Goal: Task Accomplishment & Management: Manage account settings

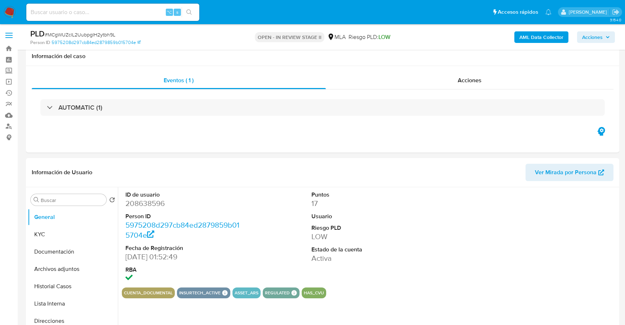
select select "10"
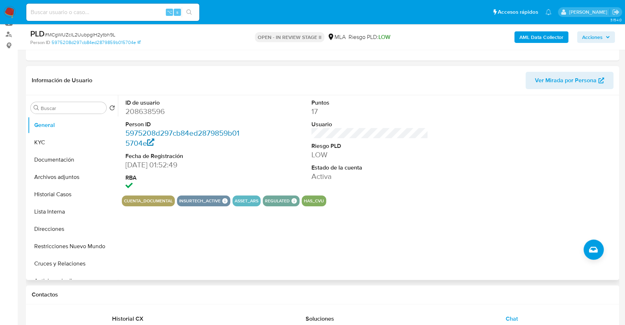
scroll to position [105, 0]
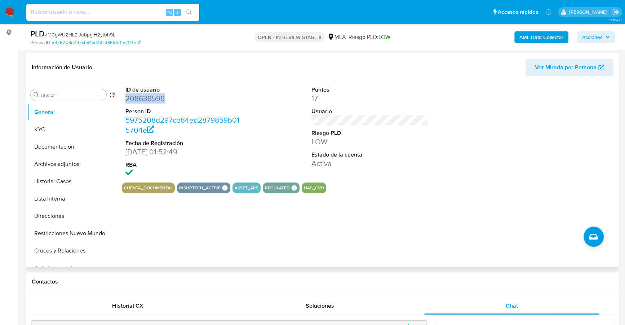
copy dd "208638596"
click at [130, 18] on div "⌥ s" at bounding box center [112, 12] width 173 height 17
click at [132, 13] on input at bounding box center [112, 12] width 173 height 9
paste input "208638596"
type input "208638596"
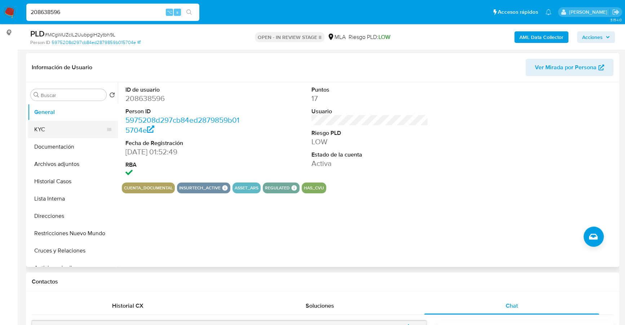
click at [48, 133] on button "KYC" at bounding box center [70, 129] width 84 height 17
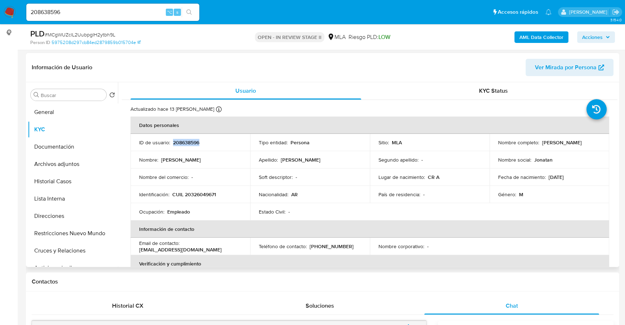
copy p "208638596"
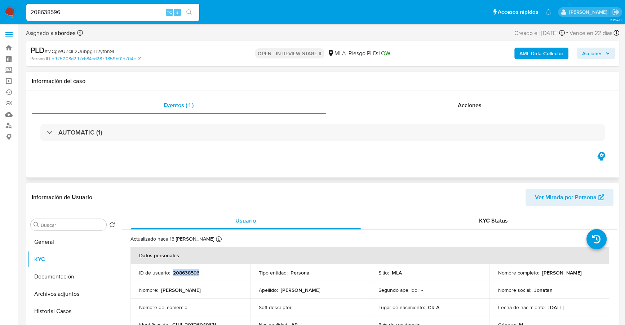
scroll to position [0, 0]
click at [494, 102] on div "Acciones" at bounding box center [470, 105] width 288 height 17
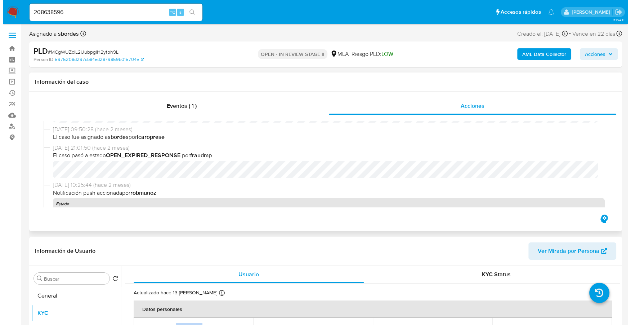
scroll to position [907, 0]
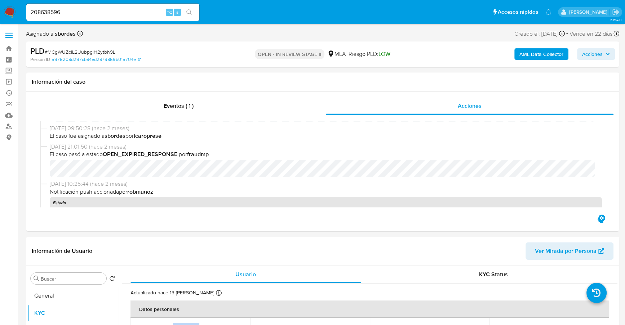
click at [532, 52] on b "AML Data Collector" at bounding box center [541, 54] width 44 height 12
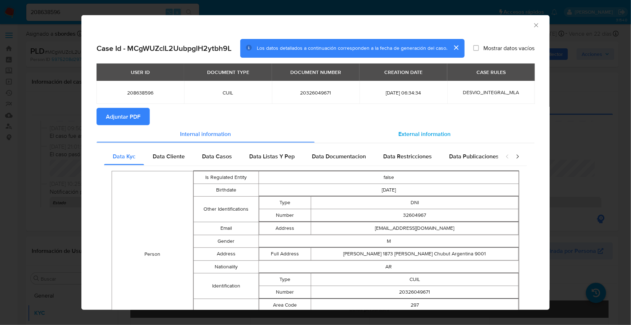
click at [404, 139] on div "External information" at bounding box center [425, 133] width 220 height 17
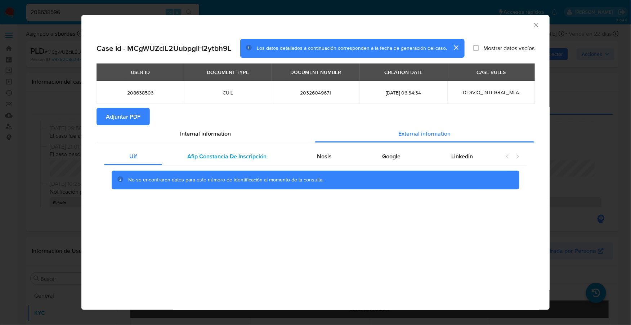
click at [188, 161] on div "Afip Constancia De Inscripción" at bounding box center [227, 156] width 130 height 17
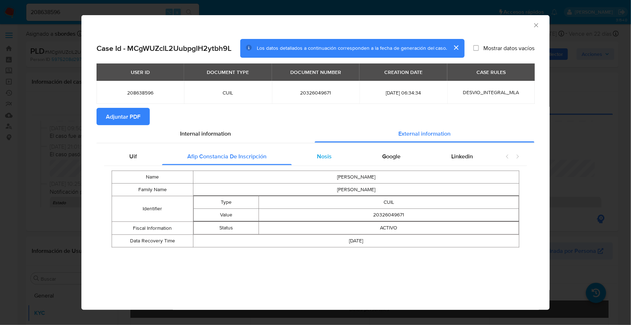
click at [338, 161] on div "Nosis" at bounding box center [324, 156] width 65 height 17
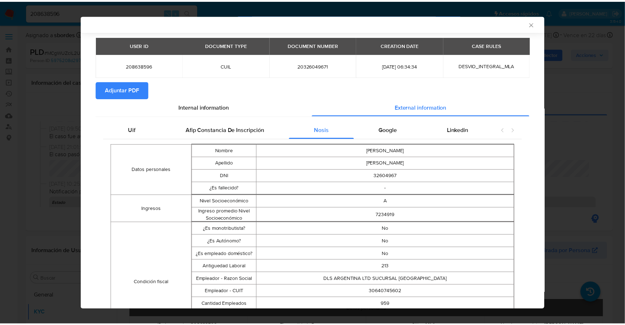
scroll to position [0, 0]
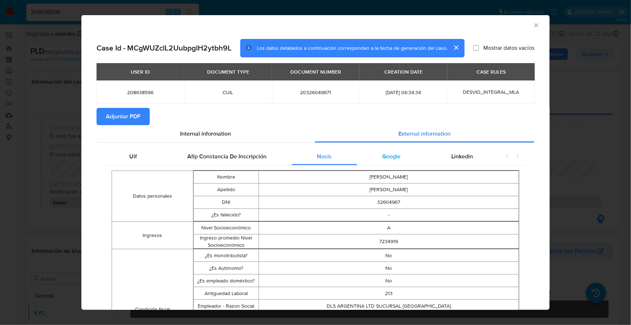
click at [383, 159] on span "Google" at bounding box center [392, 156] width 18 height 8
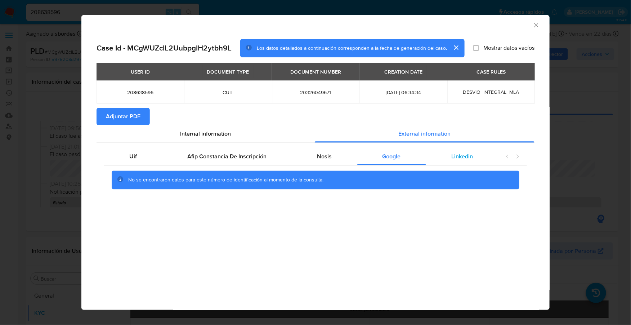
click at [461, 158] on span "Linkedin" at bounding box center [463, 156] width 22 height 8
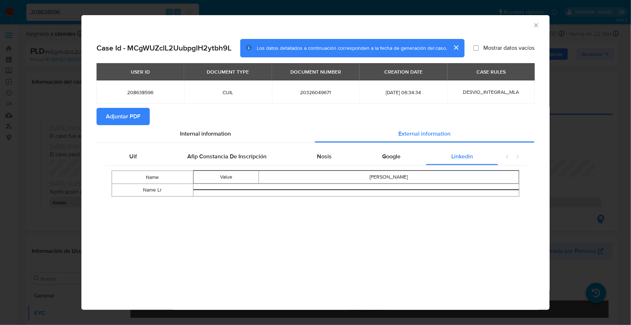
click at [126, 108] on span "Adjuntar PDF" at bounding box center [123, 116] width 35 height 16
click at [538, 26] on icon "Cerrar ventana" at bounding box center [536, 25] width 7 height 7
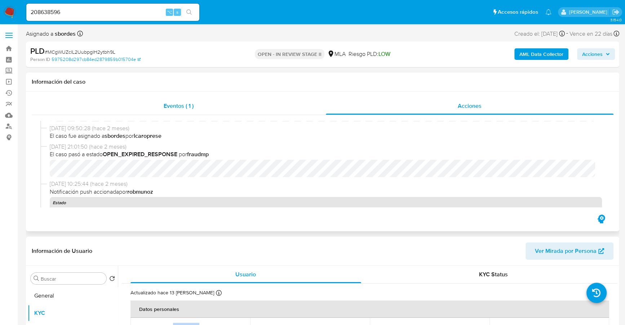
click at [246, 102] on div "Eventos ( 1 )" at bounding box center [179, 105] width 294 height 17
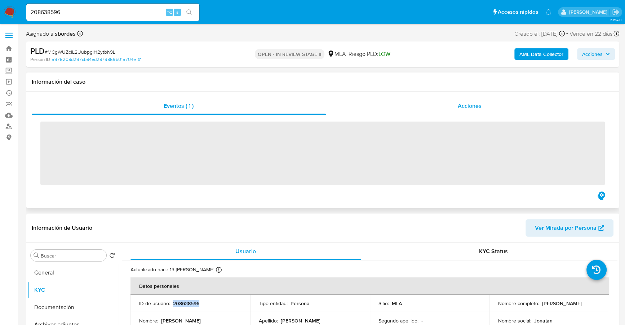
click at [528, 107] on div "Acciones" at bounding box center [470, 105] width 288 height 17
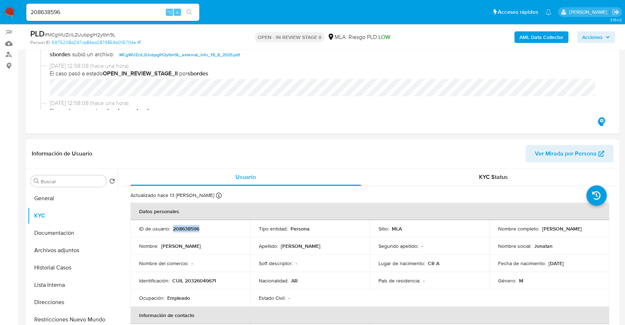
scroll to position [72, 0]
copy p "20326049671"
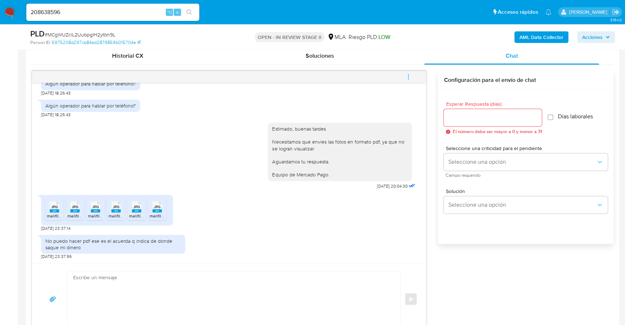
scroll to position [439, 0]
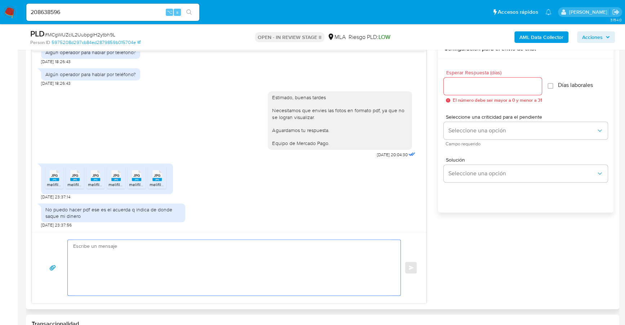
click at [172, 254] on textarea at bounding box center [232, 267] width 318 height 55
paste textarea "Hola, ¡Muchas gracias por tu respuesta! Confirmamos la recepción de la document…"
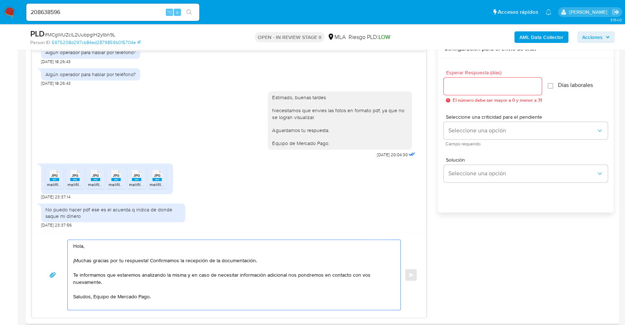
type textarea "Hola, ¡Muchas gracias por tu respuesta! Confirmamos la recepción de la document…"
click at [463, 81] on input "Esperar Respuesta (días)" at bounding box center [493, 85] width 98 height 9
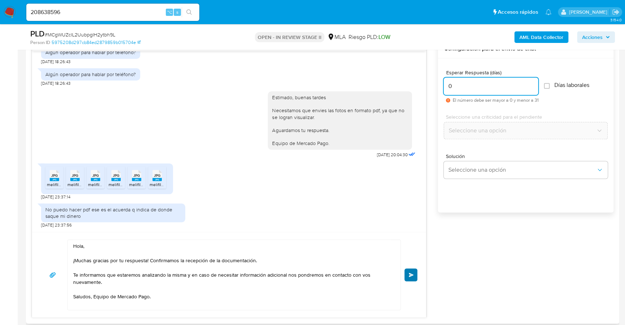
type input "0"
click at [414, 275] on span "Enviar" at bounding box center [411, 274] width 5 height 4
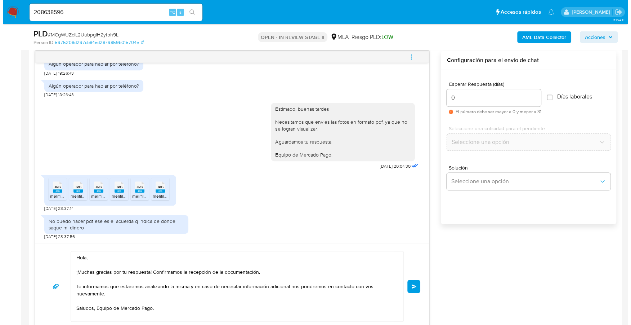
scroll to position [422, 0]
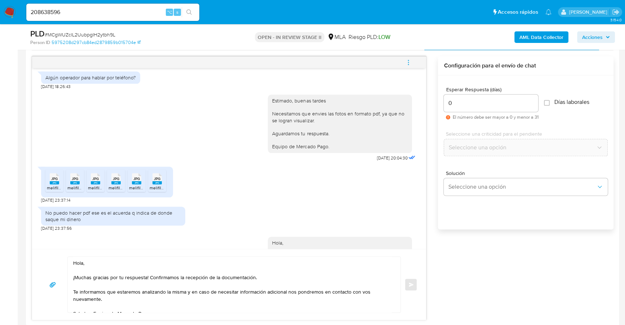
click at [409, 62] on icon "menu-action" at bounding box center [408, 62] width 6 height 6
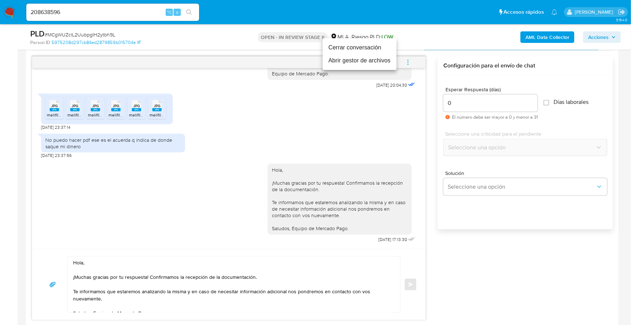
click at [369, 48] on li "Cerrar conversación" at bounding box center [360, 47] width 74 height 13
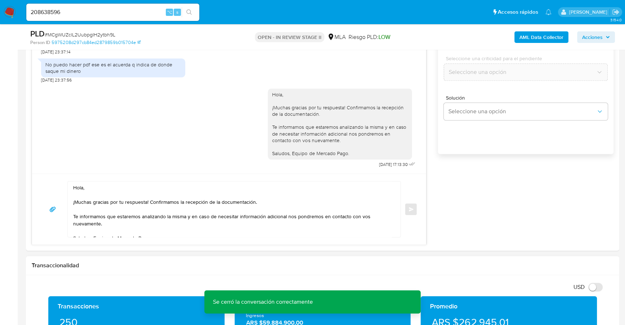
scroll to position [631, 0]
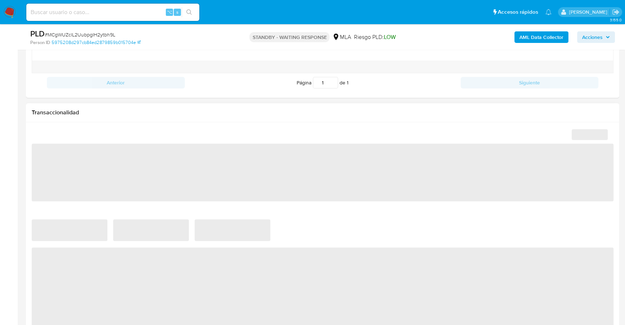
scroll to position [472, 0]
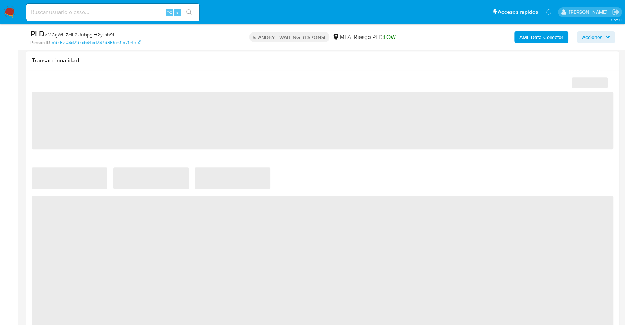
select select "10"
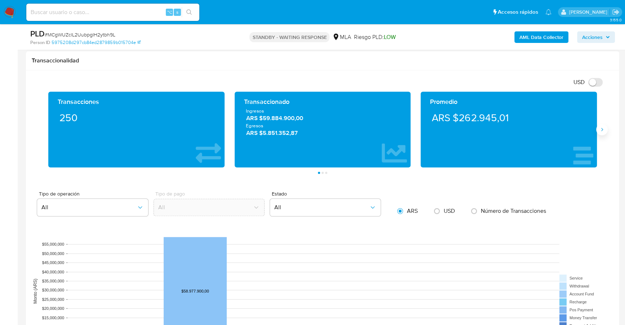
click at [596, 129] on button "Siguiente" at bounding box center [602, 130] width 12 height 12
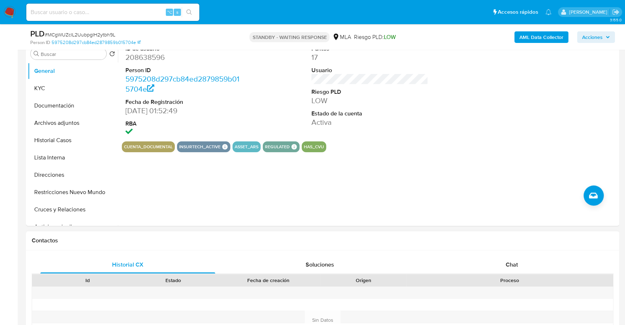
scroll to position [265, 0]
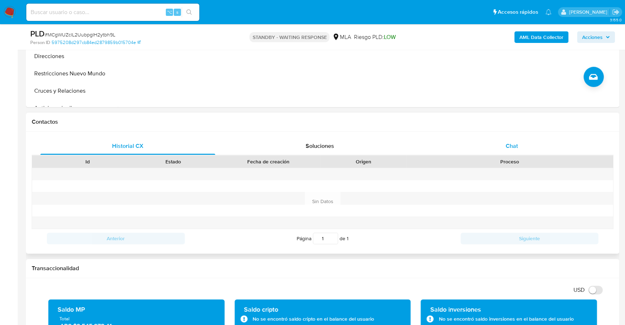
click at [485, 150] on div "Chat" at bounding box center [511, 145] width 175 height 17
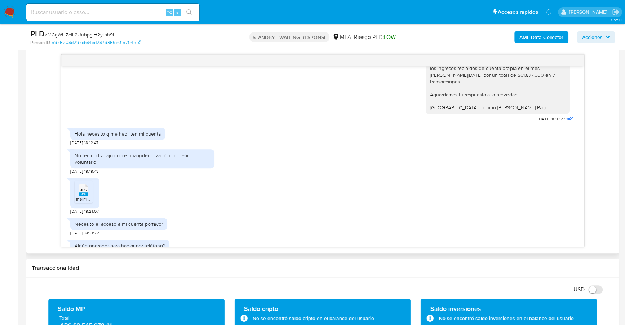
scroll to position [596, 0]
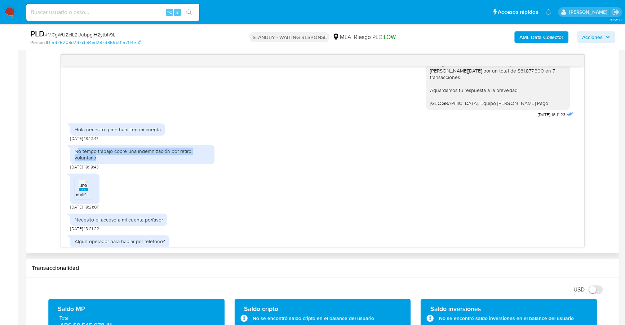
drag, startPoint x: 76, startPoint y: 164, endPoint x: 121, endPoint y: 169, distance: 45.4
click at [121, 161] on div "No temgo trabajo cobre una indemnización por retiro voluntario" at bounding box center [143, 154] width 136 height 13
drag, startPoint x: 74, startPoint y: 163, endPoint x: 105, endPoint y: 172, distance: 32.3
click at [105, 161] on div "No temgo trabajo cobre una indemnización por retiro voluntario" at bounding box center [143, 154] width 136 height 13
copy div "No temgo trabajo cobre una indemnización por retiro voluntario"
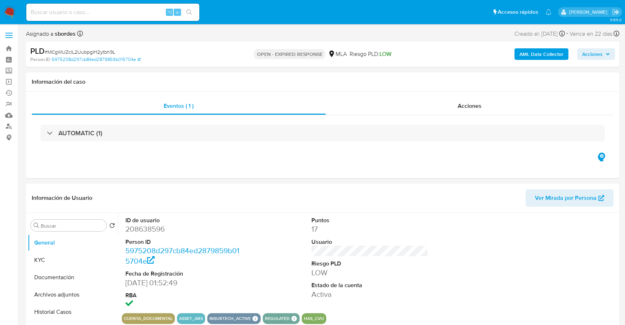
select select "10"
click at [313, 81] on h1 "Información del caso" at bounding box center [323, 81] width 582 height 7
copy span "MCgWUZclL2UubpglH2ytbh9L"
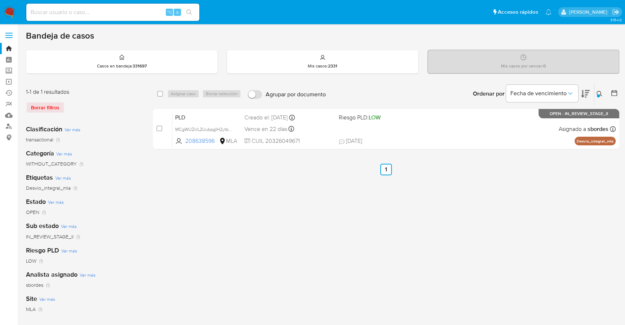
click at [596, 89] on button at bounding box center [600, 93] width 12 height 9
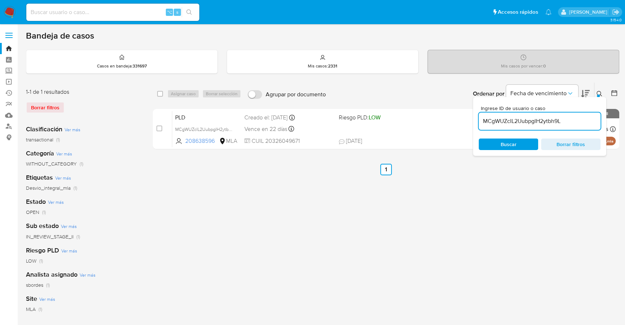
drag, startPoint x: 580, startPoint y: 122, endPoint x: 478, endPoint y: 118, distance: 102.1
click at [478, 118] on div "Ingrese ID de usuario o caso MCgWUZclL2UubpglH2ytbh9L Buscar Borrar filtros" at bounding box center [539, 126] width 133 height 59
click at [599, 93] on icon at bounding box center [599, 94] width 6 height 6
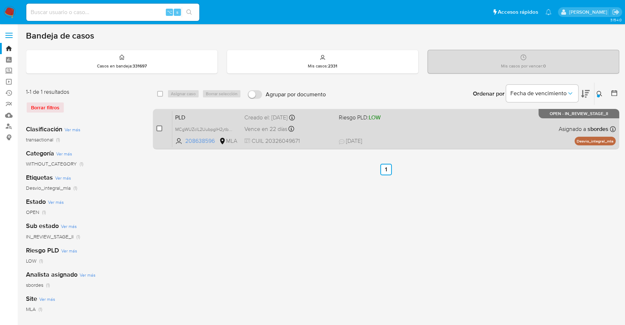
click at [157, 128] on input "checkbox" at bounding box center [159, 128] width 6 height 6
checkbox input "true"
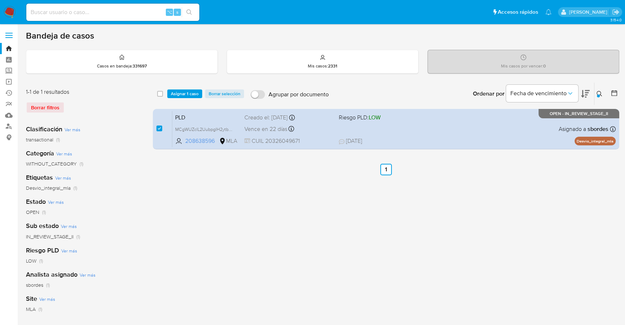
click at [187, 88] on div "select-all-cases-checkbox Asignar 1 caso Borrar selección Agrupar por documento…" at bounding box center [386, 94] width 466 height 22
click at [188, 94] on span "Asignar 1 caso" at bounding box center [185, 93] width 28 height 7
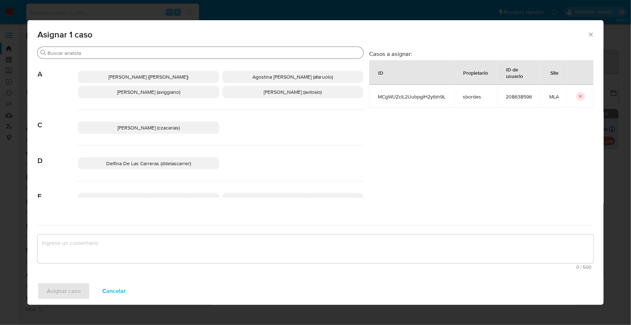
click at [136, 50] on input "Buscar" at bounding box center [204, 53] width 313 height 6
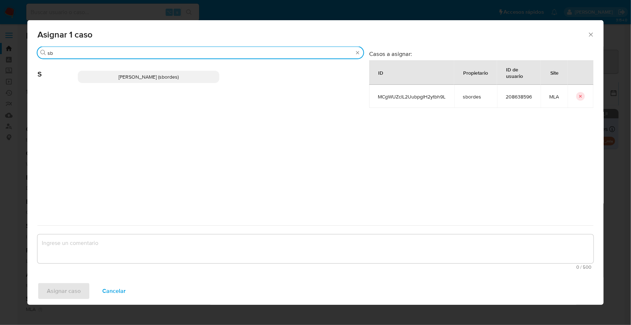
type input "sb"
click at [156, 81] on p "Stefania Bordes (sbordes)" at bounding box center [149, 77] width 142 height 12
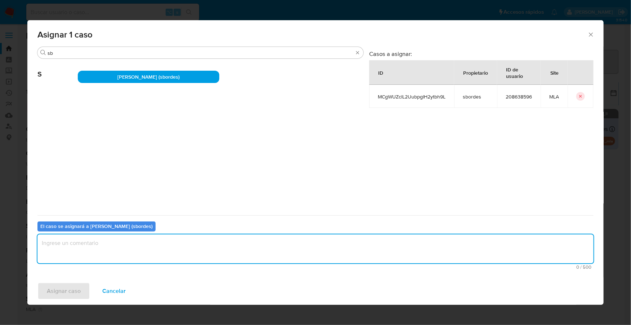
click at [102, 259] on textarea "assign-modal" at bounding box center [315, 248] width 556 height 29
click at [64, 298] on span "Asignar caso" at bounding box center [64, 291] width 34 height 16
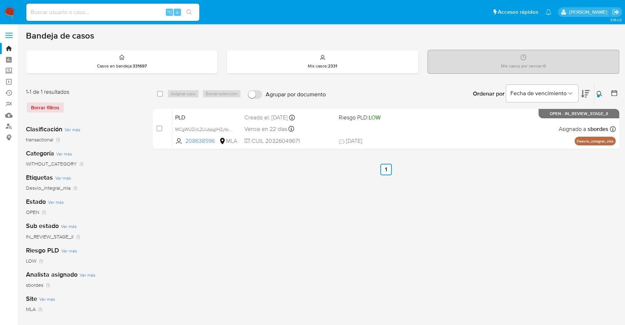
click at [10, 12] on img at bounding box center [10, 12] width 12 height 12
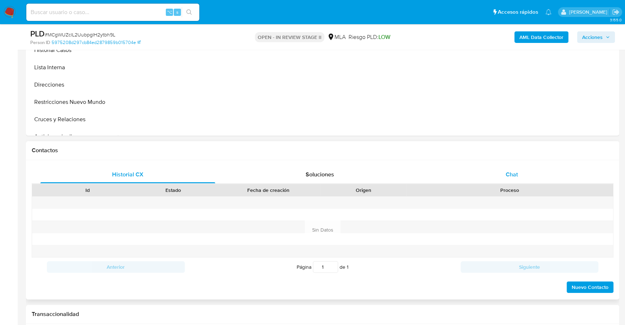
click at [528, 166] on div "Chat" at bounding box center [511, 174] width 175 height 17
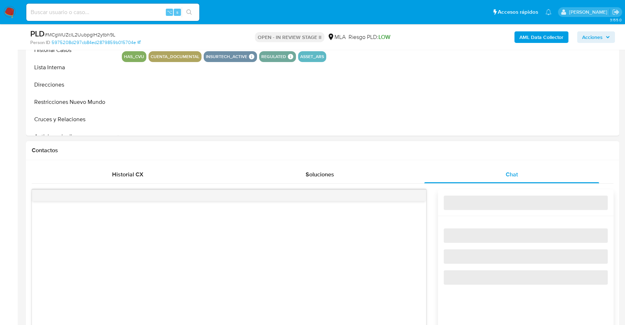
select select "10"
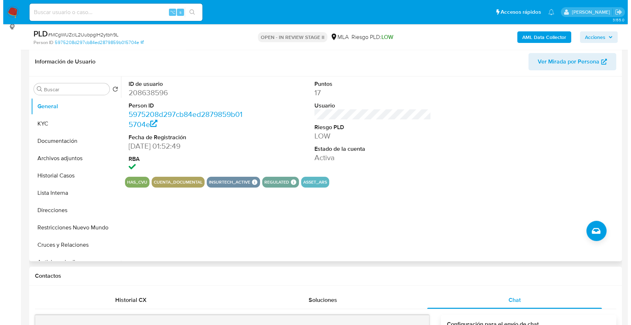
scroll to position [110, 0]
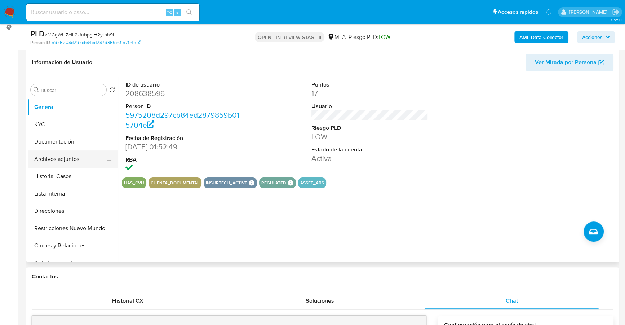
click at [52, 157] on button "Archivos adjuntos" at bounding box center [70, 158] width 84 height 17
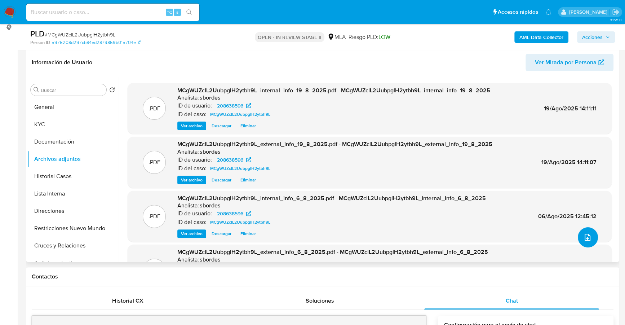
click at [588, 233] on icon "upload-file" at bounding box center [587, 237] width 9 height 9
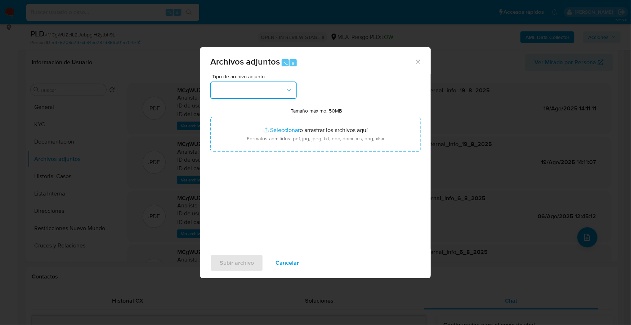
click at [255, 85] on button "button" at bounding box center [253, 89] width 86 height 17
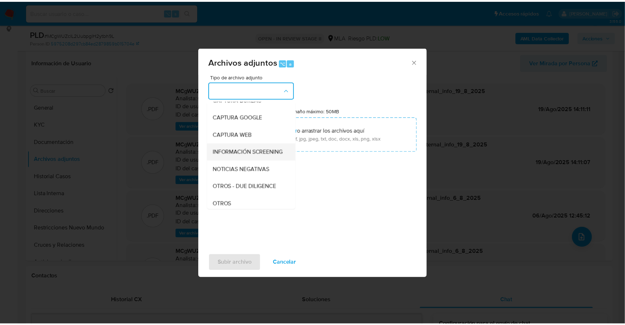
scroll to position [54, 0]
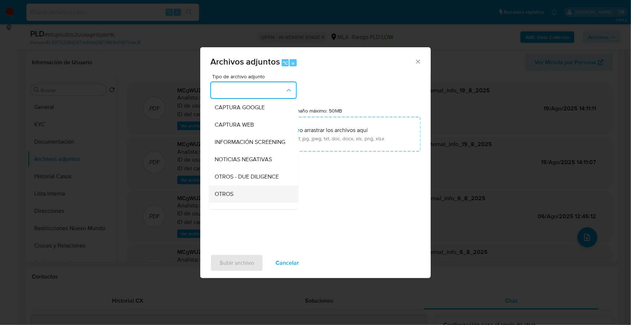
click at [243, 202] on div "OTROS" at bounding box center [252, 193] width 74 height 17
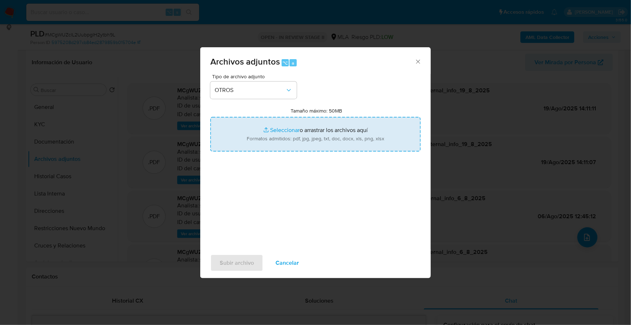
click at [288, 133] on input "Tamaño máximo: 50MB Seleccionar archivos" at bounding box center [315, 134] width 210 height 35
type input "C:\fakepath\Caselog MCgWUZclL2UubpglH2ytbh9L_2025_06_19_13_33_01.docx"
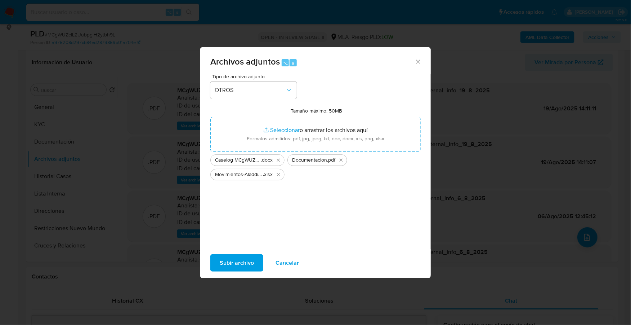
click at [240, 266] on span "Subir archivo" at bounding box center [237, 263] width 34 height 16
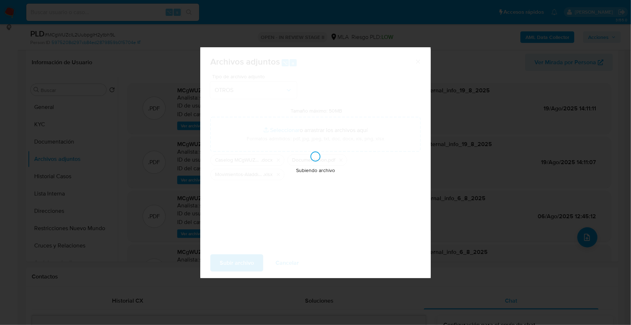
click at [278, 176] on div "Subiendo archivo" at bounding box center [315, 162] width 231 height 231
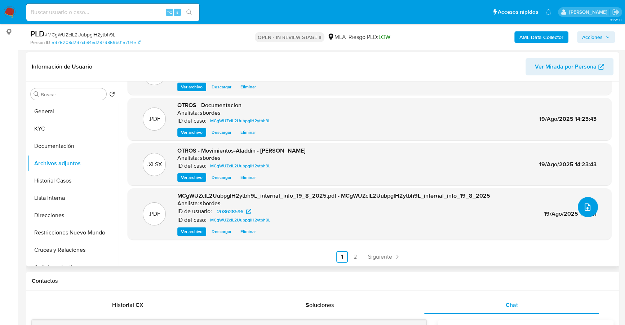
scroll to position [77, 0]
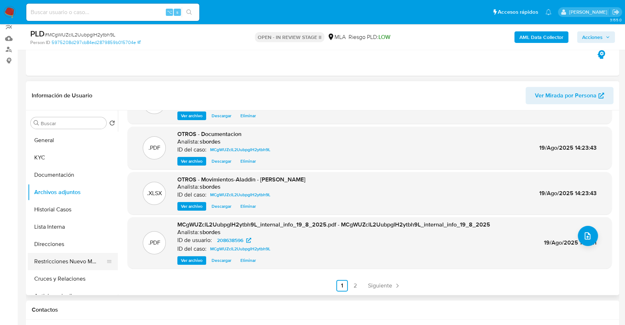
click at [71, 258] on button "Restricciones Nuevo Mundo" at bounding box center [70, 261] width 84 height 17
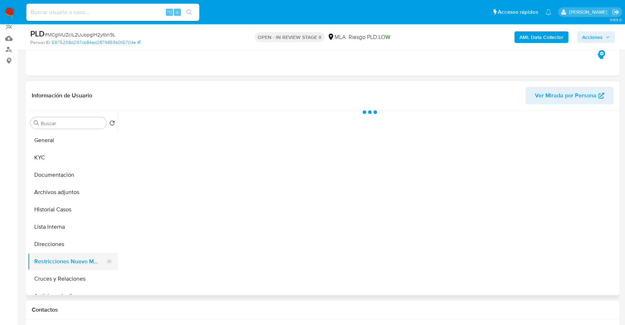
scroll to position [0, 0]
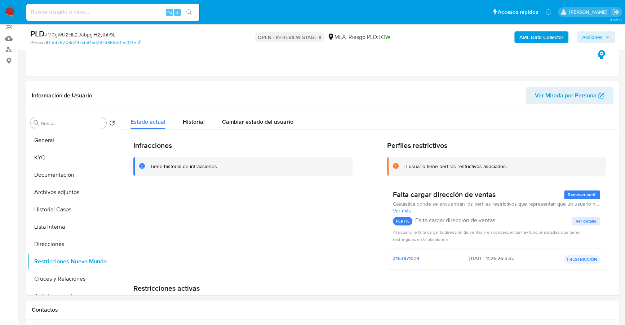
click at [603, 35] on span "Acciones" at bounding box center [596, 37] width 28 height 10
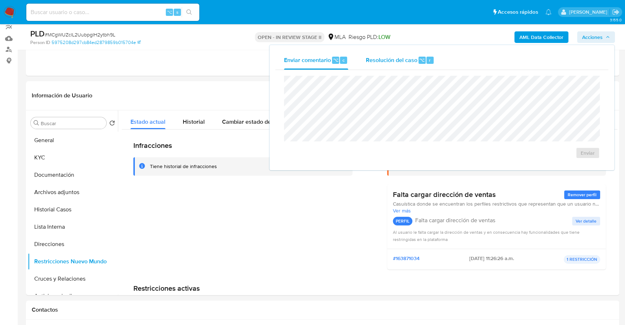
click at [414, 61] on span "Resolución del caso" at bounding box center [391, 59] width 52 height 8
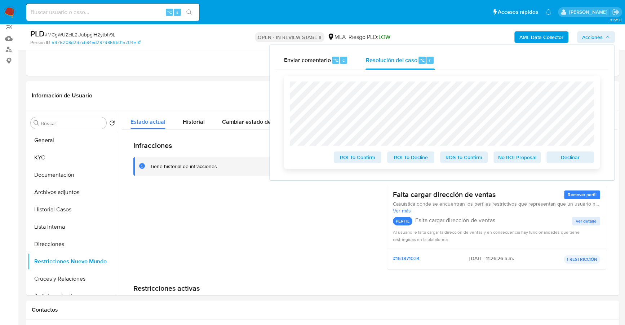
click at [521, 157] on span "No ROI Proposal" at bounding box center [516, 157] width 37 height 10
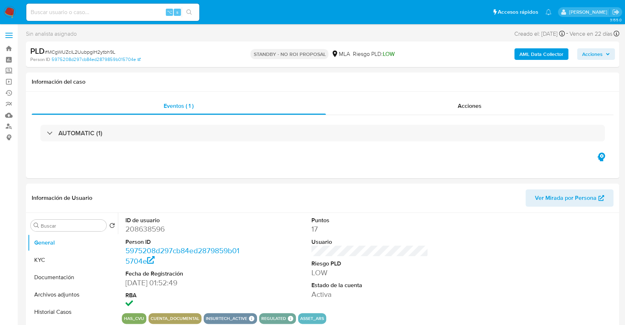
select select "10"
click at [94, 16] on input at bounding box center [112, 12] width 173 height 9
paste input "287955224"
type input "287955224"
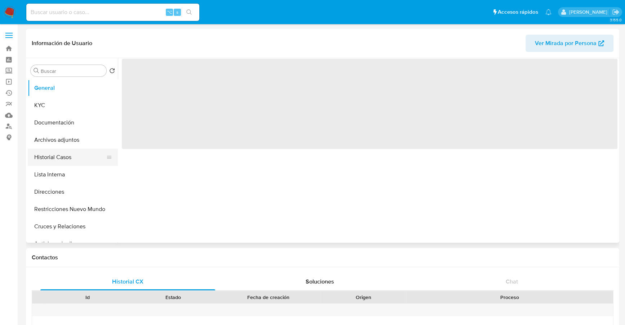
click at [52, 157] on button "Historial Casos" at bounding box center [70, 156] width 84 height 17
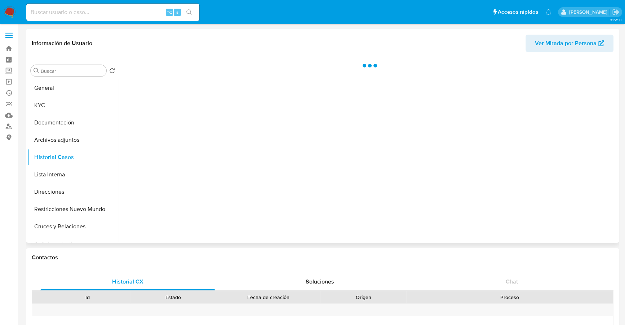
select select "10"
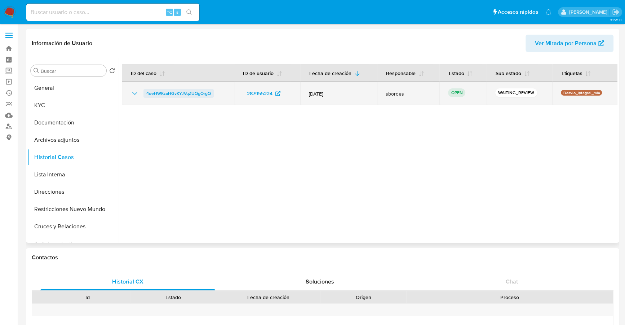
click at [180, 92] on span "4ueHWKzaHGvKYJVqZUQgQrgQ" at bounding box center [178, 93] width 65 height 9
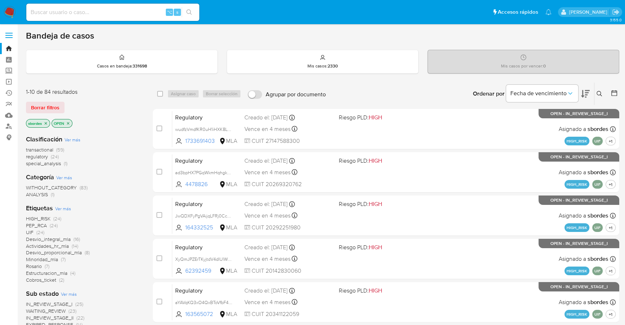
click at [47, 122] on icon "close-filter" at bounding box center [46, 123] width 4 height 4
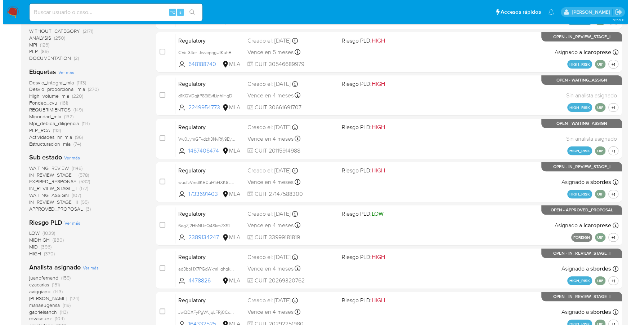
scroll to position [244, 0]
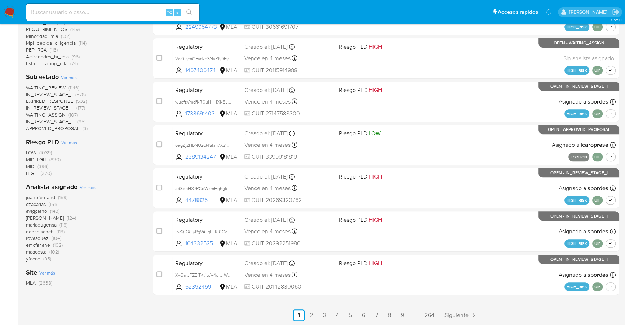
click at [88, 184] on span "Ver más" at bounding box center [88, 187] width 16 height 6
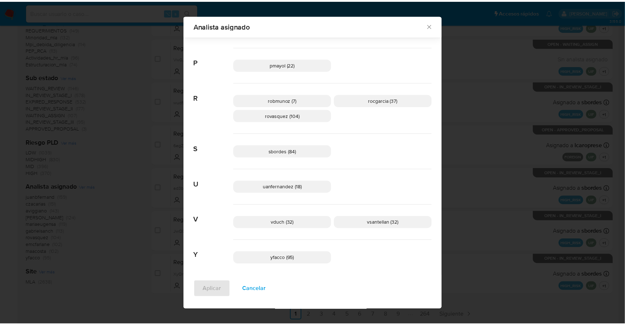
scroll to position [512, 0]
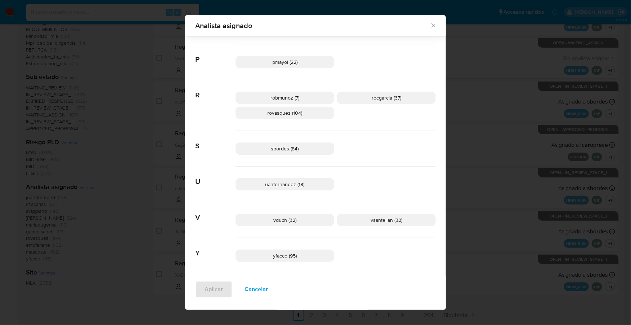
click at [431, 25] on icon "Cerrar" at bounding box center [433, 25] width 7 height 7
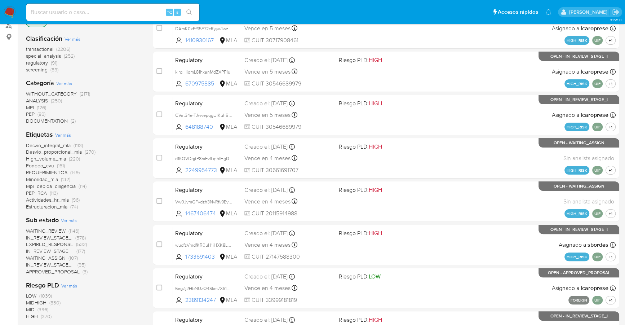
scroll to position [0, 0]
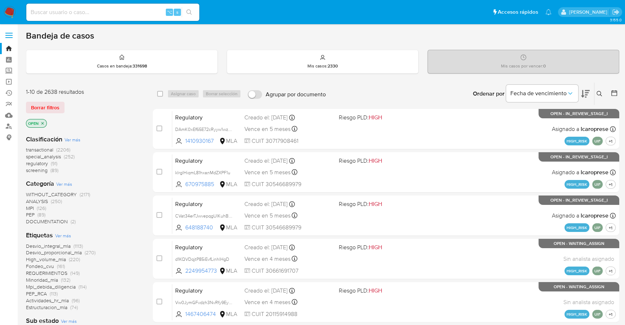
click at [602, 89] on button at bounding box center [600, 93] width 12 height 9
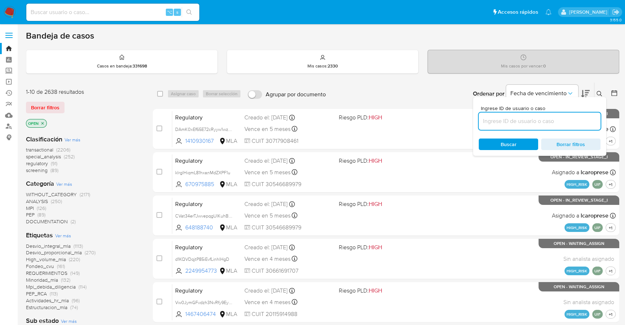
click at [521, 123] on input at bounding box center [540, 120] width 122 height 9
type input "4ueHWKzaHGvKYJVqZUQgQrgQ"
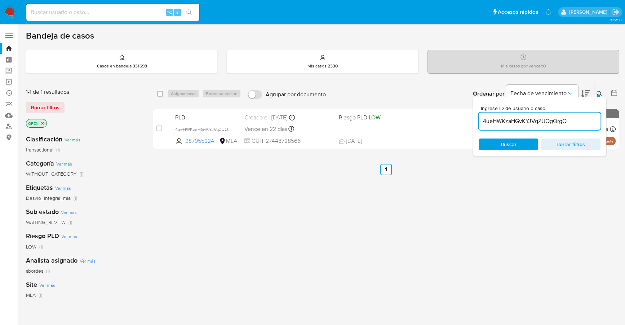
click at [602, 92] on button at bounding box center [600, 93] width 12 height 9
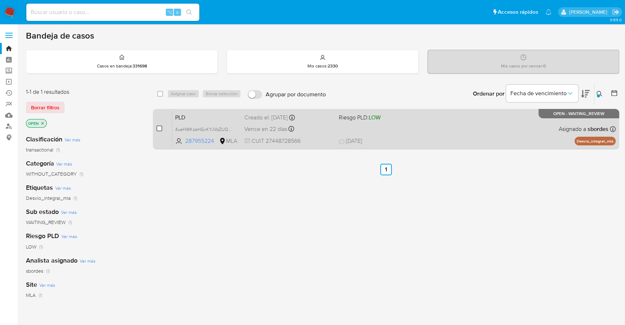
click at [157, 128] on input "checkbox" at bounding box center [159, 128] width 6 height 6
checkbox input "true"
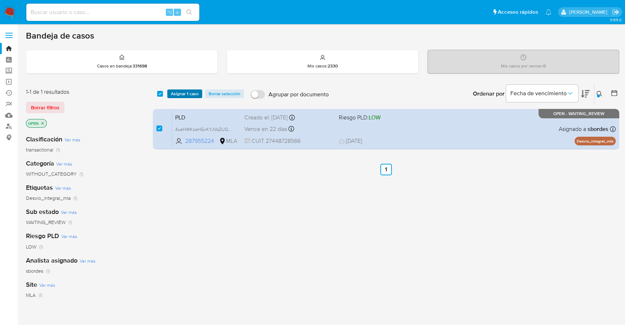
click at [183, 94] on span "Asignar 1 caso" at bounding box center [185, 93] width 28 height 7
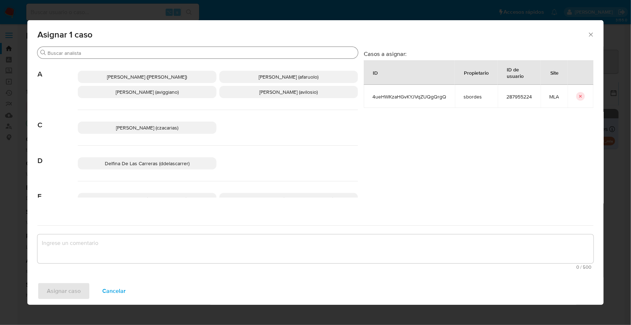
click at [116, 52] on input "Buscar" at bounding box center [202, 53] width 308 height 6
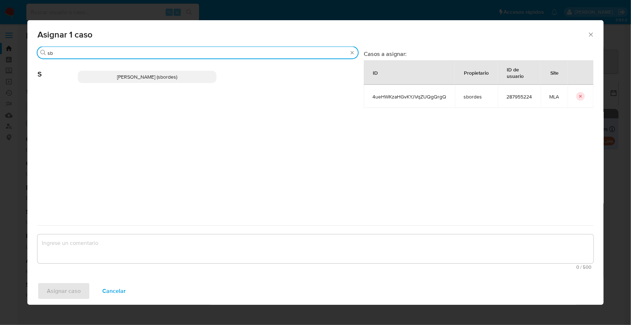
type input "sb"
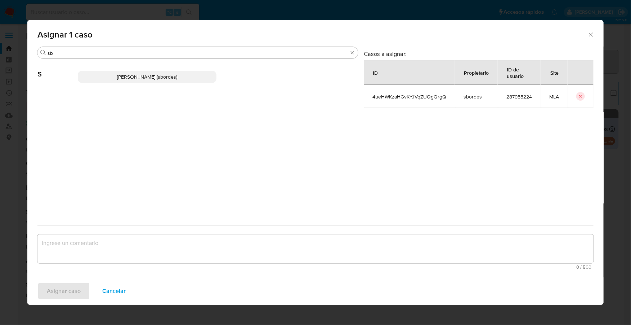
click at [136, 76] on span "[PERSON_NAME] (sbordes)" at bounding box center [147, 76] width 60 height 7
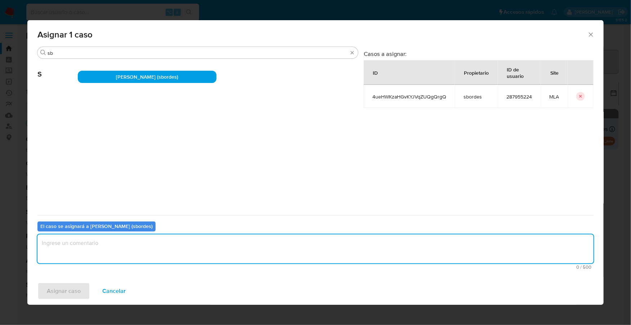
click at [113, 258] on textarea "assign-modal" at bounding box center [315, 248] width 556 height 29
click at [67, 288] on span "Asignar caso" at bounding box center [64, 291] width 34 height 16
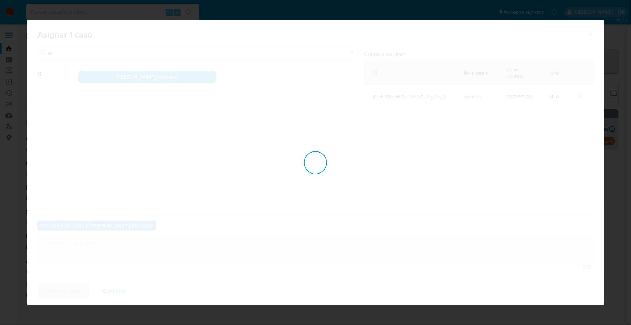
checkbox input "false"
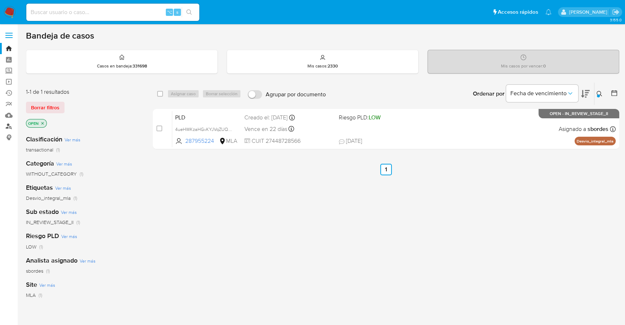
click at [9, 125] on link "Buscador de personas" at bounding box center [43, 126] width 86 height 11
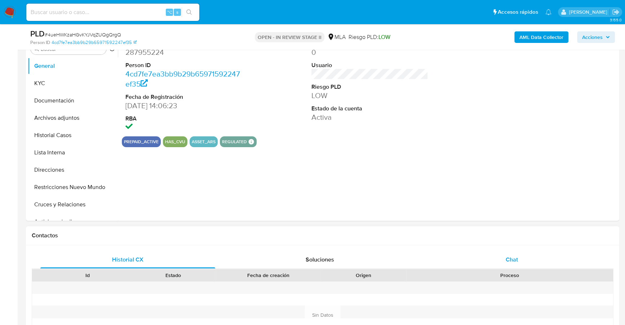
click at [525, 265] on div "Chat" at bounding box center [511, 259] width 175 height 17
select select "10"
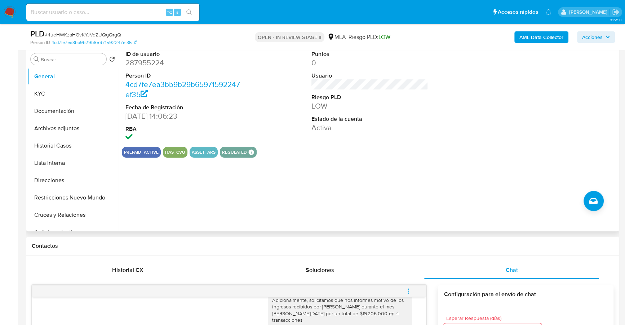
scroll to position [46, 0]
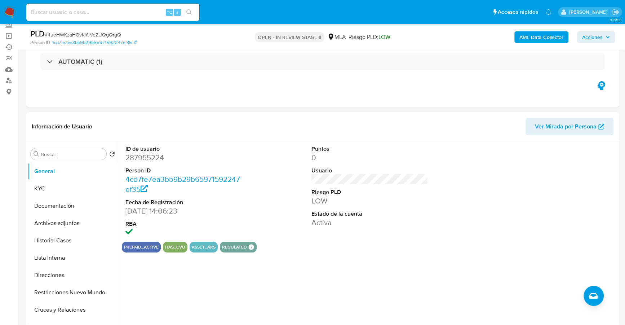
click at [112, 12] on input at bounding box center [112, 12] width 173 height 9
paste input "287955224"
type input "287955224"
click at [68, 187] on button "KYC" at bounding box center [70, 188] width 84 height 17
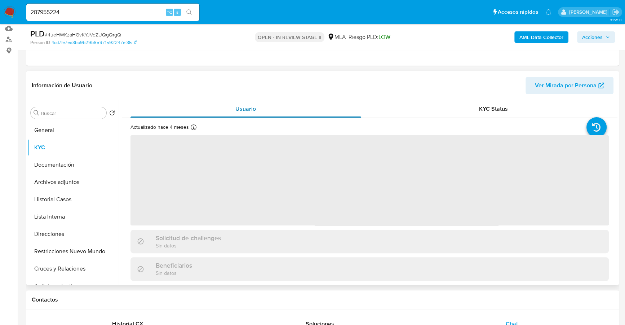
scroll to position [93, 0]
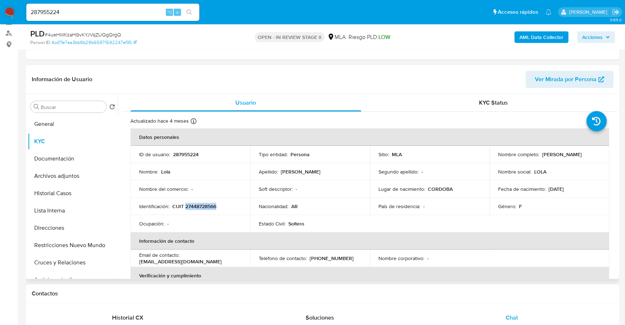
copy p "27448728566"
copy p "287955224"
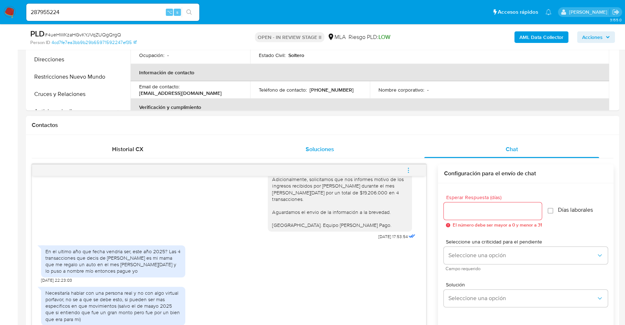
scroll to position [315, 0]
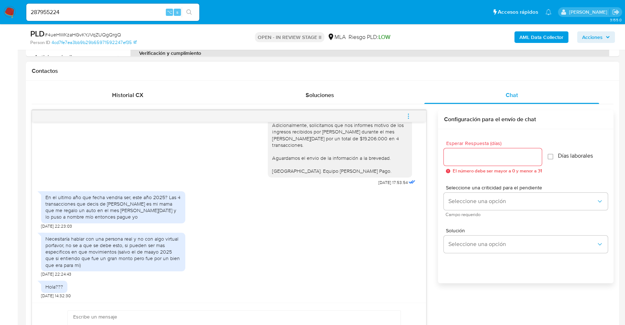
drag, startPoint x: 166, startPoint y: 198, endPoint x: 149, endPoint y: 218, distance: 26.3
click at [149, 218] on div "En el ultimo año que fecha vendria ser, este año 2025? Las 4 transacciones que …" at bounding box center [113, 207] width 136 height 26
copy div "Las 4 transacciones que decis de Patricia Silvia Gonzalez es mi mama que me reg…"
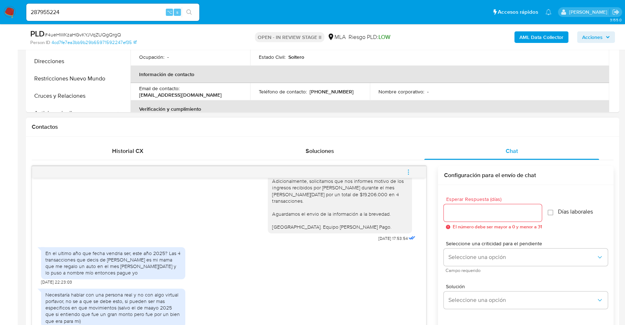
scroll to position [392, 0]
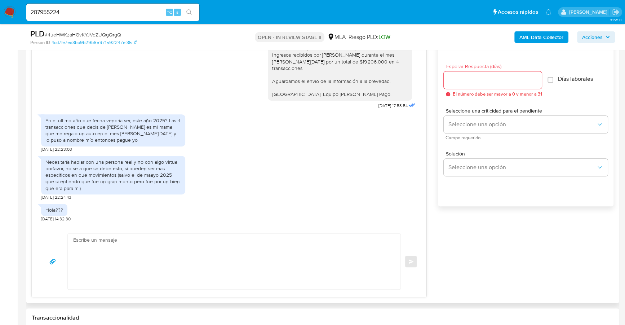
click at [159, 243] on textarea at bounding box center [232, 261] width 318 height 55
paste textarea "Hola, ¡Muchas gracias por tu respuesta! Confirmamos la recepción de la document…"
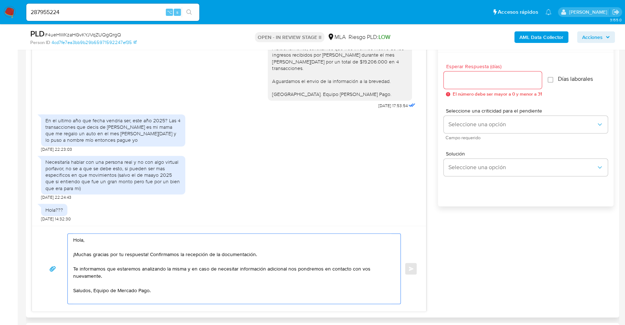
drag, startPoint x: 261, startPoint y: 251, endPoint x: 219, endPoint y: 253, distance: 42.2
click at [219, 253] on textarea "Hola, ¡Muchas gracias por tu respuesta! Confirmamos la recepción de la document…" at bounding box center [232, 269] width 318 height 70
click at [74, 253] on textarea "Hola, ¡Muchas gracias por tu respuesta! Confirmamos la recepción de la informac…" at bounding box center [232, 269] width 318 height 70
type textarea "Hola, Muchas gracias por tu respuesta! Confirmamos la recepción de la informaci…"
click at [462, 81] on input "Esperar Respuesta (días)" at bounding box center [493, 79] width 98 height 9
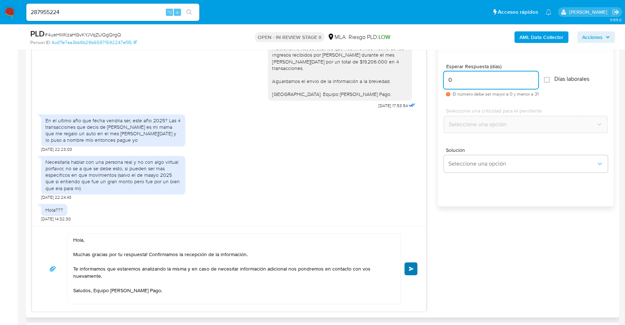
type input "0"
click at [410, 268] on span "Enviar" at bounding box center [411, 268] width 5 height 4
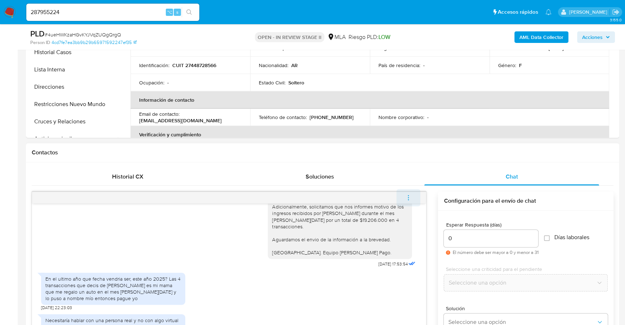
scroll to position [691, 0]
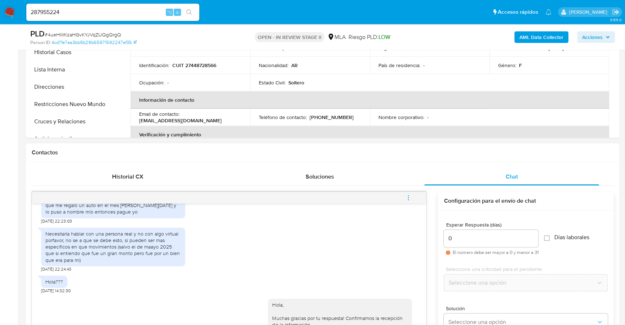
click at [407, 197] on icon "menu-action" at bounding box center [408, 197] width 6 height 6
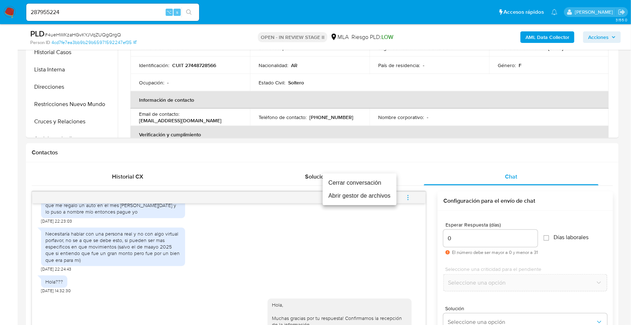
click at [369, 175] on ul "Cerrar conversación Abrir gestor de archivos" at bounding box center [360, 189] width 74 height 32
click at [371, 181] on li "Cerrar conversación" at bounding box center [360, 182] width 74 height 13
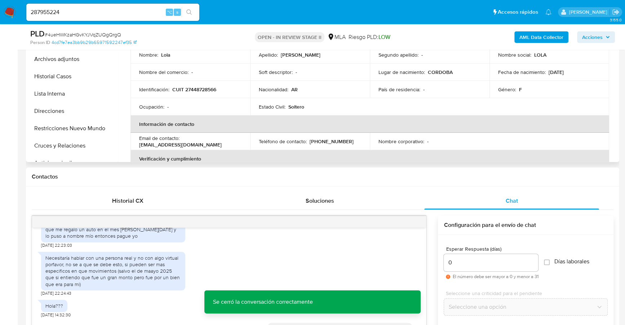
scroll to position [160, 0]
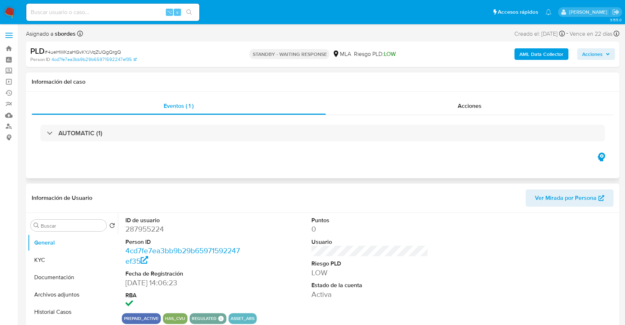
select select "10"
click at [76, 278] on button "Documentación" at bounding box center [70, 276] width 84 height 17
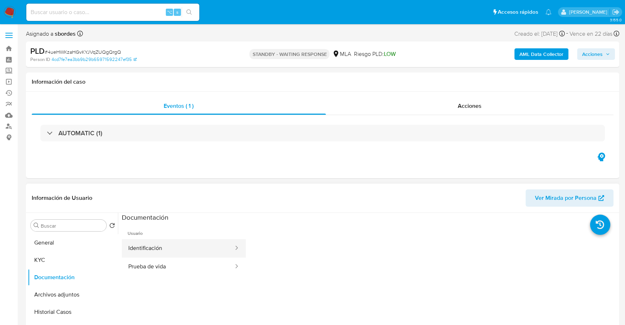
click at [171, 239] on button "Identificación" at bounding box center [178, 248] width 112 height 18
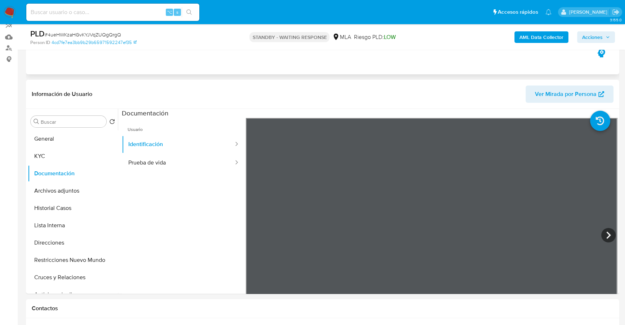
scroll to position [79, 0]
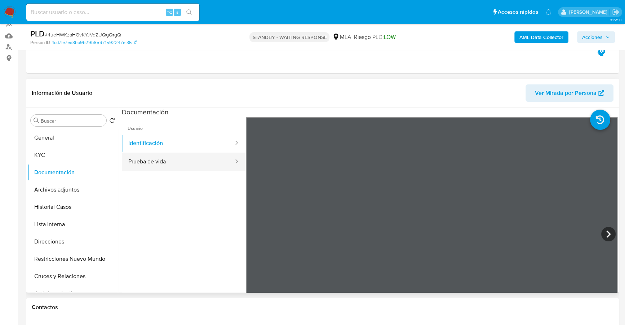
click at [171, 169] on button "Prueba de vida" at bounding box center [178, 161] width 112 height 18
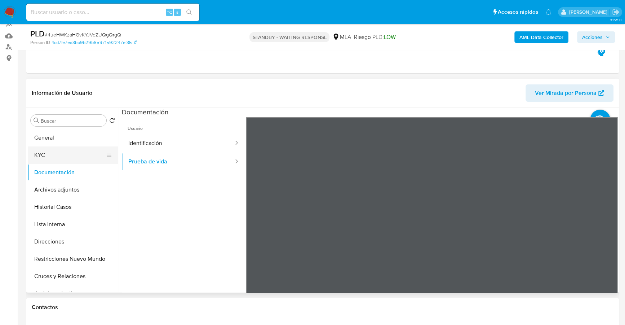
click at [55, 154] on button "KYC" at bounding box center [70, 154] width 84 height 17
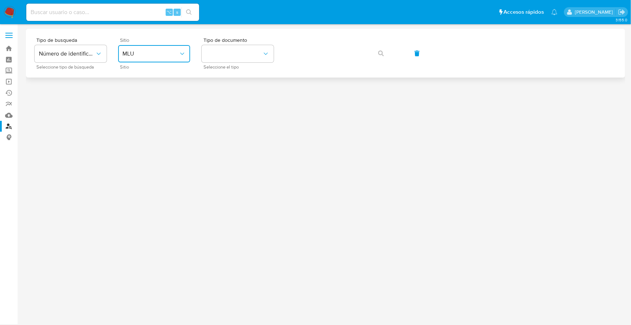
click at [163, 50] on button "MLU" at bounding box center [154, 53] width 72 height 17
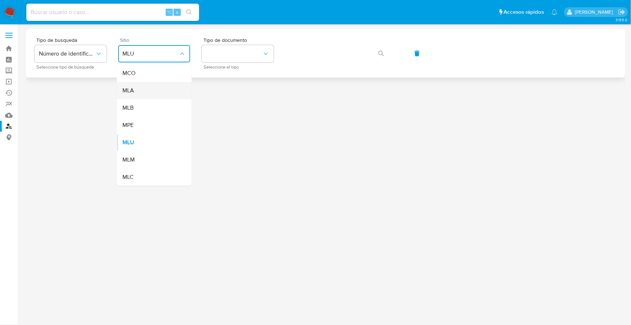
click at [147, 90] on div "MLA" at bounding box center [152, 90] width 59 height 17
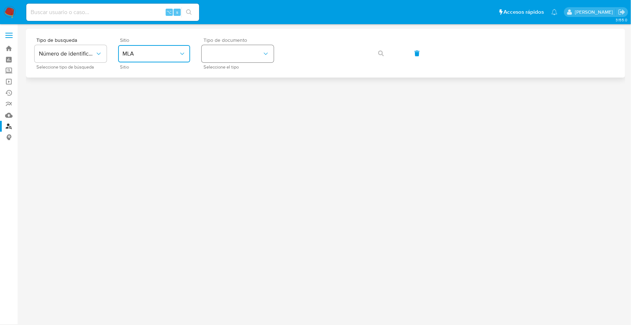
click at [232, 52] on button "identificationType" at bounding box center [238, 53] width 72 height 17
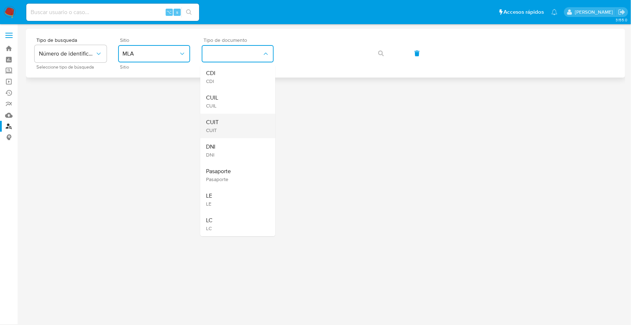
click at [234, 128] on div "CUIT CUIT" at bounding box center [235, 126] width 59 height 25
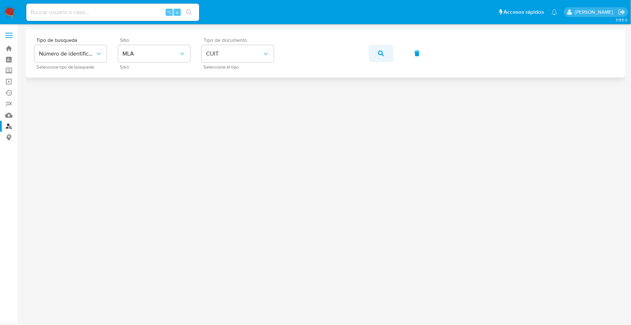
click at [378, 48] on button "button" at bounding box center [381, 53] width 25 height 17
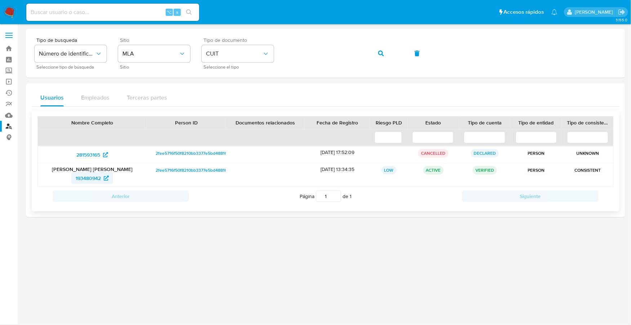
click at [89, 177] on span "193480942" at bounding box center [88, 178] width 25 height 12
click at [11, 12] on img at bounding box center [10, 12] width 12 height 12
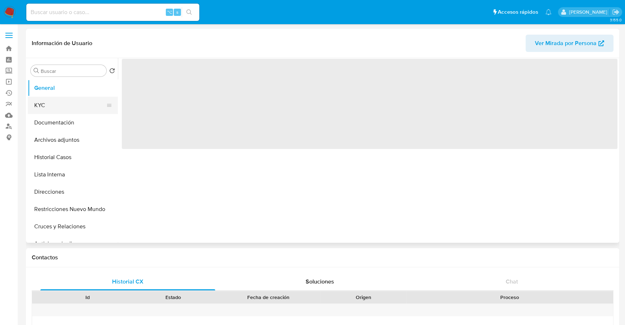
click at [44, 107] on button "KYC" at bounding box center [70, 105] width 84 height 17
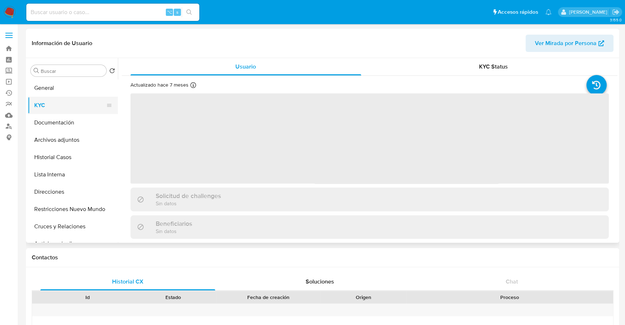
select select "10"
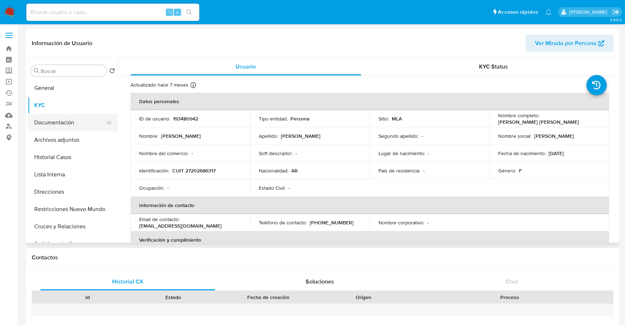
click at [56, 120] on button "Documentación" at bounding box center [70, 122] width 84 height 17
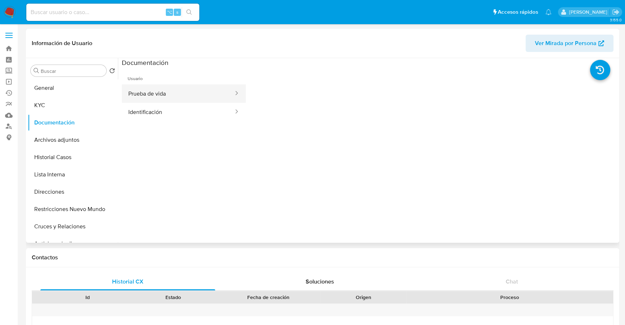
click at [155, 93] on button "Prueba de vida" at bounding box center [178, 93] width 112 height 18
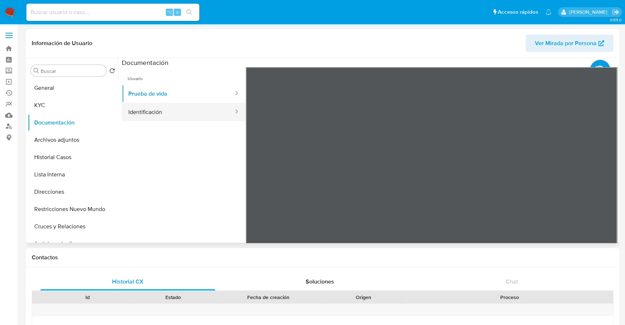
click at [162, 111] on button "Identificación" at bounding box center [178, 112] width 112 height 18
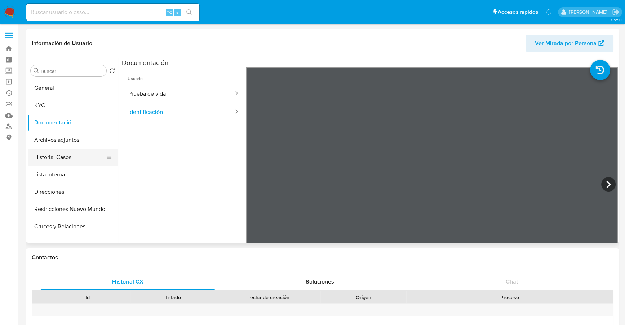
click at [55, 154] on button "Historial Casos" at bounding box center [70, 156] width 84 height 17
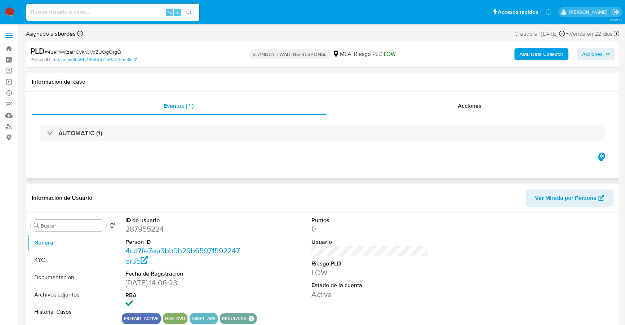
select select "10"
click at [497, 104] on div "Acciones" at bounding box center [470, 105] width 288 height 17
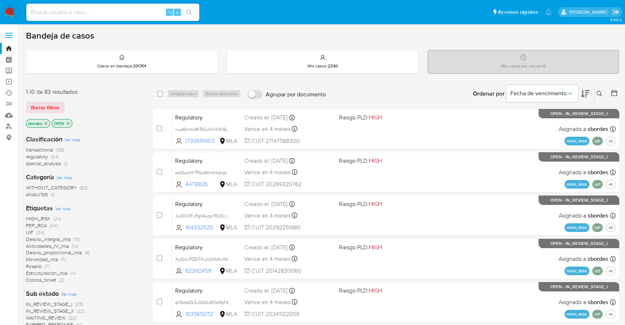
click at [47, 123] on icon "close-filter" at bounding box center [46, 123] width 4 height 4
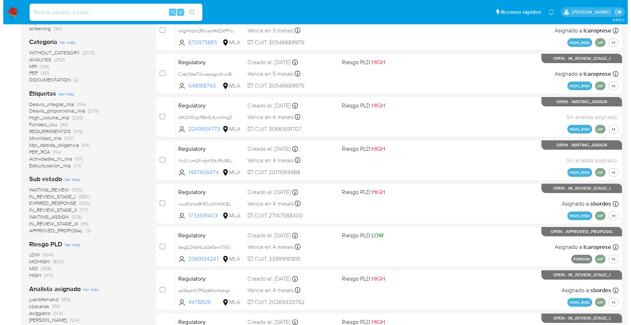
scroll to position [244, 0]
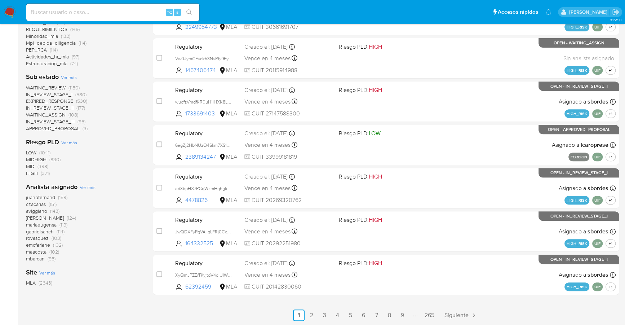
click at [92, 187] on span "Ver más" at bounding box center [88, 187] width 16 height 6
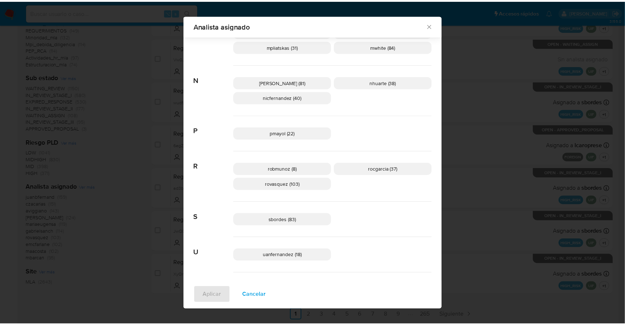
scroll to position [221, 0]
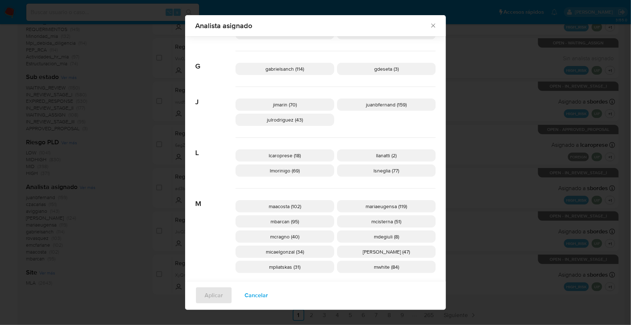
click at [430, 26] on icon "Cerrar" at bounding box center [433, 25] width 7 height 7
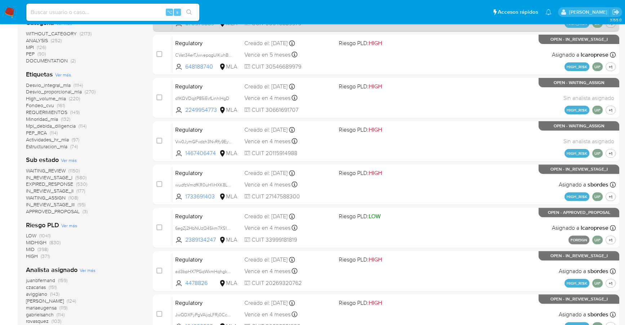
scroll to position [0, 0]
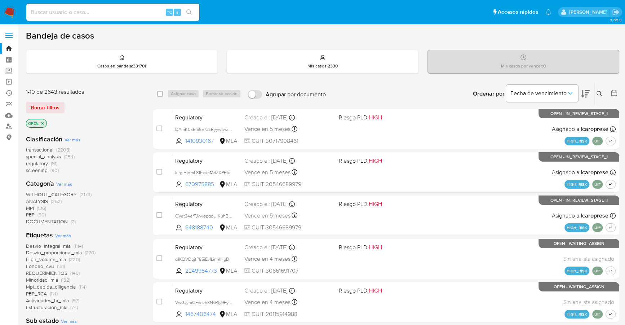
click at [614, 94] on icon at bounding box center [613, 92] width 7 height 7
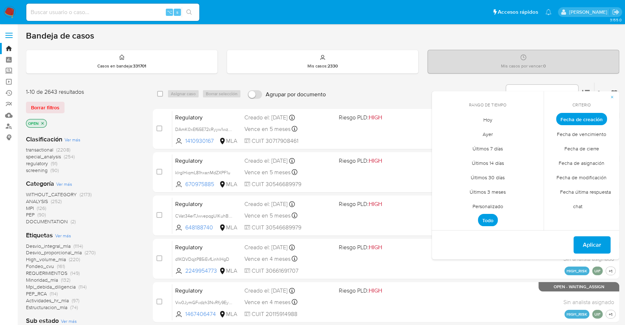
click at [502, 207] on span "Personalizado" at bounding box center [488, 206] width 46 height 15
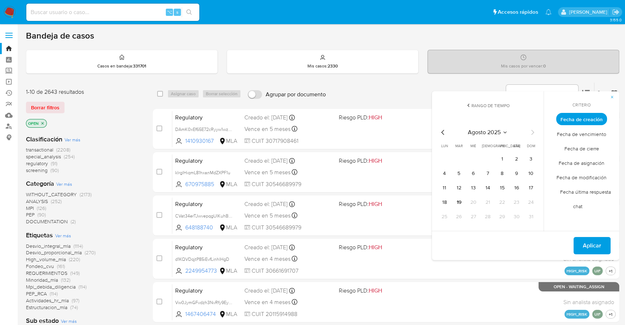
click at [442, 132] on icon "Mes anterior" at bounding box center [443, 132] width 9 height 9
click at [456, 155] on button "1" at bounding box center [459, 159] width 12 height 12
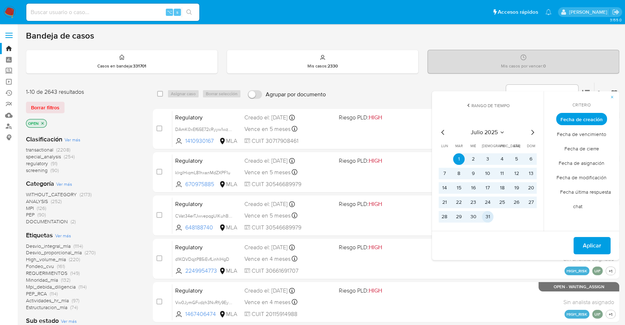
click at [489, 214] on button "31" at bounding box center [488, 217] width 12 height 12
click at [588, 243] on span "Aplicar" at bounding box center [592, 245] width 18 height 16
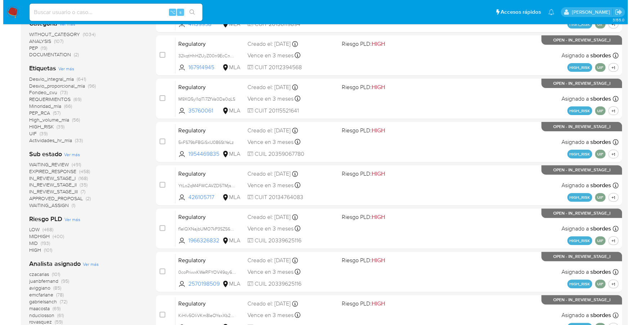
scroll to position [243, 0]
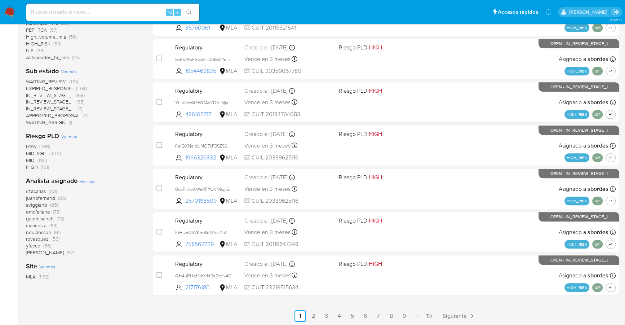
click at [86, 181] on span "Ver más" at bounding box center [88, 181] width 16 height 6
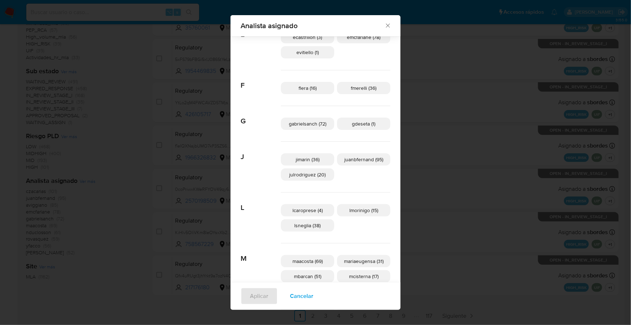
scroll to position [117, 0]
click at [305, 157] on span "jimarin (36)" at bounding box center [308, 157] width 24 height 7
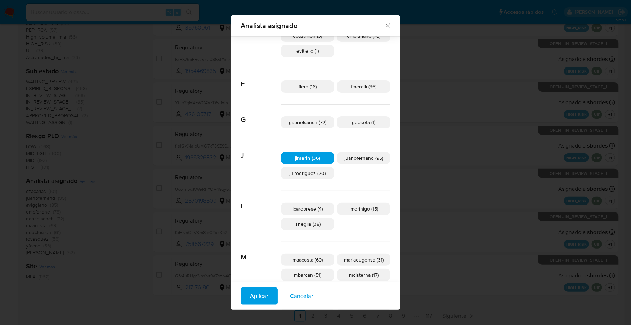
click at [268, 295] on span "Aplicar" at bounding box center [259, 296] width 18 height 16
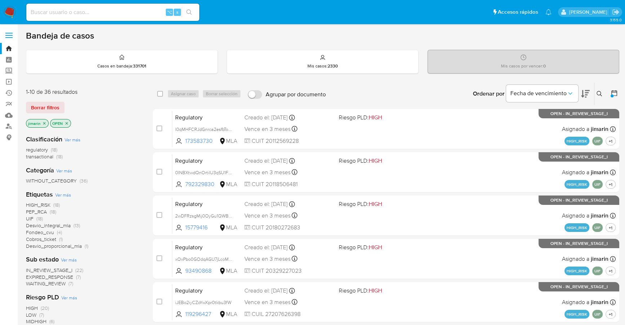
click at [44, 122] on icon "close-filter" at bounding box center [44, 123] width 4 height 4
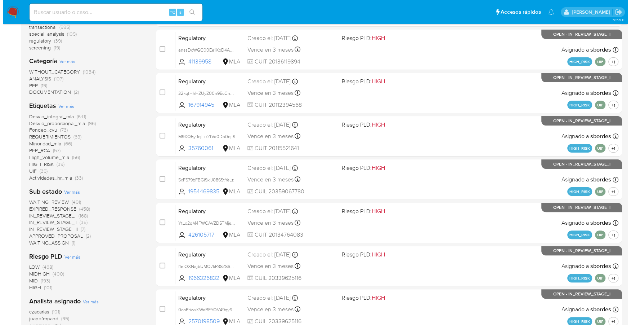
scroll to position [243, 0]
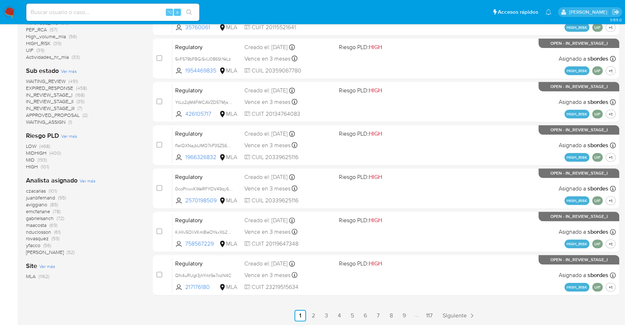
click at [87, 182] on span "Ver más" at bounding box center [88, 180] width 16 height 6
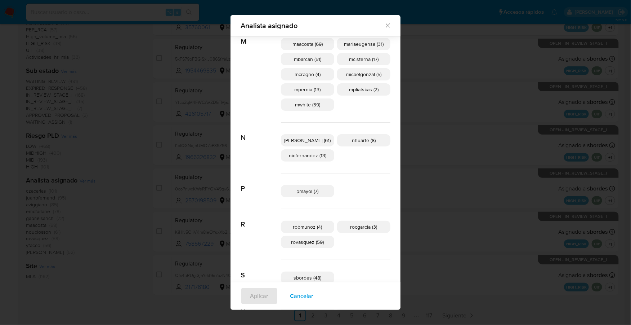
scroll to position [352, 0]
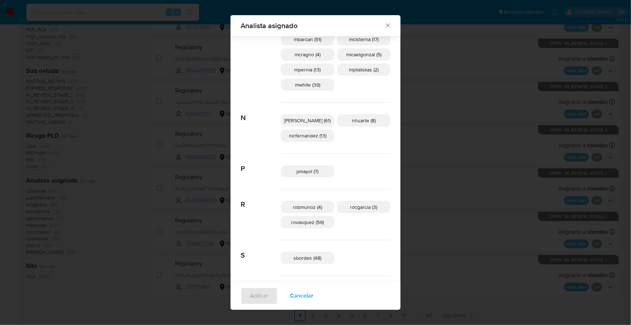
click at [309, 168] on span "pmayol (7)" at bounding box center [308, 171] width 22 height 7
click at [268, 292] on span "Aplicar" at bounding box center [259, 296] width 18 height 16
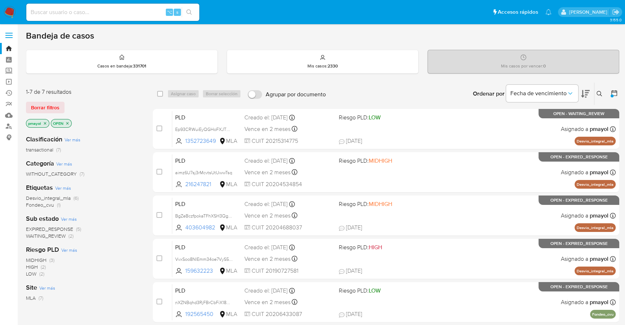
click at [45, 122] on icon "close-filter" at bounding box center [45, 123] width 4 height 4
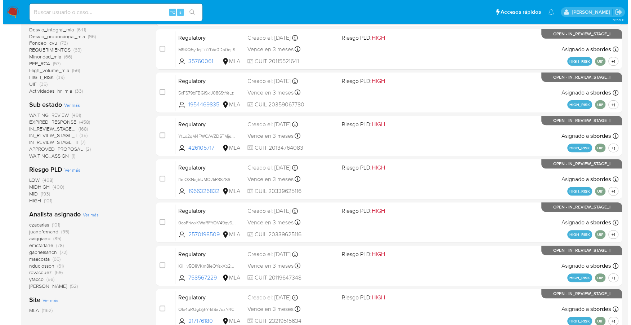
scroll to position [243, 0]
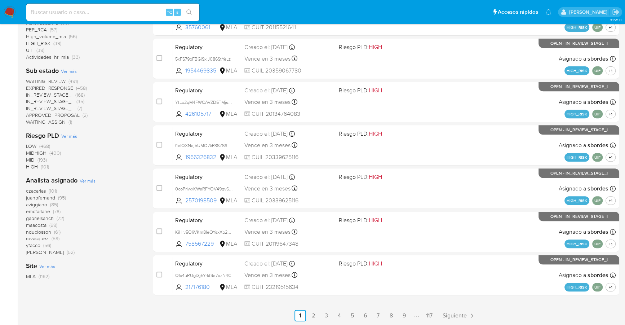
click at [86, 179] on span "Ver más" at bounding box center [88, 180] width 16 height 6
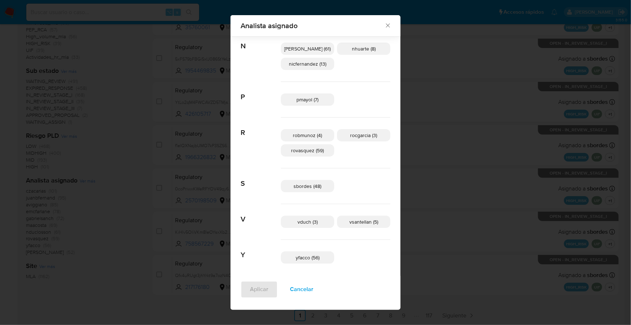
scroll to position [426, 0]
click at [319, 181] on span "sbordes (48)" at bounding box center [308, 183] width 28 height 7
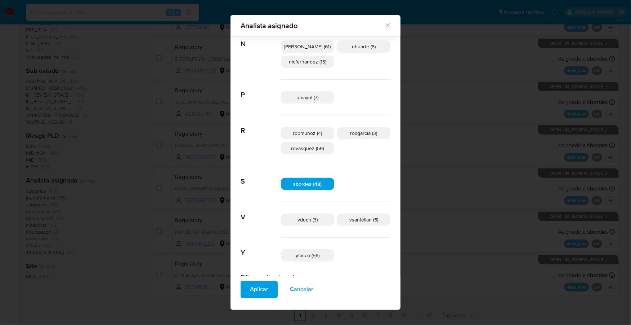
click at [264, 294] on span "Aplicar" at bounding box center [259, 289] width 18 height 16
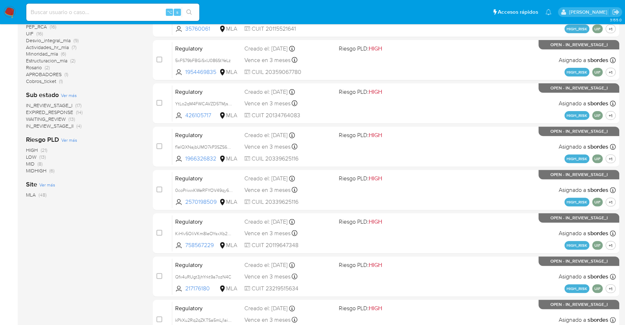
scroll to position [48, 0]
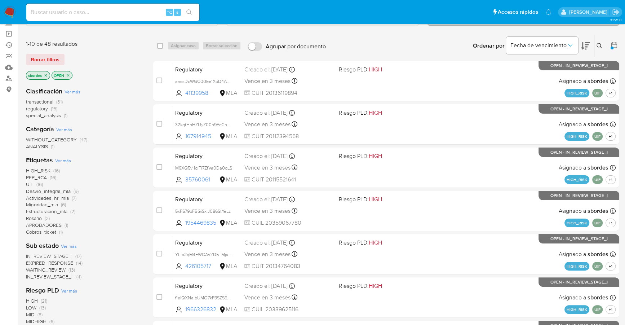
click at [47, 75] on icon "close-filter" at bounding box center [46, 75] width 4 height 4
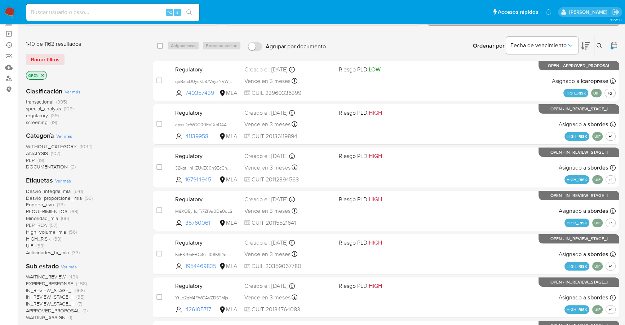
click at [597, 41] on button at bounding box center [600, 45] width 12 height 9
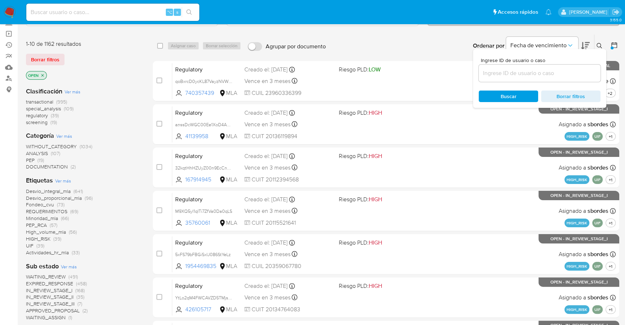
click at [547, 77] on div at bounding box center [540, 73] width 122 height 17
click at [549, 71] on input at bounding box center [540, 72] width 122 height 9
paste input "4ueHWKzaHGvKYJVqZUQgQrgQ"
type input "4ueHWKzaHGvKYJVqZUQgQrgQ"
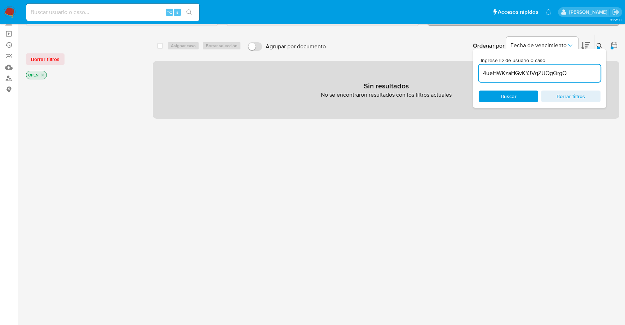
click at [599, 44] on icon at bounding box center [599, 46] width 6 height 6
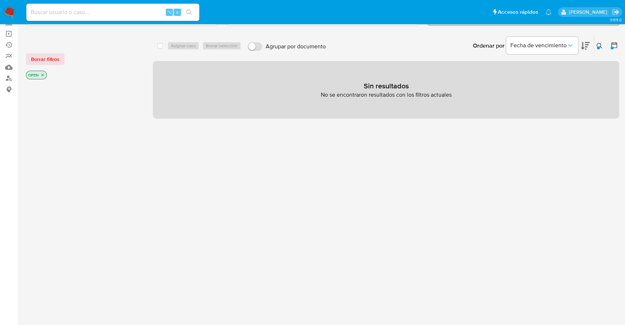
click at [615, 44] on icon at bounding box center [613, 44] width 7 height 7
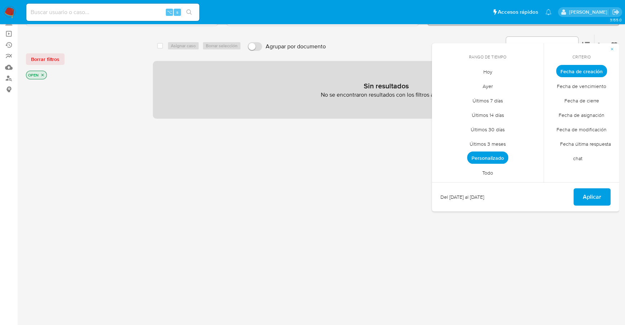
click at [485, 166] on span "Todo" at bounding box center [488, 172] width 26 height 15
click at [595, 196] on span "Aplicar" at bounding box center [592, 197] width 18 height 16
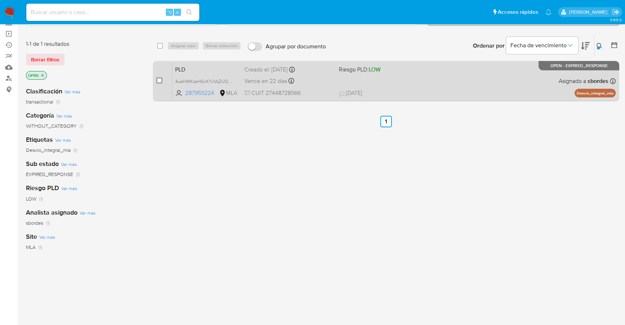
click at [158, 79] on input "checkbox" at bounding box center [159, 80] width 6 height 6
checkbox input "true"
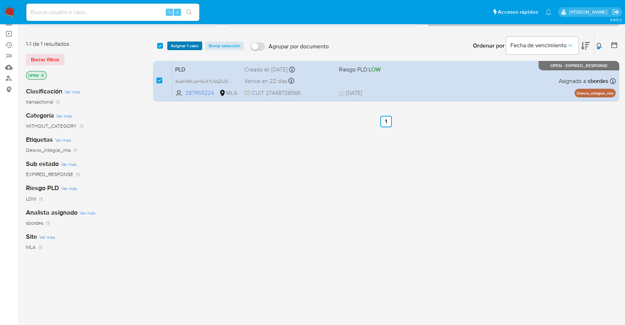
click at [187, 43] on span "Asignar 1 caso" at bounding box center [185, 45] width 28 height 7
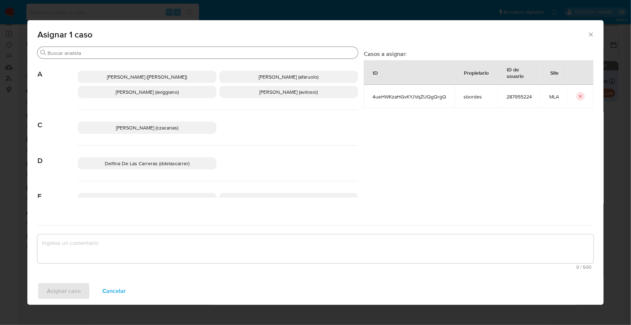
click at [179, 54] on input "Buscar" at bounding box center [202, 53] width 308 height 6
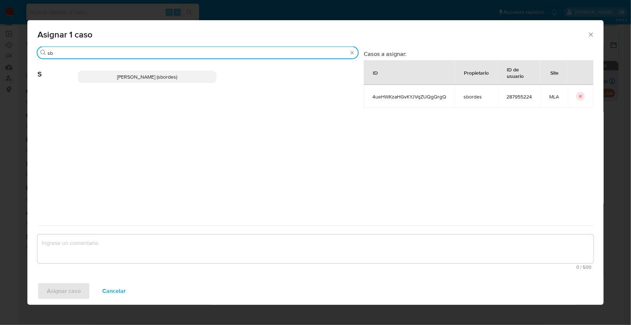
type input "sb"
click at [193, 76] on p "[PERSON_NAME] (sbordes)" at bounding box center [147, 77] width 139 height 12
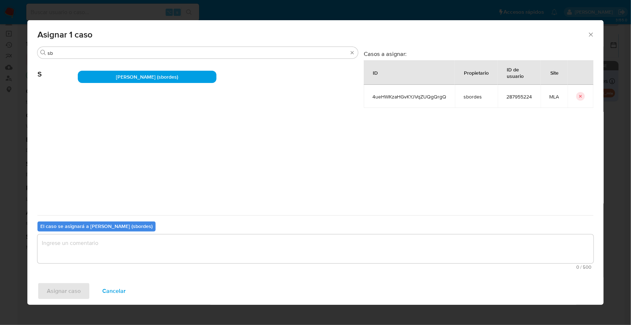
drag, startPoint x: 154, startPoint y: 268, endPoint x: 158, endPoint y: 258, distance: 11.0
click at [154, 268] on span "0 / 500" at bounding box center [316, 267] width 552 height 5
click at [160, 249] on textarea "assign-modal" at bounding box center [315, 248] width 556 height 29
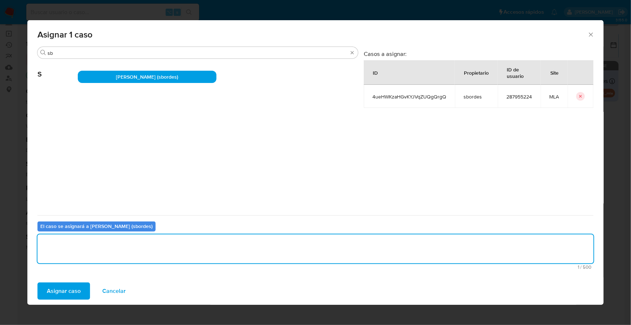
click at [67, 287] on span "Asignar caso" at bounding box center [64, 291] width 34 height 16
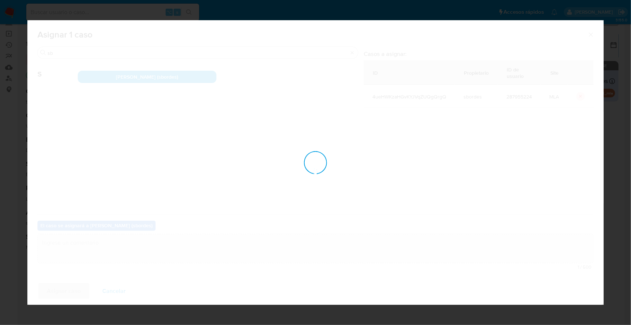
checkbox input "false"
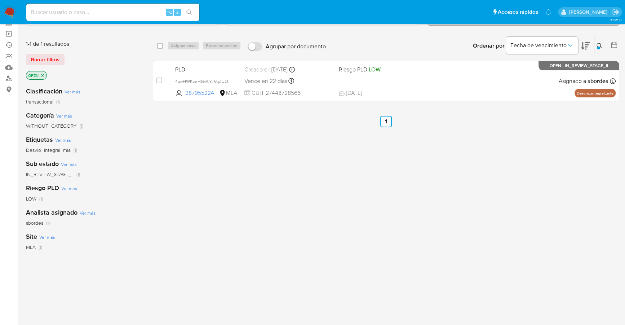
click at [599, 44] on icon at bounding box center [599, 46] width 6 height 6
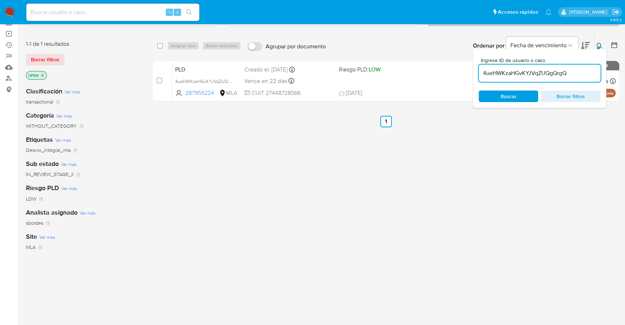
drag, startPoint x: 577, startPoint y: 76, endPoint x: 475, endPoint y: 70, distance: 101.8
click at [475, 70] on div "Ingrese ID de usuario o caso 4ueHWKzaHGvKYJVqZUQgQrgQ Buscar Borrar filtros" at bounding box center [539, 78] width 133 height 59
type input "vkhEGswUhjwfIUT3dxobJQBR"
click at [600, 43] on icon at bounding box center [598, 45] width 5 height 5
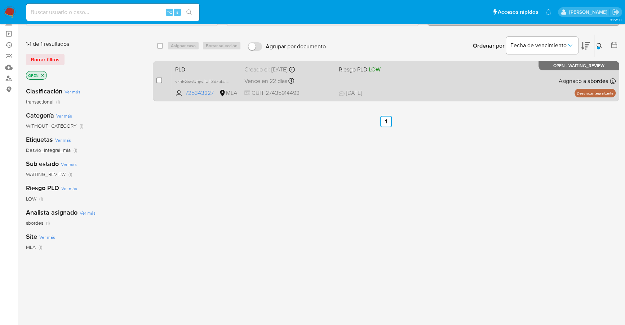
click at [159, 81] on input "checkbox" at bounding box center [159, 80] width 6 height 6
checkbox input "true"
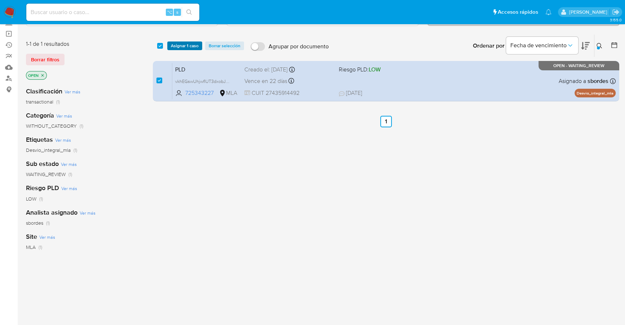
click at [179, 44] on span "Asignar 1 caso" at bounding box center [185, 45] width 28 height 7
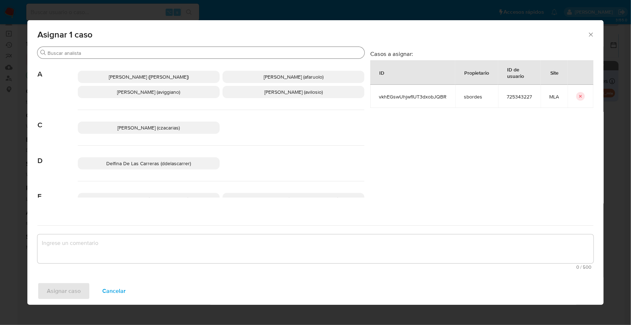
click at [117, 54] on input "Buscar" at bounding box center [205, 53] width 314 height 6
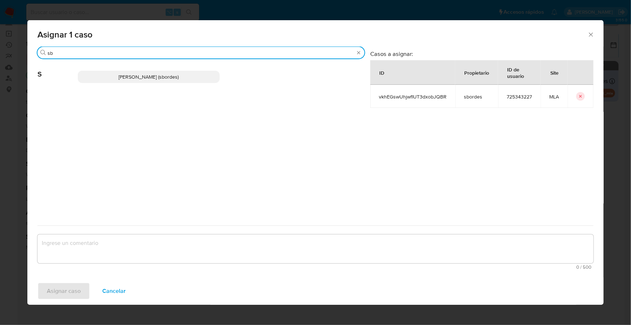
type input "sb"
click at [127, 68] on div "Stefania Bordes (sbordes)" at bounding box center [221, 76] width 287 height 35
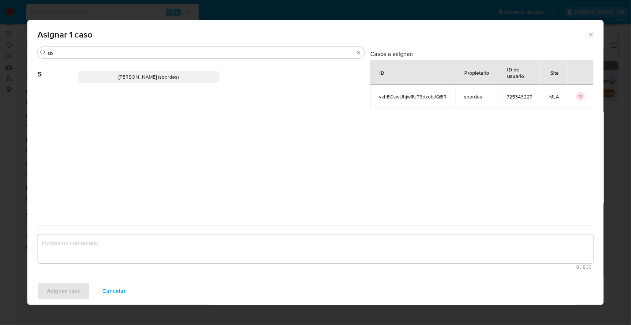
click at [134, 77] on span "Stefania Bordes (sbordes)" at bounding box center [149, 76] width 60 height 7
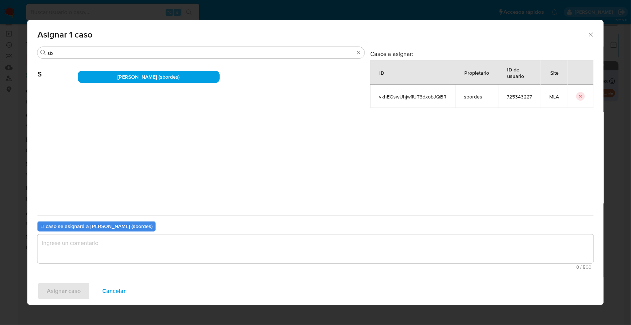
click at [118, 266] on span "0 / 500" at bounding box center [316, 267] width 552 height 5
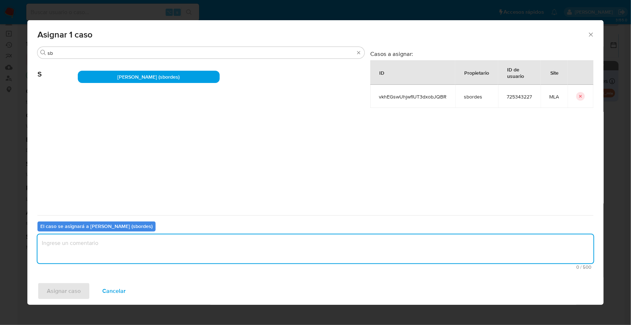
click at [113, 247] on textarea "assign-modal" at bounding box center [315, 248] width 556 height 29
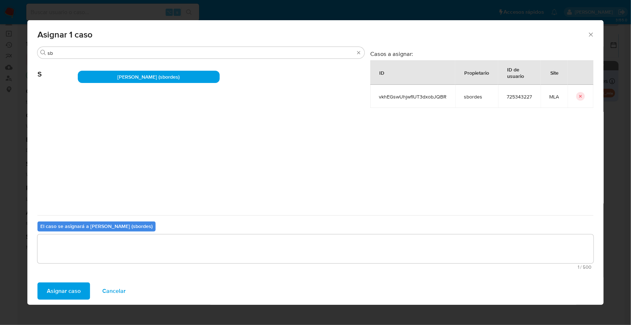
click at [61, 286] on span "Asignar caso" at bounding box center [64, 291] width 34 height 16
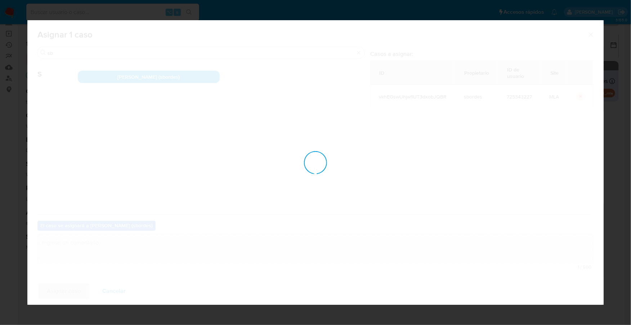
checkbox input "false"
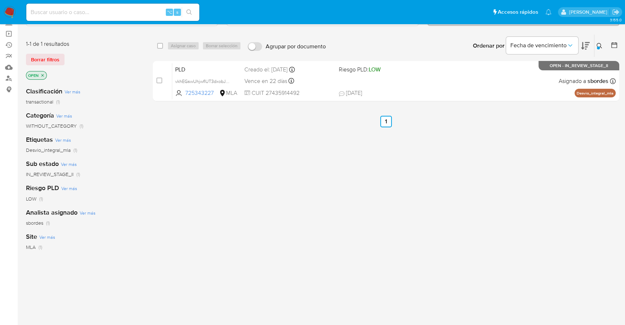
click at [4, 11] on img at bounding box center [10, 12] width 12 height 12
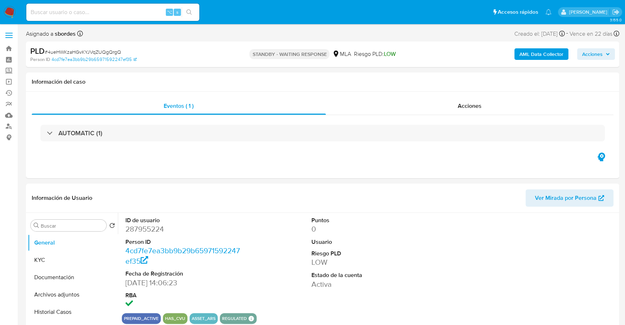
select select "10"
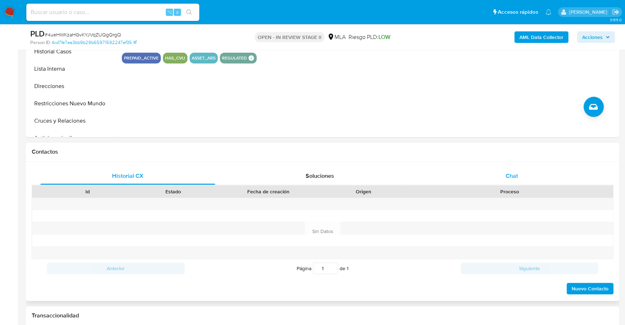
click at [500, 170] on div "Chat" at bounding box center [511, 175] width 175 height 17
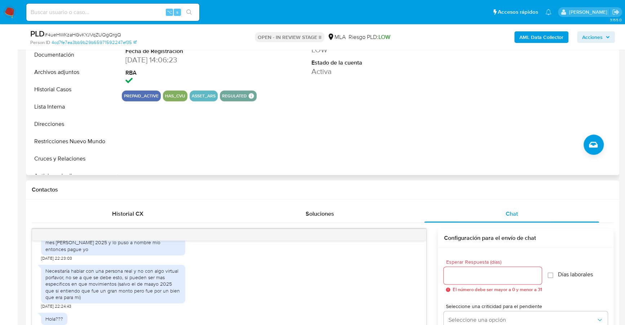
scroll to position [160, 0]
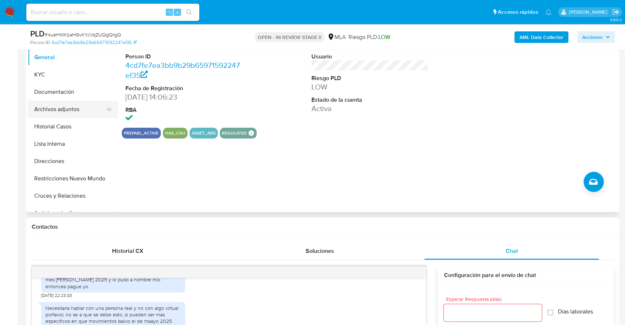
click at [56, 105] on button "Archivos adjuntos" at bounding box center [70, 109] width 84 height 17
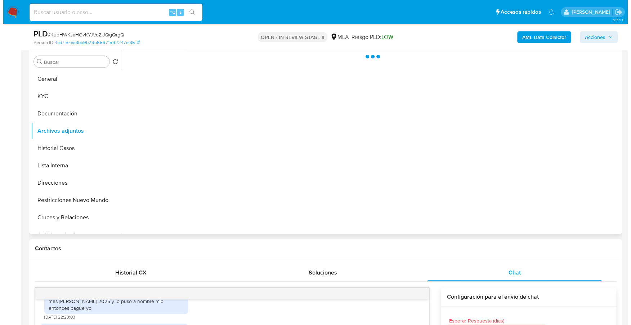
scroll to position [97, 0]
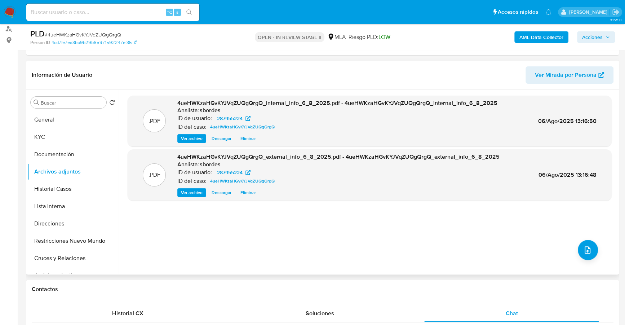
click at [579, 235] on div ".PDF 4ueHWKzaHGvKYJVqZUQgQrgQ_internal_info_6_8_2025.pdf - 4ueHWKzaHGvKYJVqZUQg…" at bounding box center [370, 182] width 484 height 173
click at [593, 252] on button "upload-file" at bounding box center [588, 250] width 20 height 20
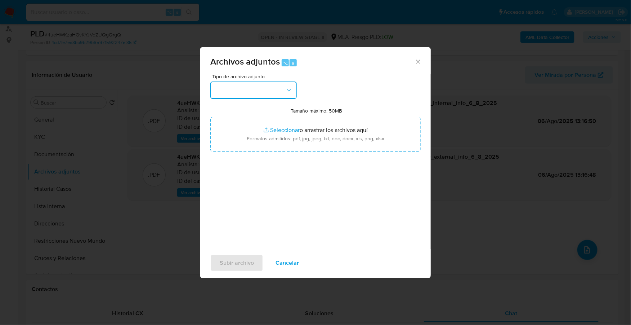
click at [255, 93] on button "button" at bounding box center [253, 89] width 86 height 17
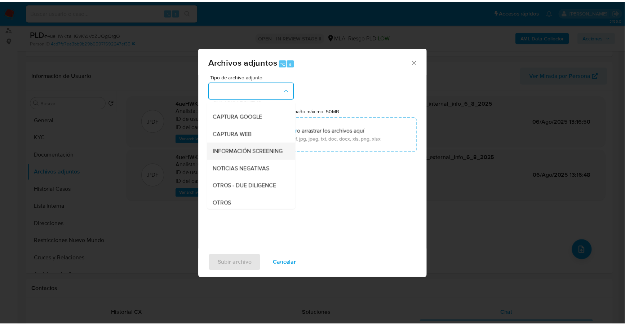
scroll to position [52, 0]
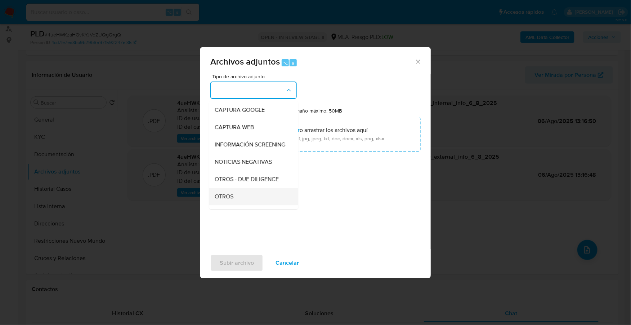
click at [255, 205] on div "OTROS" at bounding box center [252, 196] width 74 height 17
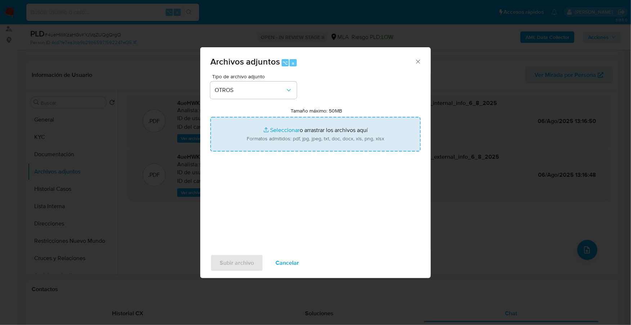
click at [277, 131] on input "Tamaño máximo: 50MB Seleccionar archivos" at bounding box center [315, 134] width 210 height 35
type input "C:\fakepath\Caselog 4ueHWKzaHGvKYJVqZUQgQrgQ_2025_06_19_03_02_34.docx"
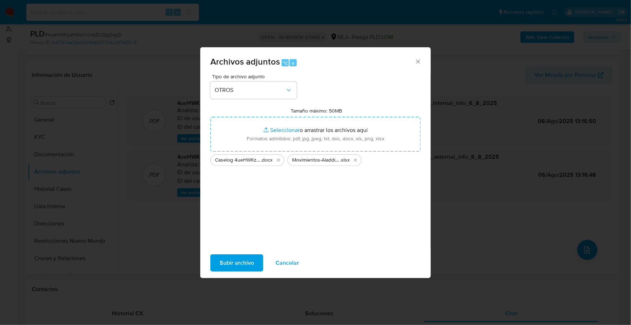
click at [229, 267] on span "Subir archivo" at bounding box center [237, 263] width 34 height 16
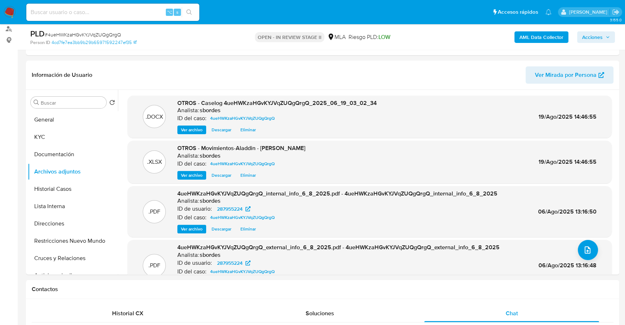
click at [600, 41] on span "Acciones" at bounding box center [592, 37] width 21 height 12
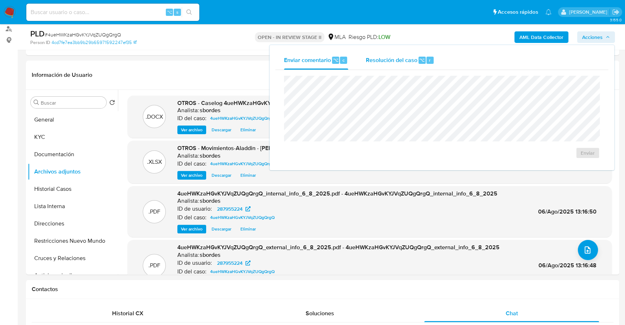
click at [421, 58] on span "⌥" at bounding box center [421, 60] width 5 height 7
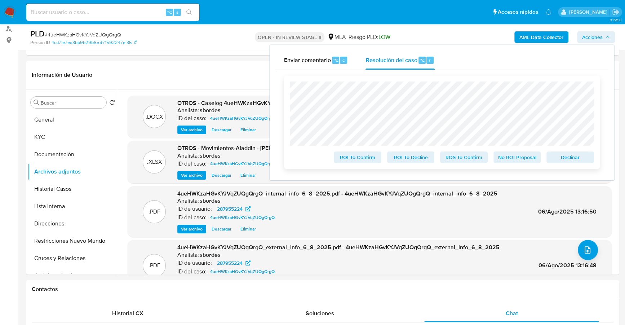
click at [524, 158] on span "No ROI Proposal" at bounding box center [516, 157] width 37 height 10
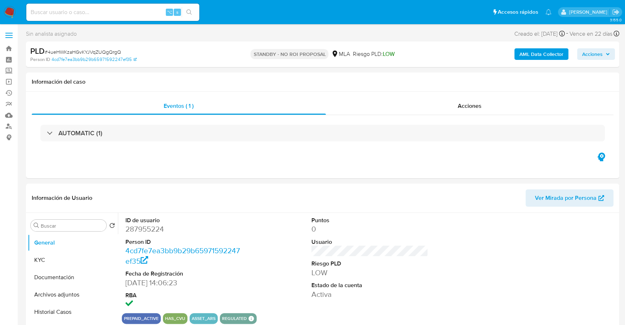
select select "10"
click at [76, 10] on input at bounding box center [112, 12] width 173 height 9
paste input "725343227"
type input "725343227"
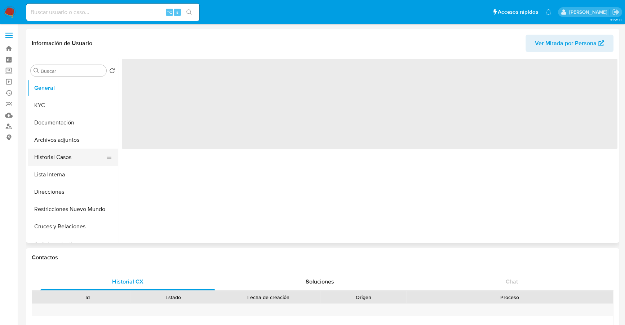
click at [53, 162] on button "Historial Casos" at bounding box center [70, 156] width 84 height 17
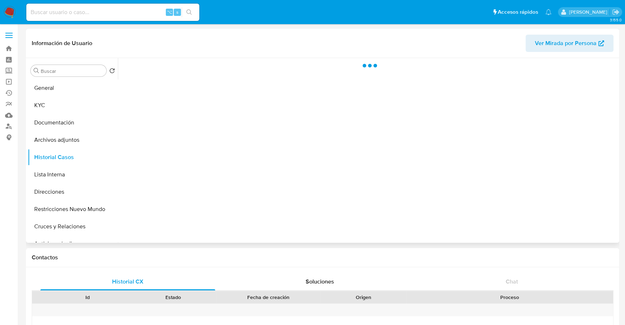
select select "10"
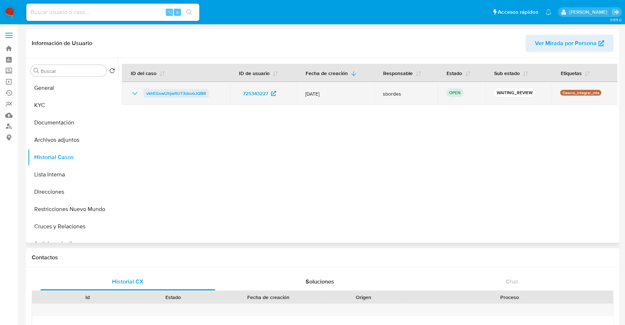
click at [199, 93] on span "vkhEGswUhjwfIUT3dxobJQBR" at bounding box center [176, 93] width 60 height 9
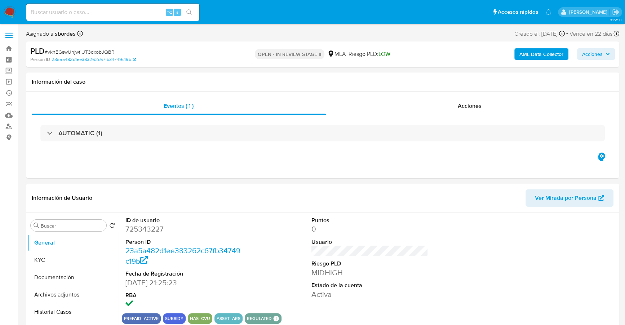
select select "10"
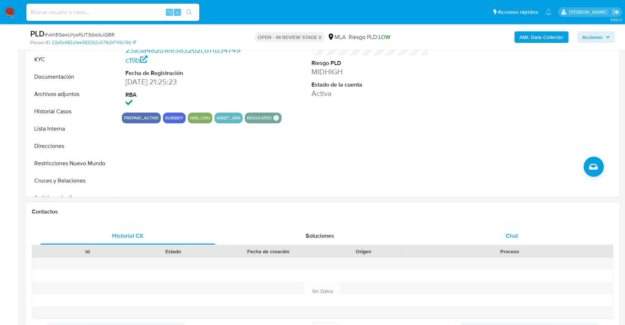
click at [522, 241] on div "Chat" at bounding box center [511, 235] width 175 height 17
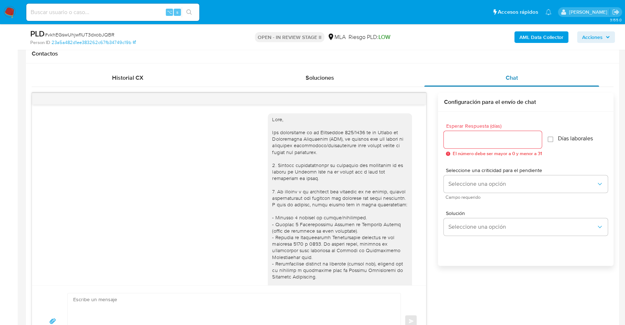
scroll to position [485, 0]
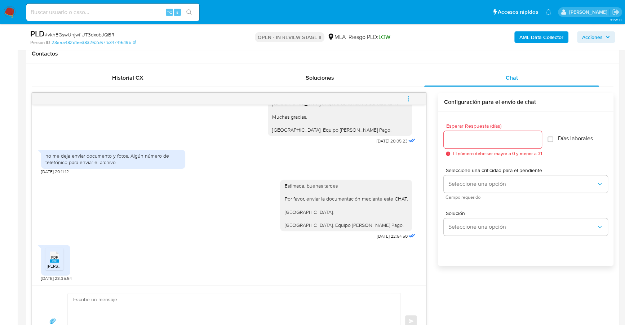
click at [55, 259] on rect at bounding box center [54, 260] width 9 height 3
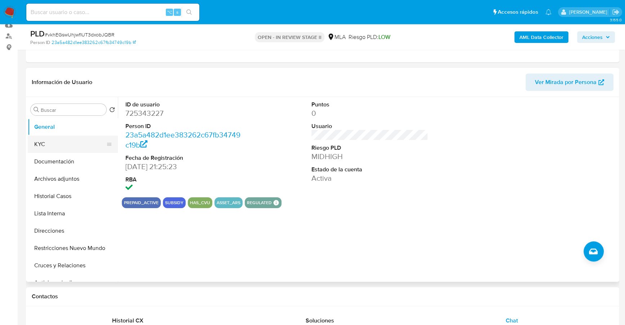
click at [50, 139] on button "KYC" at bounding box center [70, 144] width 84 height 17
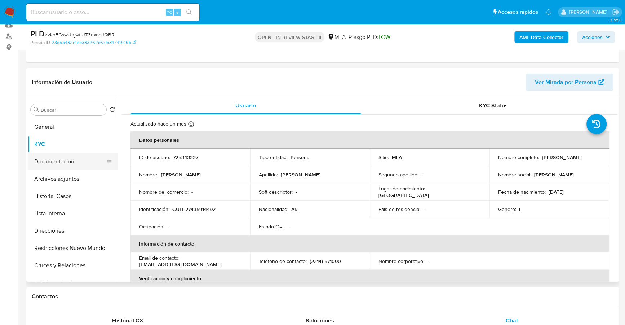
click at [74, 156] on button "Documentación" at bounding box center [70, 161] width 84 height 17
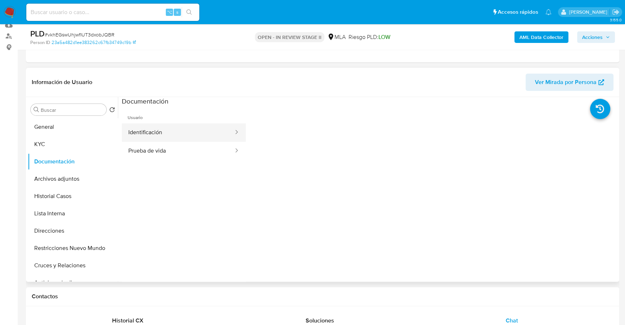
click at [186, 129] on button "Identificación" at bounding box center [178, 132] width 112 height 18
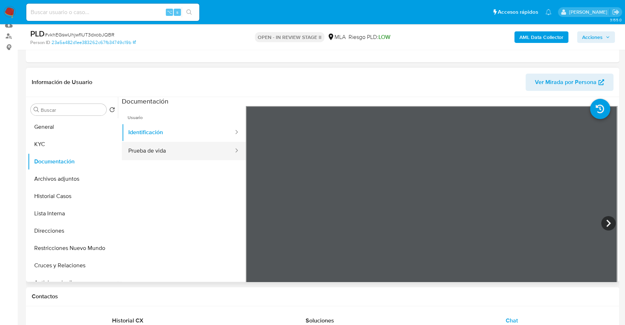
click at [199, 156] on button "Prueba de vida" at bounding box center [178, 151] width 112 height 18
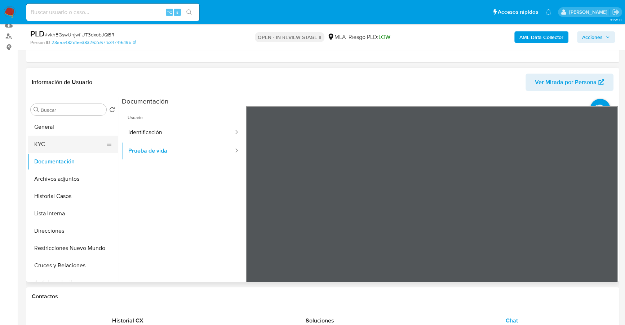
click at [72, 141] on button "KYC" at bounding box center [70, 144] width 84 height 17
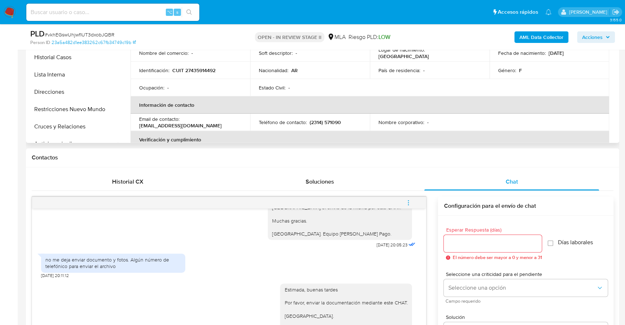
scroll to position [98, 0]
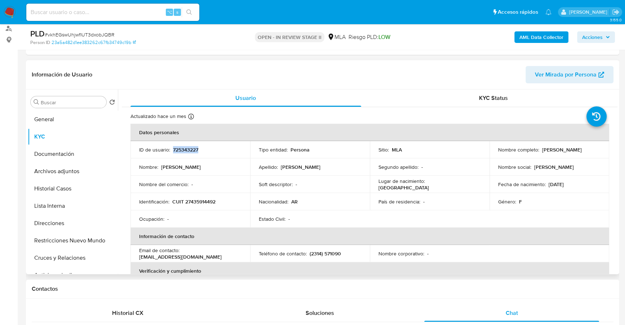
copy p "725343227"
copy p "27435914492"
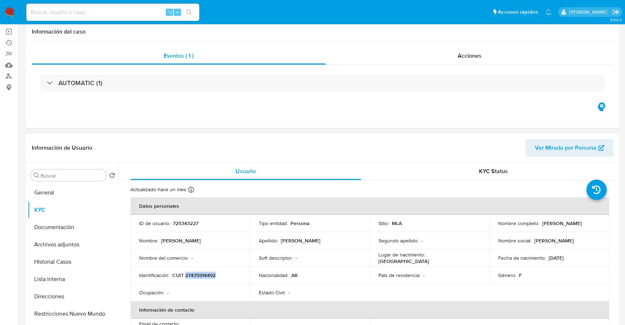
scroll to position [0, 0]
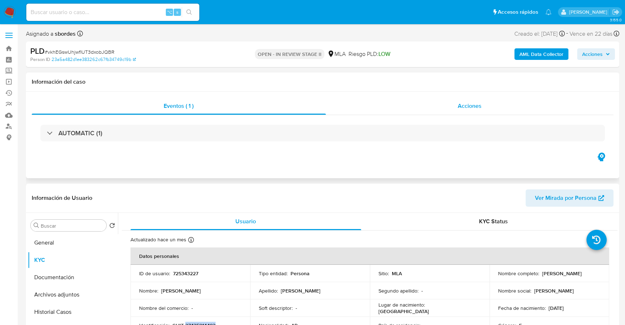
click at [498, 102] on div "Acciones" at bounding box center [470, 105] width 288 height 17
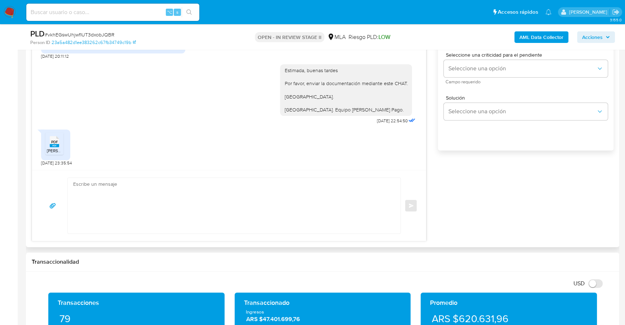
scroll to position [552, 0]
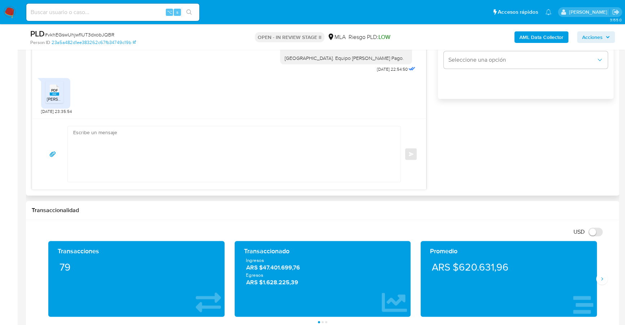
click at [134, 151] on textarea at bounding box center [232, 153] width 318 height 55
paste textarea "Hola, ¡Muchas gracias por tu respuesta! Confirmamos la recepción de la document…"
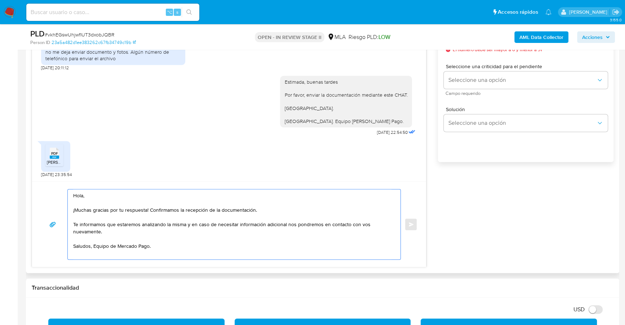
scroll to position [429, 0]
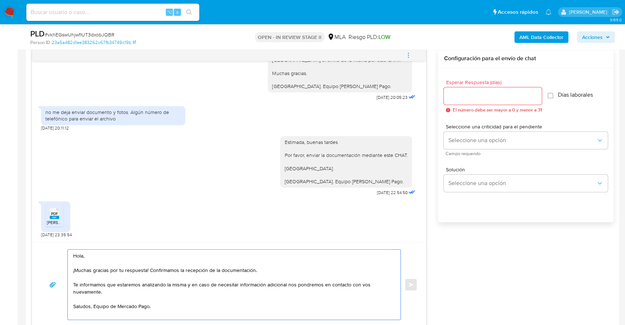
type textarea "Hola, ¡Muchas gracias por tu respuesta! Confirmamos la recepción de la document…"
click at [470, 95] on input "Esperar Respuesta (días)" at bounding box center [493, 95] width 98 height 9
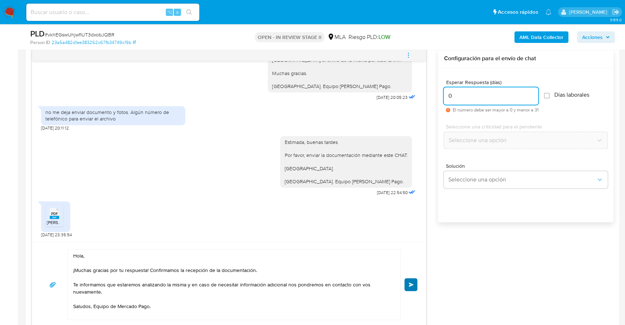
type input "0"
click at [408, 283] on button "Enviar" at bounding box center [410, 284] width 13 height 13
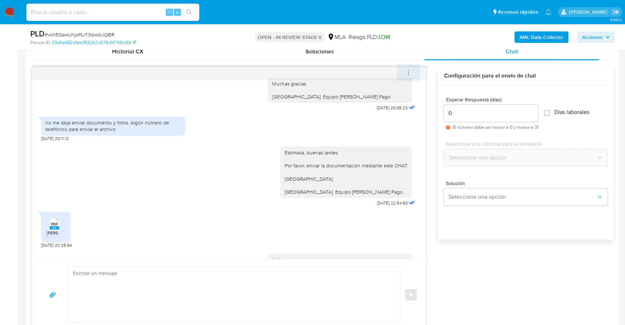
scroll to position [571, 0]
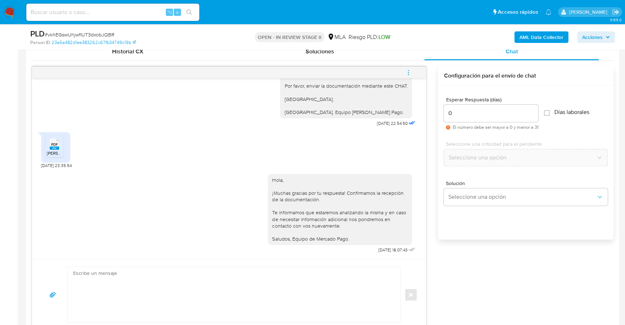
click at [409, 72] on icon "menu-action" at bounding box center [408, 72] width 6 height 6
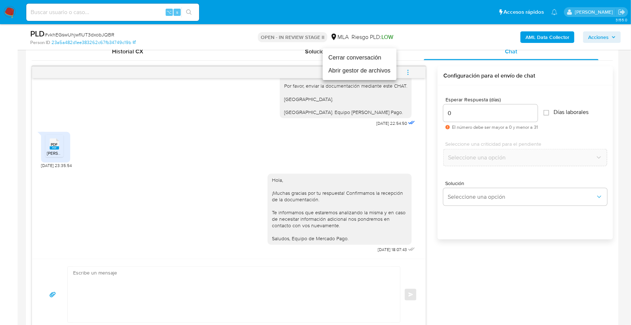
click at [382, 54] on li "Cerrar conversación" at bounding box center [360, 57] width 74 height 13
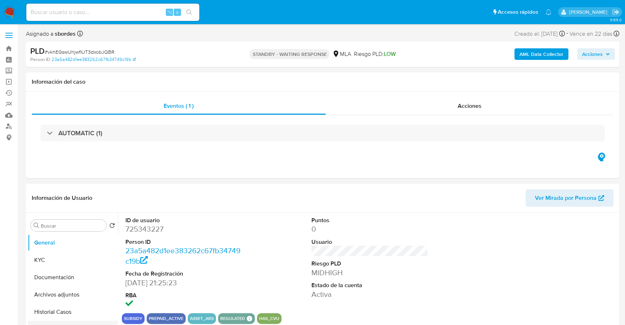
select select "10"
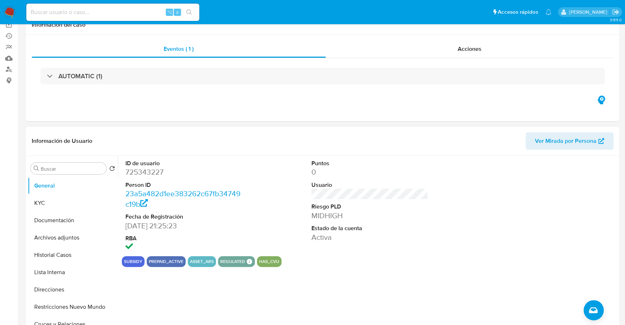
scroll to position [78, 0]
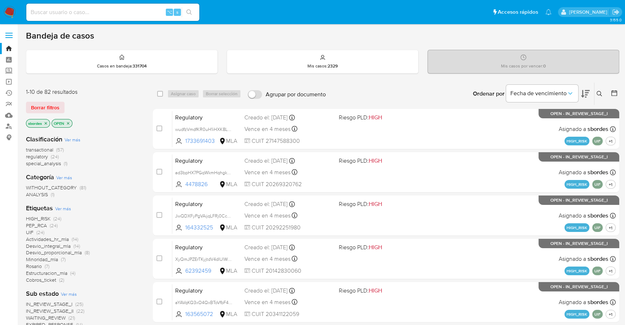
click at [617, 93] on icon at bounding box center [613, 92] width 7 height 7
click at [616, 93] on icon at bounding box center [613, 92] width 7 height 7
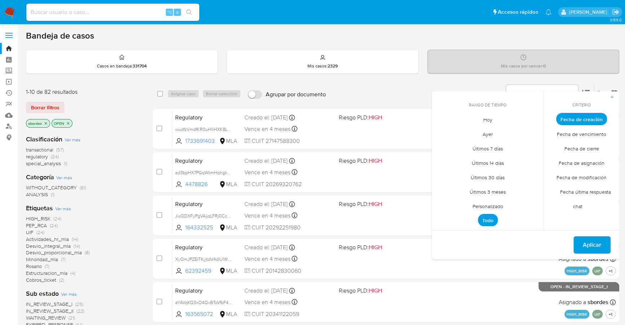
click at [501, 206] on span "Personalizado" at bounding box center [488, 206] width 46 height 15
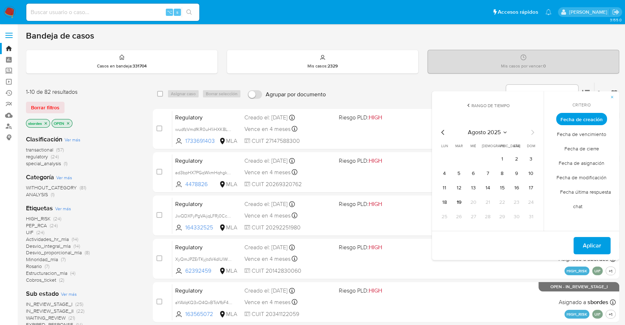
click at [445, 131] on icon "Mes anterior" at bounding box center [443, 132] width 9 height 9
click at [443, 130] on icon "Mes anterior" at bounding box center [442, 132] width 3 height 5
click at [532, 160] on button "1" at bounding box center [531, 159] width 12 height 12
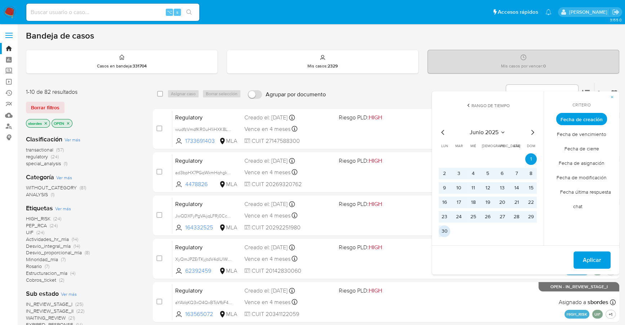
click at [448, 228] on button "30" at bounding box center [445, 231] width 12 height 12
click at [598, 253] on span "Aplicar" at bounding box center [592, 260] width 18 height 16
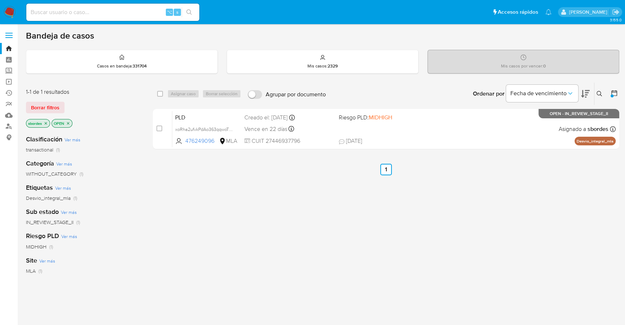
click at [46, 123] on icon "close-filter" at bounding box center [46, 123] width 4 height 4
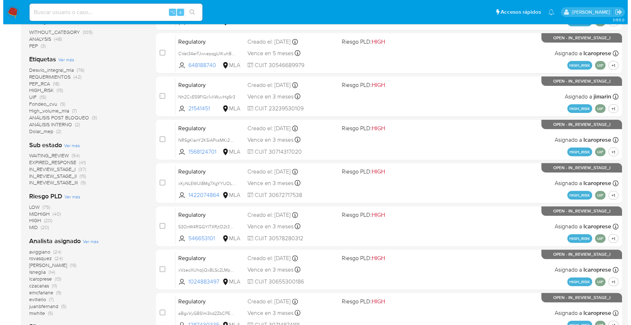
scroll to position [243, 0]
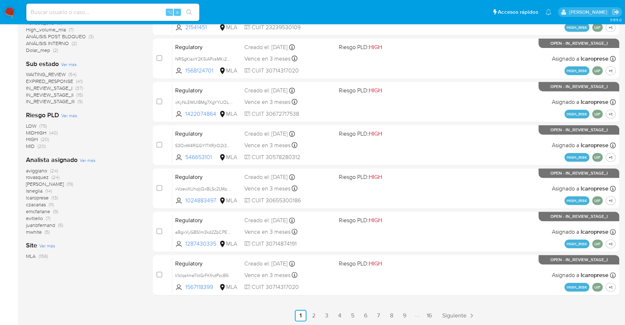
click at [90, 159] on span "Ver más" at bounding box center [88, 160] width 16 height 6
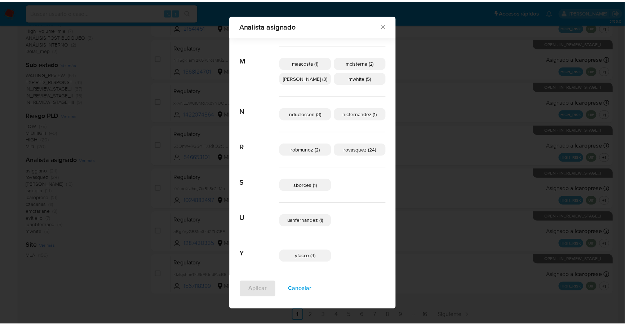
scroll to position [254, 0]
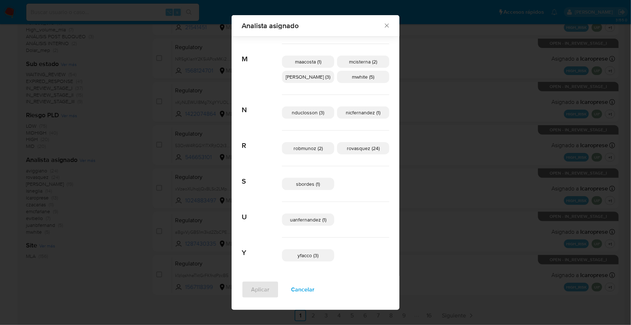
click at [383, 24] on icon "Cerrar" at bounding box center [386, 25] width 7 height 7
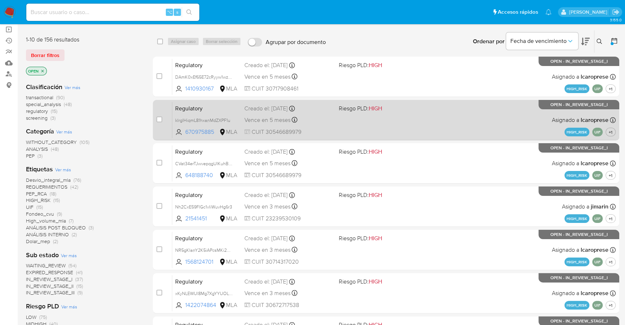
scroll to position [0, 0]
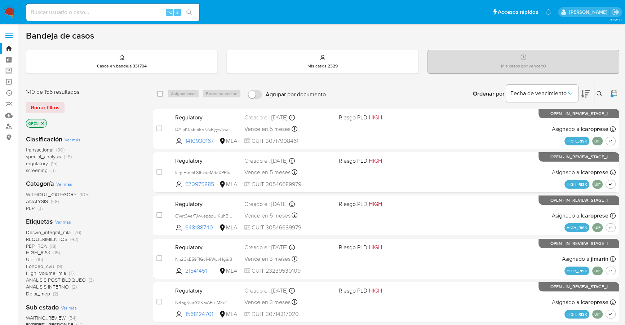
click at [615, 94] on icon at bounding box center [613, 92] width 7 height 7
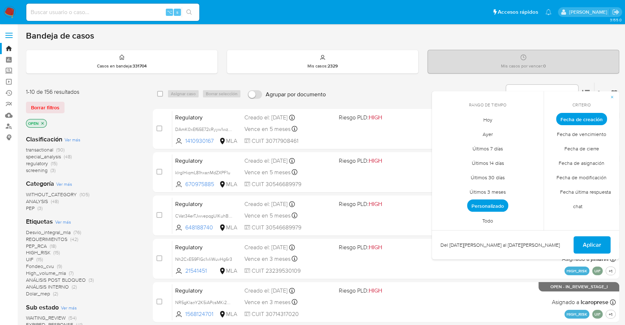
click at [498, 207] on span "Personalizado" at bounding box center [487, 205] width 41 height 12
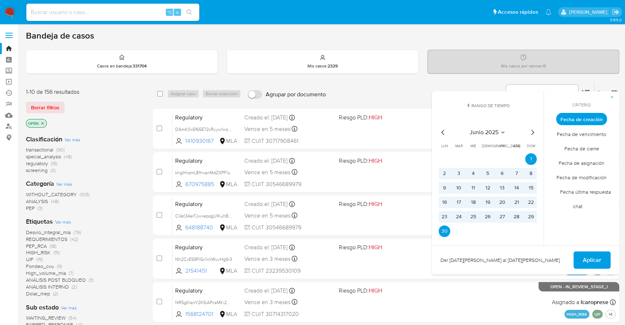
click at [530, 131] on icon "Mes siguiente" at bounding box center [532, 132] width 9 height 9
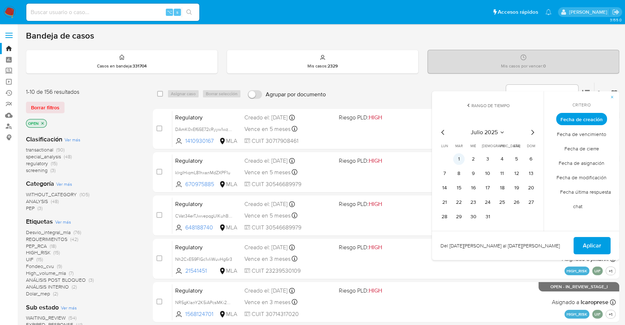
click at [461, 159] on button "1" at bounding box center [459, 159] width 12 height 12
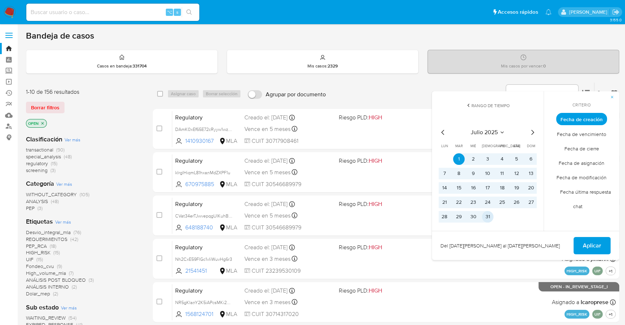
click at [486, 217] on button "31" at bounding box center [488, 217] width 12 height 12
click at [580, 237] on button "Aplicar" at bounding box center [591, 245] width 37 height 17
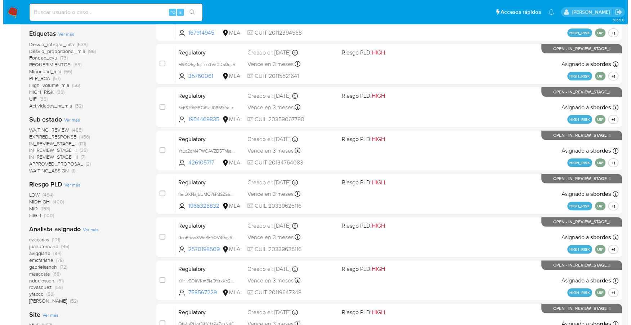
scroll to position [243, 0]
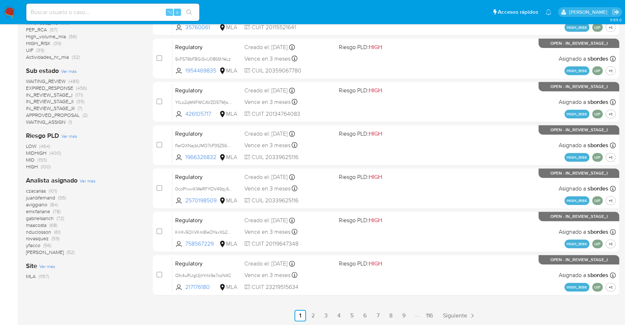
click at [87, 181] on span "Ver más" at bounding box center [88, 180] width 16 height 6
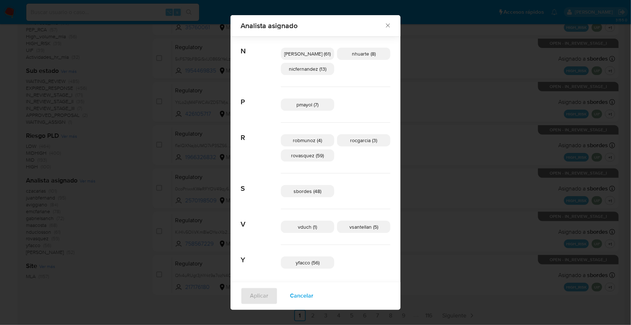
scroll to position [420, 0]
click at [303, 195] on div "sbordes (48)" at bounding box center [336, 190] width 110 height 36
click at [304, 189] on span "sbordes (48)" at bounding box center [308, 189] width 28 height 7
click at [267, 291] on span "Aplicar" at bounding box center [259, 289] width 18 height 16
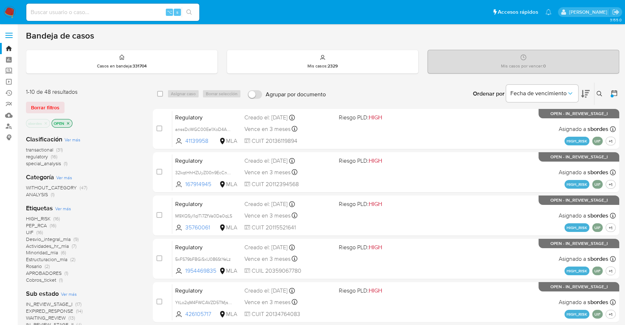
click at [601, 93] on icon at bounding box center [599, 94] width 6 height 6
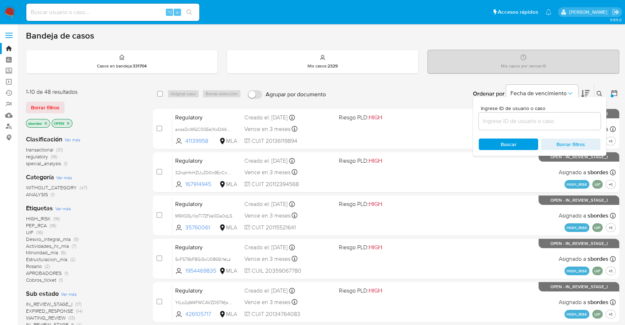
click at [535, 120] on input at bounding box center [540, 120] width 122 height 9
type input "vkhEGswUhjwfIUT3dxobJQBR"
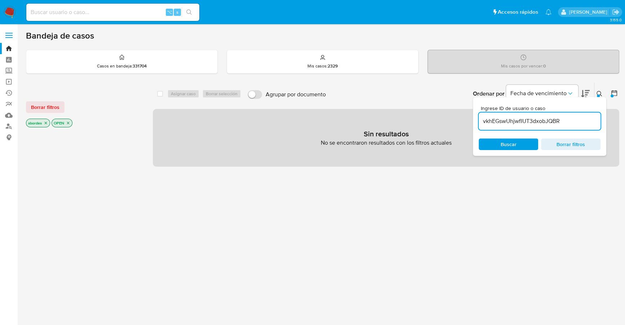
click at [601, 94] on icon at bounding box center [599, 94] width 6 height 6
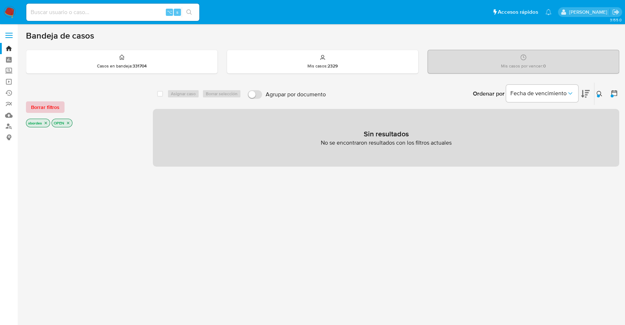
click at [50, 102] on span "Borrar filtros" at bounding box center [45, 107] width 28 height 10
click at [614, 90] on icon at bounding box center [613, 92] width 7 height 7
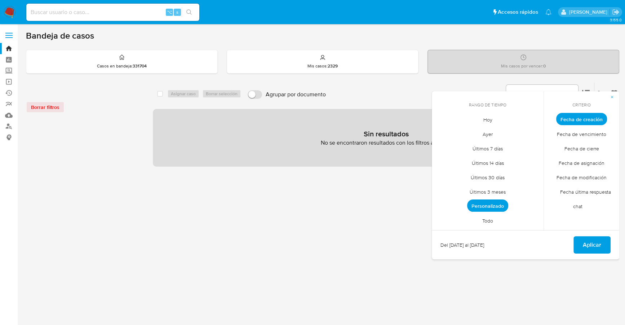
click at [492, 218] on span "Todo" at bounding box center [488, 220] width 26 height 15
click at [581, 240] on button "Aplicar" at bounding box center [591, 244] width 37 height 17
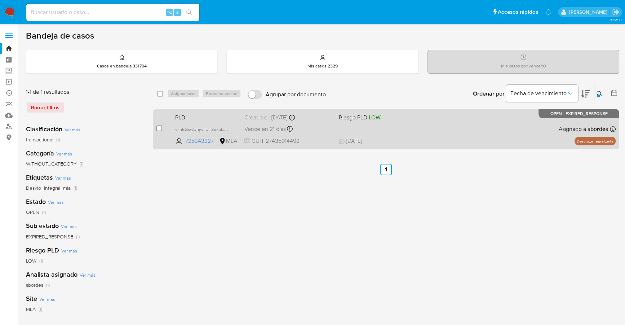
click at [160, 128] on input "checkbox" at bounding box center [159, 128] width 6 height 6
checkbox input "true"
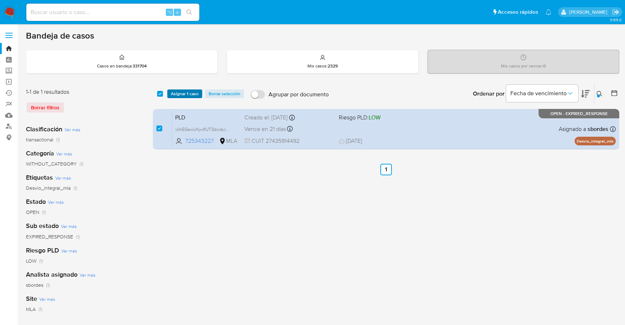
click at [179, 93] on span "Asignar 1 caso" at bounding box center [185, 93] width 28 height 7
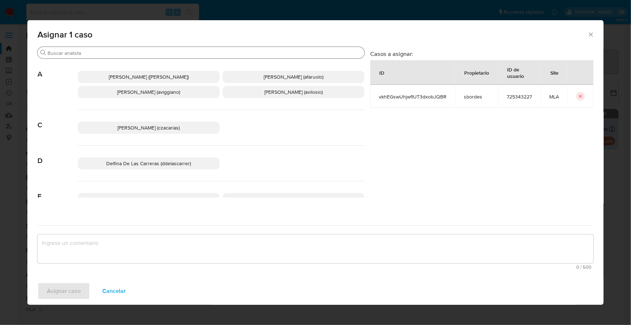
click at [163, 58] on div "Buscar" at bounding box center [200, 53] width 327 height 12
click at [164, 57] on div "Buscar" at bounding box center [200, 53] width 327 height 12
click at [165, 55] on input "Buscar" at bounding box center [205, 53] width 314 height 6
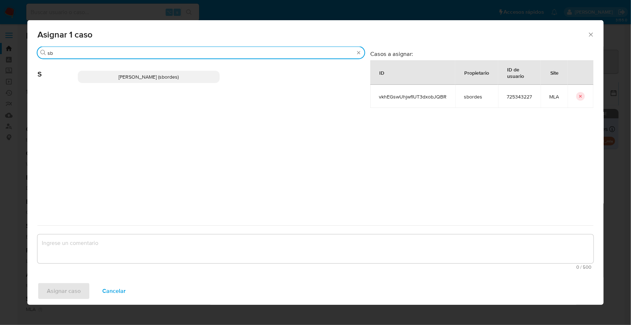
type input "sb"
click at [169, 72] on p "Stefania Bordes (sbordes)" at bounding box center [149, 77] width 142 height 12
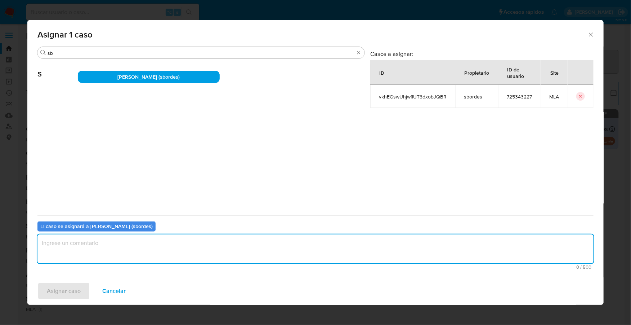
click at [155, 244] on textarea "assign-modal" at bounding box center [315, 248] width 556 height 29
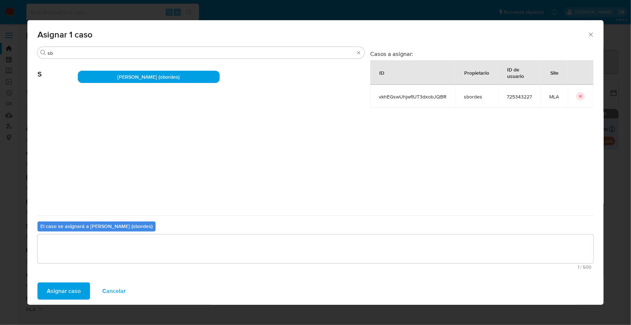
click at [66, 290] on span "Asignar caso" at bounding box center [64, 291] width 34 height 16
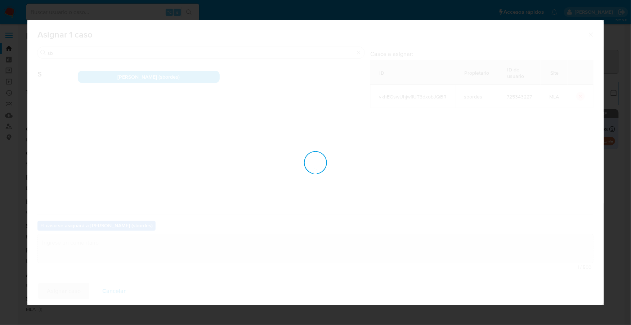
checkbox input "false"
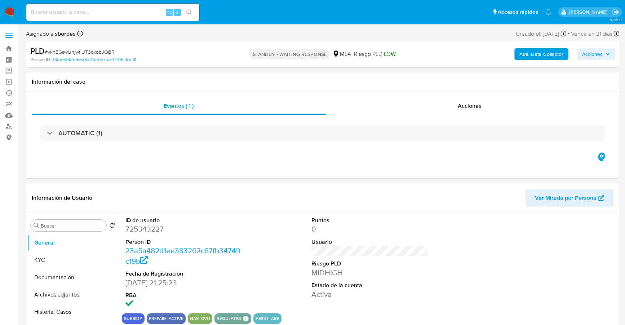
select select "10"
click at [474, 107] on span "Acciones" at bounding box center [470, 106] width 24 height 8
select select "10"
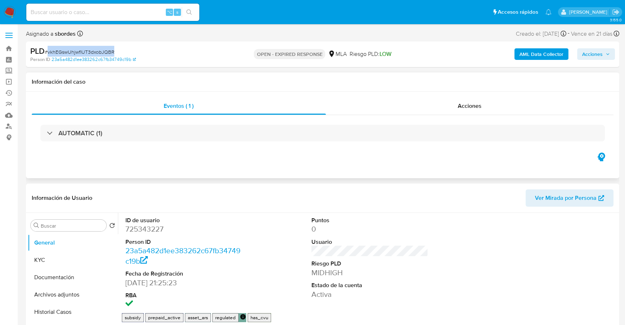
select select "10"
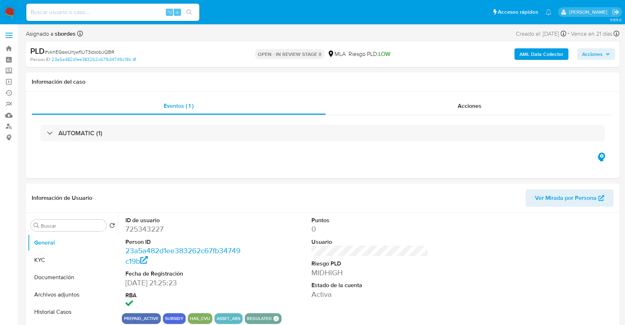
select select "10"
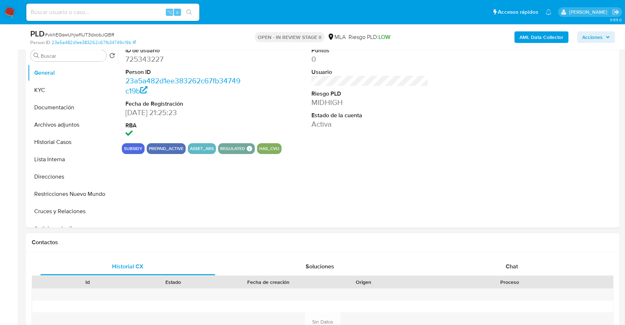
scroll to position [145, 0]
select select "10"
click at [512, 261] on span "Chat" at bounding box center [512, 265] width 12 height 8
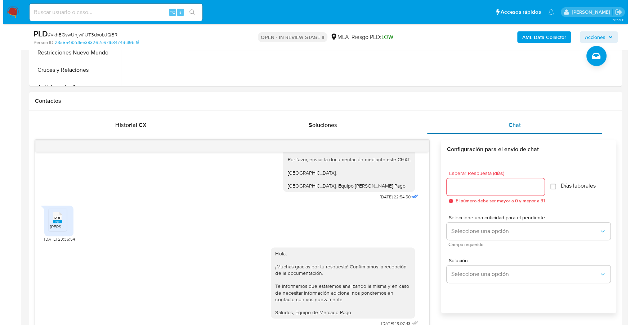
scroll to position [117, 0]
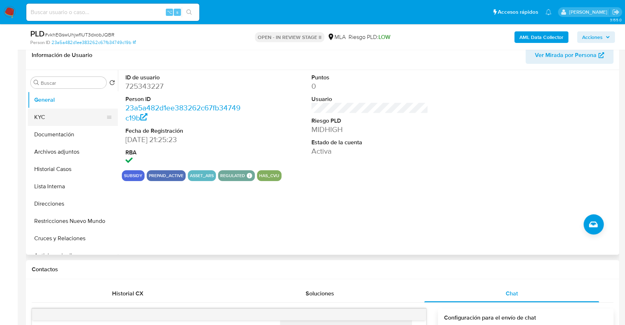
click at [48, 120] on button "KYC" at bounding box center [70, 116] width 84 height 17
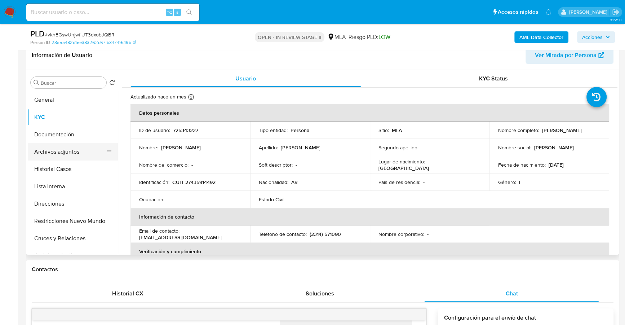
click at [67, 151] on button "Archivos adjuntos" at bounding box center [70, 151] width 84 height 17
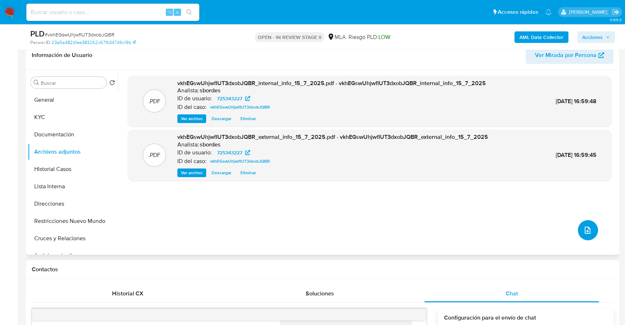
click at [586, 235] on button "upload-file" at bounding box center [588, 230] width 20 height 20
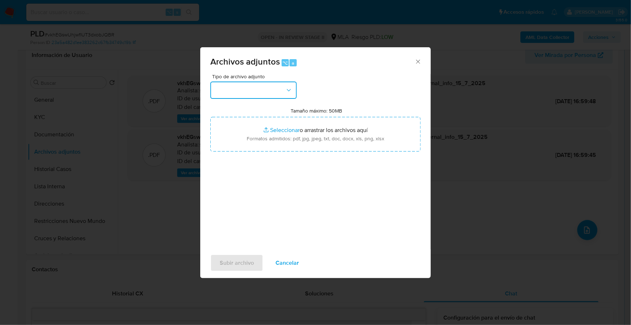
click at [249, 89] on button "button" at bounding box center [253, 89] width 86 height 17
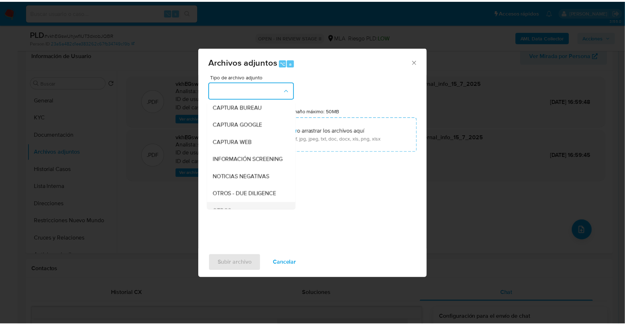
scroll to position [105, 0]
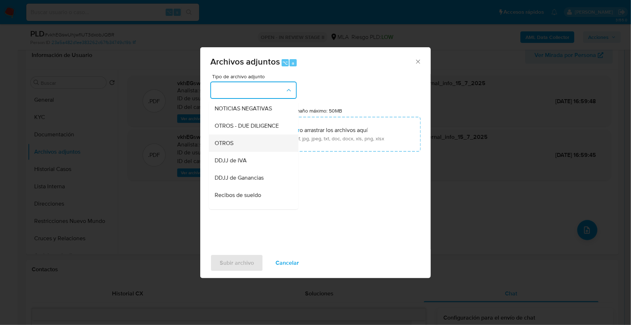
click at [236, 143] on div "OTROS" at bounding box center [252, 142] width 74 height 17
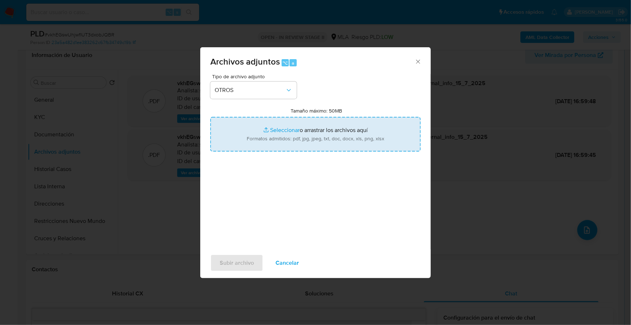
click at [287, 129] on input "Tamaño máximo: 50MB Seleccionar archivos" at bounding box center [315, 134] width 210 height 35
click at [284, 131] on input "Tamaño máximo: 50MB Seleccionar archivos" at bounding box center [315, 134] width 210 height 35
type input "C:\fakepath\Caselog vkhEGswUhjwfIUT3dxobJQBR_2025_06_19_07_43_17.docx"
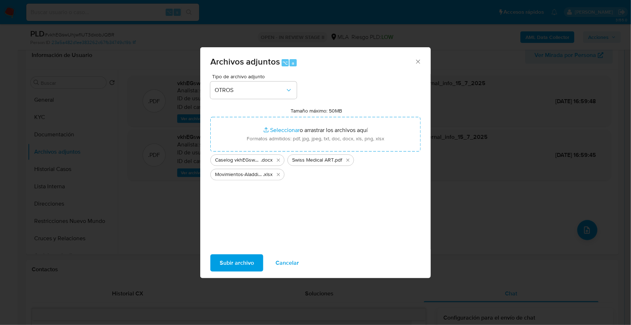
click at [252, 257] on span "Subir archivo" at bounding box center [237, 263] width 34 height 16
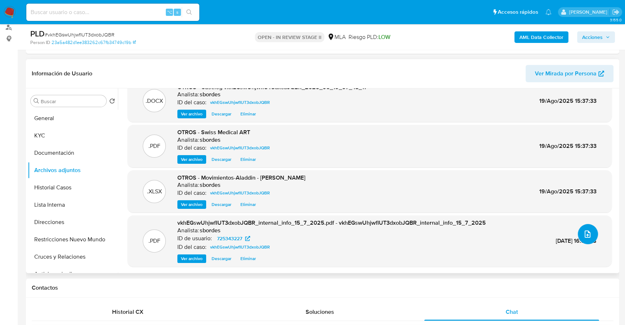
scroll to position [0, 0]
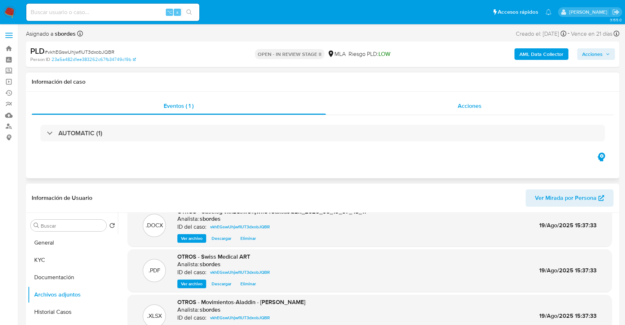
click at [455, 102] on div "Acciones" at bounding box center [470, 105] width 288 height 17
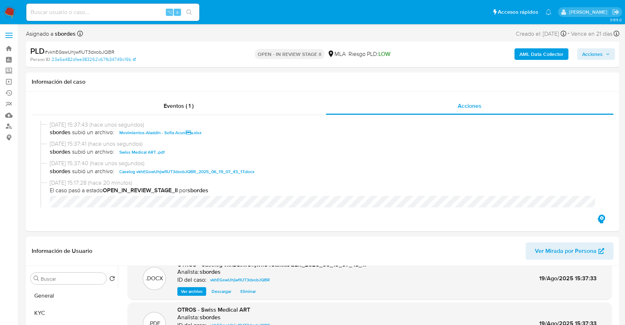
click at [594, 55] on span "Acciones" at bounding box center [592, 54] width 21 height 12
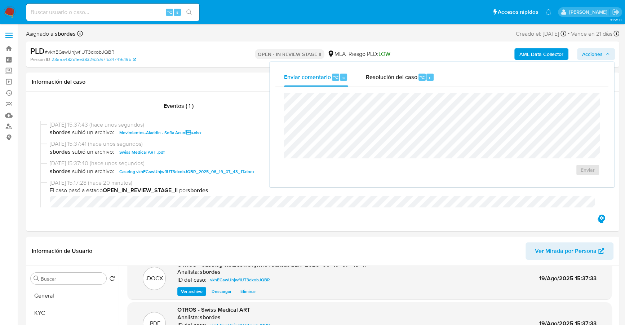
click at [599, 53] on span "Acciones" at bounding box center [592, 54] width 21 height 12
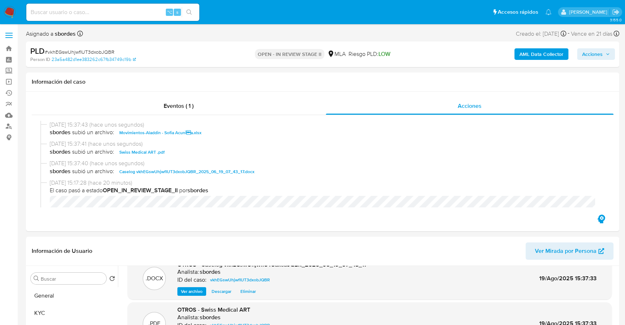
click at [598, 54] on span "Acciones" at bounding box center [592, 54] width 21 height 12
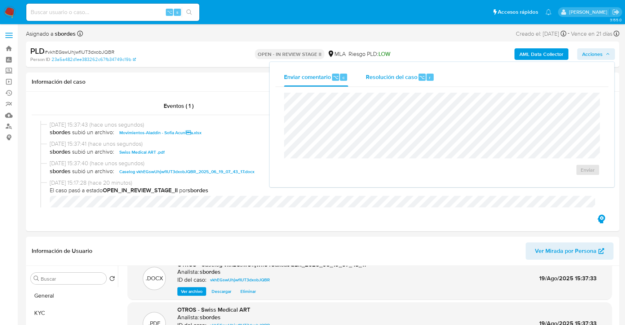
click at [385, 83] on div "Resolución del caso ⌥ r" at bounding box center [399, 77] width 69 height 19
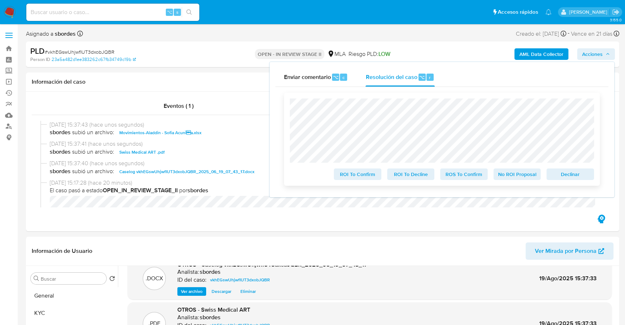
click at [520, 176] on span "No ROI Proposal" at bounding box center [516, 174] width 37 height 10
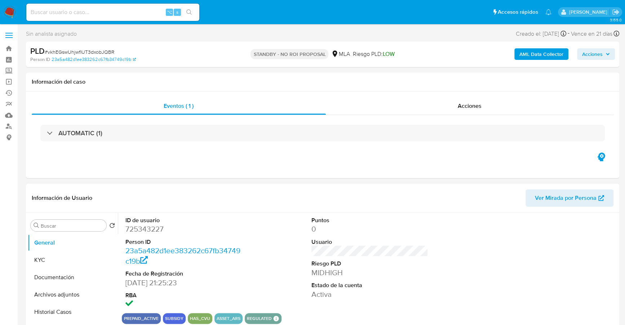
select select "10"
click at [81, 9] on input at bounding box center [112, 12] width 173 height 9
paste input "476249096"
type input "476249096"
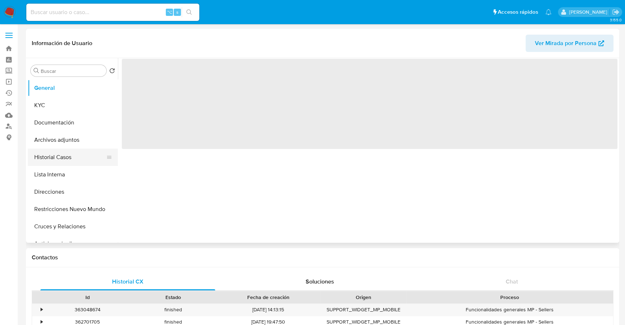
click at [59, 156] on button "Historial Casos" at bounding box center [70, 156] width 84 height 17
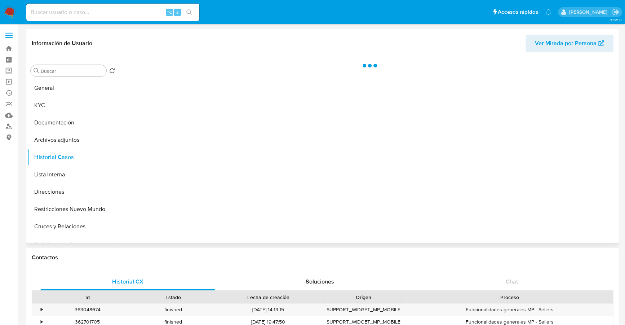
select select "10"
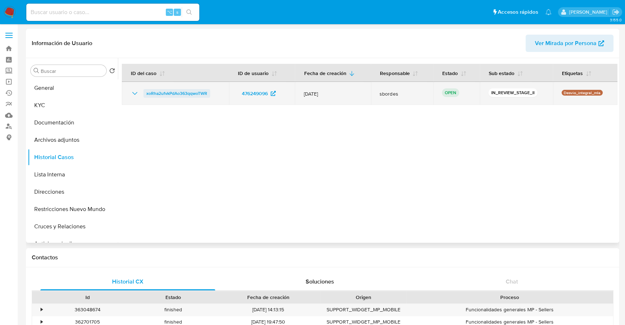
click at [186, 95] on span "xoRha2ufvkPdAo363qqwoTWR" at bounding box center [176, 93] width 61 height 9
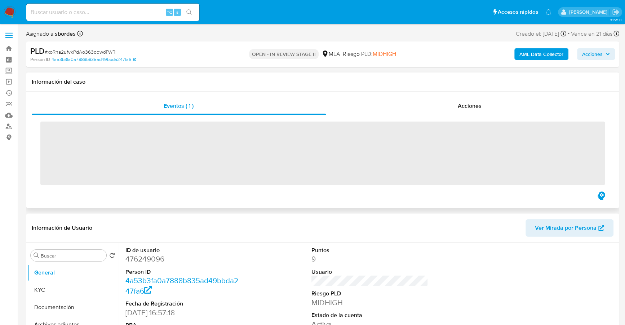
select select "10"
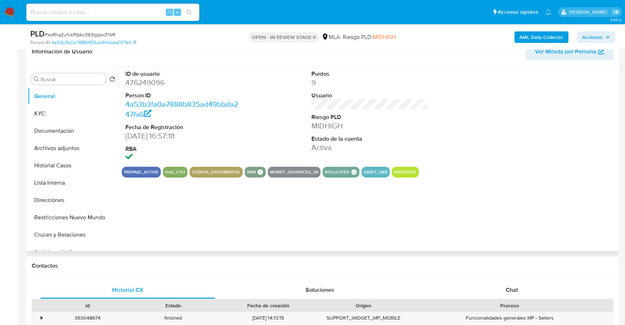
scroll to position [176, 0]
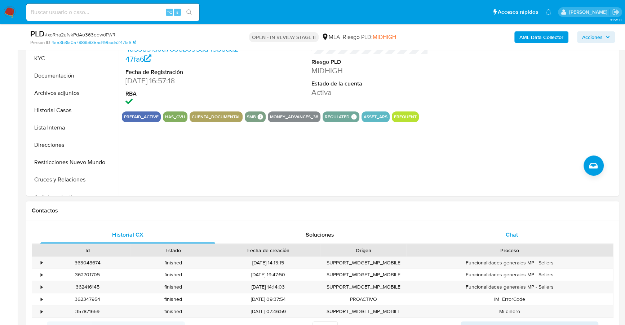
click at [522, 241] on div "Chat" at bounding box center [511, 234] width 175 height 17
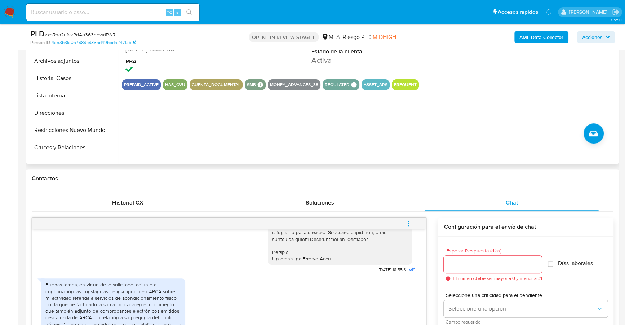
scroll to position [47, 0]
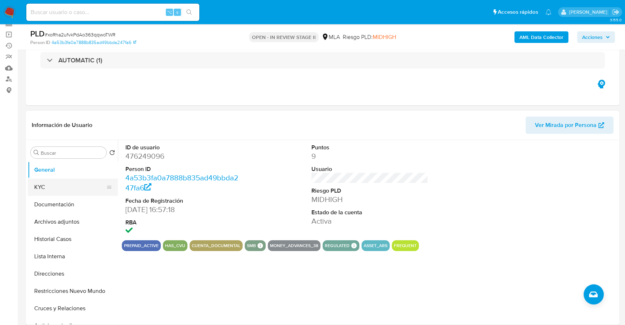
click at [59, 180] on button "KYC" at bounding box center [70, 186] width 84 height 17
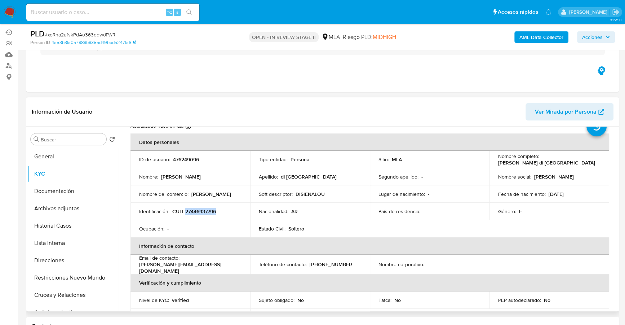
scroll to position [80, 0]
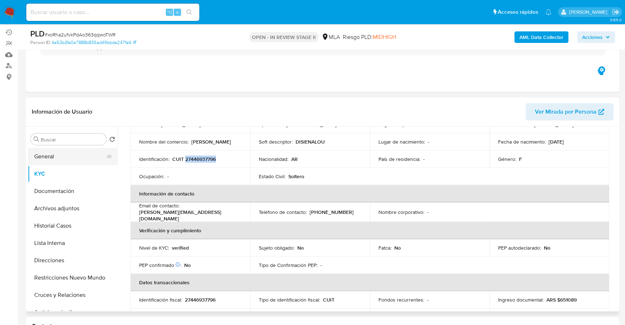
click at [38, 159] on button "General" at bounding box center [70, 156] width 84 height 17
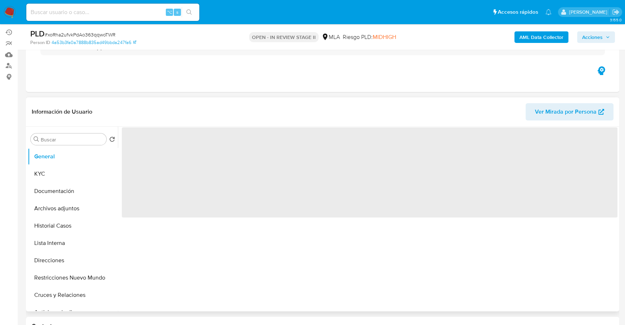
scroll to position [0, 0]
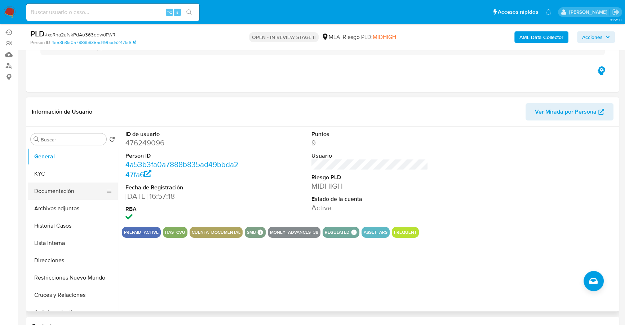
click at [41, 182] on button "Documentación" at bounding box center [70, 190] width 84 height 17
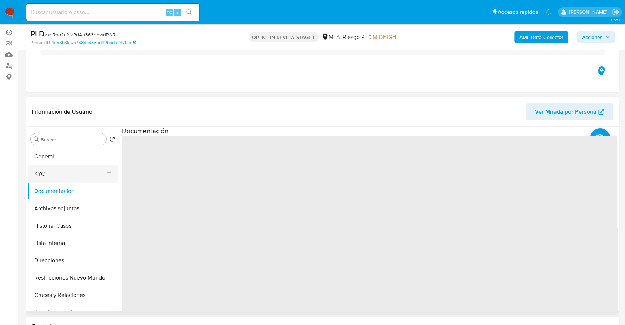
click at [40, 172] on button "KYC" at bounding box center [70, 173] width 84 height 17
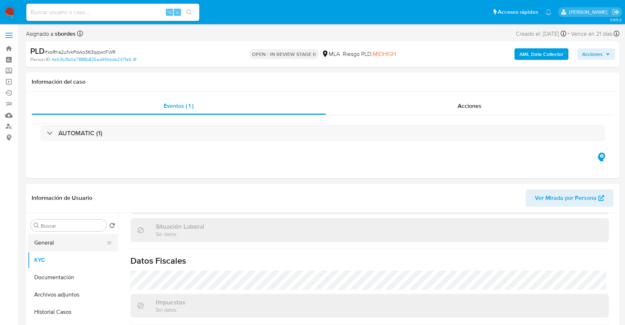
click at [85, 242] on button "General" at bounding box center [70, 242] width 84 height 17
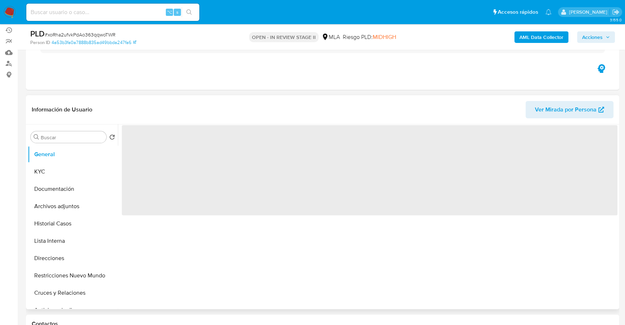
scroll to position [63, 0]
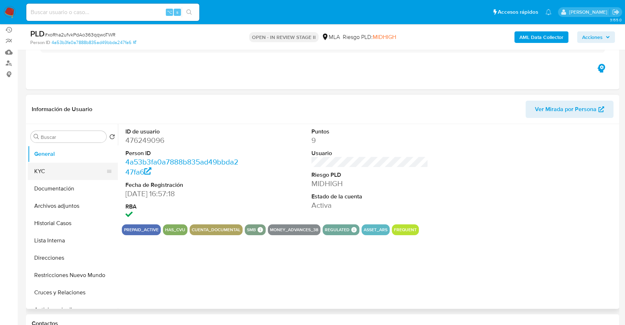
click at [50, 171] on button "KYC" at bounding box center [70, 171] width 84 height 17
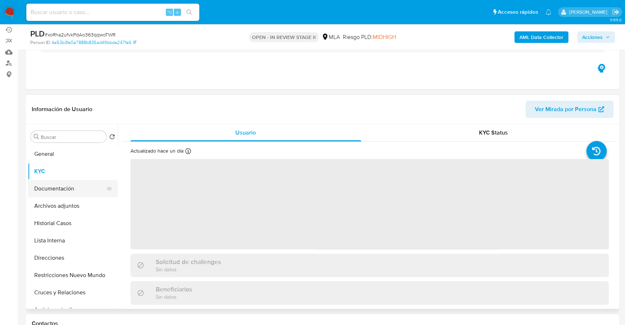
click at [56, 187] on button "Documentación" at bounding box center [70, 188] width 84 height 17
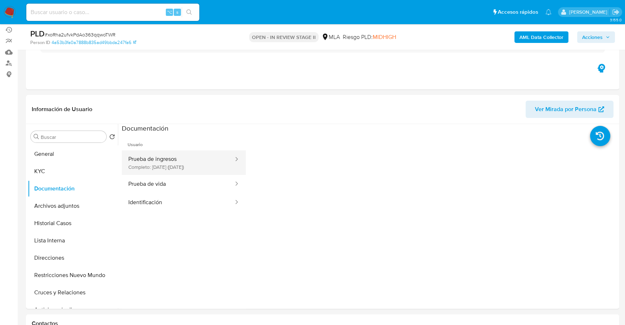
click at [183, 156] on button "Prueba de ingresos Completo: 24/04/2025 (hace 4 meses)" at bounding box center [178, 162] width 112 height 25
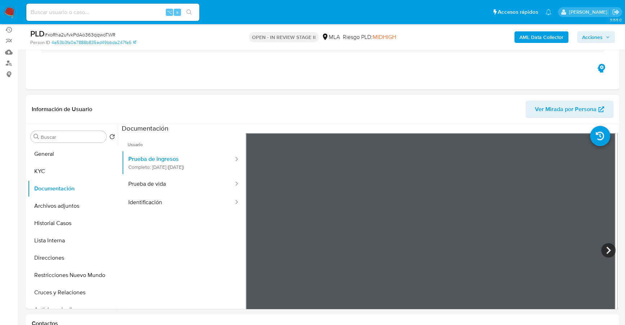
scroll to position [63, 0]
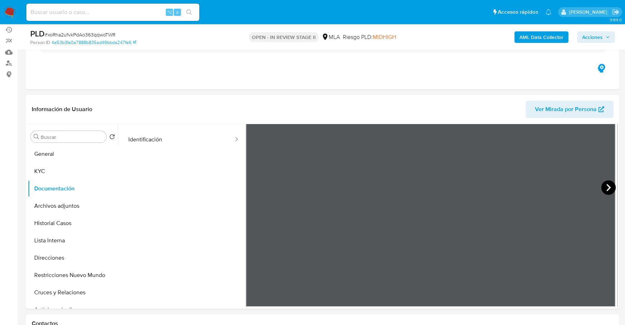
click at [606, 185] on icon at bounding box center [608, 187] width 4 height 7
click at [602, 187] on icon at bounding box center [608, 187] width 14 height 14
click at [279, 95] on div "Información de Usuario Ver Mirada por Persona" at bounding box center [322, 109] width 593 height 29
click at [58, 210] on button "Archivos adjuntos" at bounding box center [70, 205] width 84 height 17
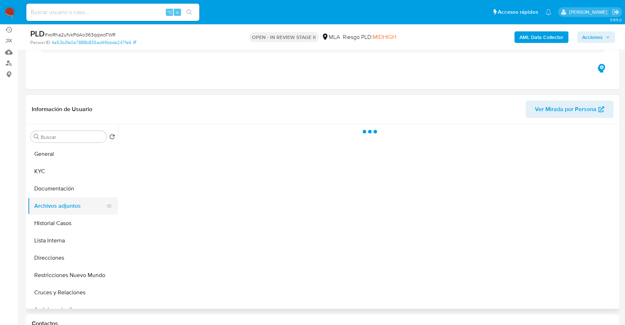
scroll to position [0, 0]
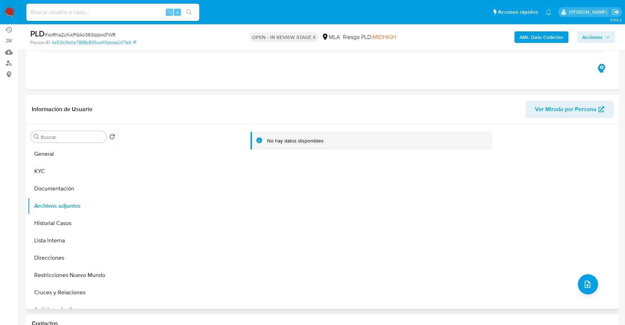
click at [252, 102] on header "Información de Usuario Ver Mirada por Persona" at bounding box center [323, 109] width 582 height 17
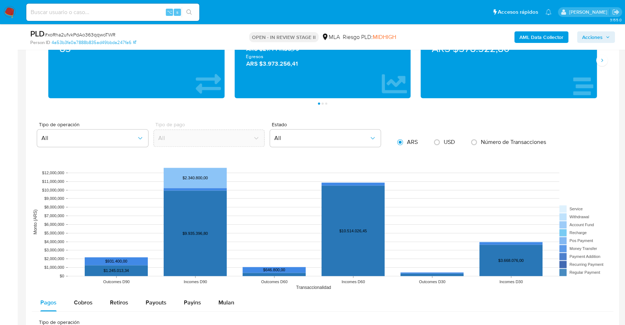
scroll to position [826, 0]
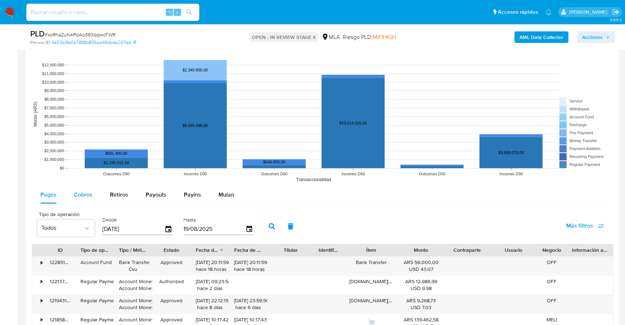
click at [81, 193] on span "Cobros" at bounding box center [83, 194] width 19 height 8
select select "10"
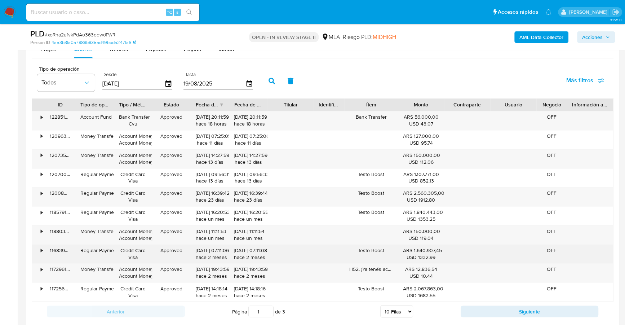
scroll to position [971, 0]
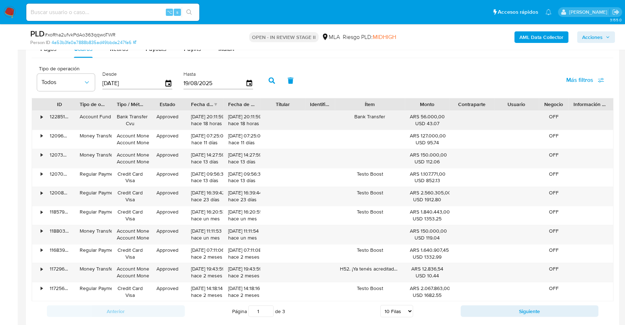
drag, startPoint x: 396, startPoint y: 102, endPoint x: 412, endPoint y: 114, distance: 20.1
click at [412, 114] on div "ID Tipo de operación Tipo / Método Estado Fecha de creación Fecha de aprobación…" at bounding box center [323, 199] width 582 height 203
click at [473, 311] on button "Siguiente" at bounding box center [530, 311] width 138 height 12
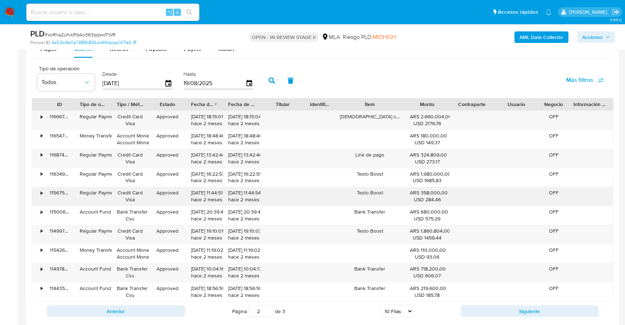
drag, startPoint x: 356, startPoint y: 190, endPoint x: 383, endPoint y: 190, distance: 27.0
click at [383, 190] on div "Testo Boost" at bounding box center [370, 196] width 70 height 19
click at [481, 305] on button "Siguiente" at bounding box center [530, 311] width 138 height 12
type input "3"
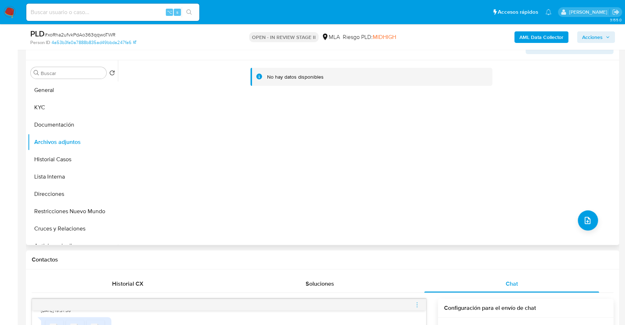
scroll to position [30, 0]
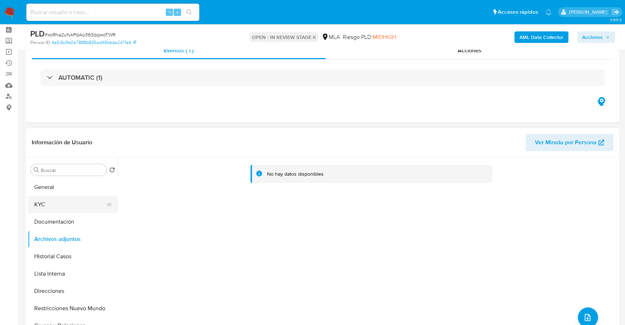
click at [47, 201] on button "KYC" at bounding box center [70, 204] width 84 height 17
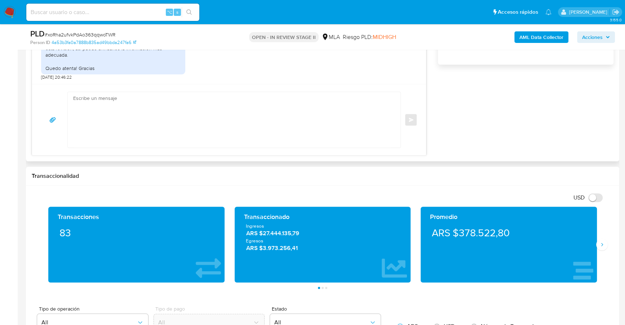
scroll to position [518, 0]
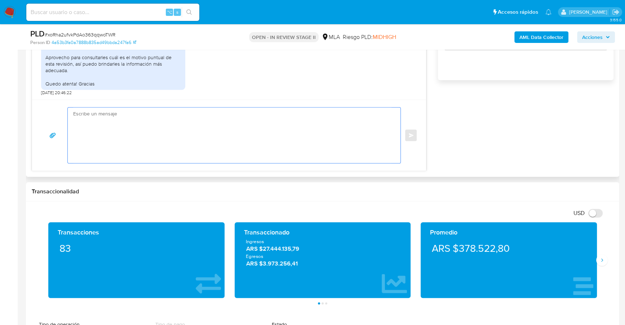
click at [150, 128] on textarea at bounding box center [232, 134] width 318 height 55
drag, startPoint x: 329, startPoint y: 138, endPoint x: 265, endPoint y: 128, distance: 64.6
click at [265, 128] on textarea "Estimada, buenas tardes En esta oportunidad solicitamos que nos envies Constanc…" at bounding box center [232, 134] width 318 height 55
paste textarea "- Detalla la actividad que realizas a través de tu cuenta. De corresponder a un…"
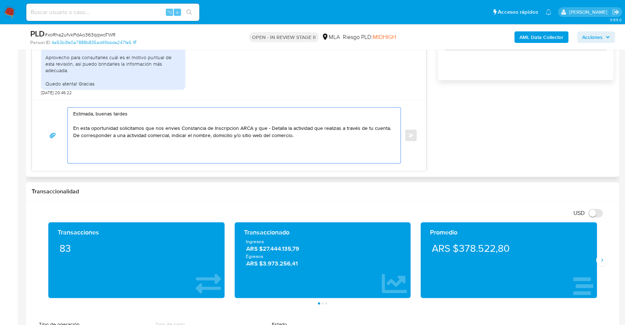
click at [270, 128] on textarea "Estimada, buenas tardes En esta oportunidad solicitamos que nos envies Constanc…" at bounding box center [232, 134] width 318 height 55
click at [386, 128] on textarea "Estimada, buenas tardes En esta oportunidad solicitamos que nos envies Constanc…" at bounding box center [232, 134] width 318 height 55
drag, startPoint x: 123, startPoint y: 135, endPoint x: 61, endPoint y: 135, distance: 61.6
click at [61, 135] on div "Estimada, buenas tardes En esta oportunidad solicitamos que nos envies Constanc…" at bounding box center [229, 135] width 377 height 56
click at [245, 133] on textarea "Estimada, buenas tardes En esta oportunidad solicitamos que nos envies Constanc…" at bounding box center [232, 134] width 318 height 55
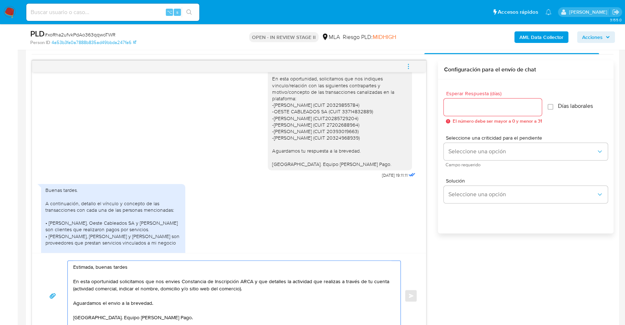
scroll to position [641, 0]
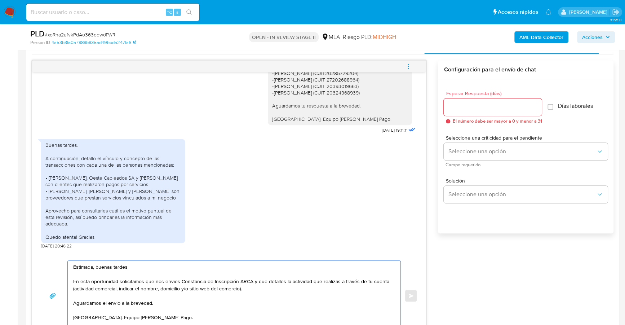
type textarea "Estimada, buenas tardes En esta oportunidad solicitamos que nos envies Constanc…"
click at [458, 106] on input "Esperar Respuesta (días)" at bounding box center [493, 106] width 98 height 9
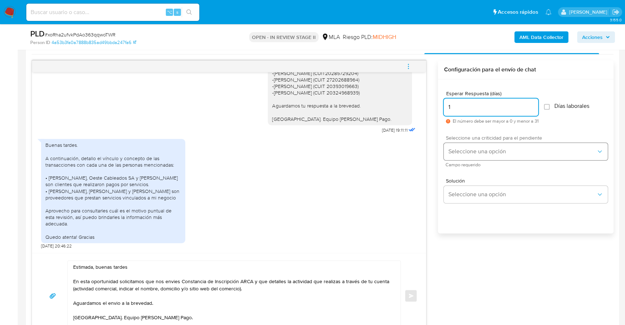
type input "1"
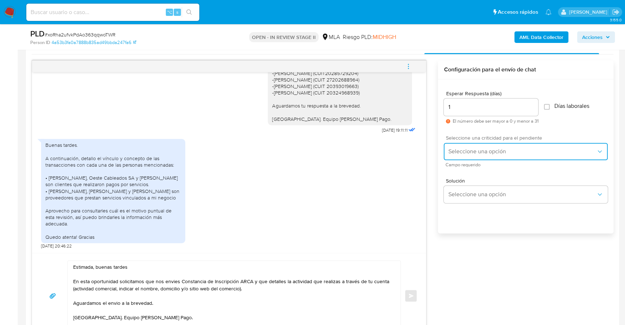
click at [463, 150] on span "Seleccione una opción" at bounding box center [522, 151] width 148 height 7
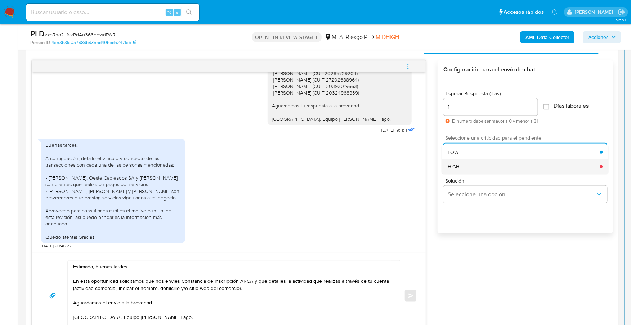
click at [466, 163] on div "HIGH" at bounding box center [524, 166] width 152 height 14
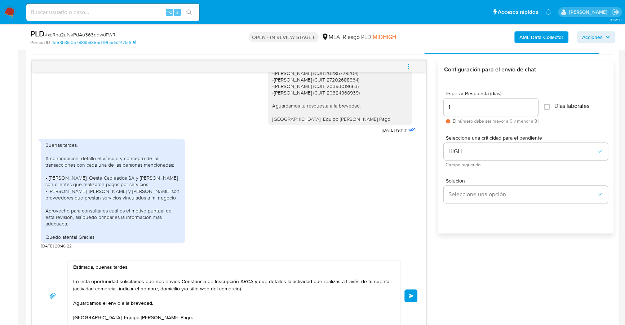
click at [411, 295] on span "Enviar" at bounding box center [411, 295] width 5 height 4
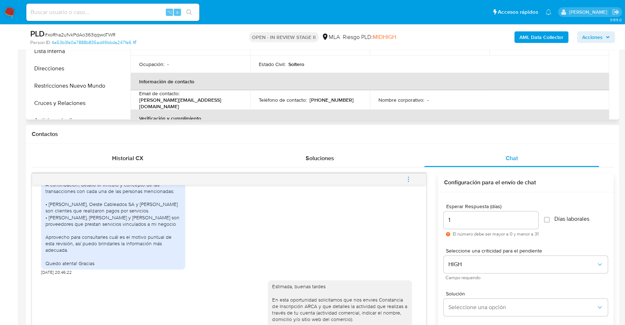
scroll to position [174, 0]
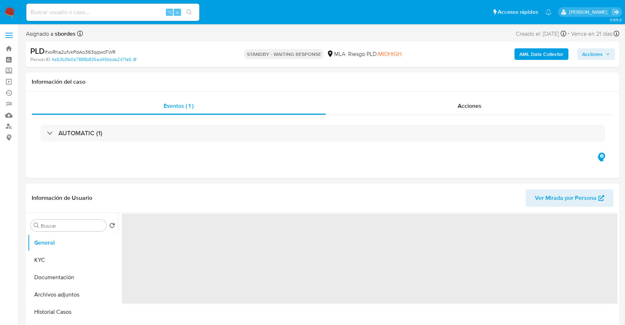
select select "10"
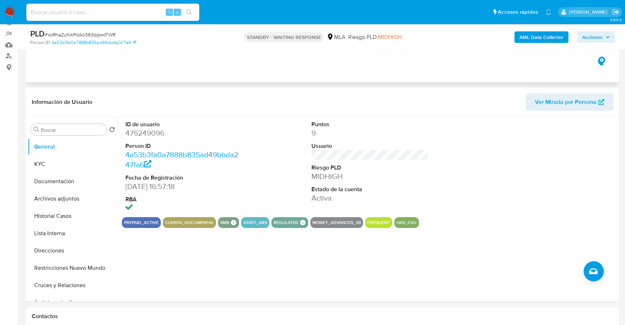
scroll to position [170, 0]
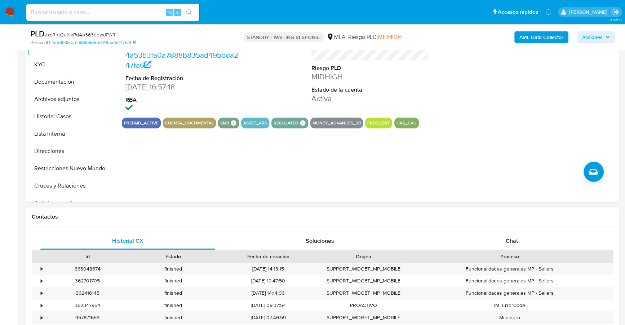
click at [124, 15] on input at bounding box center [112, 12] width 173 height 9
paste input "kpDhW4ENZgOVcIQuwQUs6R9Q"
type input "kpDhW4ENZgOVcIQuwQUs6R9Q"
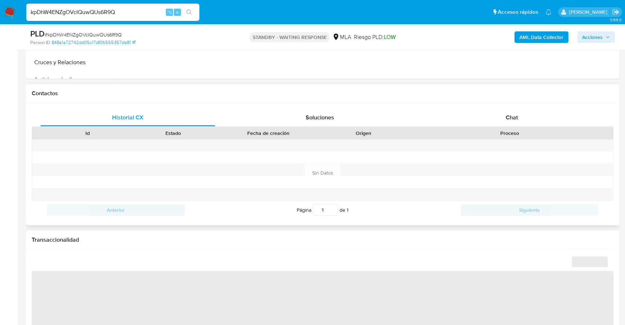
scroll to position [296, 0]
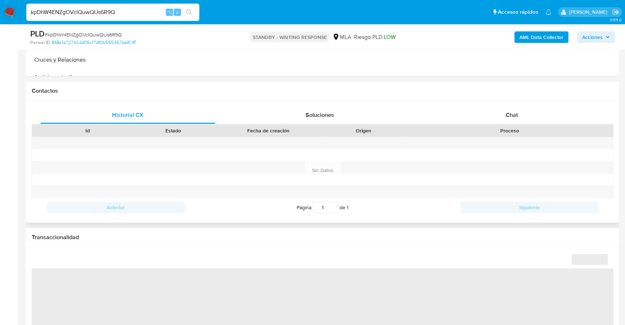
click at [509, 103] on div "Historial CX Soluciones Chat Id Estado Fecha de creación Origen Proceso Anterio…" at bounding box center [322, 162] width 593 height 122
click at [515, 116] on span "Chat" at bounding box center [512, 115] width 12 height 8
select select "10"
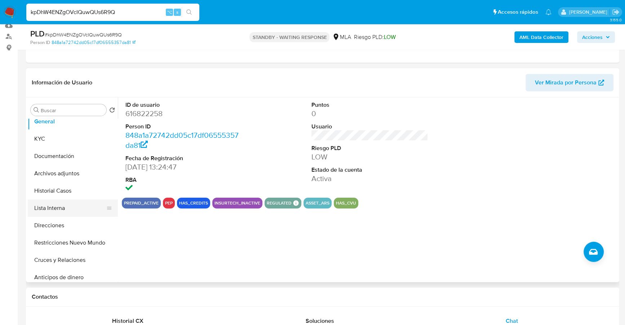
scroll to position [15, 0]
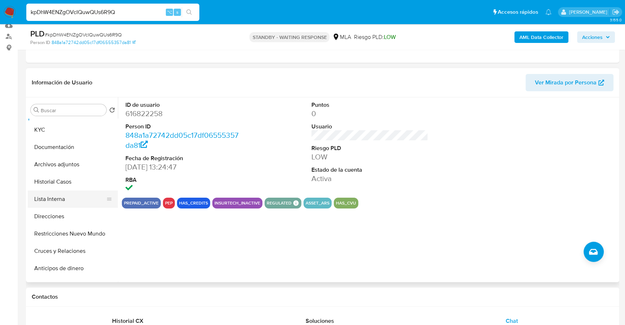
click at [63, 202] on button "Lista Interna" at bounding box center [70, 198] width 84 height 17
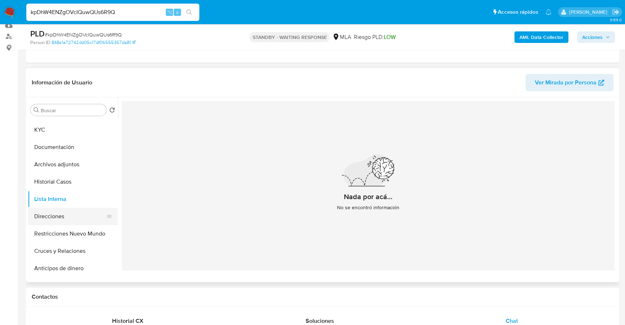
scroll to position [0, 0]
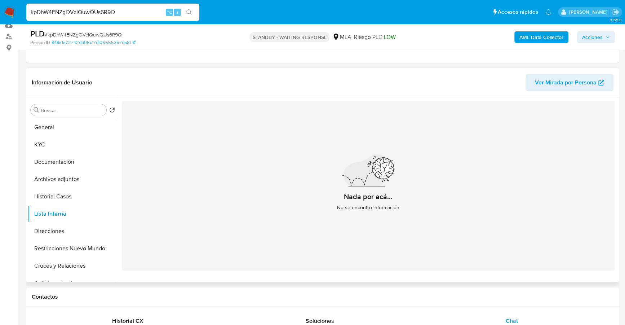
drag, startPoint x: 560, startPoint y: 85, endPoint x: 556, endPoint y: 82, distance: 4.8
click at [556, 81] on span "Ver Mirada por Persona" at bounding box center [566, 82] width 62 height 17
drag, startPoint x: 134, startPoint y: 13, endPoint x: 14, endPoint y: 13, distance: 120.4
click at [14, 13] on nav "Pausado Ver notificaciones kpDhW4ENZgOVcIQuwQUs6R9Q ⌥ s Accesos rápidos Presion…" at bounding box center [312, 12] width 625 height 24
paste input "263487996"
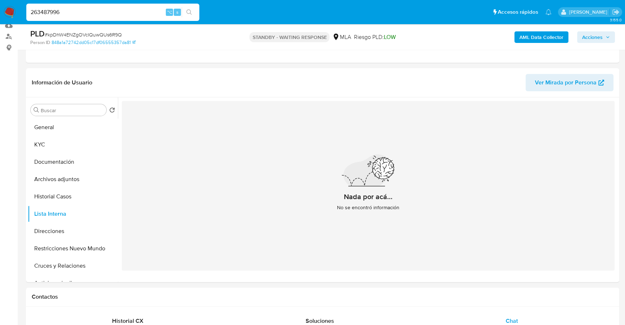
type input "263487996"
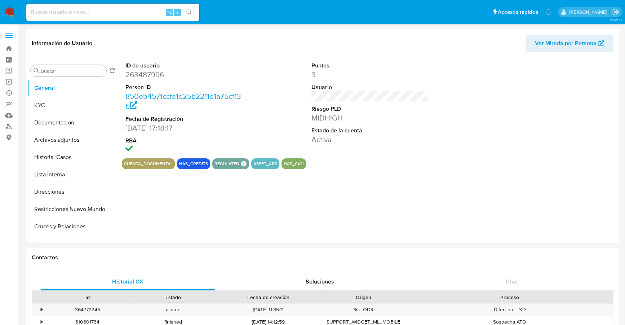
select select "10"
click at [68, 153] on button "Historial Casos" at bounding box center [70, 156] width 84 height 17
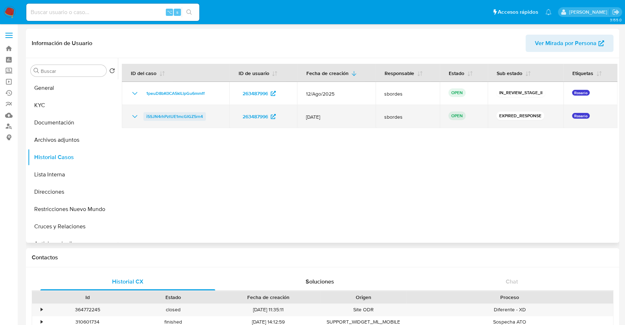
click at [154, 119] on span "i5SJN4rhPztUE1mcGIGZ5rn4" at bounding box center [174, 116] width 57 height 9
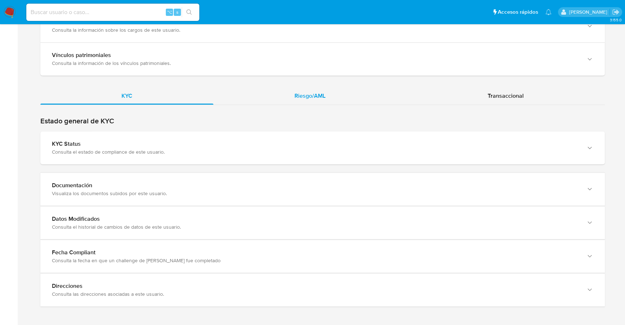
scroll to position [609, 0]
click at [334, 91] on div "Riesgo/AML" at bounding box center [309, 95] width 193 height 17
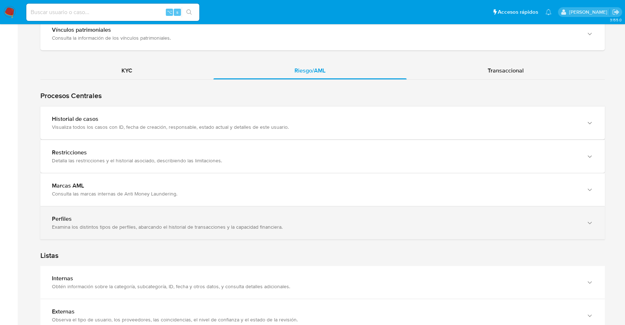
scroll to position [685, 0]
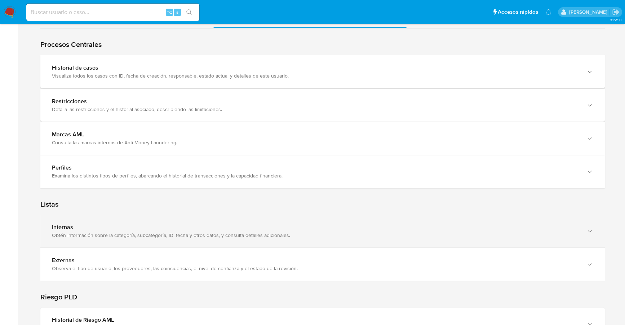
click at [163, 215] on div "Internas Obtén información sobre la categoría, subcategoría, ID, fecha y otros …" at bounding box center [322, 230] width 564 height 33
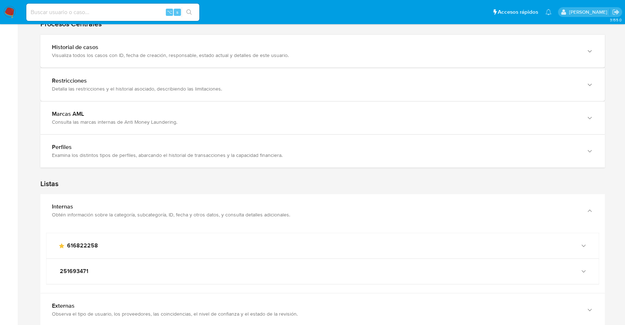
scroll to position [751, 0]
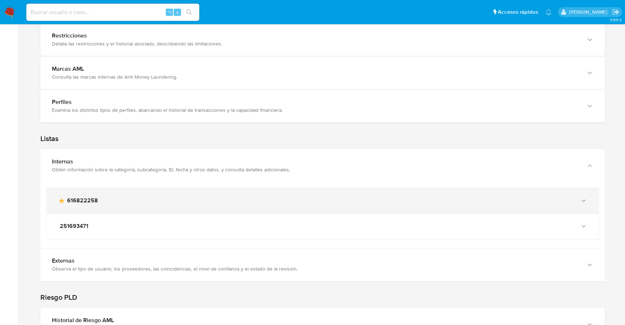
click at [94, 198] on span "616822258" at bounding box center [82, 200] width 31 height 7
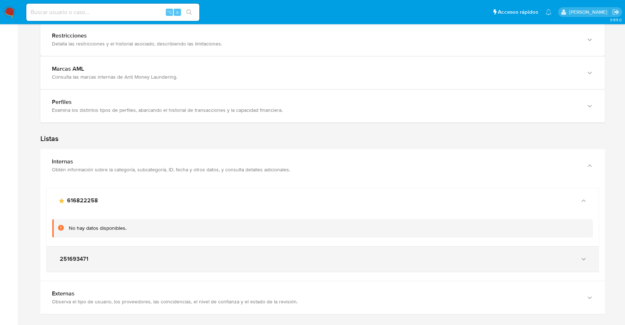
click at [114, 256] on div "251693471" at bounding box center [315, 258] width 515 height 7
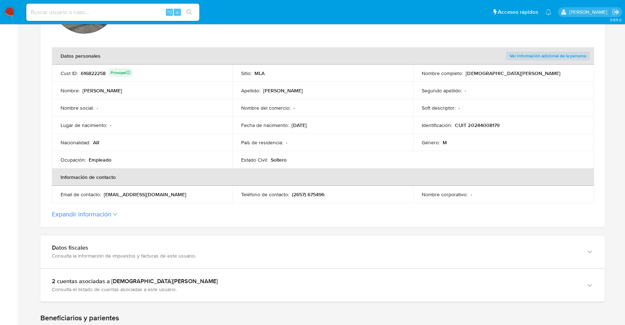
scroll to position [0, 0]
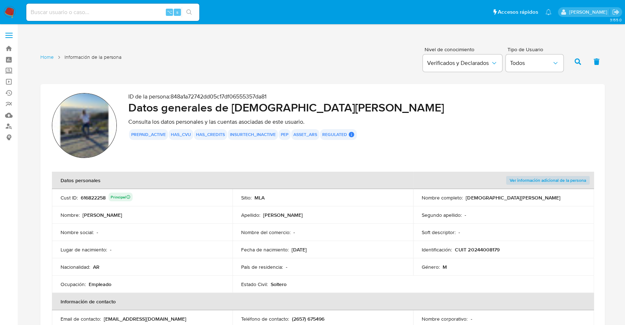
click at [282, 136] on button "pep" at bounding box center [285, 134] width 8 height 3
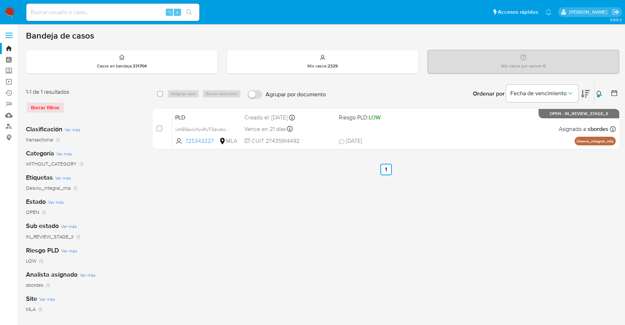
click at [602, 96] on button at bounding box center [600, 93] width 12 height 9
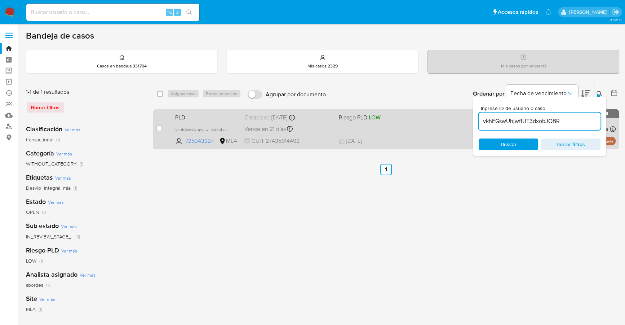
drag, startPoint x: 572, startPoint y: 122, endPoint x: 466, endPoint y: 111, distance: 106.5
click at [466, 111] on div "select-all-cases-checkbox Asignar caso Borrar selección Agrupar por documento O…" at bounding box center [386, 117] width 466 height 70
type input "i5SJN4rhPztUE1mcGIGZ5rn4"
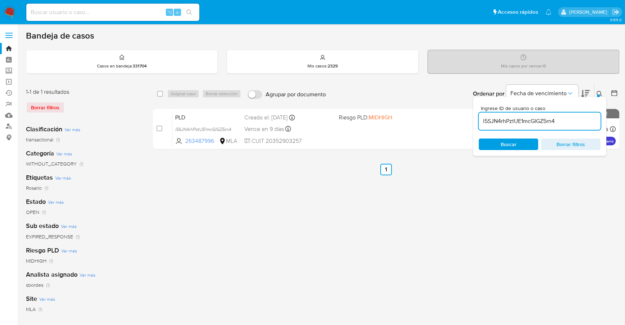
click at [599, 93] on icon at bounding box center [599, 94] width 6 height 6
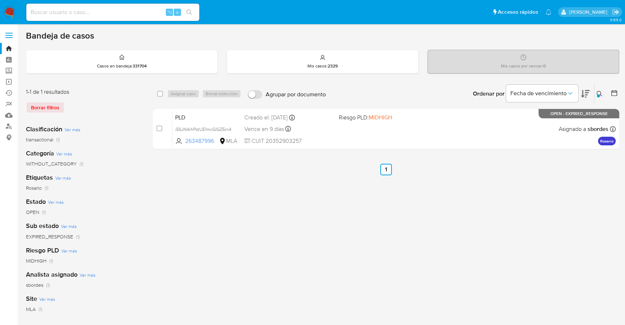
drag, startPoint x: 160, startPoint y: 126, endPoint x: 176, endPoint y: 102, distance: 28.9
click at [160, 125] on input "checkbox" at bounding box center [159, 128] width 6 height 6
checkbox input "true"
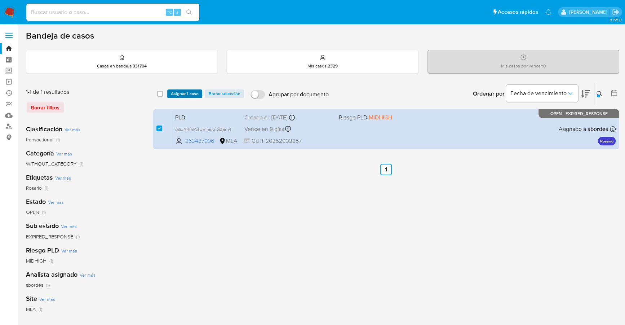
click at [185, 90] on span "Asignar 1 caso" at bounding box center [185, 93] width 28 height 7
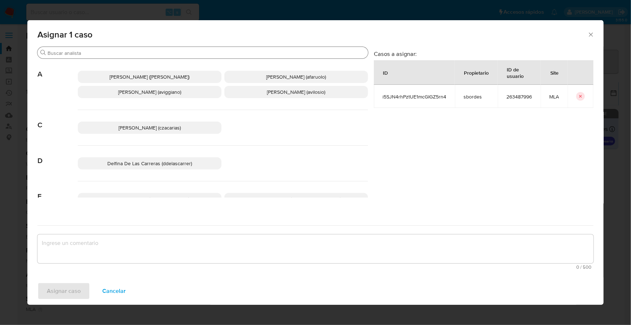
click at [142, 52] on input "Buscar" at bounding box center [207, 53] width 318 height 6
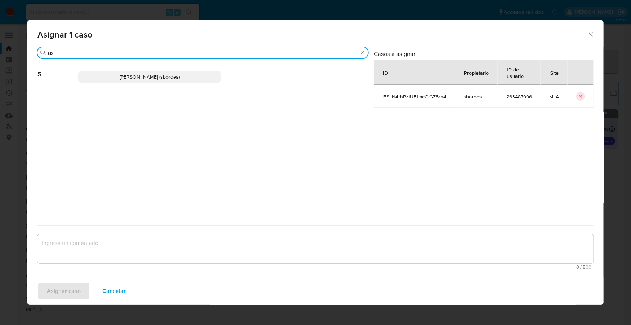
type input "sb"
click at [154, 80] on span "[PERSON_NAME] (sbordes)" at bounding box center [150, 76] width 60 height 7
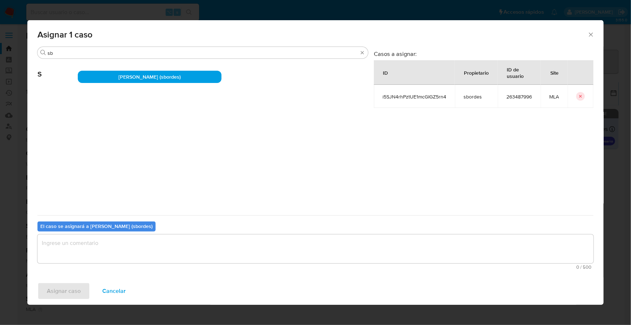
click at [143, 269] on div "El caso se asignará a [PERSON_NAME] (sbordes) 0 / 500 500 caracteres restantes" at bounding box center [315, 243] width 556 height 57
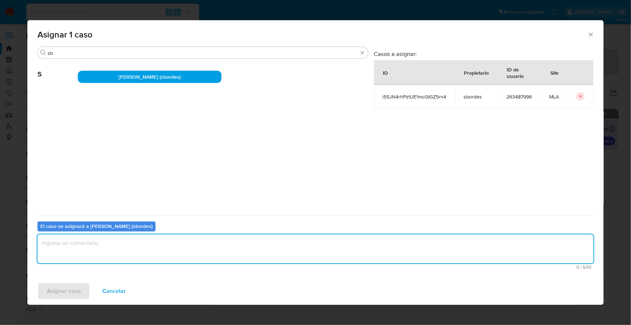
click at [143, 252] on textarea "assign-modal" at bounding box center [315, 248] width 556 height 29
click at [56, 289] on span "Asignar caso" at bounding box center [64, 291] width 34 height 16
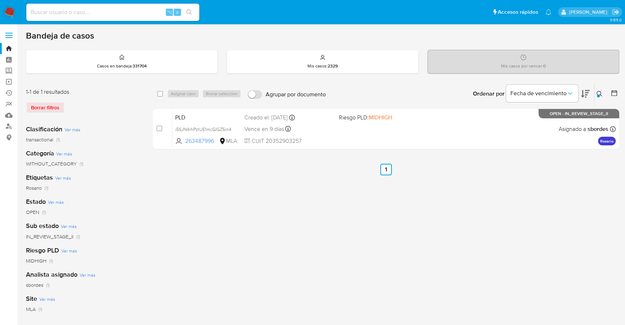
click at [600, 94] on icon at bounding box center [598, 93] width 5 height 5
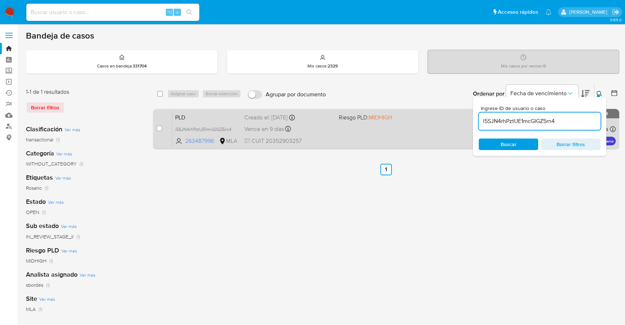
drag, startPoint x: 565, startPoint y: 120, endPoint x: 463, endPoint y: 120, distance: 102.3
click at [463, 120] on div "select-all-cases-checkbox Asignar caso Borrar selección Agrupar por documento O…" at bounding box center [386, 117] width 466 height 70
type input "vsLkbHNC7ySQCdhNexZyCuTn"
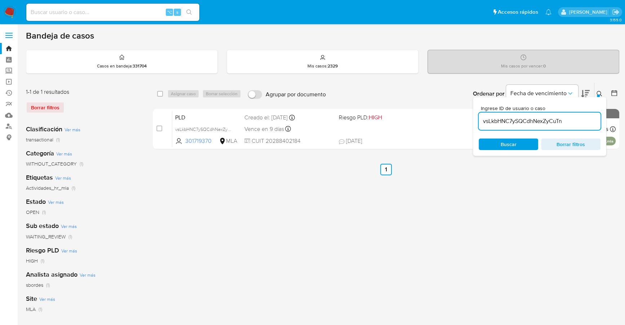
click at [600, 92] on icon at bounding box center [599, 94] width 6 height 6
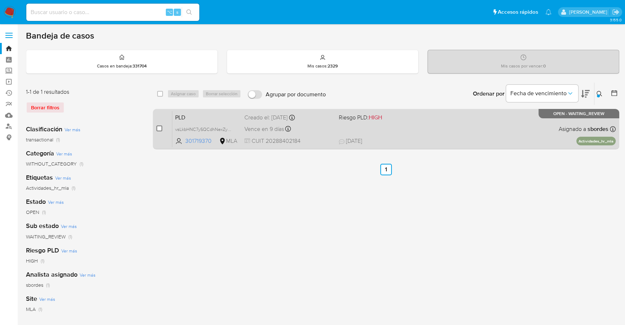
click at [158, 129] on input "checkbox" at bounding box center [159, 128] width 6 height 6
checkbox input "true"
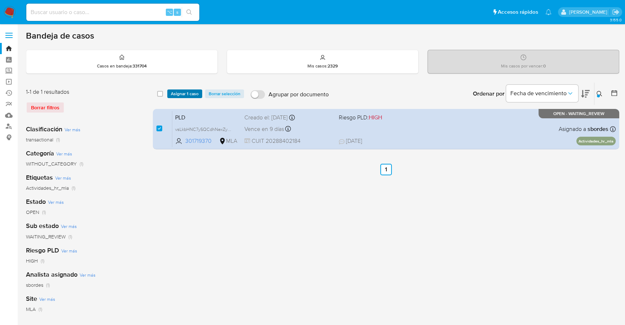
click at [180, 97] on span "Asignar 1 caso" at bounding box center [185, 93] width 28 height 7
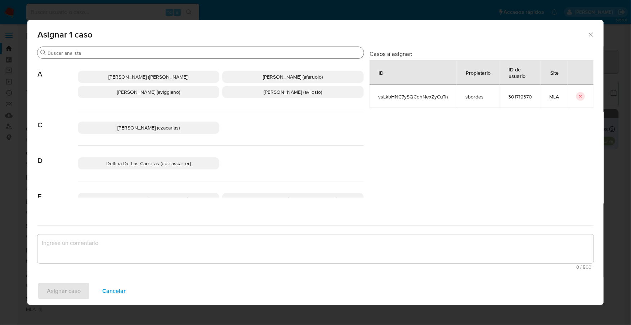
click at [128, 52] on input "Buscar" at bounding box center [205, 53] width 314 height 6
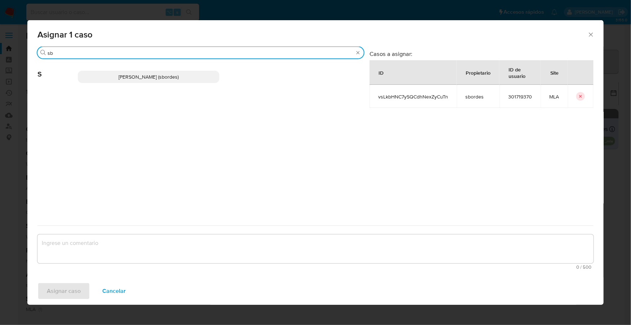
type input "sb"
click at [147, 76] on span "Stefania Bordes (sbordes)" at bounding box center [149, 76] width 60 height 7
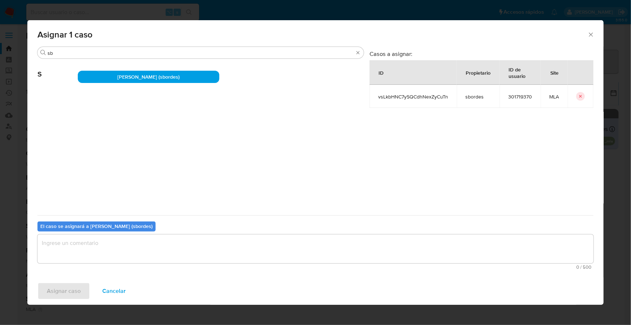
click at [139, 245] on textarea "assign-modal" at bounding box center [315, 248] width 556 height 29
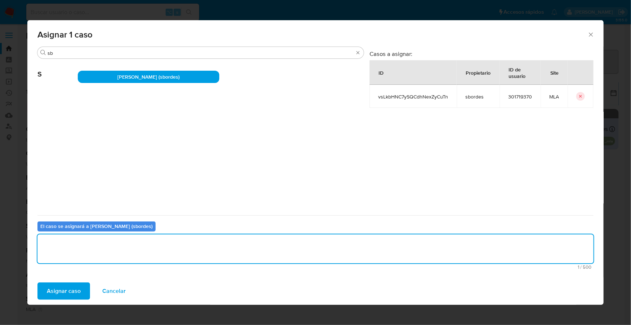
click at [62, 289] on span "Asignar caso" at bounding box center [64, 291] width 34 height 16
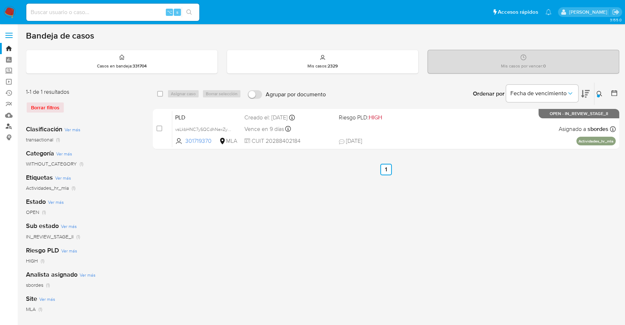
click at [12, 128] on link "Buscador de personas" at bounding box center [43, 126] width 86 height 11
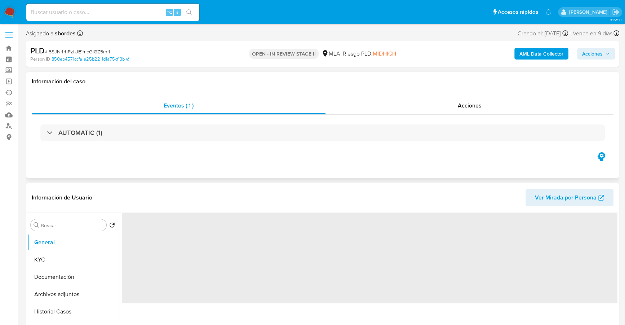
scroll to position [139, 0]
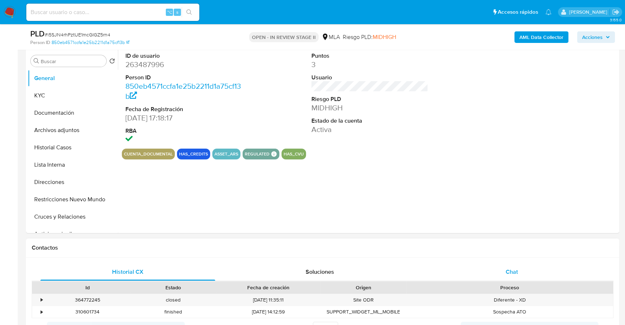
click at [501, 274] on div "Chat" at bounding box center [511, 271] width 175 height 17
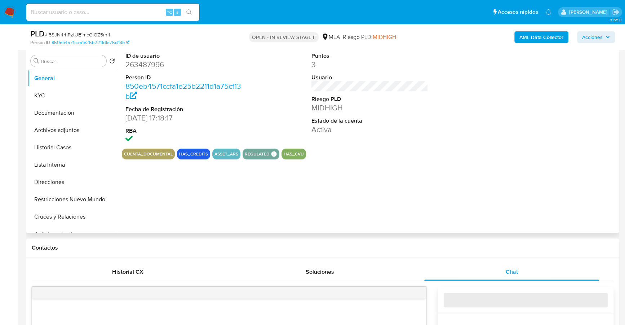
select select "10"
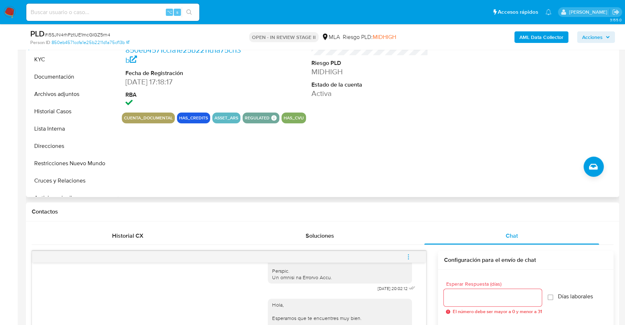
scroll to position [119, 0]
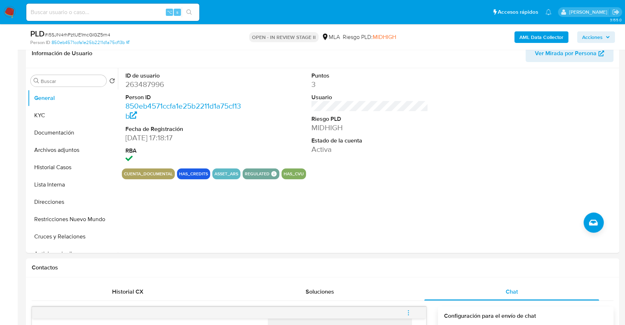
click at [131, 18] on div "⌥ s" at bounding box center [112, 12] width 173 height 17
click at [133, 14] on input at bounding box center [112, 12] width 173 height 9
paste input "263487996"
type input "263487996"
click at [59, 113] on button "KYC" at bounding box center [70, 115] width 84 height 17
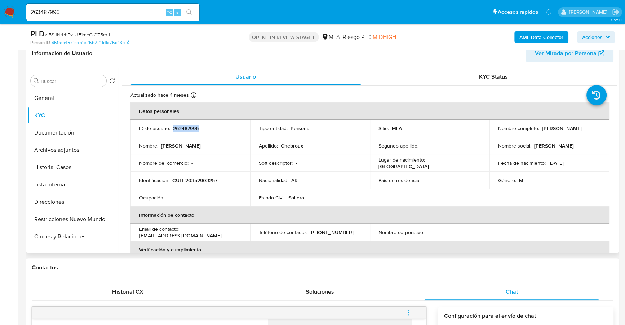
copy p "263487996"
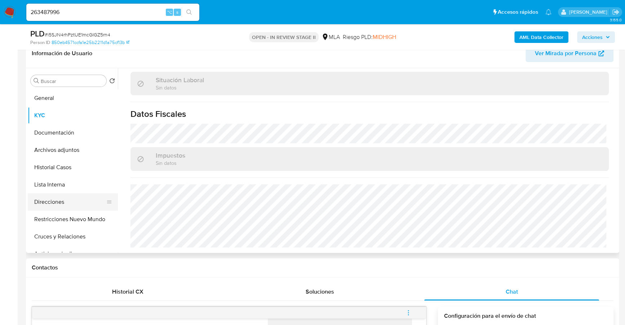
click at [67, 207] on button "Direcciones" at bounding box center [70, 201] width 84 height 17
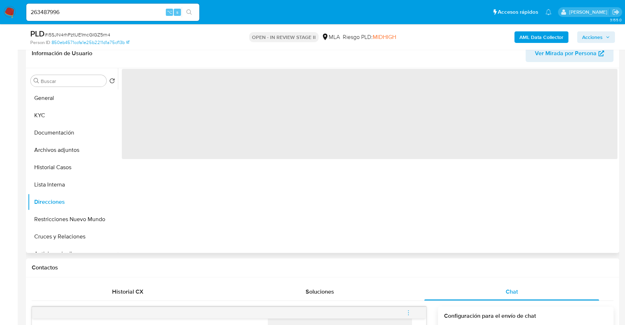
scroll to position [0, 0]
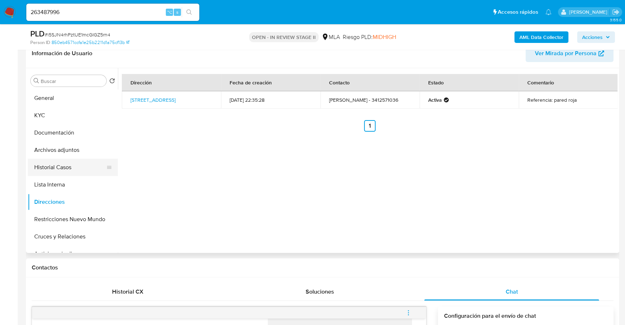
click at [73, 165] on button "Historial Casos" at bounding box center [70, 167] width 84 height 17
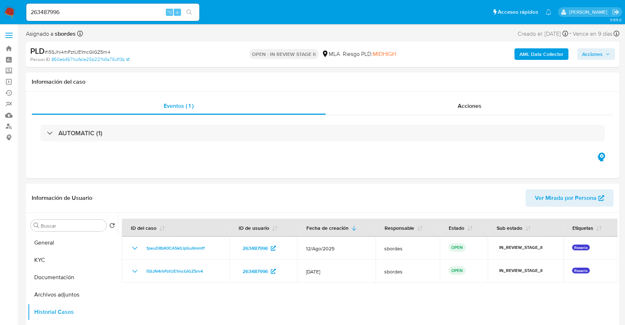
click at [546, 54] on b "AML Data Collector" at bounding box center [541, 54] width 44 height 12
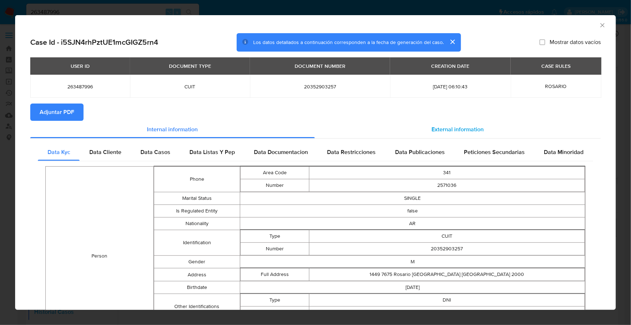
click at [408, 138] on div "External information" at bounding box center [458, 129] width 286 height 17
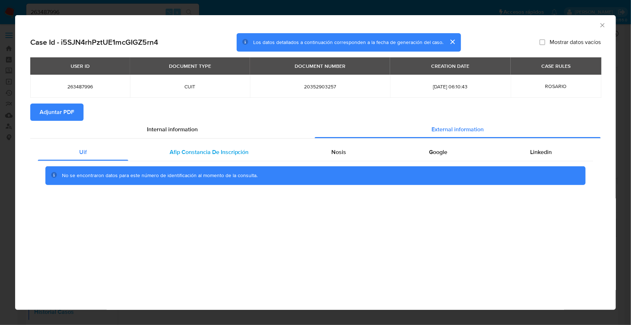
click at [228, 155] on span "Afip Constancia De Inscripción" at bounding box center [209, 152] width 79 height 8
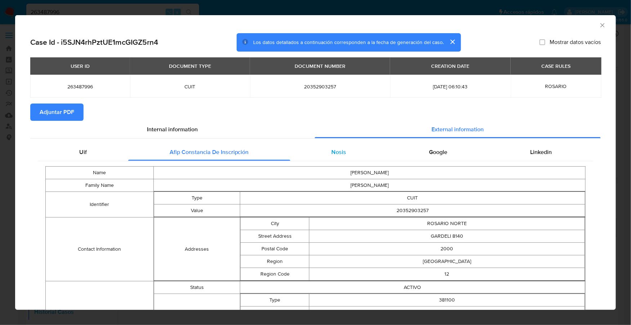
click at [327, 153] on div "Nosis" at bounding box center [339, 151] width 98 height 17
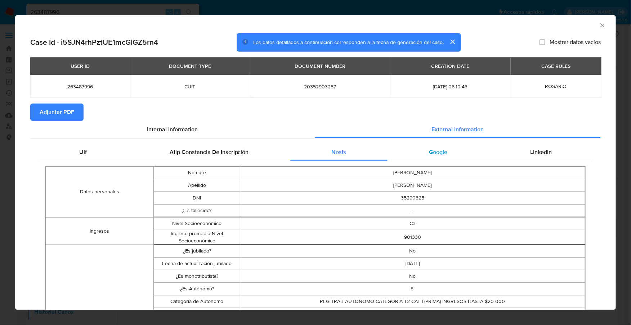
click at [457, 147] on div "Google" at bounding box center [438, 151] width 101 height 17
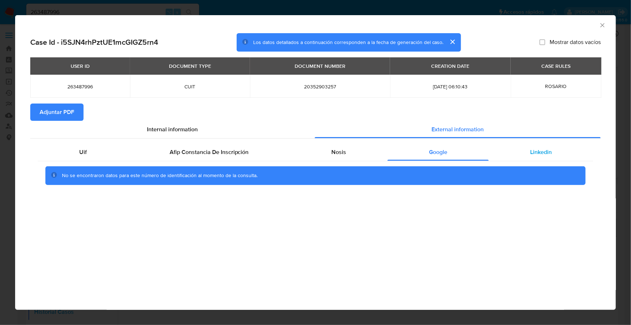
click at [543, 151] on span "Linkedin" at bounding box center [541, 152] width 22 height 8
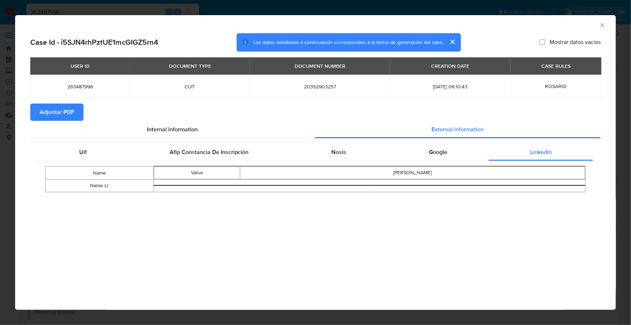
click at [65, 114] on span "Adjuntar PDF" at bounding box center [57, 112] width 35 height 16
click at [604, 22] on icon "Cerrar ventana" at bounding box center [602, 25] width 7 height 7
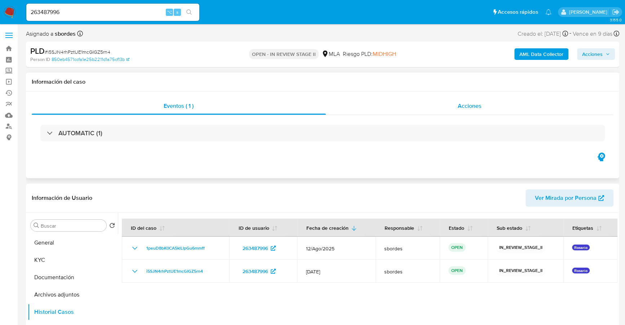
click at [432, 103] on div "Acciones" at bounding box center [470, 105] width 288 height 17
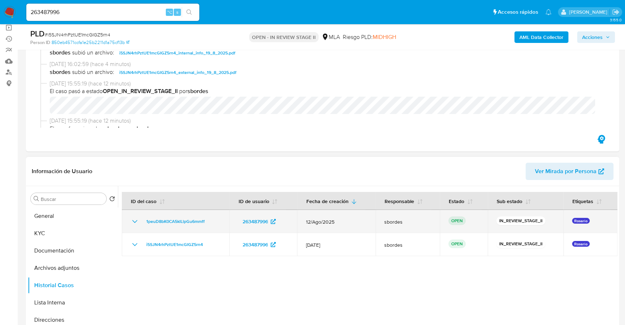
scroll to position [77, 0]
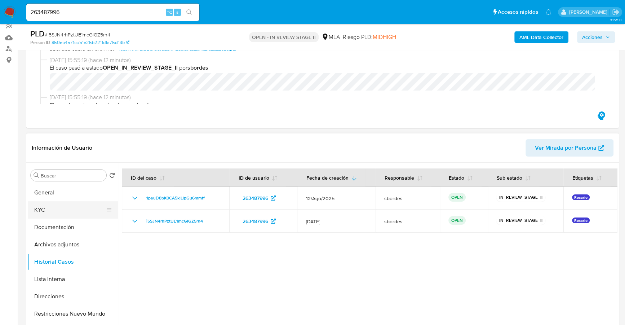
click at [45, 212] on button "KYC" at bounding box center [70, 209] width 84 height 17
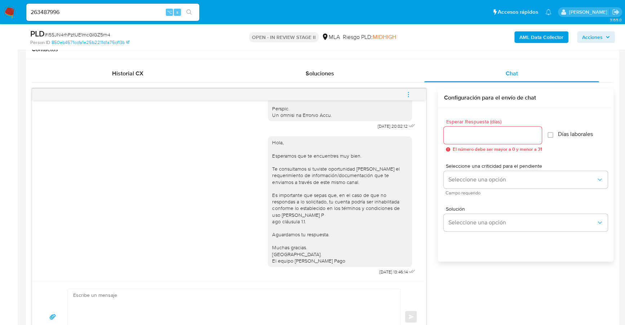
scroll to position [504, 0]
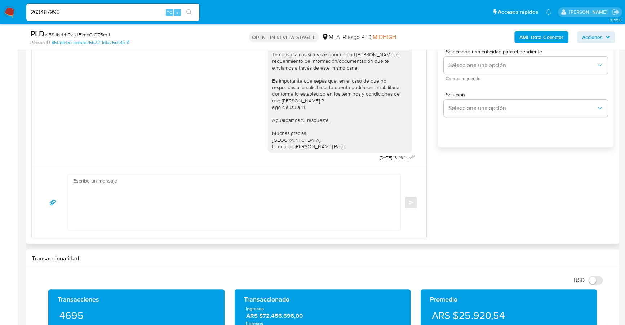
click at [252, 196] on textarea at bounding box center [232, 201] width 318 height 55
click at [130, 188] on textarea at bounding box center [232, 201] width 318 height 55
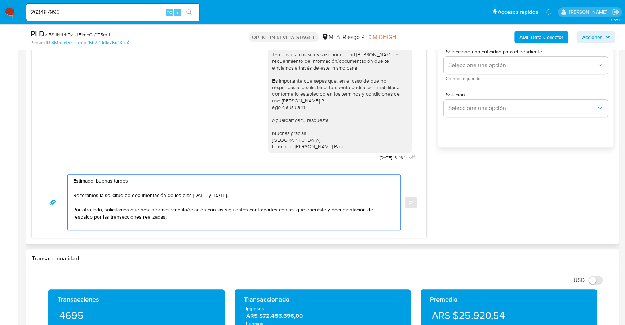
paste textarea "- Tania Ayelen Saldias Ferreira - F 27348042640 (ACTIVIDAD: Servicios personale…"
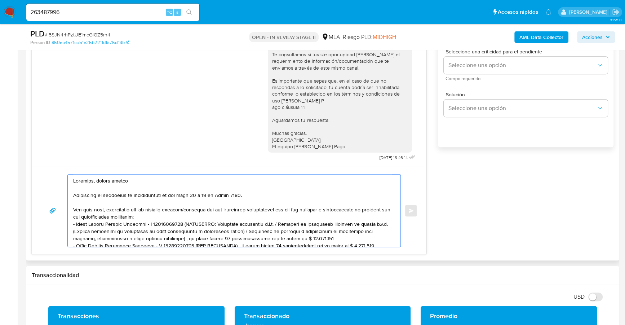
scroll to position [53, 0]
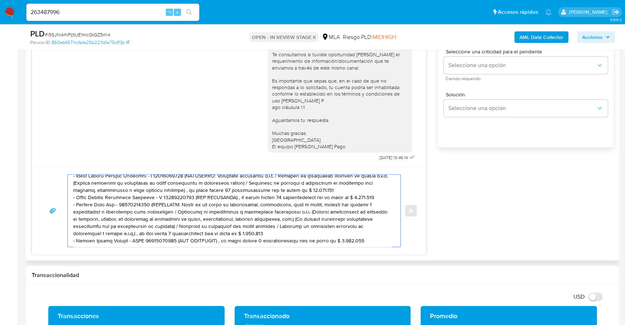
drag, startPoint x: 363, startPoint y: 237, endPoint x: 173, endPoint y: 234, distance: 190.3
click at [173, 234] on textarea at bounding box center [232, 210] width 318 height 72
drag, startPoint x: 249, startPoint y: 229, endPoint x: 147, endPoint y: 197, distance: 106.6
click at [147, 197] on textarea at bounding box center [232, 210] width 318 height 72
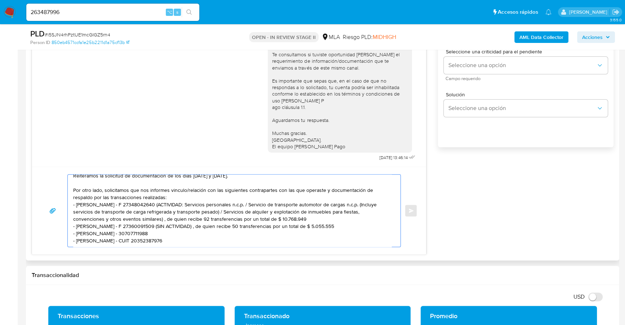
scroll to position [26, 0]
drag, startPoint x: 367, startPoint y: 218, endPoint x: 190, endPoint y: 216, distance: 176.6
click at [190, 216] on textarea "Estimado, buenas tardes Reiteramos la solicitud de documentación de los dias 17…" at bounding box center [232, 210] width 318 height 72
drag, startPoint x: 311, startPoint y: 211, endPoint x: 181, endPoint y: 196, distance: 131.3
click at [181, 196] on textarea "Estimado, buenas tardes Reiteramos la solicitud de documentación de los dias 17…" at bounding box center [232, 210] width 318 height 72
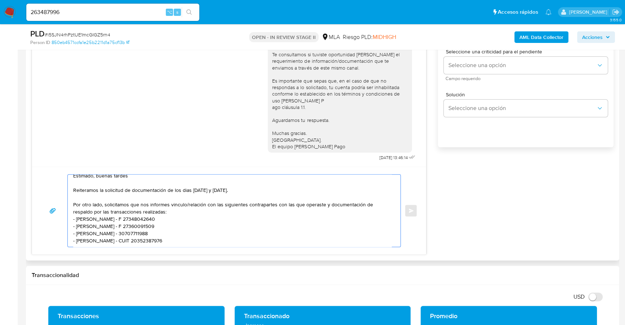
scroll to position [12, 0]
click at [145, 211] on textarea "Estimado, buenas tardes Reiteramos la solicitud de documentación de los dias 17…" at bounding box center [232, 210] width 318 height 72
click at [90, 243] on textarea "Estimado, buenas tardes Reiteramos la solicitud de documentación de los dias 17…" at bounding box center [232, 210] width 318 height 72
paste textarea "- Elisa Griselda Chebroux - CUIT 27375769048 (SIN ACTIVIDAD) , a quien le envía…"
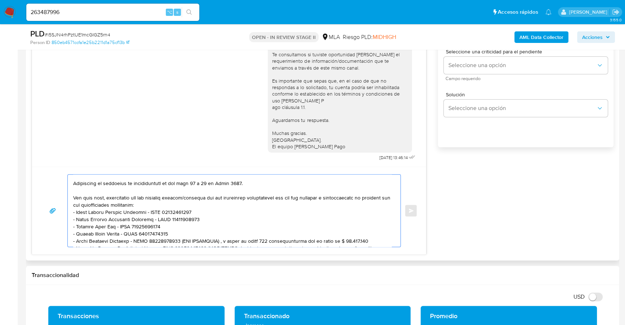
scroll to position [67, 0]
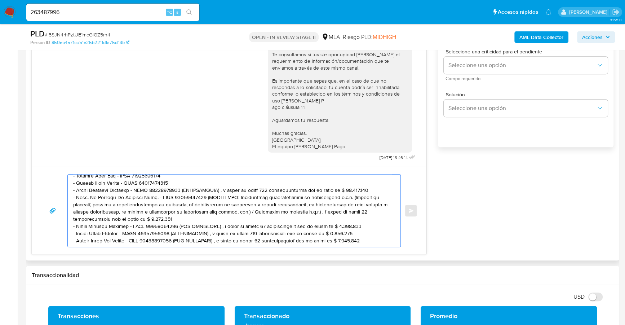
drag, startPoint x: 367, startPoint y: 234, endPoint x: 179, endPoint y: 233, distance: 188.5
click at [179, 233] on textarea at bounding box center [232, 210] width 318 height 72
drag, startPoint x: 356, startPoint y: 227, endPoint x: 168, endPoint y: 228, distance: 187.4
click at [168, 228] on textarea at bounding box center [232, 210] width 318 height 72
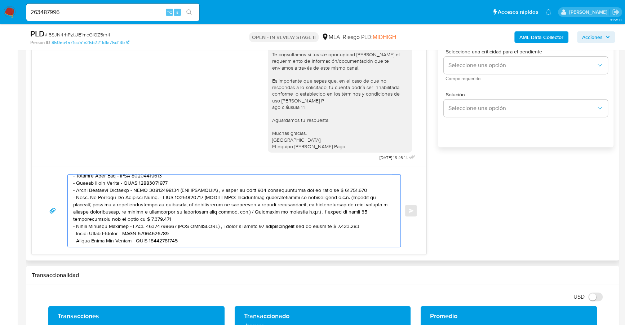
drag, startPoint x: 359, startPoint y: 221, endPoint x: 178, endPoint y: 220, distance: 180.9
click at [178, 220] on textarea at bounding box center [232, 210] width 318 height 72
drag, startPoint x: 172, startPoint y: 212, endPoint x: 200, endPoint y: 191, distance: 35.0
click at [200, 191] on textarea at bounding box center [232, 210] width 318 height 72
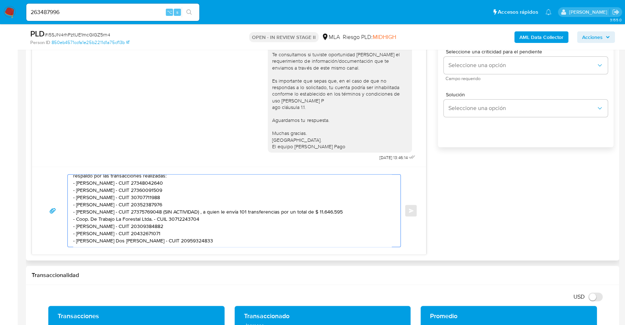
scroll to position [48, 0]
click at [156, 210] on textarea "Estimado, buenas tardes Reiteramos la solicitud de documentación de los dias 17…" at bounding box center [232, 210] width 318 height 72
click at [199, 232] on textarea "Estimado, buenas tardes Reiteramos la solicitud de documentación de los dias 17…" at bounding box center [232, 210] width 318 height 72
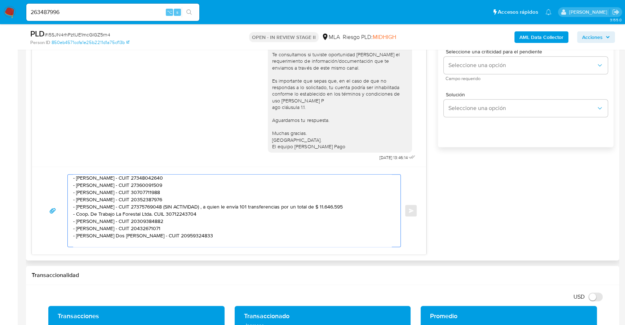
scroll to position [0, 0]
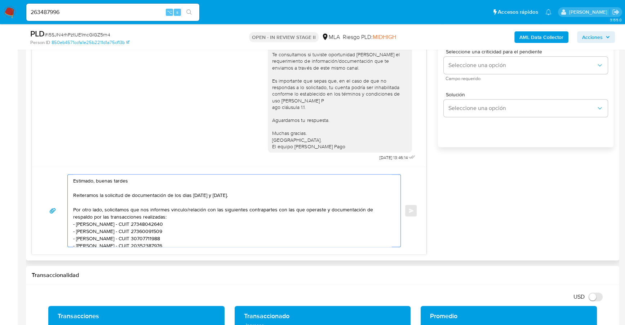
click at [184, 194] on textarea "Estimado, buenas tardes Reiteramos la solicitud de documentación de los dias 17…" at bounding box center [232, 210] width 318 height 72
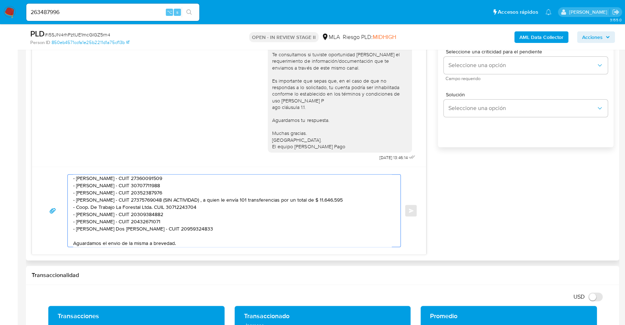
scroll to position [77, 0]
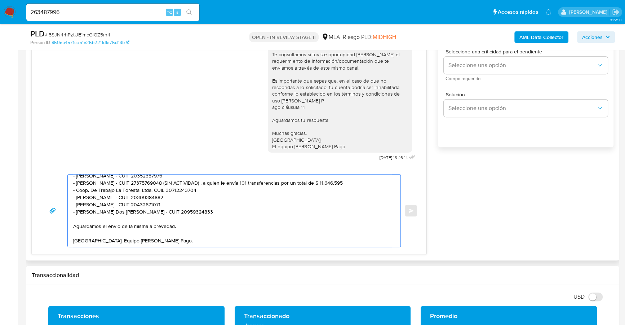
click at [185, 220] on textarea "Estimado, buenas tardes Reiteramos la solicitud de documentación de los dias 17…" at bounding box center [232, 210] width 318 height 72
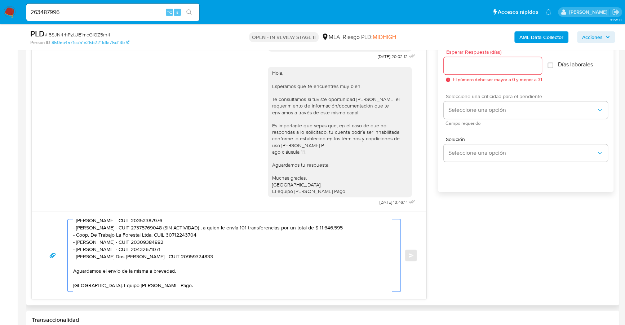
scroll to position [421, 0]
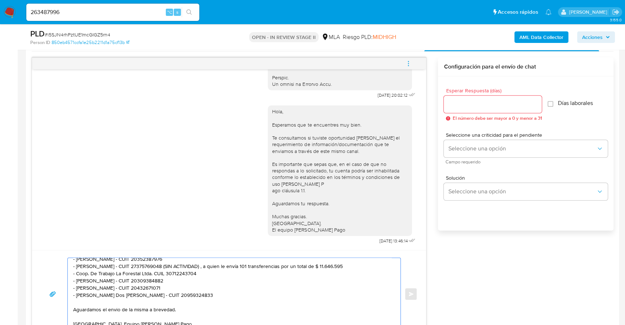
type textarea "Estimado, buenas tardes Reiteramos la solicitud de documentación de los dias 17…"
click at [481, 108] on div at bounding box center [493, 104] width 98 height 17
click at [482, 106] on input "Esperar Respuesta (días)" at bounding box center [493, 103] width 98 height 9
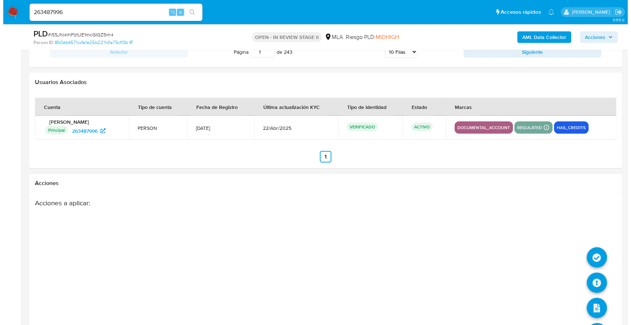
scroll to position [1333, 0]
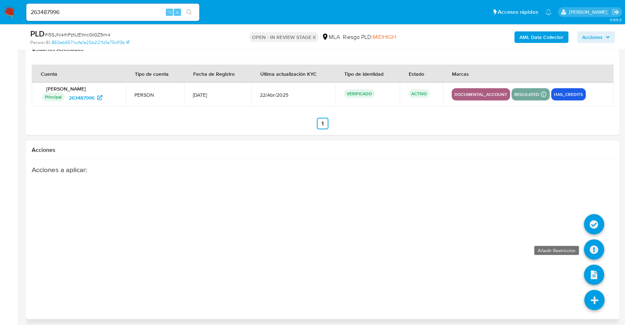
click at [595, 249] on icon at bounding box center [594, 249] width 20 height 20
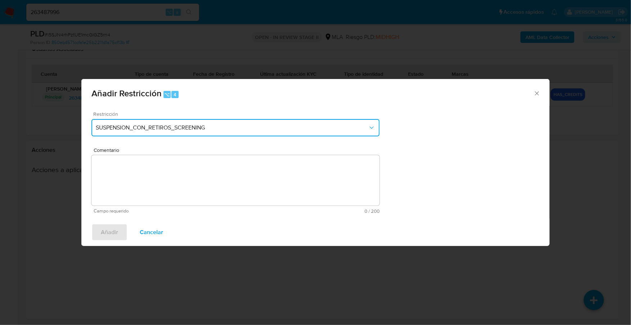
click at [189, 129] on span "SUSPENSION_CON_RETIROS_SCREENING" at bounding box center [232, 127] width 272 height 7
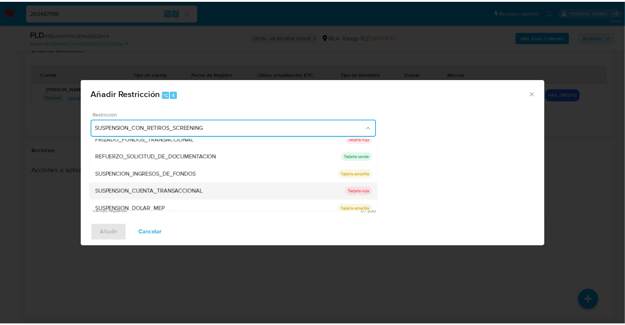
scroll to position [152, 0]
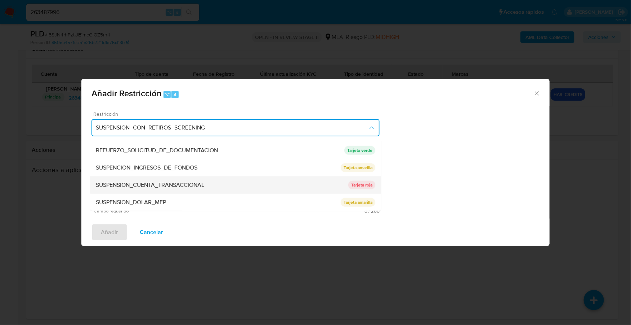
click at [166, 187] on span "SUSPENSION_CUENTA_TRANSACCIONAL" at bounding box center [150, 184] width 108 height 7
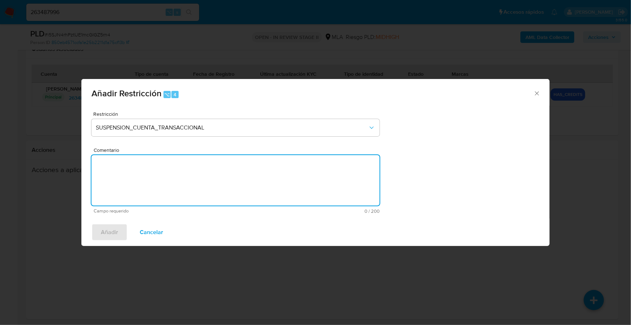
click at [281, 183] on textarea "Comentario" at bounding box center [236, 180] width 288 height 50
type textarea "AML"
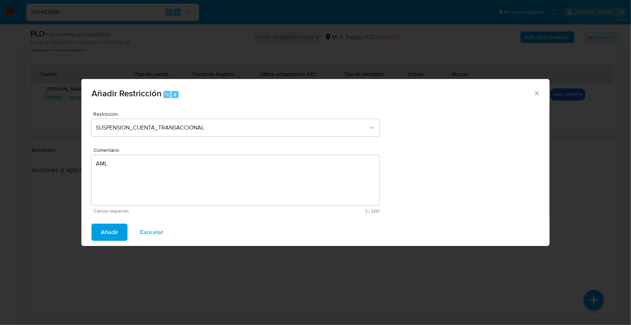
click at [103, 237] on span "Añadir" at bounding box center [109, 232] width 17 height 16
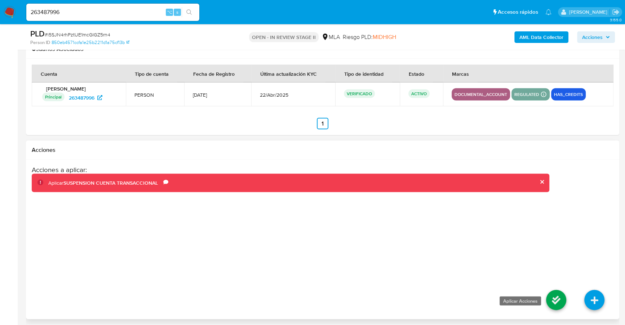
click at [558, 302] on icon at bounding box center [556, 300] width 20 height 20
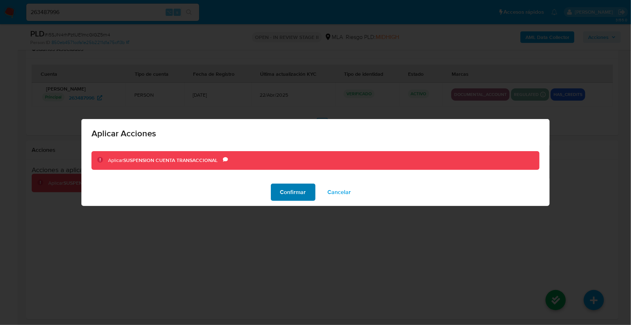
click at [294, 191] on span "Confirmar" at bounding box center [293, 192] width 26 height 16
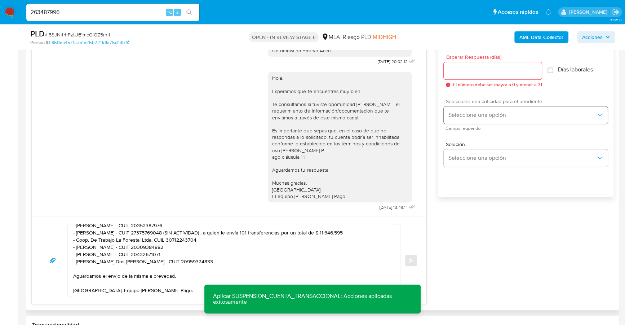
scroll to position [399, 0]
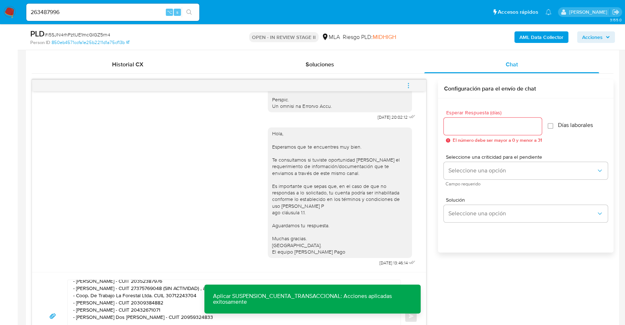
click at [470, 126] on input "Esperar Respuesta (días)" at bounding box center [493, 125] width 98 height 9
type input "1"
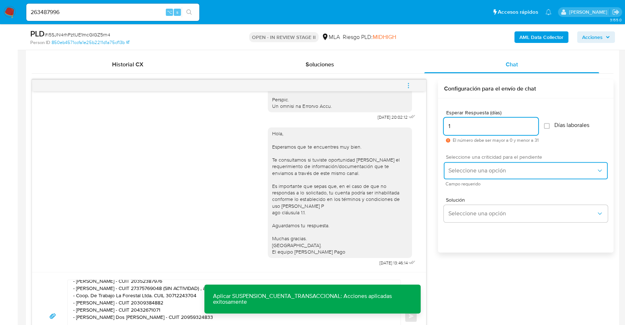
click at [462, 171] on span "Seleccione una opción" at bounding box center [522, 170] width 148 height 7
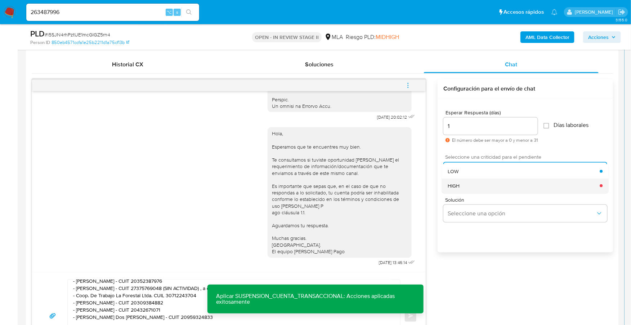
click at [469, 183] on div "HIGH" at bounding box center [524, 185] width 152 height 14
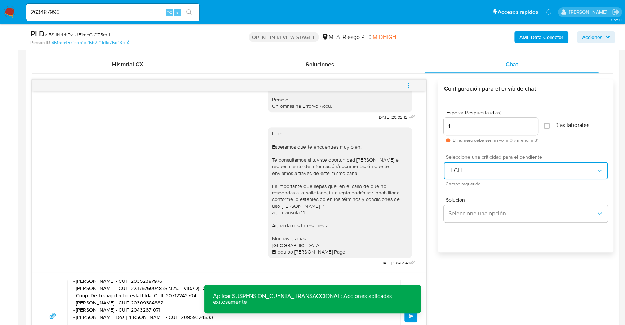
scroll to position [462, 0]
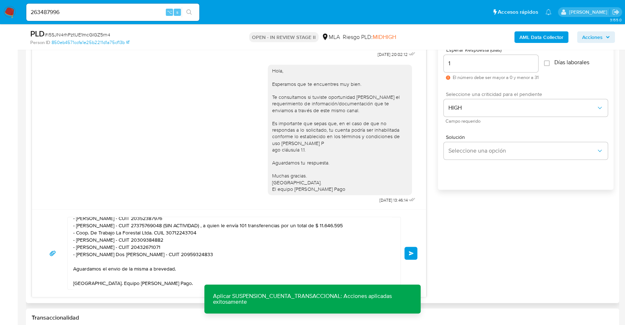
click at [413, 254] on button "Enviar" at bounding box center [410, 253] width 13 height 13
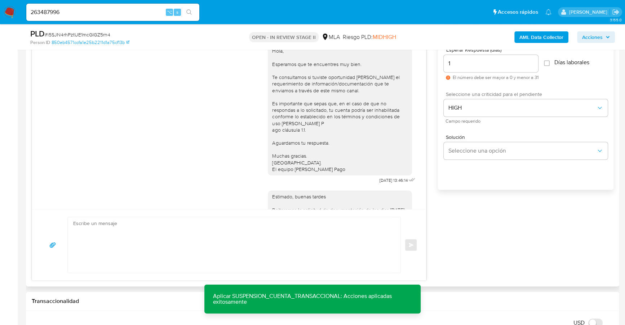
scroll to position [559, 0]
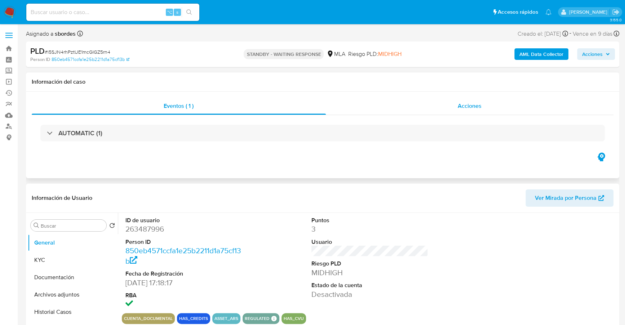
click at [456, 108] on div "Acciones" at bounding box center [470, 105] width 288 height 17
select select "10"
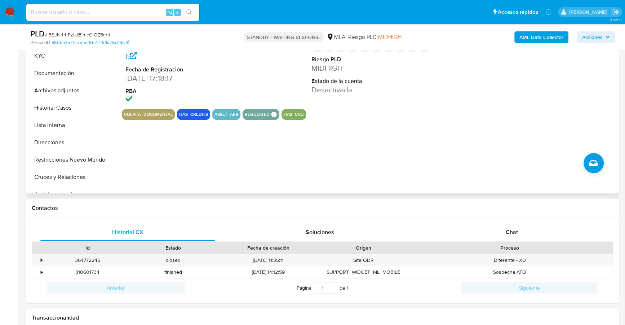
scroll to position [263, 0]
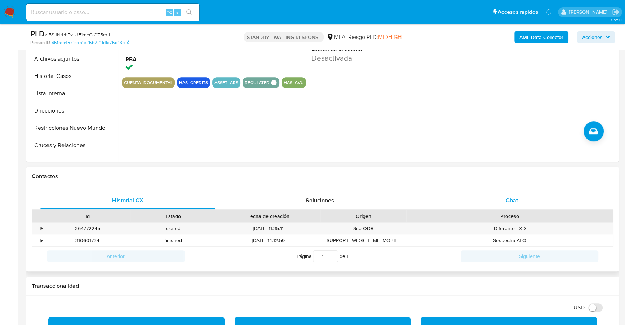
click at [537, 195] on div "Chat" at bounding box center [511, 200] width 175 height 17
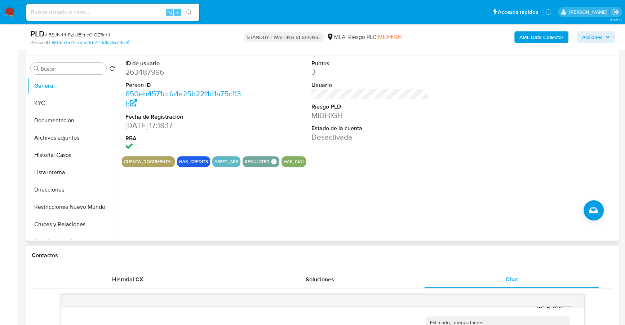
scroll to position [161, 0]
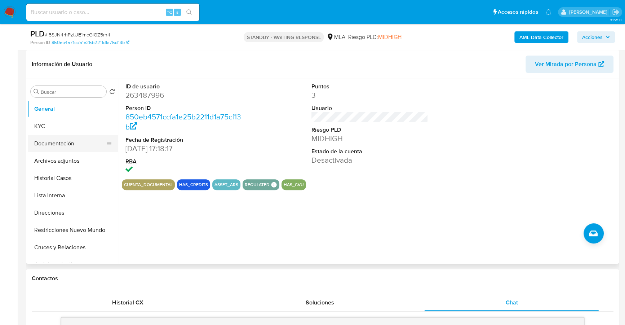
click at [66, 143] on button "Documentación" at bounding box center [70, 143] width 84 height 17
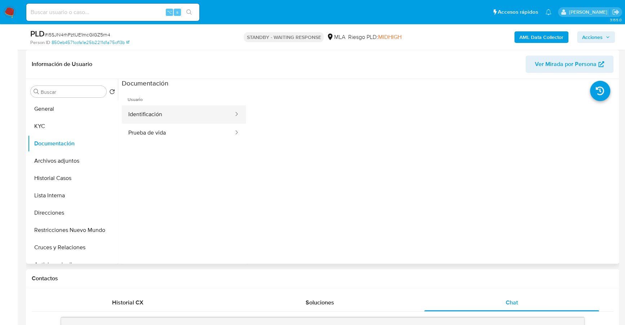
click at [169, 110] on button "Identificación" at bounding box center [178, 114] width 112 height 18
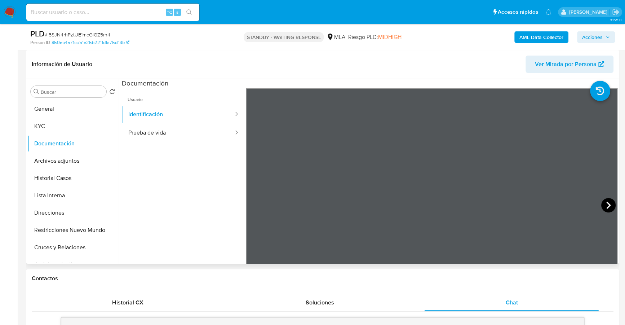
click at [607, 201] on icon at bounding box center [608, 205] width 14 height 14
click at [203, 134] on button "Prueba de vida" at bounding box center [178, 133] width 112 height 18
click at [45, 123] on button "KYC" at bounding box center [70, 125] width 84 height 17
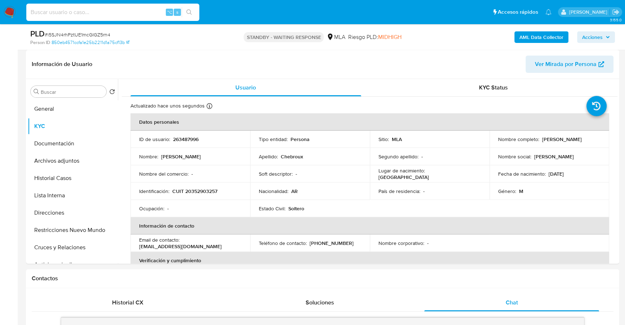
click at [87, 12] on input at bounding box center [112, 12] width 173 height 9
paste input "301719370"
type input "301719370"
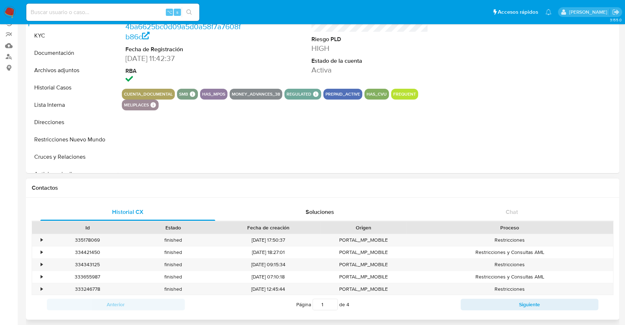
select select "10"
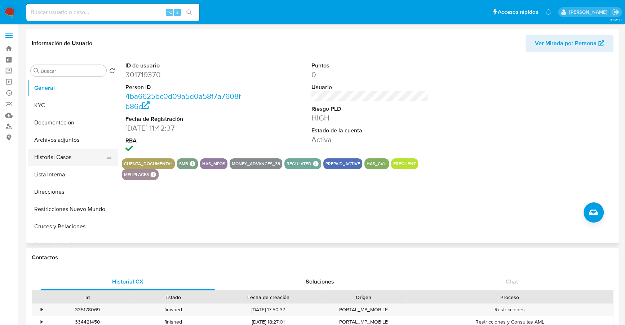
click at [55, 157] on button "Historial Casos" at bounding box center [70, 156] width 84 height 17
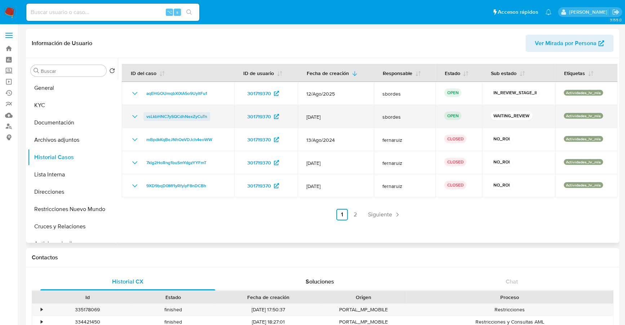
click at [181, 118] on span "vsLkbHNC7ySQCdhNexZyCuTn" at bounding box center [176, 116] width 61 height 9
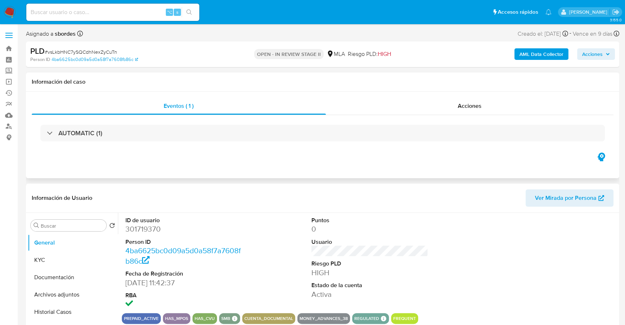
select select "10"
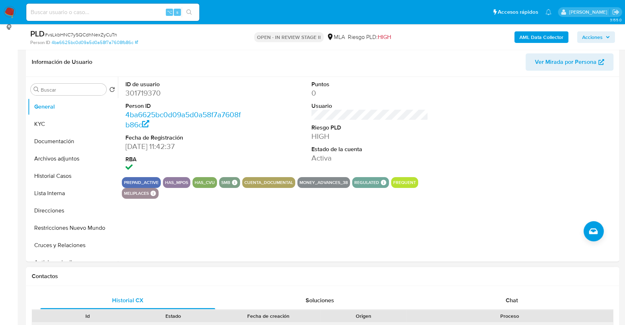
scroll to position [240, 0]
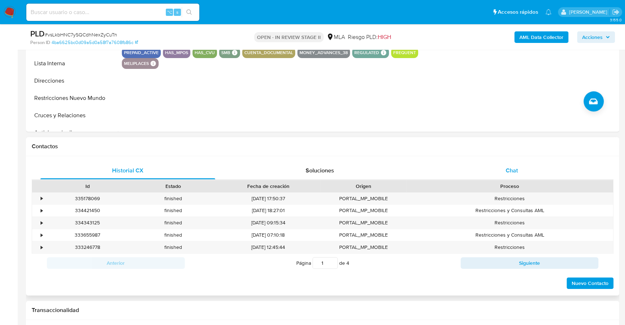
click at [519, 174] on div "Chat" at bounding box center [511, 170] width 175 height 17
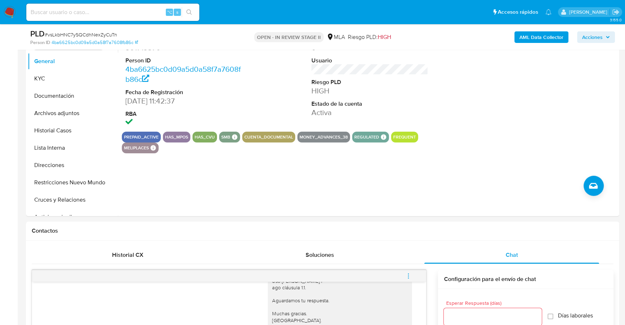
scroll to position [33, 0]
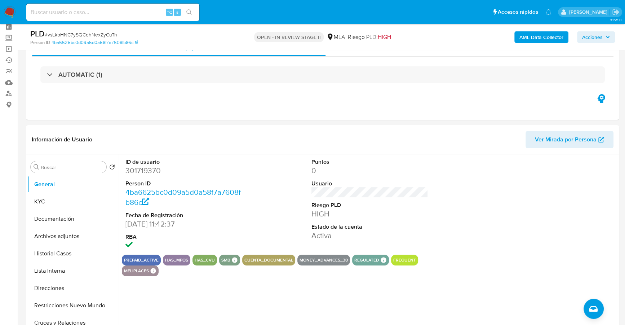
drag, startPoint x: 94, startPoint y: 21, endPoint x: 97, endPoint y: 16, distance: 5.3
click at [95, 20] on div "⌥ s" at bounding box center [112, 12] width 173 height 17
click at [97, 16] on input at bounding box center [112, 12] width 173 height 9
paste input "301719370"
type input "301719370"
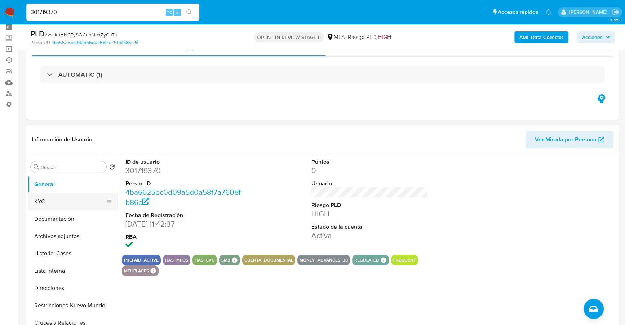
click at [48, 202] on button "KYC" at bounding box center [70, 201] width 84 height 17
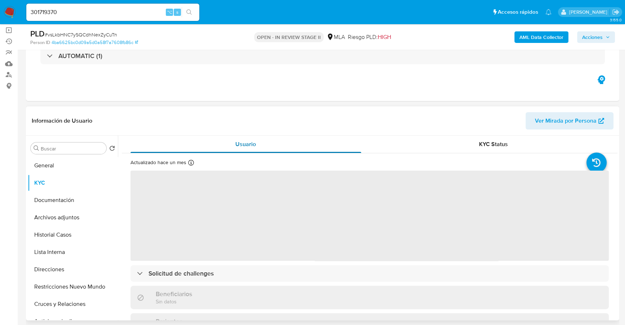
scroll to position [96, 0]
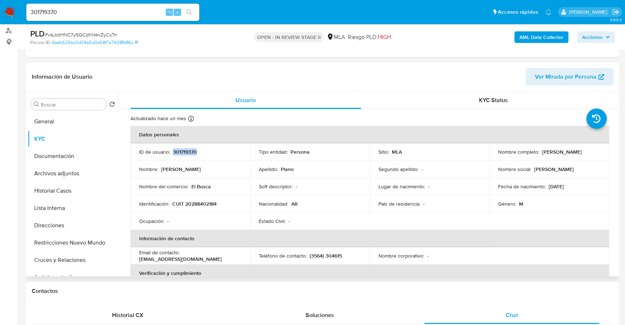
copy p "301719370"
click at [58, 185] on button "Historial Casos" at bounding box center [70, 190] width 84 height 17
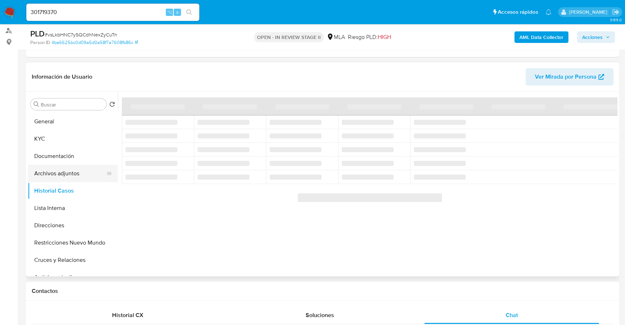
click at [55, 176] on button "Archivos adjuntos" at bounding box center [70, 173] width 84 height 17
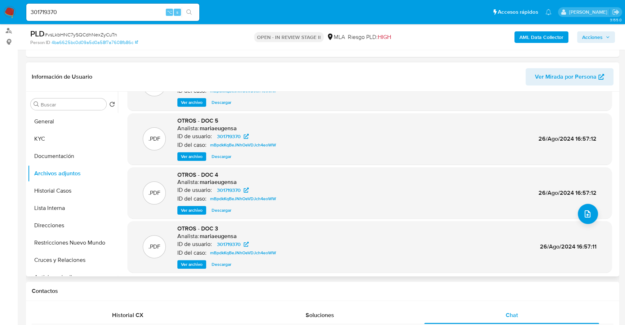
scroll to position [61, 0]
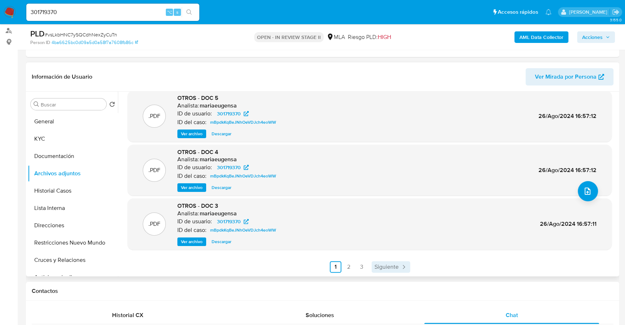
click at [383, 269] on span "Siguiente" at bounding box center [386, 267] width 24 height 6
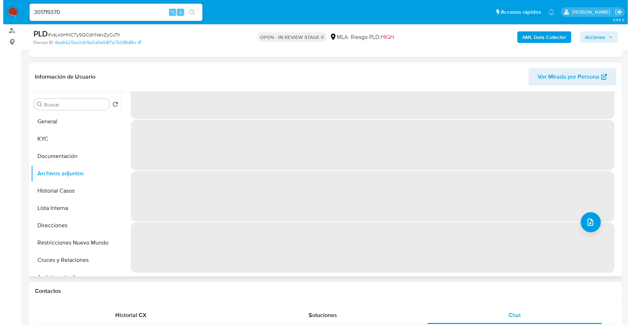
scroll to position [0, 0]
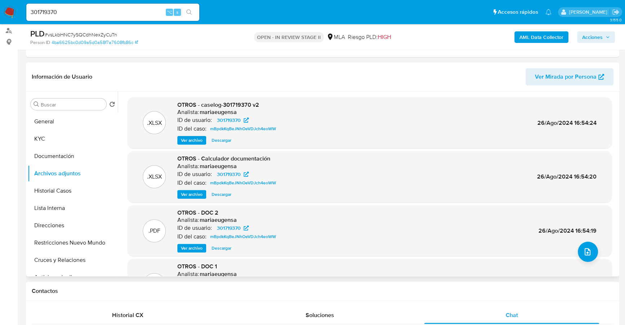
click at [188, 140] on span "Ver archivo" at bounding box center [192, 140] width 22 height 7
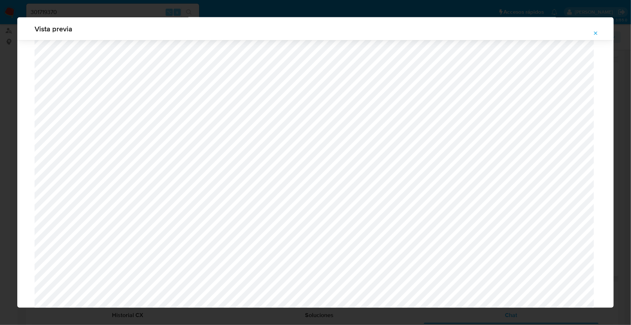
scroll to position [563, 0]
click at [598, 33] on icon "Attachment preview" at bounding box center [596, 33] width 6 height 6
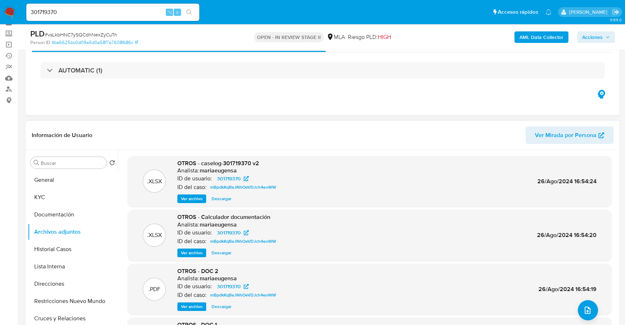
scroll to position [0, 0]
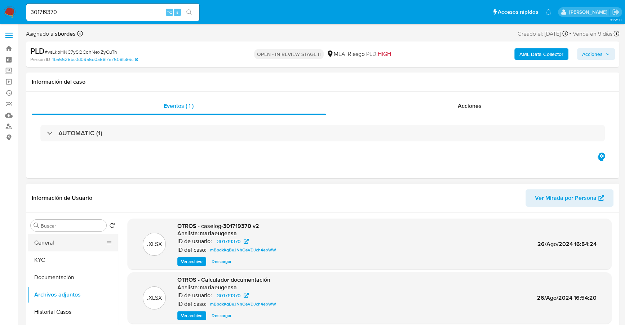
click at [65, 243] on button "General" at bounding box center [70, 242] width 84 height 17
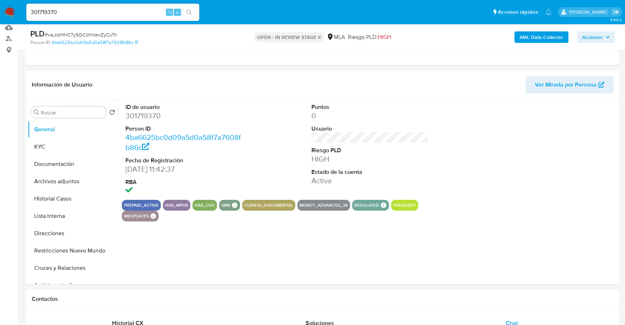
scroll to position [80, 0]
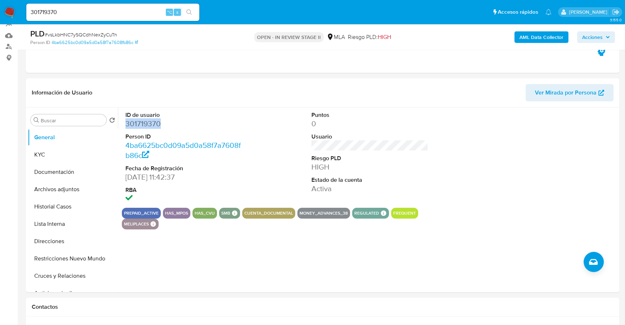
copy dd "301719370"
click at [60, 208] on button "Historial Casos" at bounding box center [70, 206] width 84 height 17
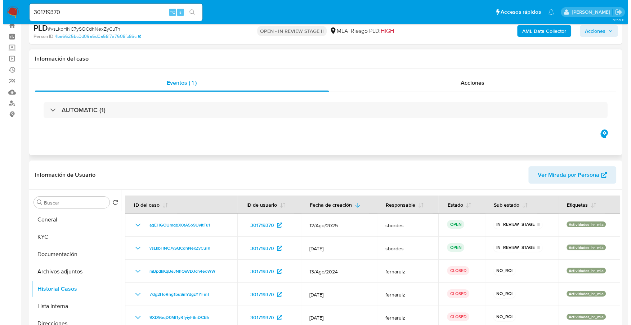
scroll to position [0, 0]
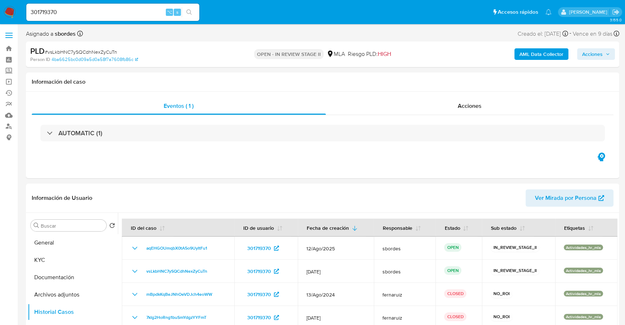
click at [549, 53] on b "AML Data Collector" at bounding box center [541, 54] width 44 height 12
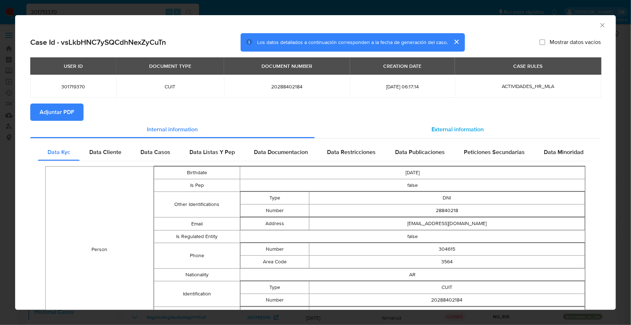
click at [446, 127] on span "External information" at bounding box center [458, 129] width 52 height 8
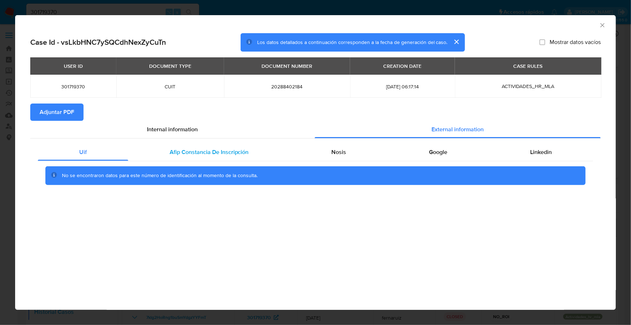
click at [188, 148] on span "Afip Constancia De Inscripción" at bounding box center [209, 152] width 79 height 8
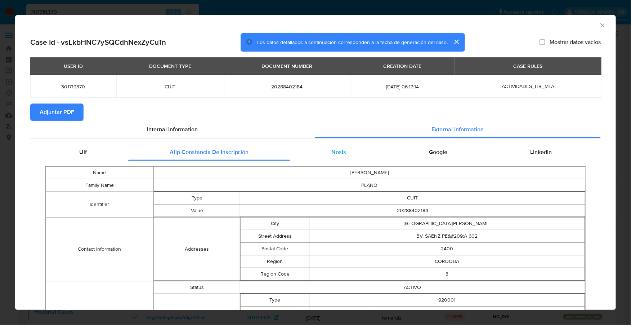
click at [325, 155] on div "Nosis" at bounding box center [339, 151] width 98 height 17
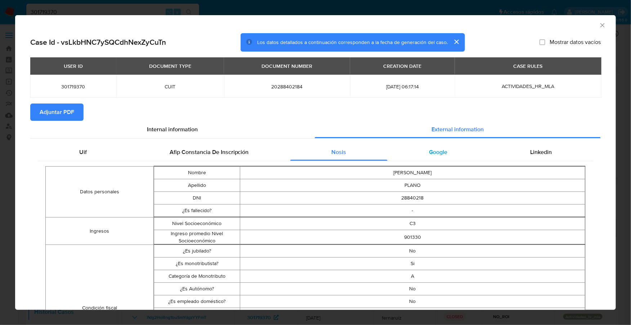
click at [433, 148] on span "Google" at bounding box center [438, 152] width 18 height 8
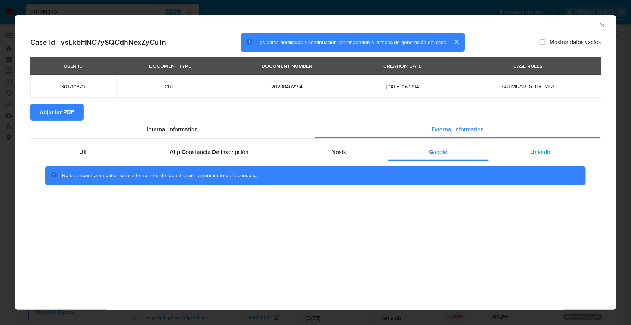
click at [544, 155] on span "Linkedin" at bounding box center [541, 152] width 22 height 8
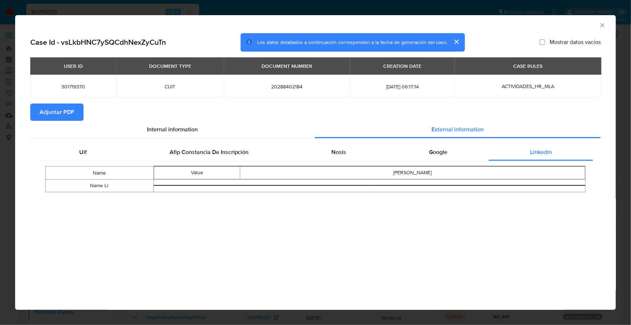
click at [43, 116] on span "Adjuntar PDF" at bounding box center [57, 112] width 35 height 16
click at [602, 23] on icon "Cerrar ventana" at bounding box center [602, 25] width 7 height 7
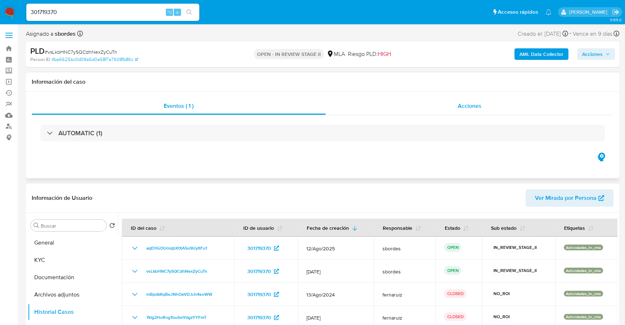
click at [479, 106] on span "Acciones" at bounding box center [470, 106] width 24 height 8
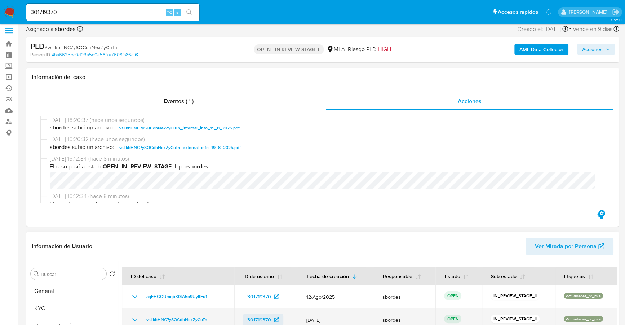
scroll to position [77, 0]
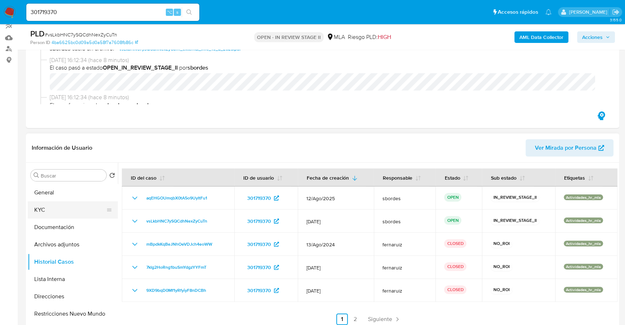
click at [34, 214] on button "KYC" at bounding box center [70, 209] width 84 height 17
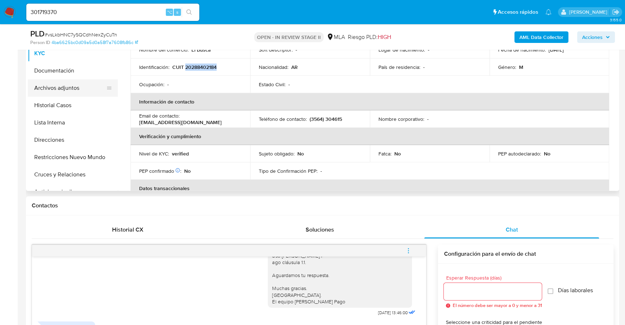
scroll to position [33, 0]
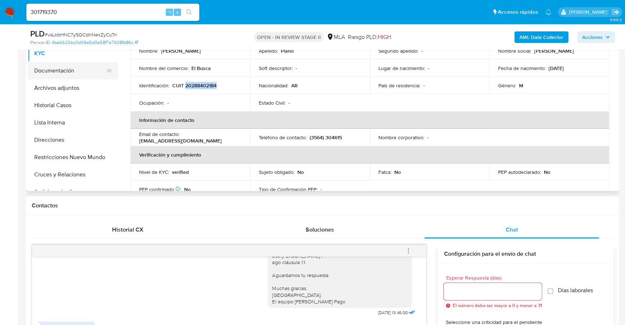
click at [58, 73] on button "Documentación" at bounding box center [70, 70] width 84 height 17
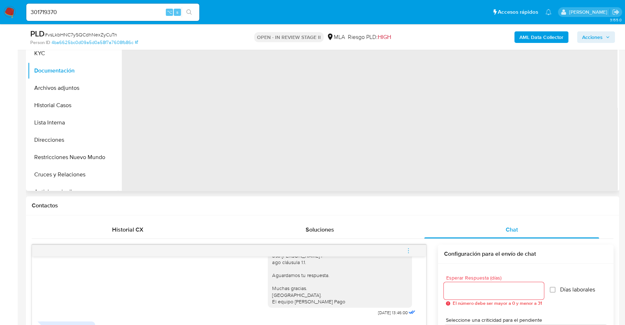
scroll to position [150, 0]
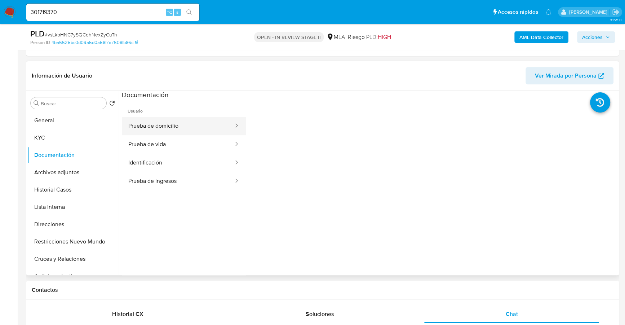
click at [177, 124] on button "Prueba de domicilio" at bounding box center [178, 126] width 112 height 18
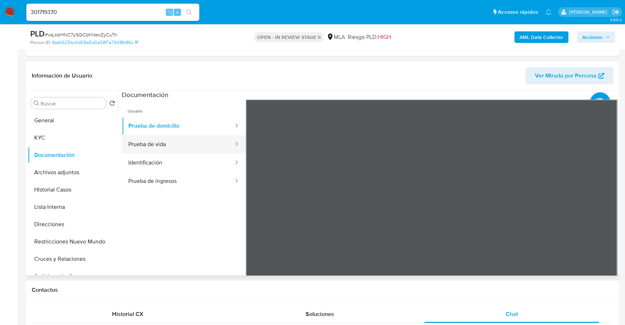
click at [170, 145] on button "Prueba de vida" at bounding box center [178, 144] width 112 height 18
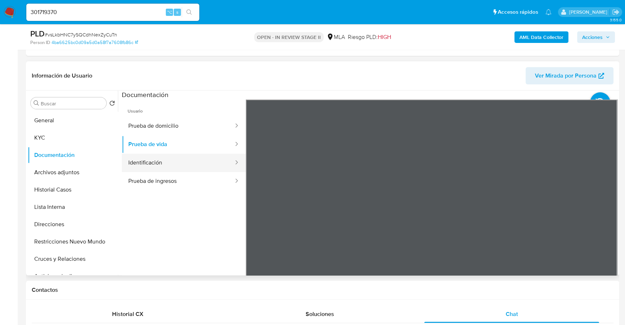
click at [172, 158] on button "Identificación" at bounding box center [178, 163] width 112 height 18
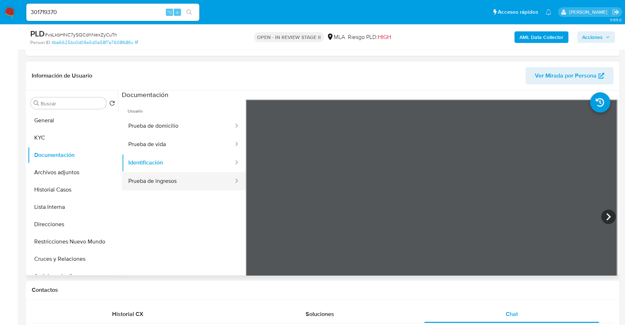
click at [176, 182] on button "Prueba de ingresos" at bounding box center [178, 181] width 112 height 18
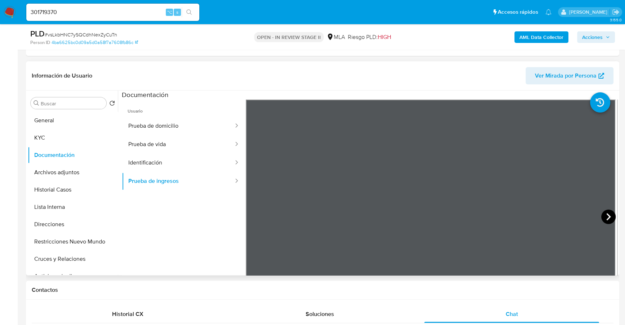
click at [608, 213] on icon at bounding box center [608, 216] width 14 height 14
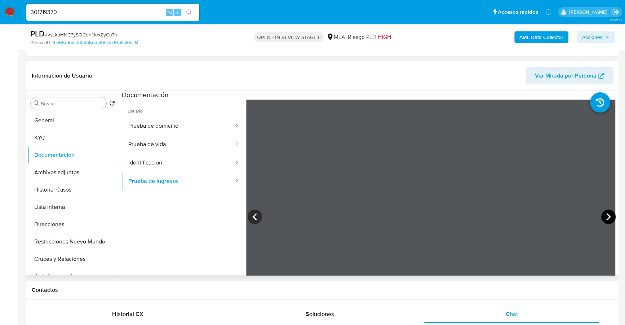
click at [608, 213] on icon at bounding box center [608, 216] width 14 height 14
click at [252, 212] on icon at bounding box center [255, 216] width 14 height 14
click at [609, 218] on icon at bounding box center [608, 216] width 14 height 14
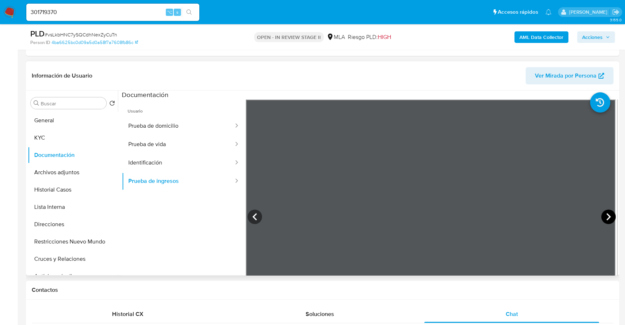
click at [609, 218] on icon at bounding box center [608, 216] width 14 height 14
click at [61, 194] on button "Historial Casos" at bounding box center [70, 189] width 84 height 17
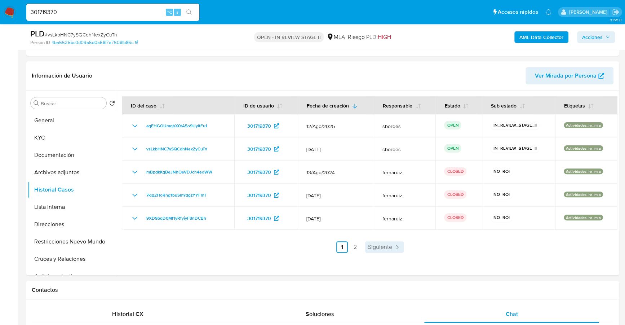
click at [380, 248] on span "Siguiente" at bounding box center [380, 247] width 24 height 6
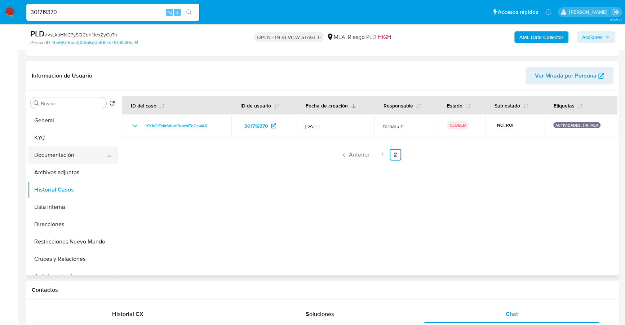
click at [78, 150] on button "Documentación" at bounding box center [70, 154] width 84 height 17
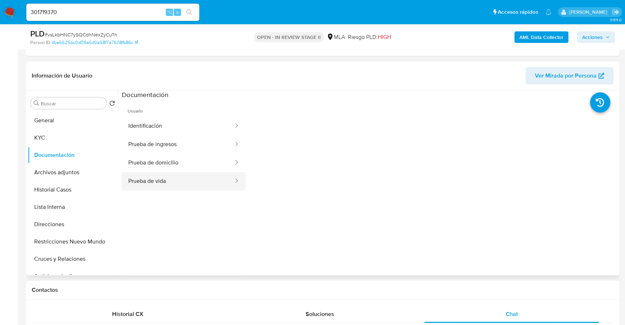
click at [188, 173] on button "Prueba de vida" at bounding box center [178, 181] width 112 height 18
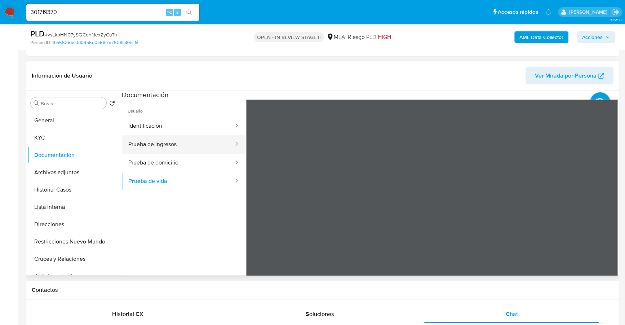
click at [186, 148] on button "Prueba de ingresos" at bounding box center [178, 144] width 112 height 18
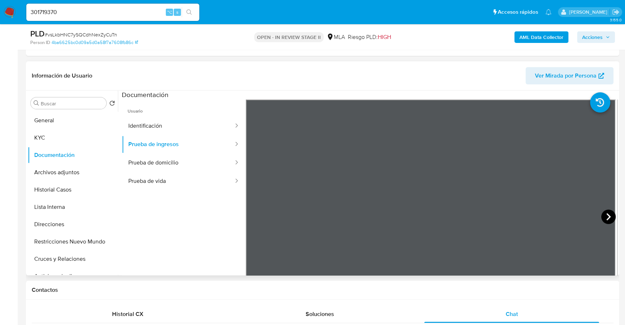
click at [605, 219] on icon at bounding box center [608, 216] width 14 height 14
click at [601, 217] on icon at bounding box center [608, 216] width 14 height 14
click at [601, 218] on icon at bounding box center [608, 216] width 14 height 14
click at [601, 213] on icon at bounding box center [608, 216] width 14 height 14
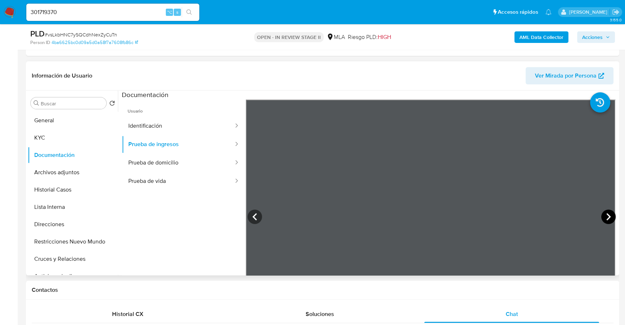
click at [606, 219] on icon at bounding box center [608, 216] width 4 height 7
click at [601, 217] on icon at bounding box center [608, 216] width 14 height 14
click at [603, 212] on icon at bounding box center [608, 216] width 14 height 14
click at [601, 213] on icon at bounding box center [608, 216] width 14 height 14
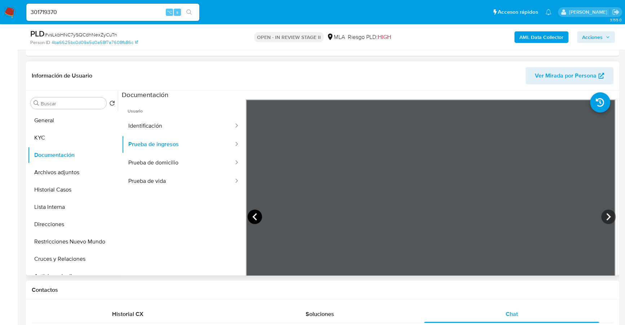
click at [254, 216] on icon at bounding box center [255, 216] width 14 height 14
click at [602, 217] on icon at bounding box center [608, 216] width 14 height 14
click at [607, 214] on icon at bounding box center [608, 216] width 14 height 14
click at [606, 216] on icon at bounding box center [608, 216] width 4 height 7
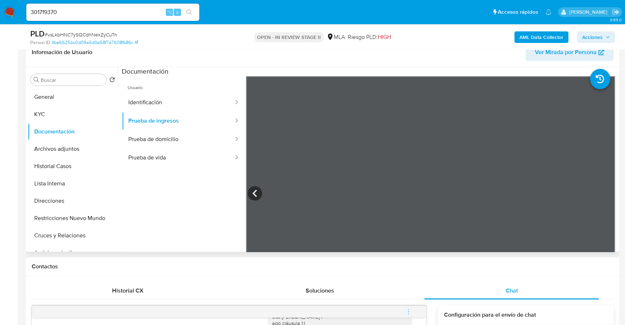
scroll to position [136, 0]
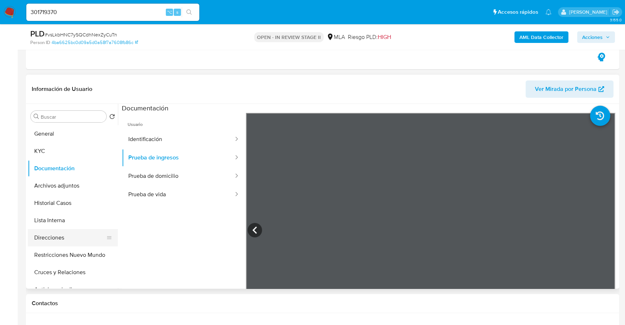
click at [45, 238] on button "Direcciones" at bounding box center [70, 237] width 84 height 17
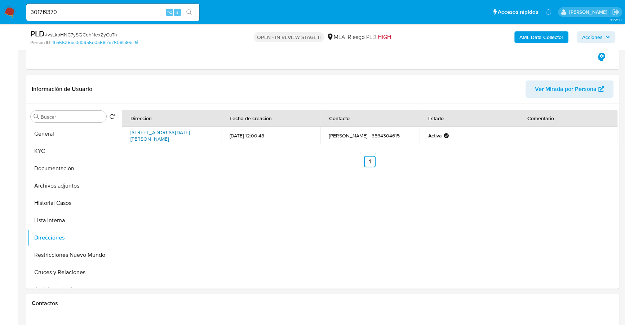
click at [171, 131] on link "Avenida 9 De Septiembre 2173, San Francisco, Córdoba, 2400, Argentina 2173" at bounding box center [159, 136] width 59 height 14
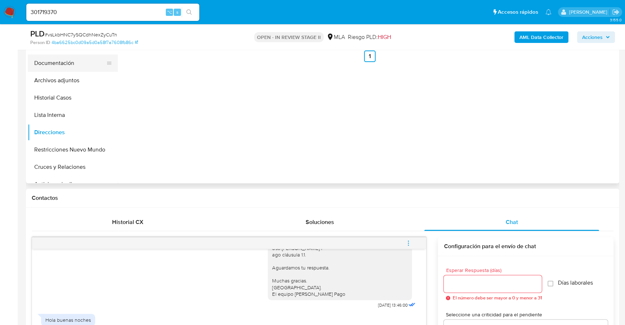
scroll to position [191, 0]
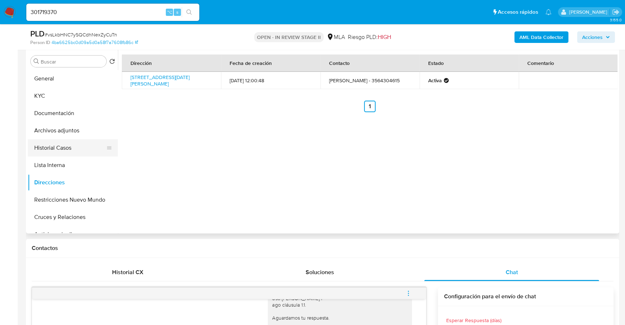
click at [57, 150] on button "Historial Casos" at bounding box center [70, 147] width 84 height 17
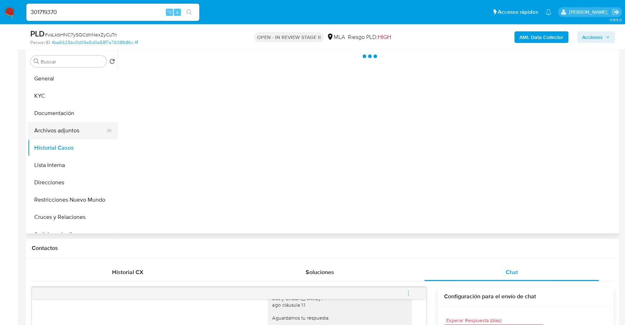
click at [52, 134] on button "Archivos adjuntos" at bounding box center [70, 130] width 84 height 17
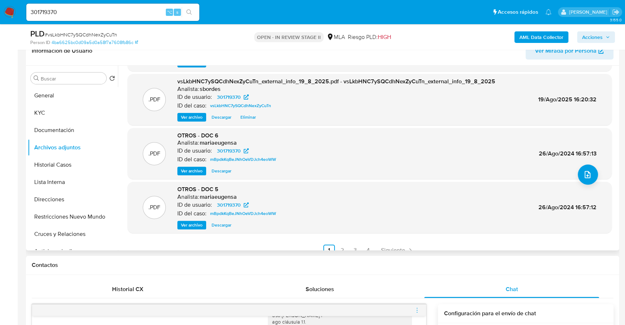
scroll to position [61, 0]
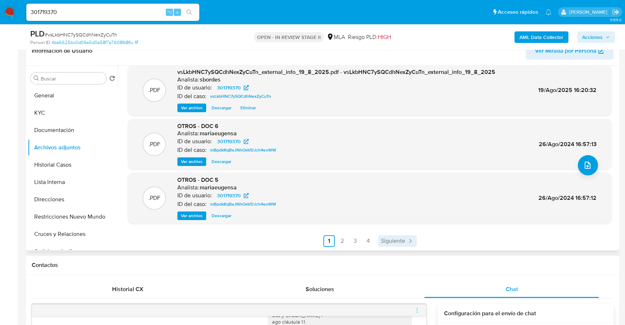
click at [403, 238] on span "Siguiente" at bounding box center [393, 241] width 24 height 6
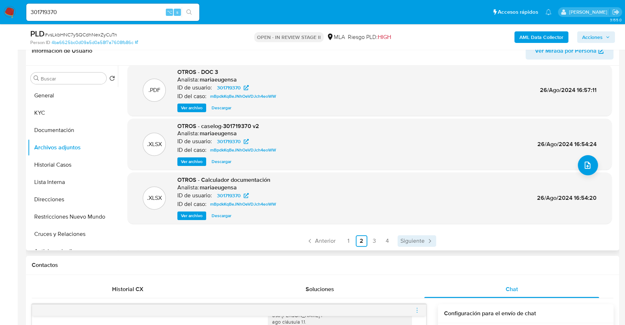
click at [414, 235] on link "Siguiente" at bounding box center [417, 241] width 39 height 12
click at [426, 241] on icon "Paginación" at bounding box center [429, 240] width 7 height 7
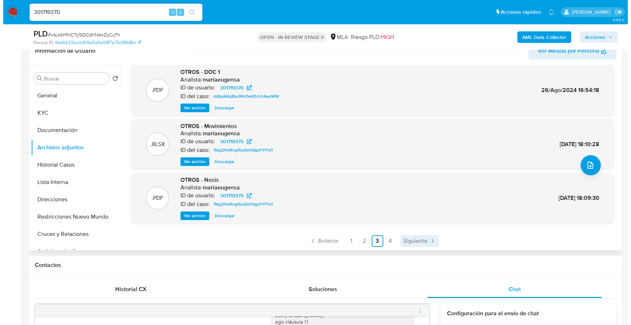
scroll to position [0, 0]
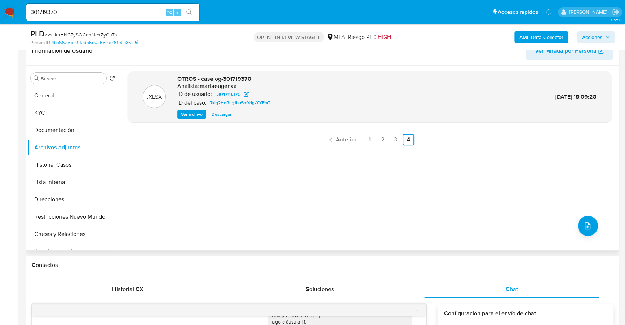
click at [190, 111] on span "Ver archivo" at bounding box center [192, 114] width 22 height 7
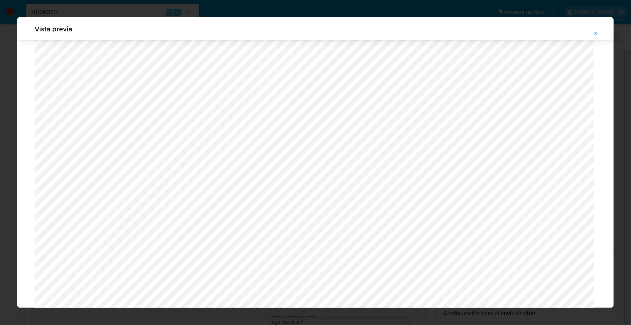
scroll to position [477, 0]
click at [596, 31] on icon "Attachment preview" at bounding box center [596, 33] width 6 height 6
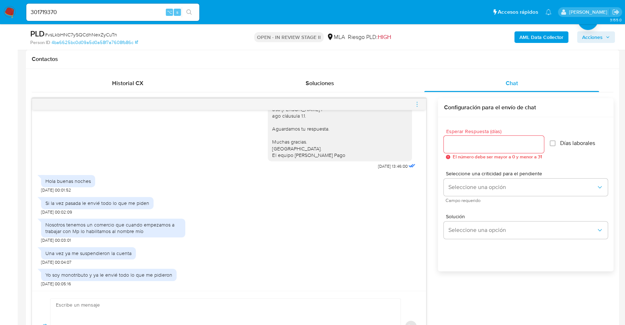
scroll to position [381, 0]
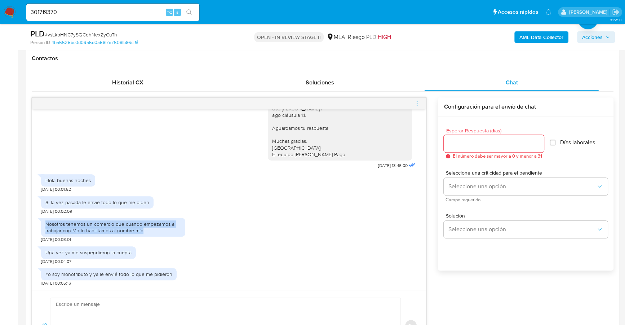
drag, startPoint x: 44, startPoint y: 224, endPoint x: 168, endPoint y: 234, distance: 124.0
click at [168, 234] on div "Nosotros tenemos un comercio que cuando empezamos a trabajar con Mp lo habilita…" at bounding box center [113, 227] width 144 height 19
copy div "Nosotros tenemos un comercio que cuando empezamos a trabajar con Mp lo habilita…"
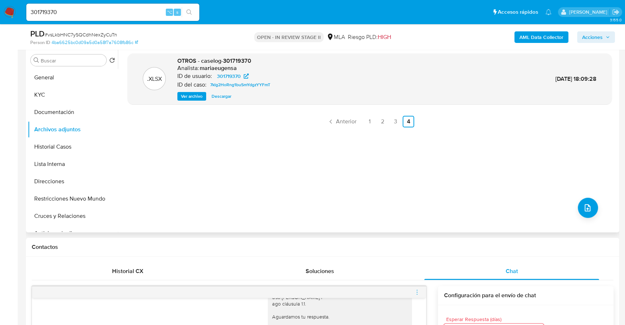
scroll to position [150, 0]
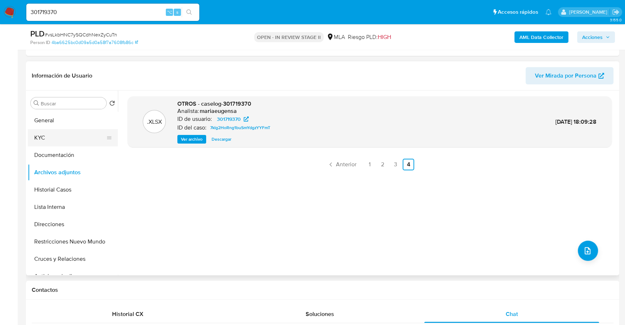
click at [50, 139] on button "KYC" at bounding box center [70, 137] width 84 height 17
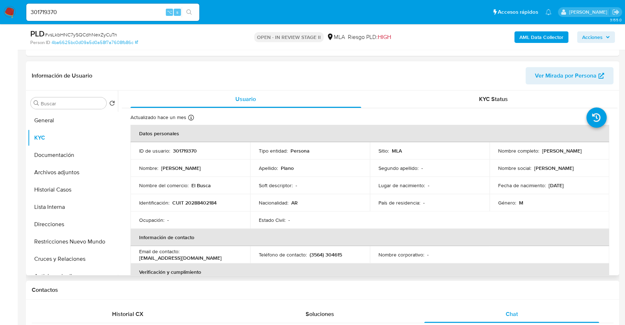
click at [163, 257] on p "pituelbusca@hotmail.com.ar" at bounding box center [180, 257] width 83 height 6
click at [186, 256] on p "pituelbusca@hotmail.com.ar" at bounding box center [180, 257] width 83 height 6
drag, startPoint x: 206, startPoint y: 258, endPoint x: 130, endPoint y: 259, distance: 75.7
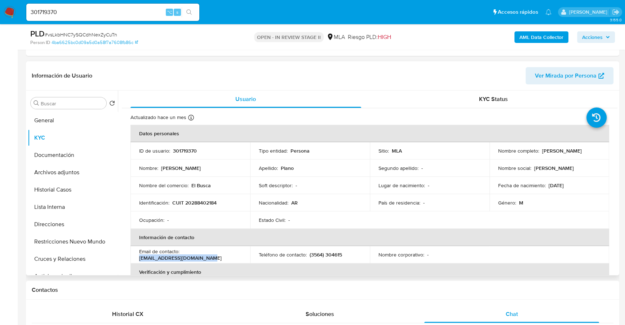
click at [130, 259] on td "Email de contacto : pituelbusca@hotmail.com.ar" at bounding box center [190, 254] width 120 height 17
copy p "pituelbusca@hotmail.com.ar"
click at [68, 175] on button "Archivos adjuntos" at bounding box center [70, 172] width 84 height 17
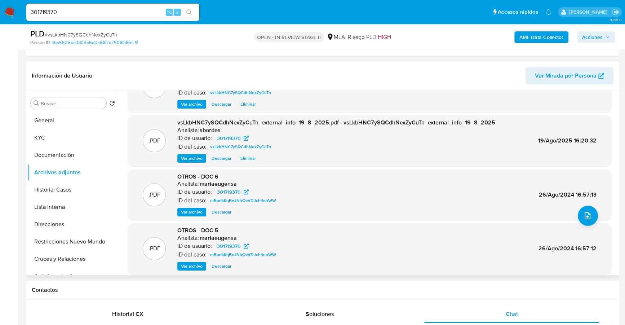
scroll to position [61, 0]
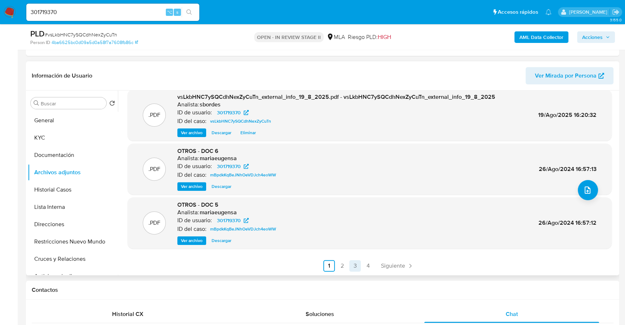
click at [350, 267] on link "3" at bounding box center [355, 266] width 12 height 12
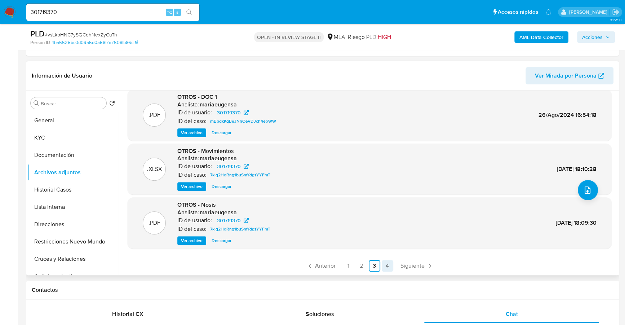
click at [387, 265] on link "4" at bounding box center [388, 266] width 12 height 12
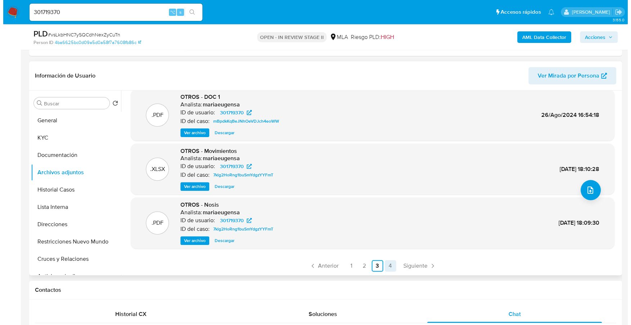
scroll to position [0, 0]
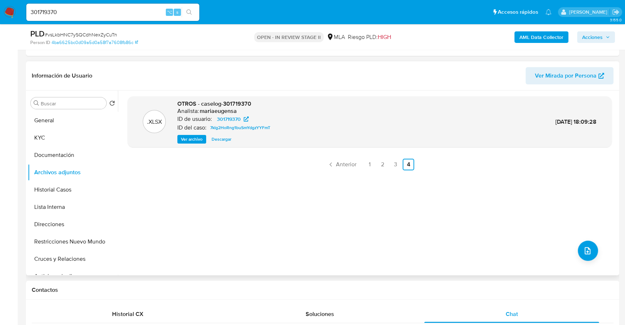
click at [190, 141] on span "Ver archivo" at bounding box center [192, 139] width 22 height 7
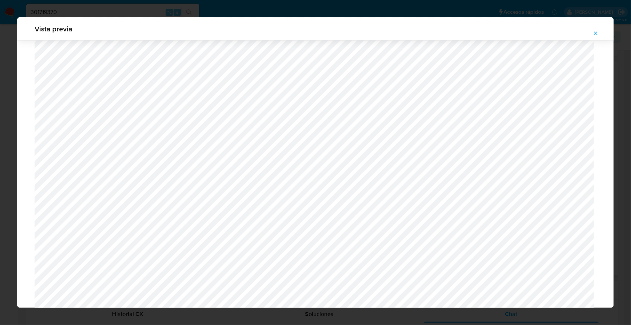
scroll to position [609, 0]
click at [600, 31] on button "Attachment preview" at bounding box center [596, 33] width 16 height 12
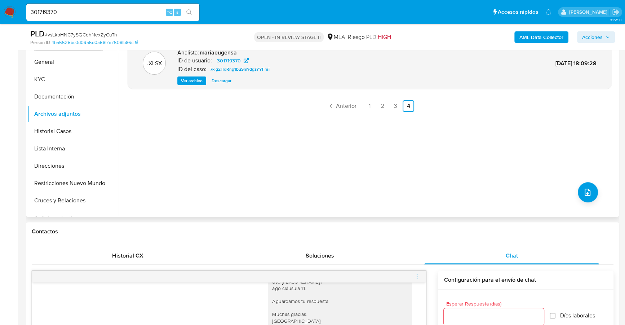
scroll to position [137, 0]
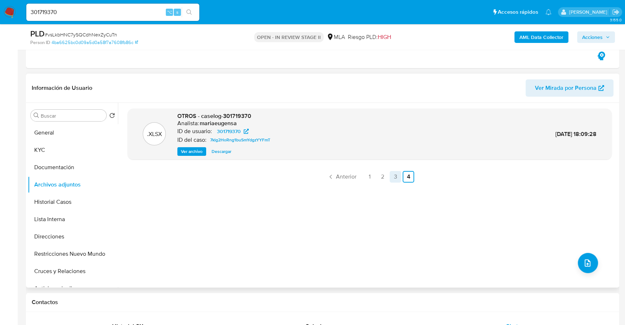
click at [394, 176] on link "3" at bounding box center [396, 177] width 12 height 12
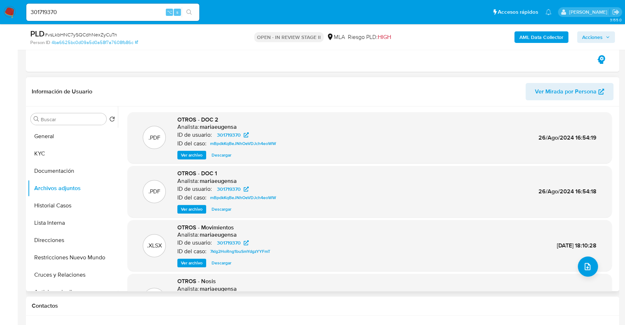
scroll to position [181, 0]
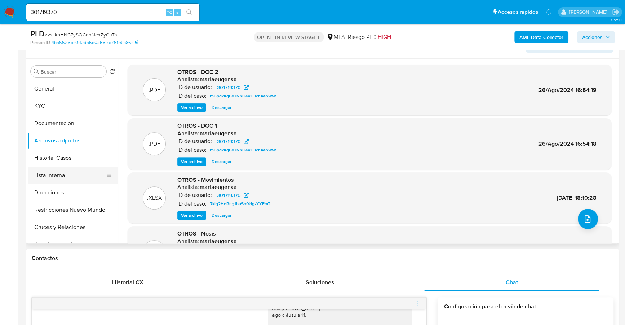
click at [68, 168] on button "Lista Interna" at bounding box center [70, 174] width 84 height 17
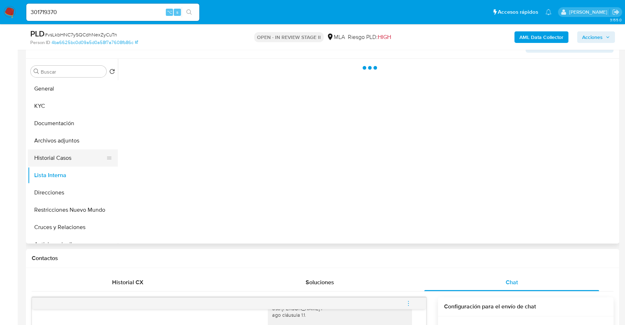
click at [66, 155] on button "Historial Casos" at bounding box center [70, 157] width 84 height 17
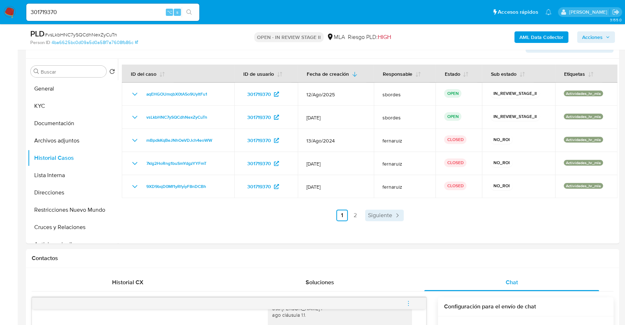
click at [394, 212] on icon "Paginación" at bounding box center [397, 215] width 7 height 7
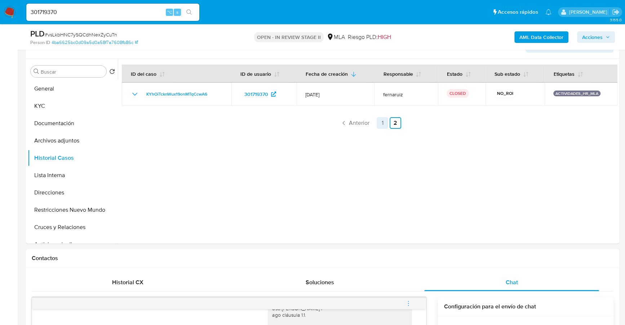
click at [382, 121] on link "1" at bounding box center [383, 123] width 12 height 12
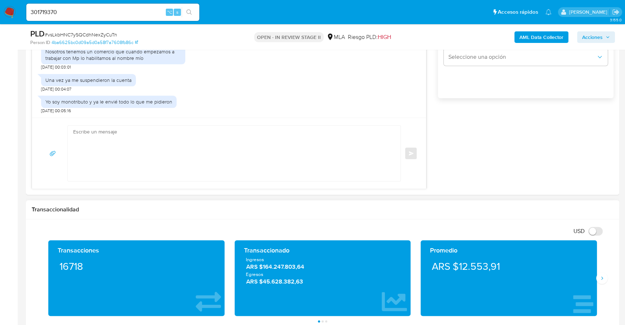
scroll to position [540, 0]
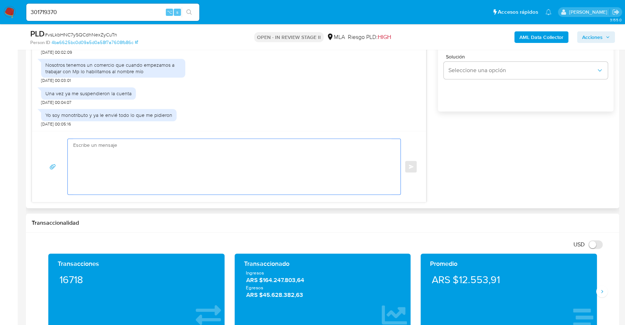
click at [191, 146] on textarea at bounding box center [232, 166] width 318 height 55
paste textarea "Estimado, buenas tardes Queremos informarte que el uso de la cuenta es personal…"
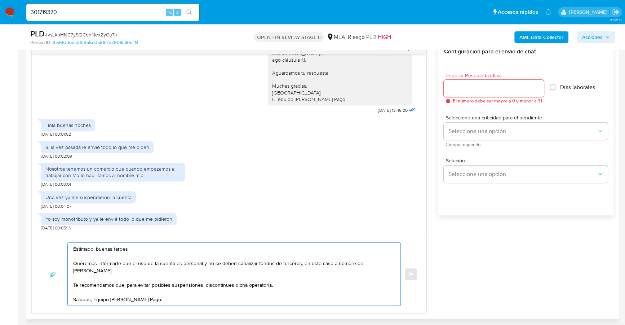
scroll to position [359, 0]
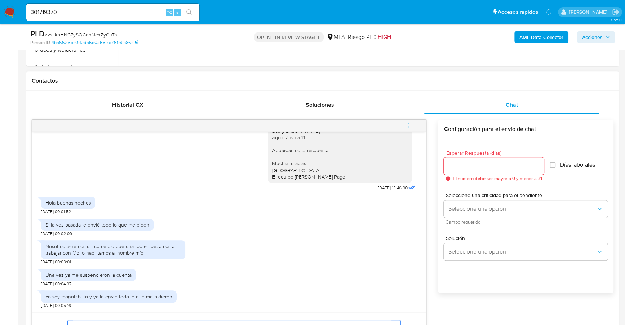
type textarea "Estimado, buenas tardes Queremos informarte que el uso de la cuenta es personal…"
click at [467, 167] on input "Esperar Respuesta (días)" at bounding box center [494, 165] width 100 height 9
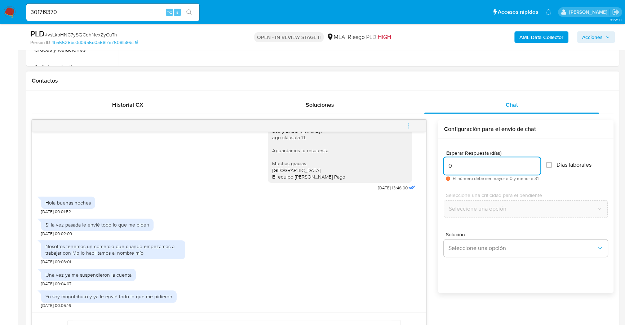
scroll to position [442, 0]
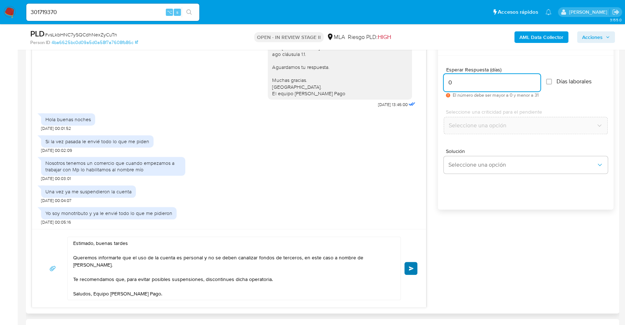
type input "0"
click at [409, 267] on span "Enviar" at bounding box center [411, 268] width 5 height 4
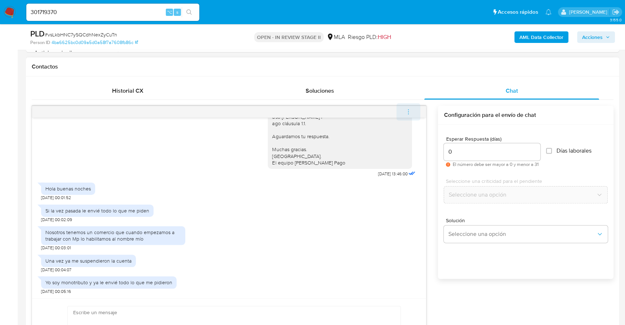
scroll to position [589, 0]
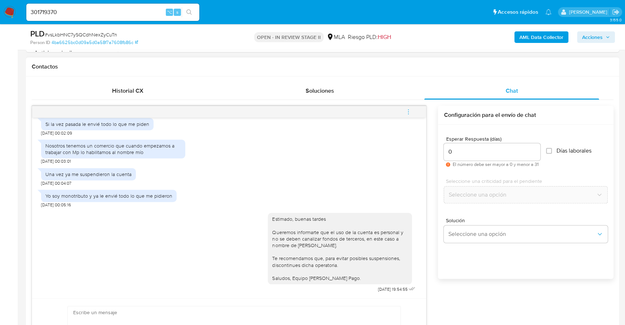
click at [409, 111] on icon "menu-action" at bounding box center [408, 111] width 1 height 1
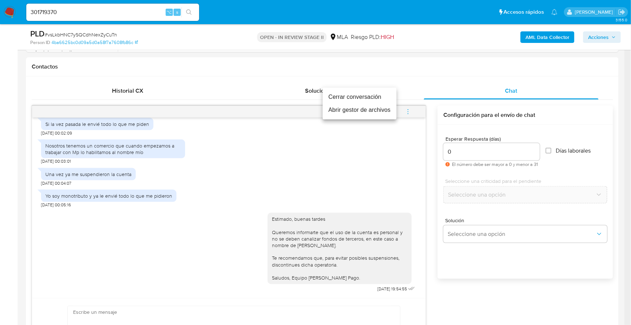
click at [373, 95] on li "Cerrar conversación" at bounding box center [360, 96] width 74 height 13
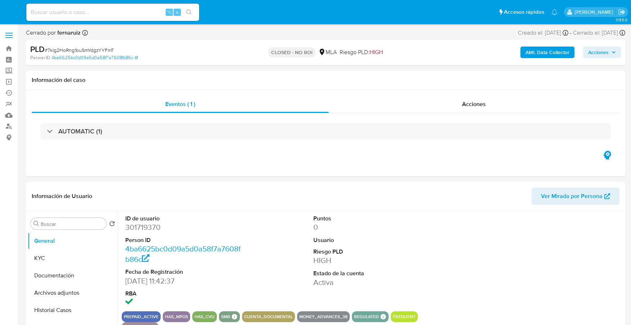
select select "10"
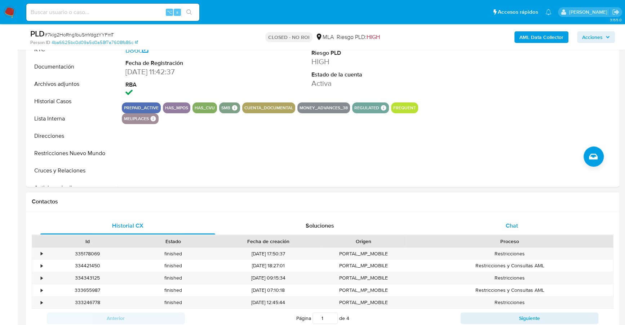
click at [513, 232] on div "Chat" at bounding box center [511, 225] width 175 height 17
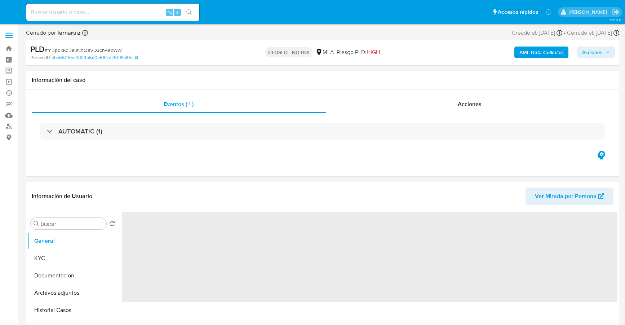
select select "10"
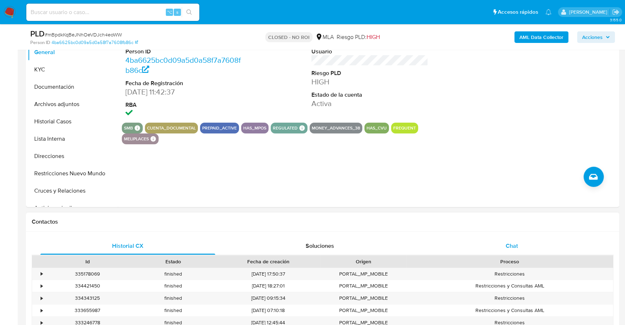
click at [513, 253] on div "Chat" at bounding box center [511, 245] width 175 height 17
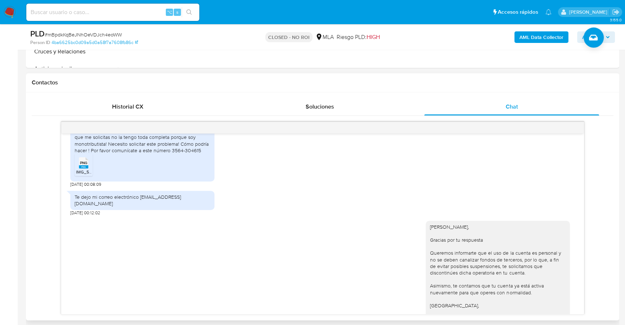
scroll to position [252, 0]
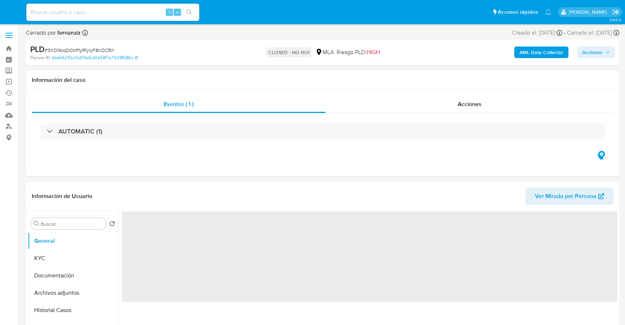
select select "10"
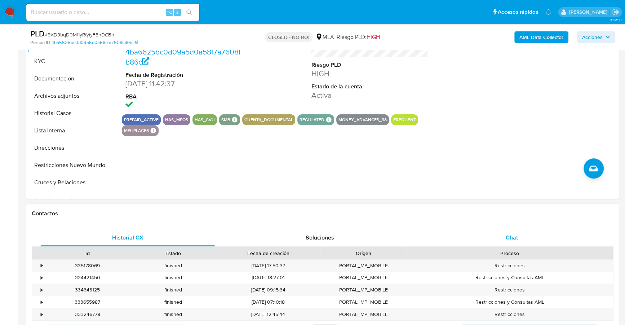
click at [503, 239] on div "Chat" at bounding box center [511, 237] width 175 height 17
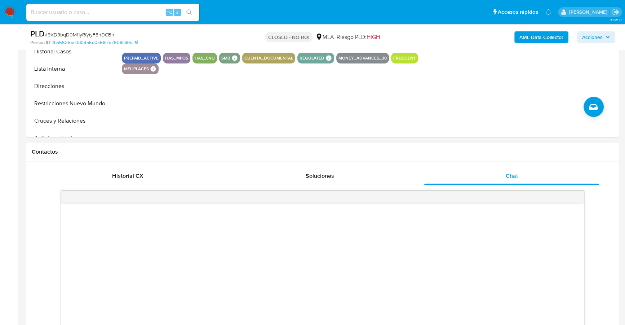
scroll to position [329, 0]
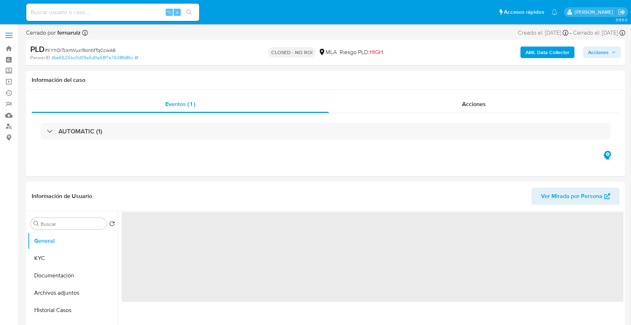
select select "10"
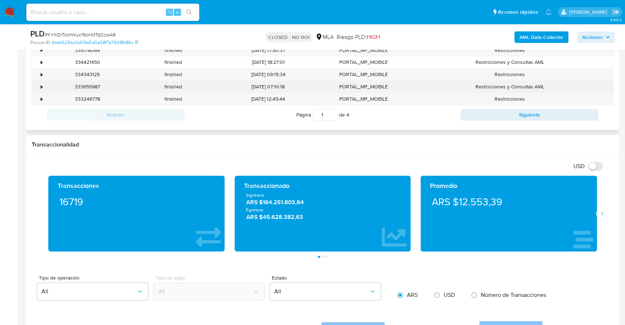
scroll to position [341, 0]
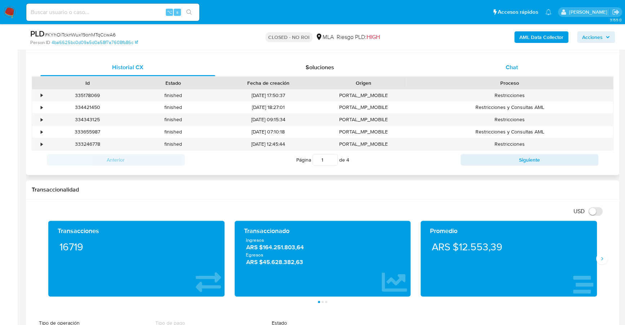
click at [511, 66] on span "Chat" at bounding box center [512, 67] width 12 height 8
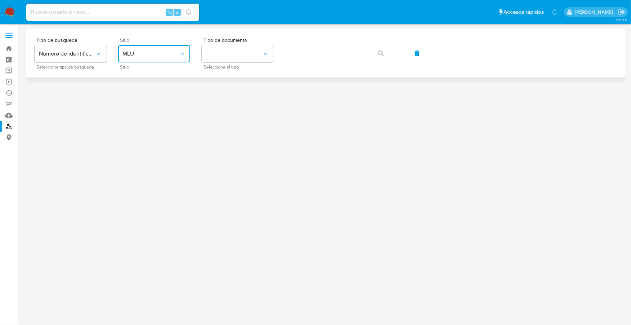
click at [159, 57] on span "MLU" at bounding box center [151, 53] width 56 height 7
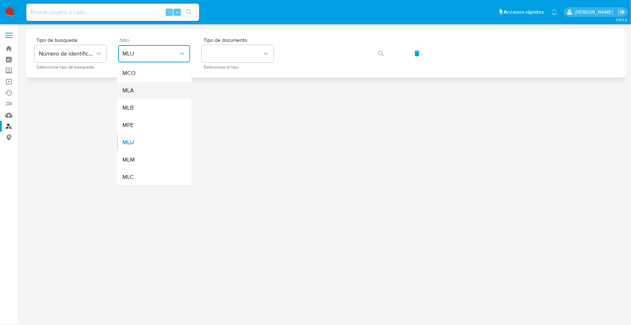
click at [140, 93] on div "MLA" at bounding box center [152, 90] width 59 height 17
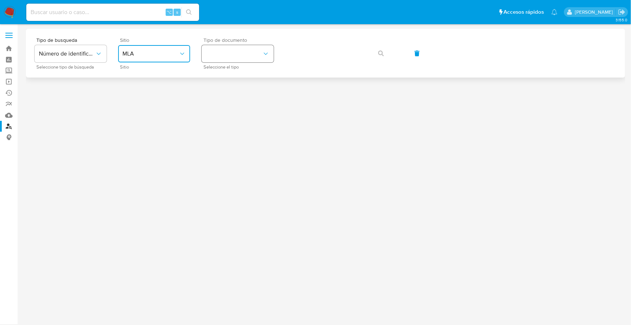
click at [219, 49] on button "identificationType" at bounding box center [238, 53] width 72 height 17
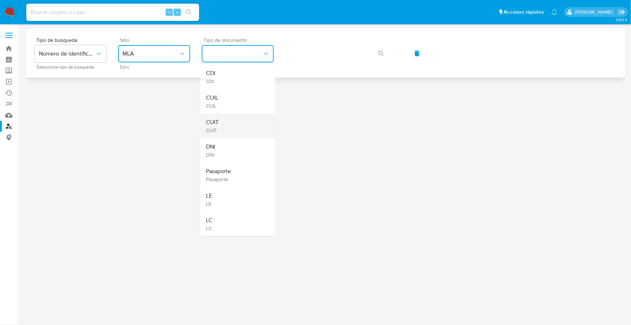
click at [222, 125] on div "CUIT CUIT" at bounding box center [235, 126] width 59 height 25
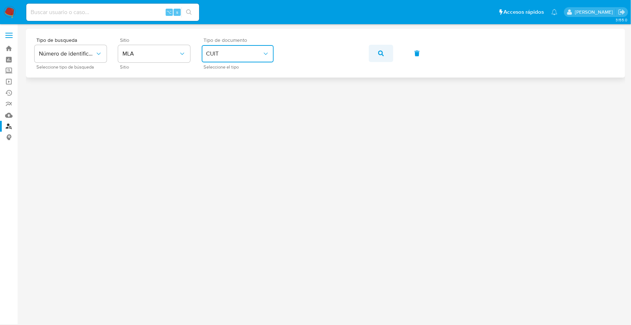
click at [374, 52] on button "button" at bounding box center [381, 53] width 25 height 17
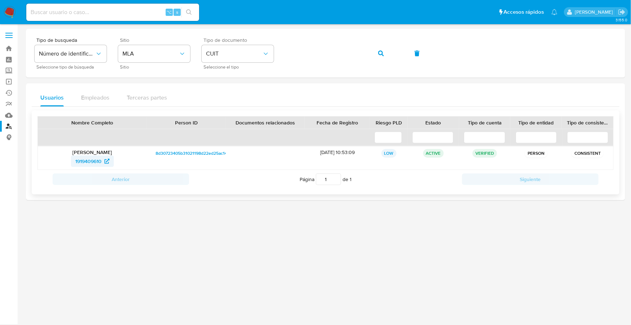
click at [93, 163] on span "1919409610" at bounding box center [88, 161] width 26 height 12
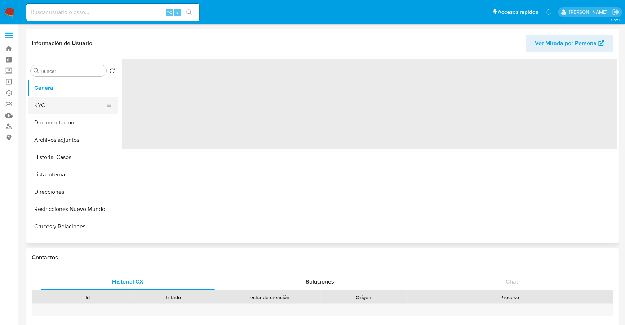
click at [41, 105] on button "KYC" at bounding box center [70, 105] width 84 height 17
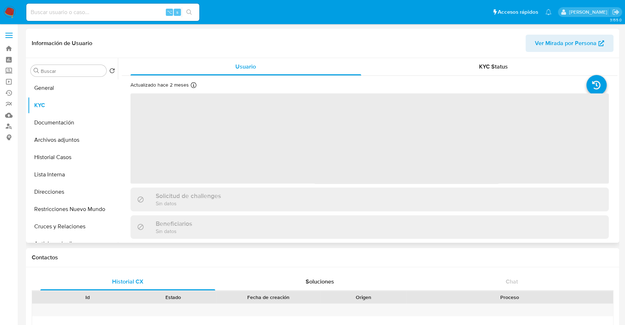
select select "10"
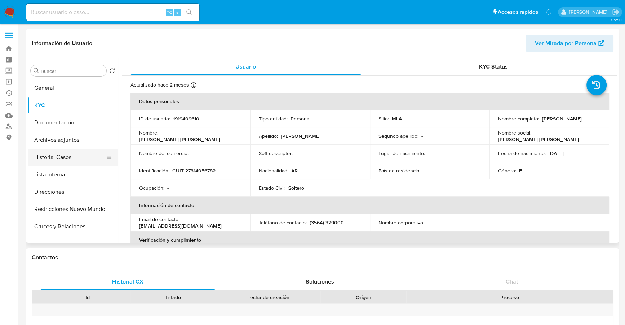
click at [59, 163] on button "Historial Casos" at bounding box center [70, 156] width 84 height 17
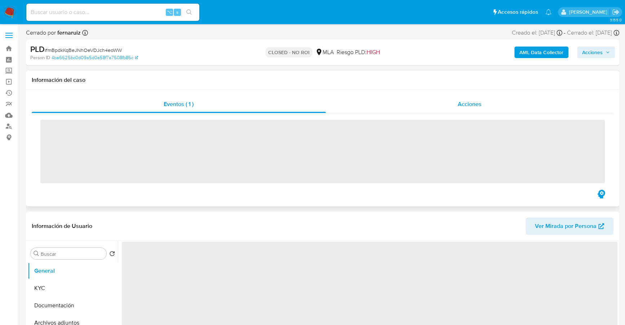
click at [473, 107] on span "Acciones" at bounding box center [470, 104] width 24 height 8
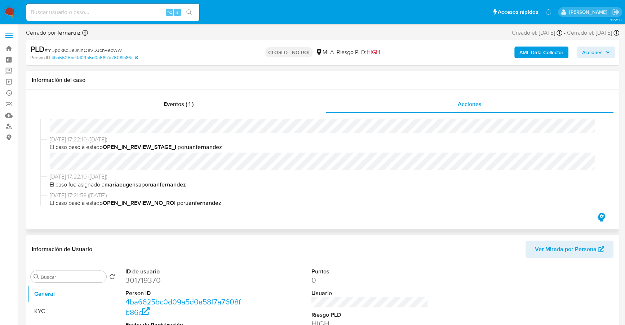
select select "10"
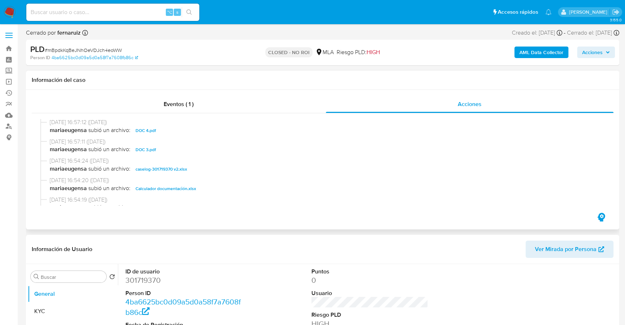
scroll to position [553, 0]
click at [152, 168] on span "caselog-301719370 v2.xlsx" at bounding box center [162, 167] width 52 height 9
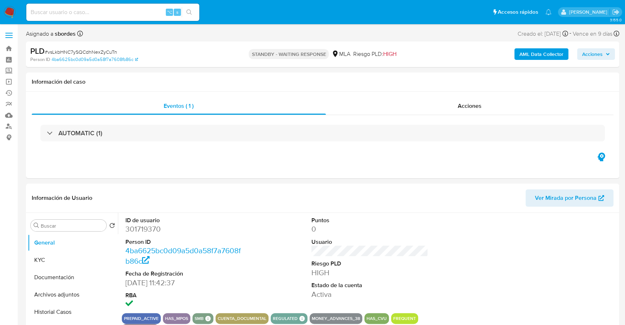
select select "10"
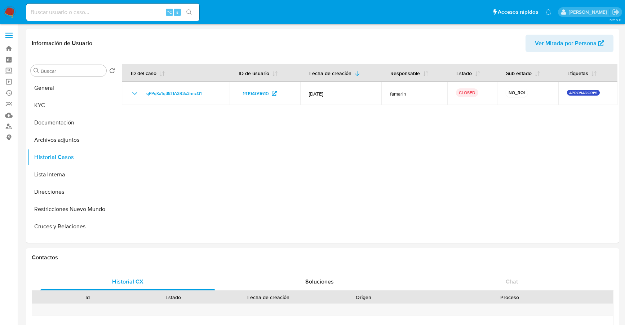
select select "10"
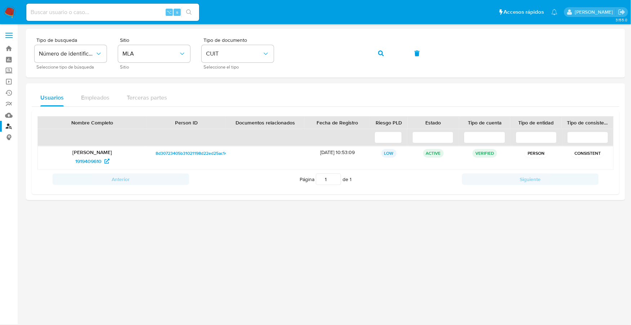
click at [12, 14] on img at bounding box center [10, 12] width 12 height 12
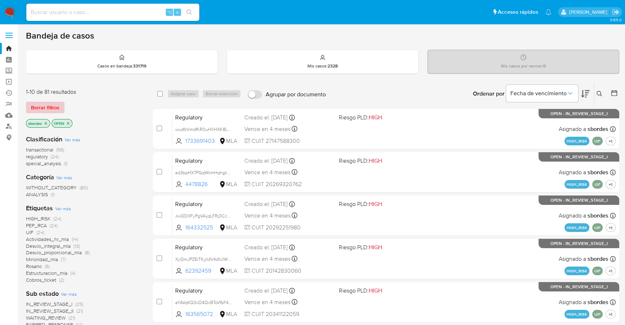
click at [49, 103] on span "Borrar filtros" at bounding box center [45, 107] width 28 height 10
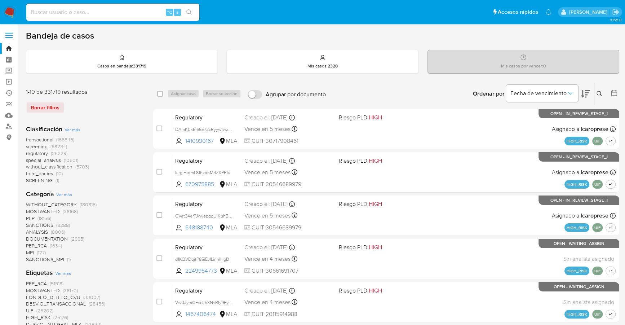
click at [599, 93] on icon at bounding box center [599, 94] width 6 height 6
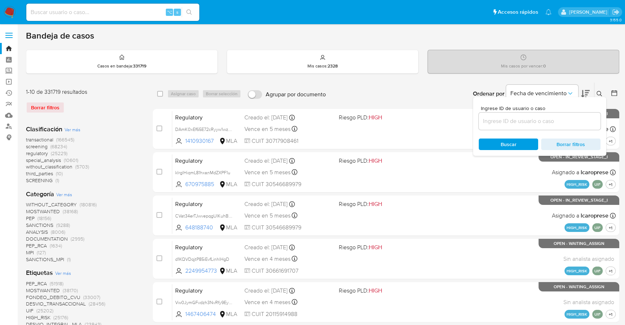
click at [525, 117] on input at bounding box center [540, 120] width 122 height 9
type input "vsLkbHNC7ySQCdhNexZyCuTn"
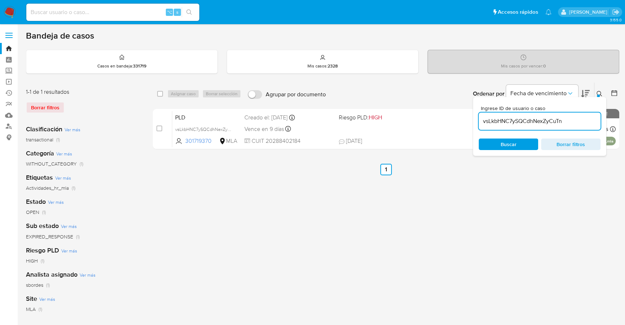
click at [599, 92] on icon at bounding box center [599, 94] width 6 height 6
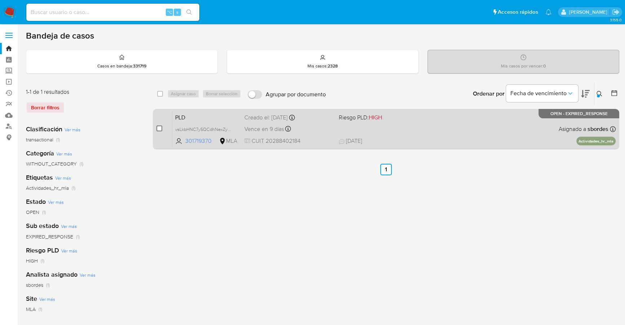
click at [161, 129] on input "checkbox" at bounding box center [159, 128] width 6 height 6
checkbox input "true"
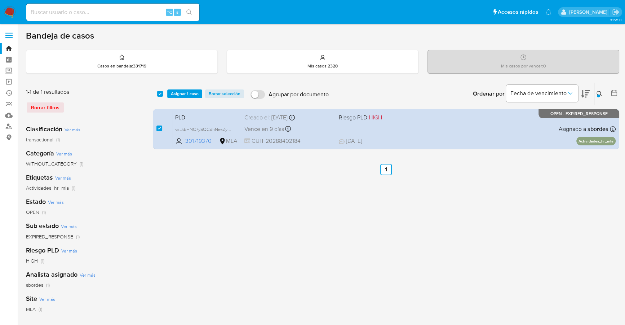
click at [192, 87] on div "select-all-cases-checkbox Asignar 1 caso Borrar selección Agrupar por documento…" at bounding box center [386, 94] width 466 height 22
click at [194, 90] on span "Asignar 1 caso" at bounding box center [185, 93] width 28 height 7
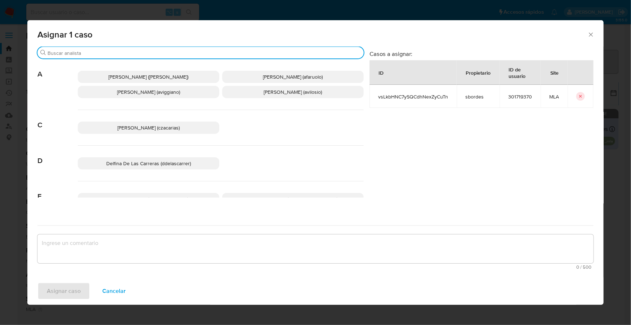
click at [119, 51] on input "Buscar" at bounding box center [205, 53] width 314 height 6
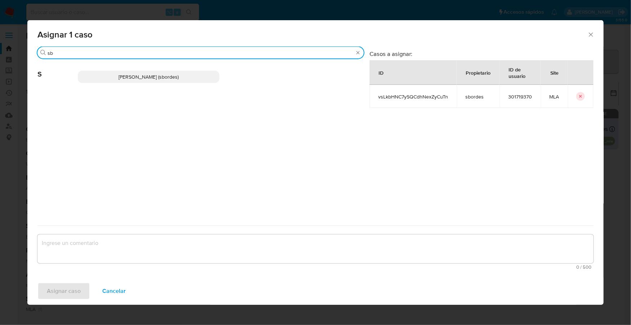
type input "sb"
click at [136, 74] on span "Stefania Bordes (sbordes)" at bounding box center [149, 76] width 60 height 7
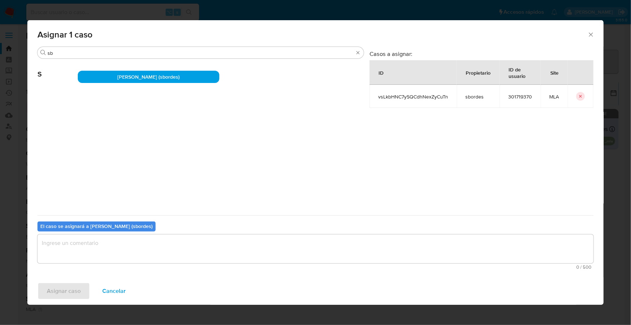
click at [106, 254] on textarea "assign-modal" at bounding box center [315, 248] width 556 height 29
click at [54, 302] on div "Asignar caso Cancelar" at bounding box center [315, 290] width 577 height 27
click at [59, 288] on span "Asignar caso" at bounding box center [64, 291] width 34 height 16
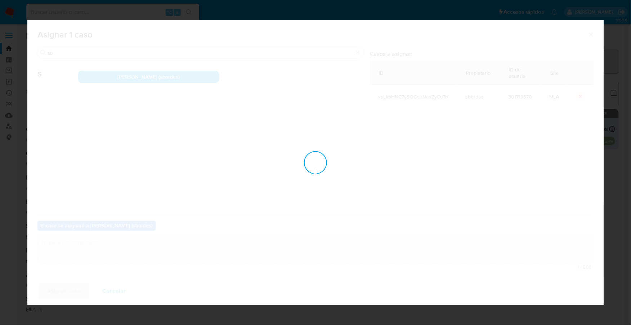
checkbox input "false"
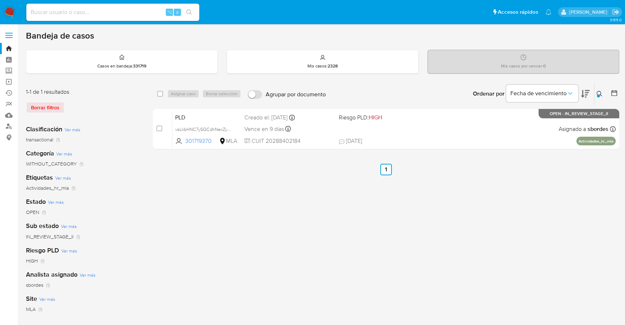
click at [600, 93] on button at bounding box center [600, 93] width 12 height 9
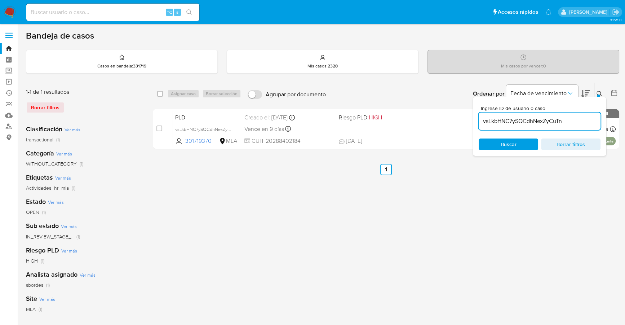
click at [570, 125] on div "vsLkbHNC7ySQCdhNexZyCuTn" at bounding box center [540, 120] width 122 height 17
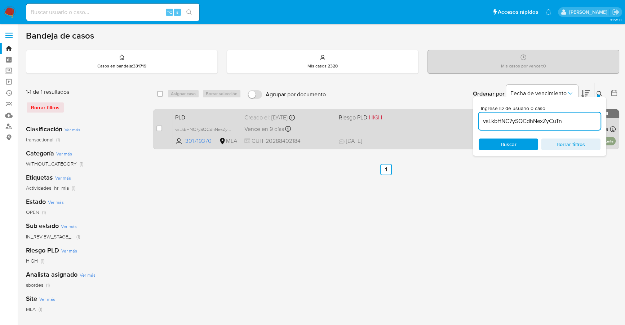
drag, startPoint x: 571, startPoint y: 124, endPoint x: 458, endPoint y: 120, distance: 112.5
click at [458, 120] on div "select-all-cases-checkbox Asignar caso Borrar selección Agrupar por documento O…" at bounding box center [386, 117] width 466 height 70
paste input "VxHVcx8DDOsIfVo5T6jEwEkV"
type input "VxHVcx8DDOsIfVo5T6jEwEkV"
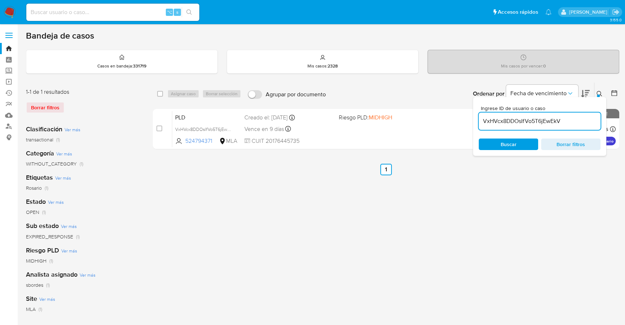
click at [601, 93] on icon at bounding box center [599, 94] width 6 height 6
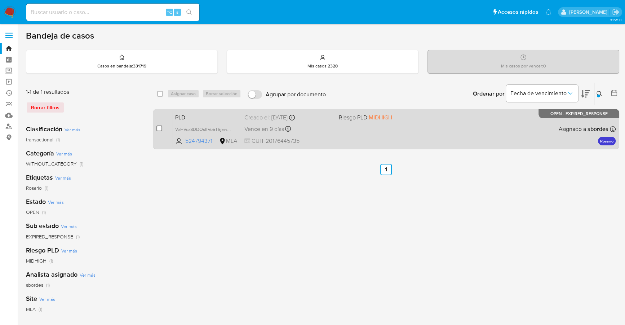
click at [157, 129] on input "checkbox" at bounding box center [159, 128] width 6 height 6
checkbox input "true"
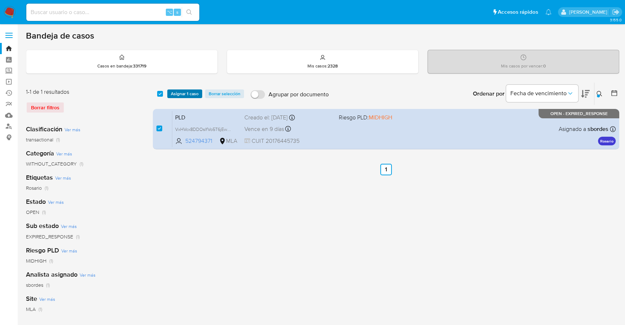
click at [183, 92] on span "Asignar 1 caso" at bounding box center [185, 93] width 28 height 7
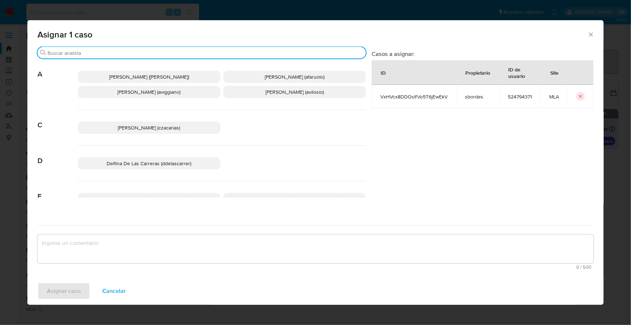
click at [136, 54] on input "Buscar" at bounding box center [206, 53] width 316 height 6
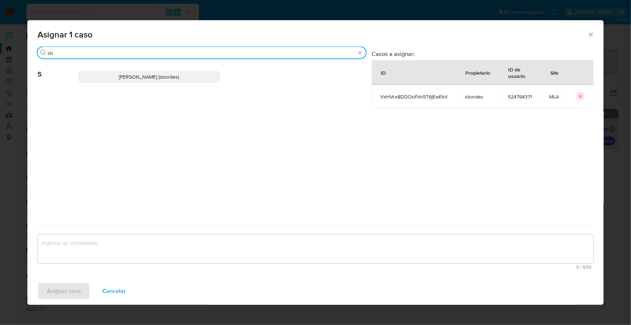
type input "sb"
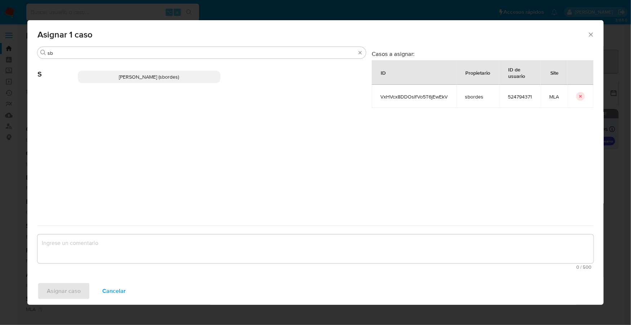
click at [151, 77] on span "Stefania Bordes (sbordes)" at bounding box center [149, 76] width 60 height 7
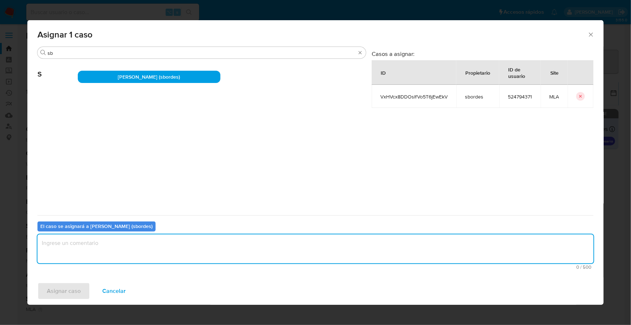
click at [121, 241] on textarea "assign-modal" at bounding box center [315, 248] width 556 height 29
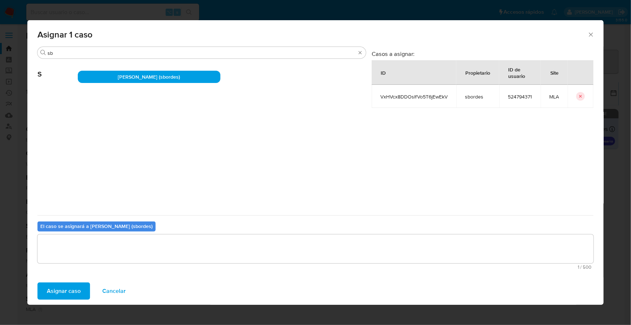
click at [65, 290] on span "Asignar caso" at bounding box center [64, 291] width 34 height 16
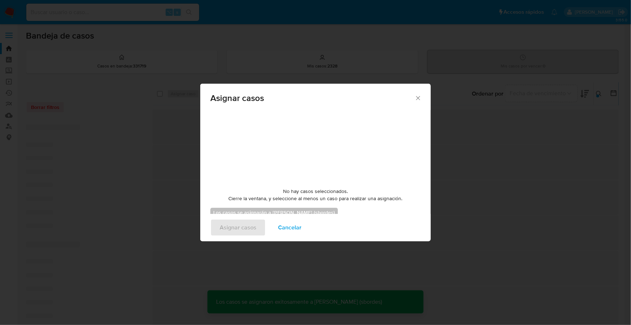
checkbox input "false"
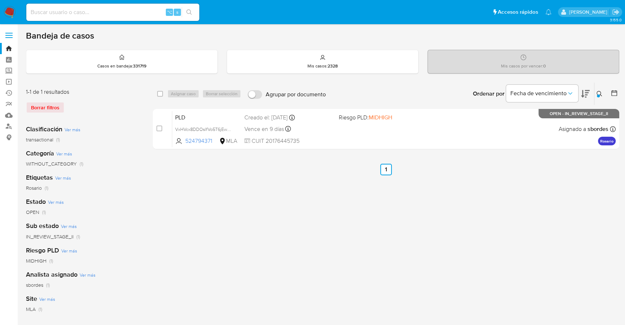
click at [14, 9] on img at bounding box center [10, 12] width 12 height 12
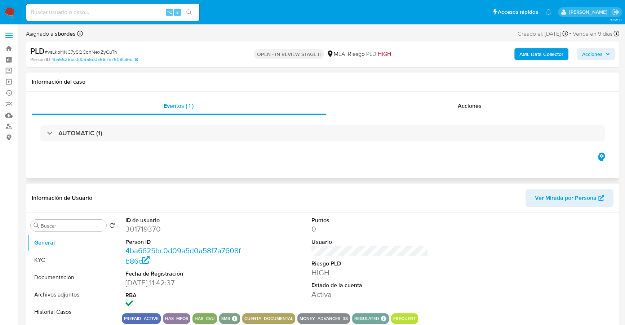
select select "10"
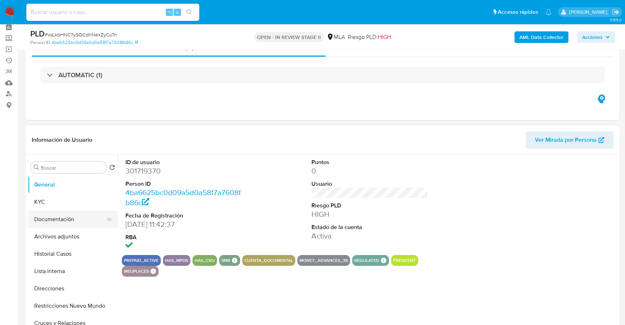
scroll to position [53, 0]
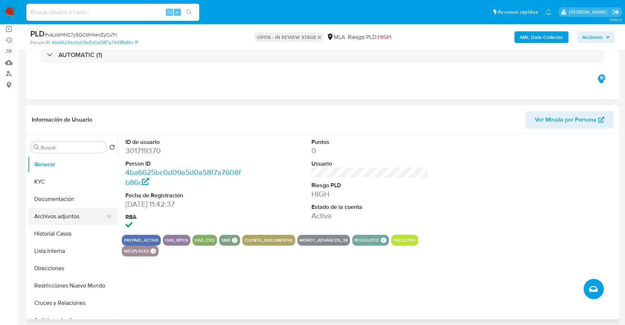
click at [69, 215] on button "Archivos adjuntos" at bounding box center [70, 216] width 84 height 17
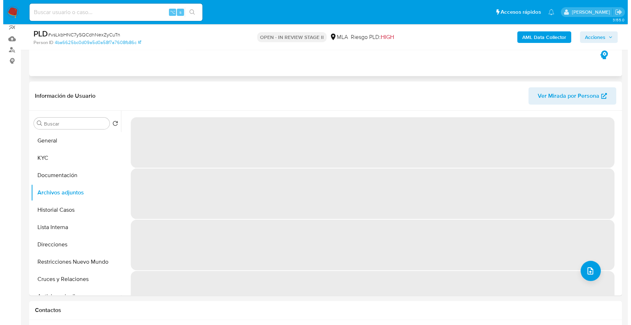
scroll to position [85, 0]
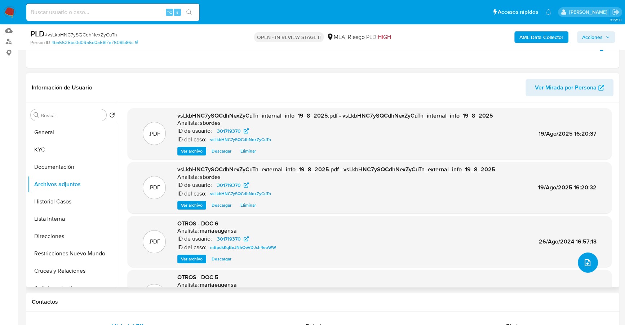
click at [585, 261] on icon "upload-file" at bounding box center [587, 262] width 9 height 9
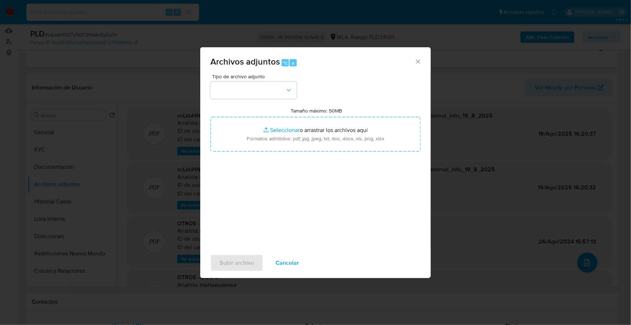
click at [234, 68] on div "Archivos adjuntos ⌥ a" at bounding box center [315, 60] width 231 height 27
click at [248, 87] on button "button" at bounding box center [253, 89] width 86 height 17
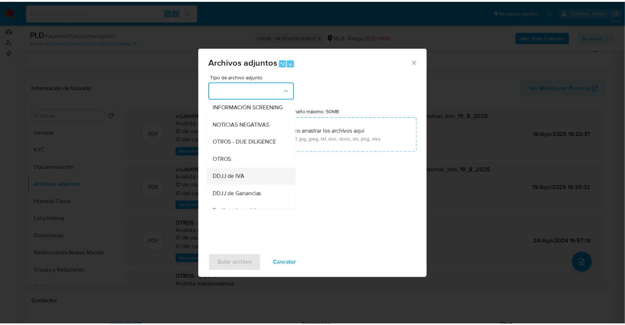
scroll to position [97, 0]
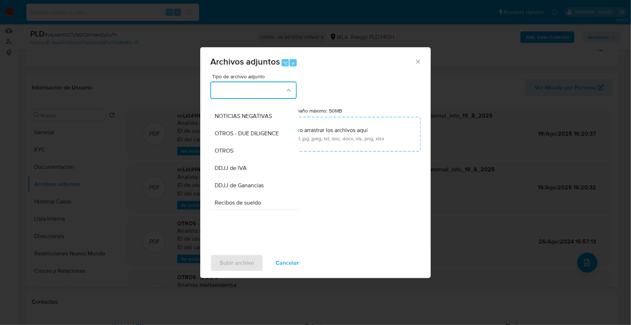
drag, startPoint x: 245, startPoint y: 159, endPoint x: 249, endPoint y: 156, distance: 4.1
click at [245, 159] on div "OTROS" at bounding box center [252, 150] width 74 height 17
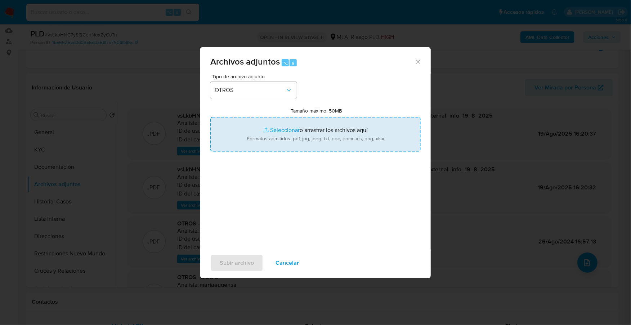
click at [293, 129] on input "Tamaño máximo: 50MB Seleccionar archivos" at bounding box center [315, 134] width 210 height 35
type input "C:\fakepath\Caselog aqEHGOUmqbX0tA5o9UyItFu1_2025_08_14_15_25_24.docx"
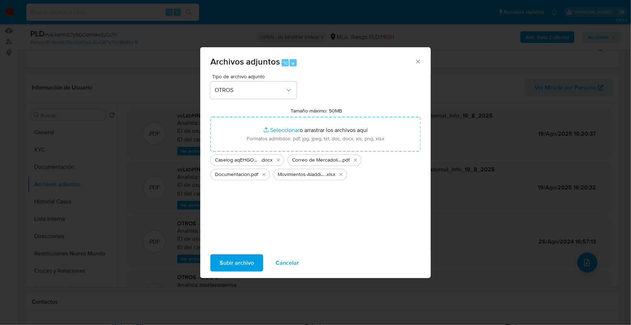
click at [236, 265] on span "Subir archivo" at bounding box center [237, 263] width 34 height 16
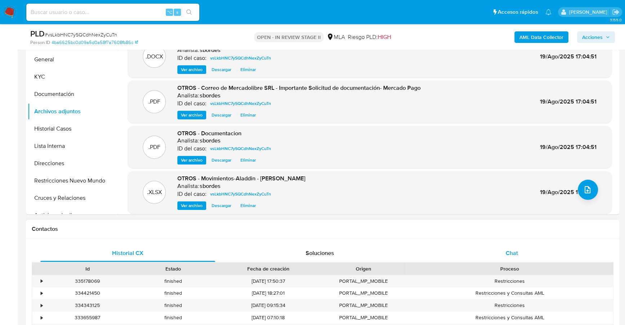
click at [524, 252] on div "Chat" at bounding box center [511, 252] width 175 height 17
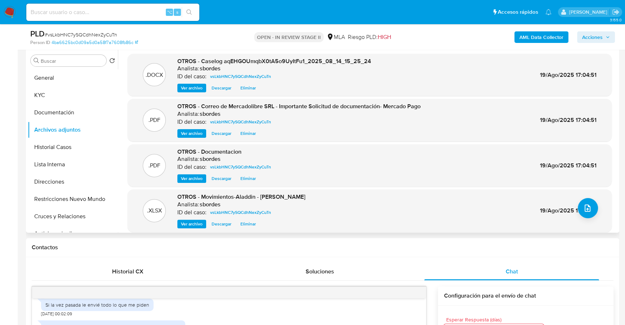
scroll to position [0, 0]
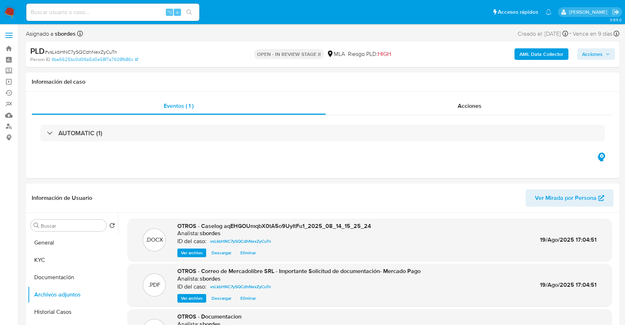
click at [595, 53] on span "Acciones" at bounding box center [592, 54] width 21 height 12
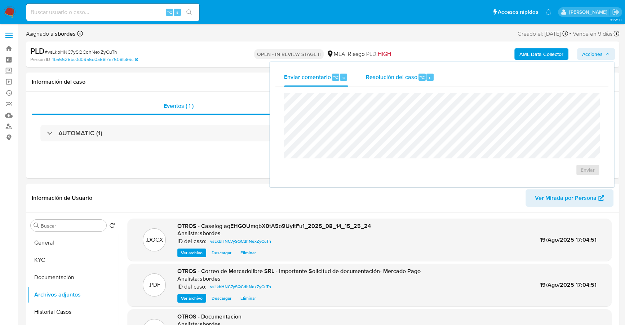
click at [420, 72] on div "Resolución del caso ⌥ r" at bounding box center [399, 77] width 69 height 19
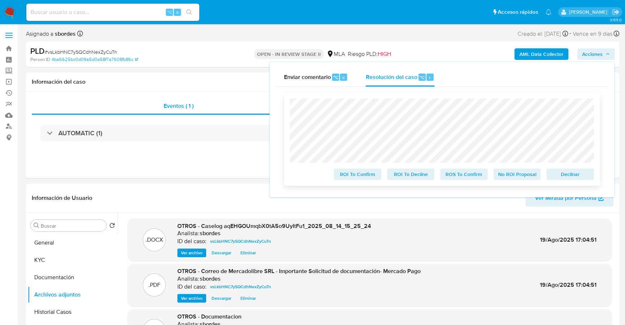
click at [520, 173] on span "No ROI Proposal" at bounding box center [516, 174] width 37 height 10
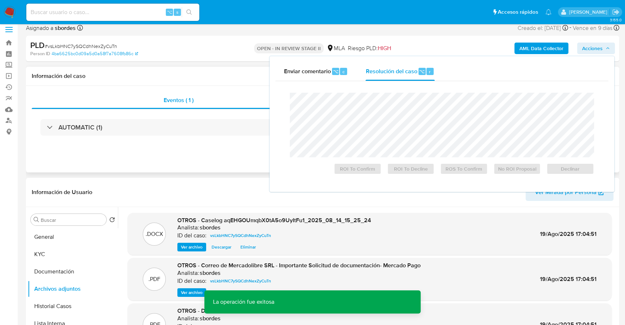
scroll to position [13, 0]
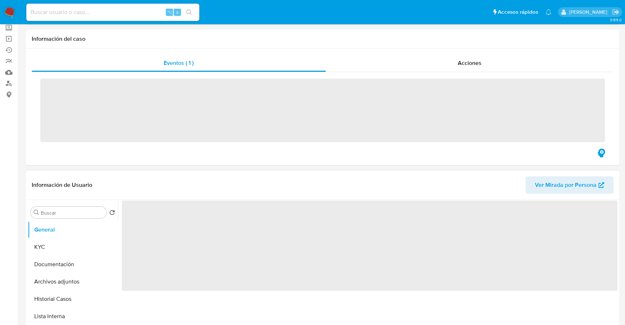
scroll to position [147, 0]
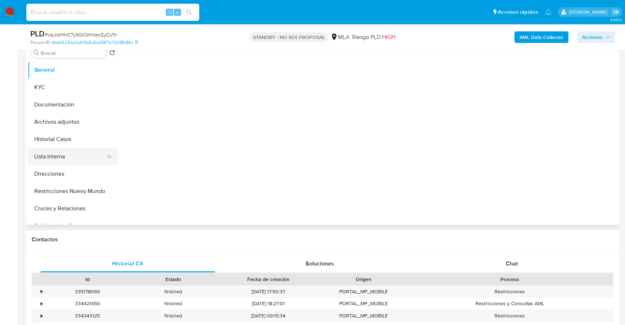
click at [66, 151] on button "Lista Interna" at bounding box center [70, 156] width 84 height 17
click at [64, 136] on button "Historial Casos" at bounding box center [70, 138] width 84 height 17
select select "10"
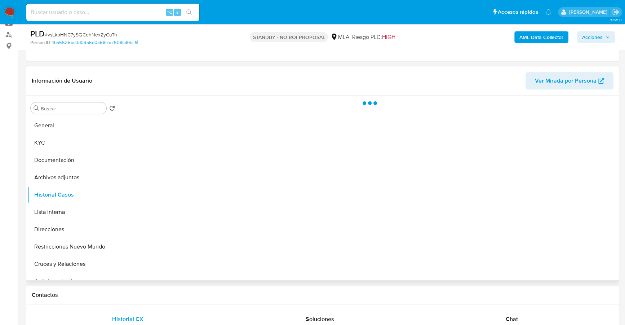
scroll to position [71, 0]
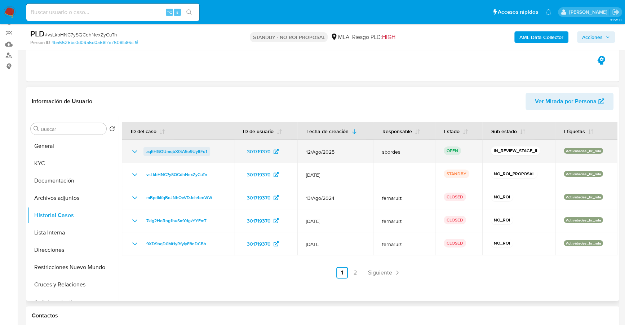
click at [186, 147] on span "aqEHGOUmqbX0tA5o9UyItFu1" at bounding box center [176, 151] width 61 height 9
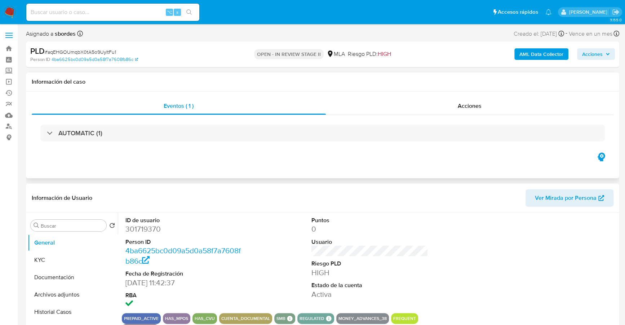
select select "10"
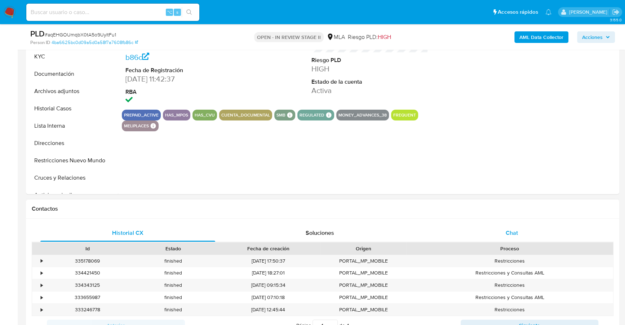
click at [515, 233] on span "Chat" at bounding box center [512, 232] width 12 height 8
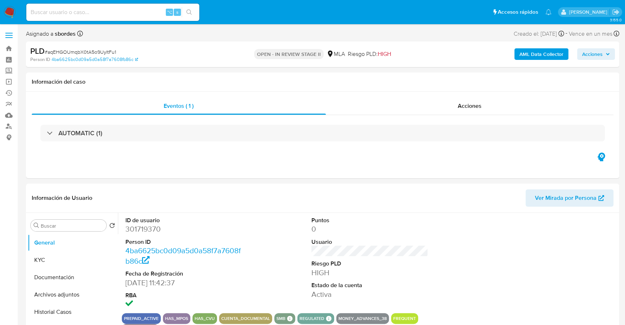
click at [595, 55] on span "Acciones" at bounding box center [592, 54] width 21 height 12
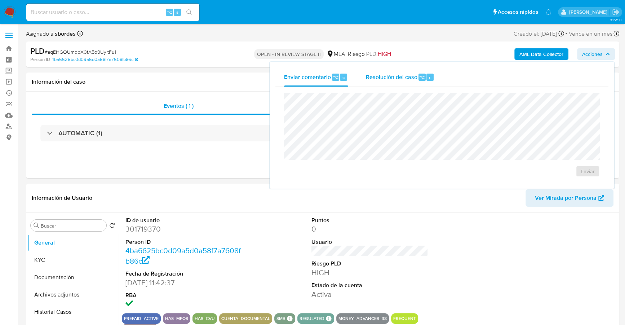
click at [407, 71] on div "Resolución del caso ⌥ r" at bounding box center [399, 77] width 69 height 19
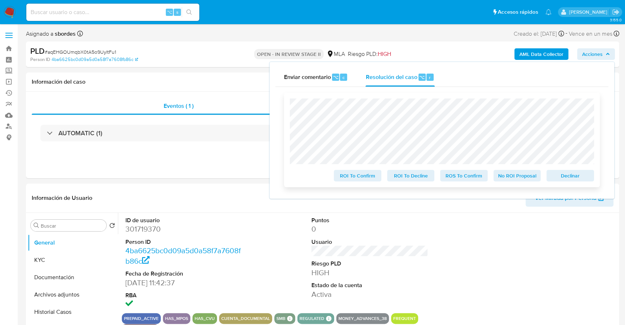
click at [531, 177] on span "No ROI Proposal" at bounding box center [516, 175] width 37 height 10
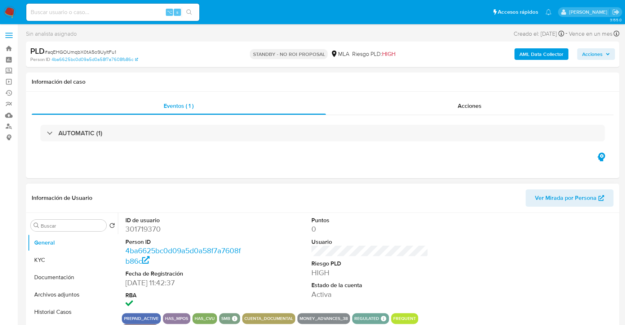
select select "10"
click at [75, 13] on input at bounding box center [112, 12] width 173 height 9
paste input "524794371"
type input "524794371"
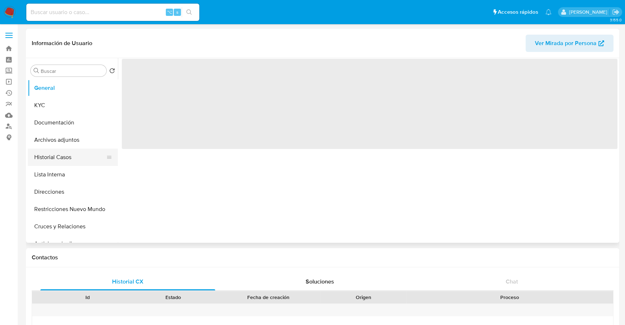
click at [52, 159] on button "Historial Casos" at bounding box center [70, 156] width 84 height 17
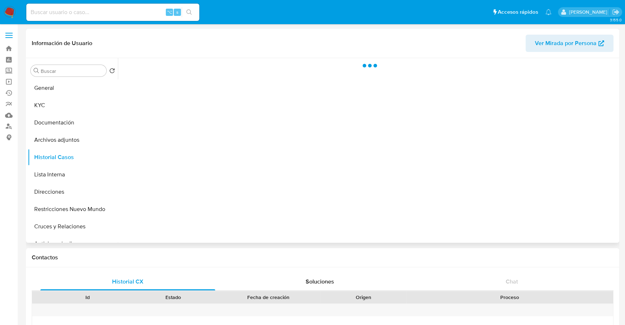
select select "10"
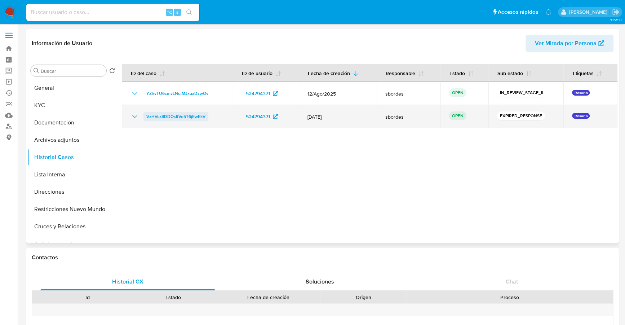
click at [173, 120] on span "VxHVcx8DDOsIfVo5T6jEwEkV" at bounding box center [175, 116] width 59 height 9
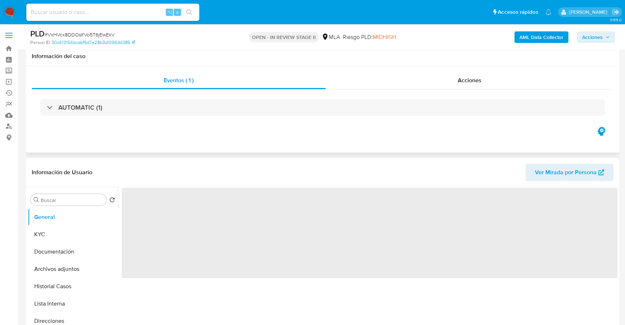
scroll to position [168, 0]
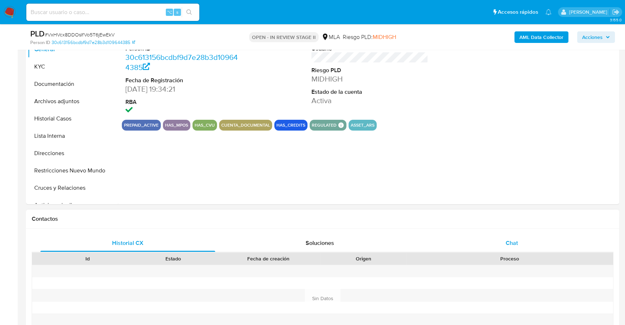
click at [513, 243] on span "Chat" at bounding box center [512, 243] width 12 height 8
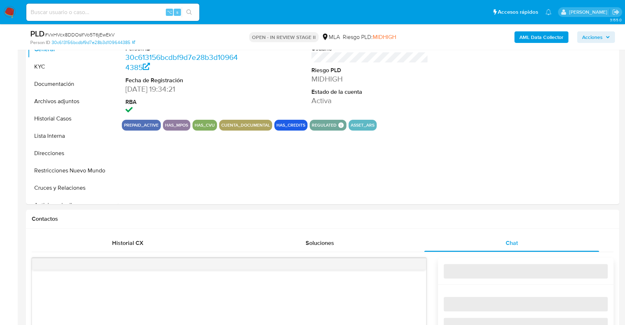
select select "10"
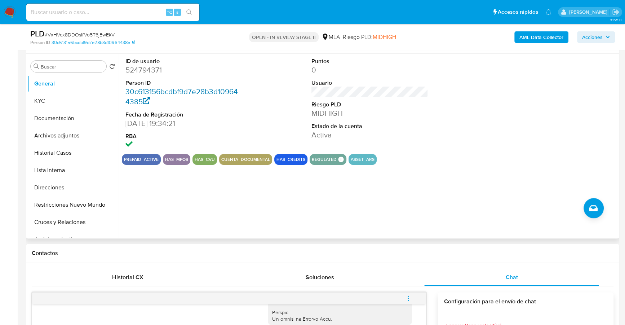
scroll to position [71, 0]
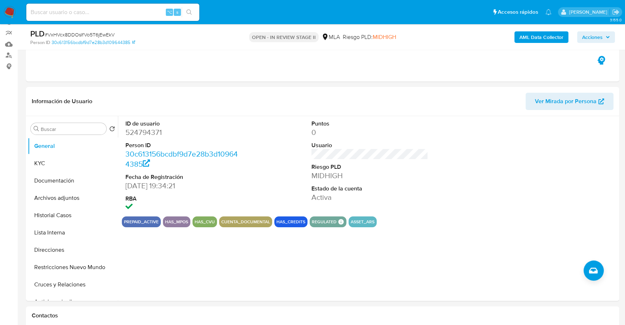
click at [145, 16] on input at bounding box center [112, 12] width 173 height 9
paste input "524794371"
type input "524794371"
click at [53, 166] on button "KYC" at bounding box center [70, 163] width 84 height 17
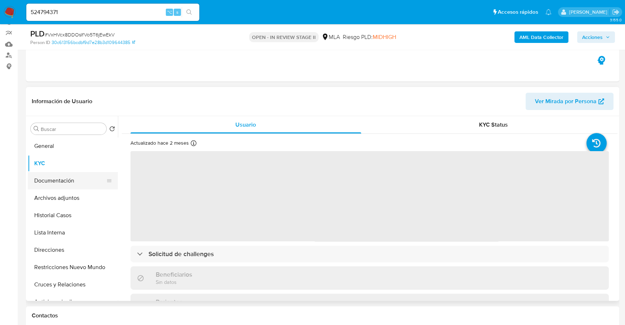
click at [64, 183] on button "Documentación" at bounding box center [70, 180] width 84 height 17
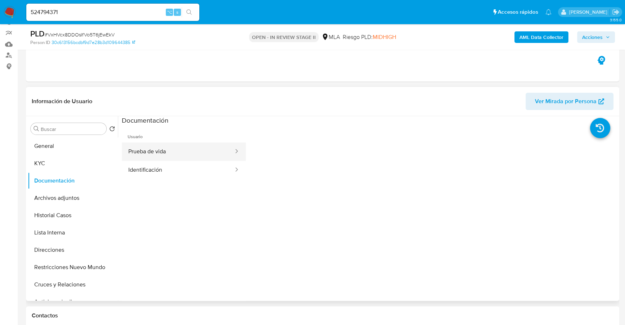
click at [147, 149] on button "Prueba de vida" at bounding box center [178, 151] width 112 height 18
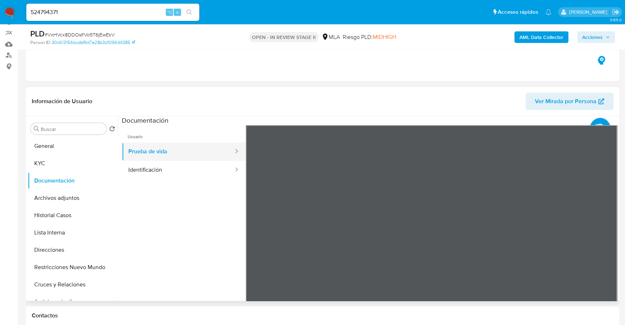
click at [184, 157] on button "Prueba de vida" at bounding box center [178, 151] width 112 height 18
click at [188, 169] on button "Identificación" at bounding box center [178, 170] width 112 height 18
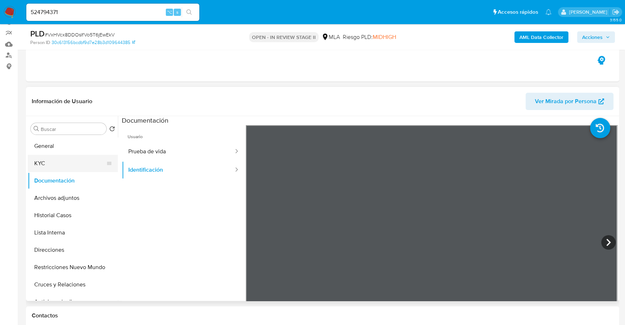
click at [73, 158] on button "KYC" at bounding box center [70, 163] width 84 height 17
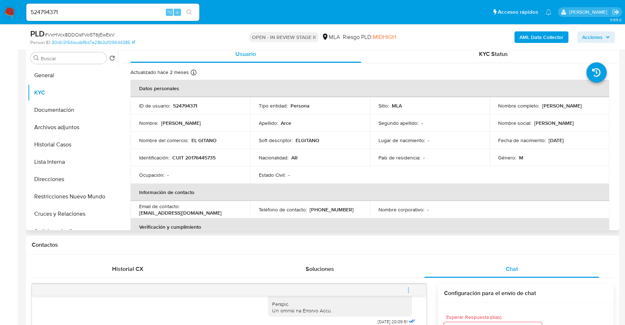
scroll to position [133, 0]
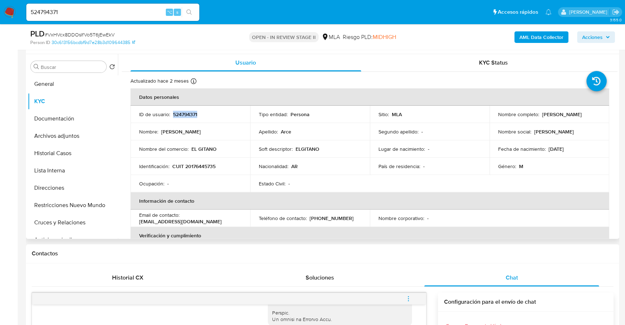
copy p "524794371"
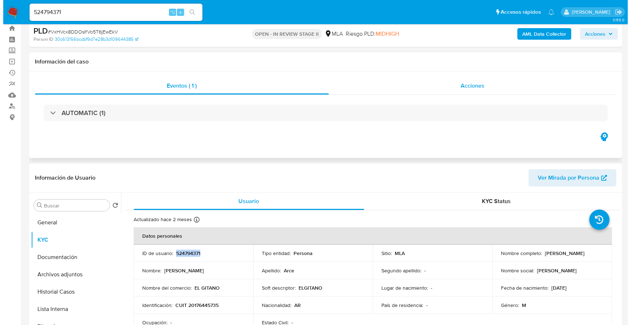
scroll to position [0, 0]
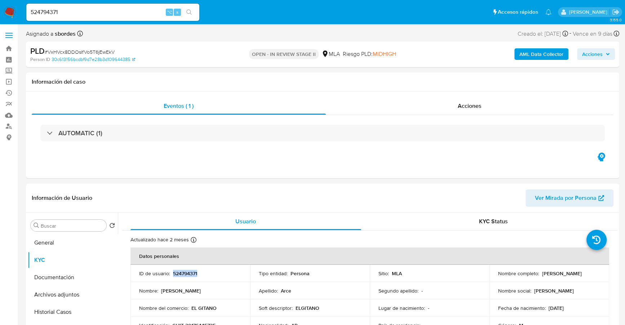
click at [551, 52] on b "AML Data Collector" at bounding box center [541, 54] width 44 height 12
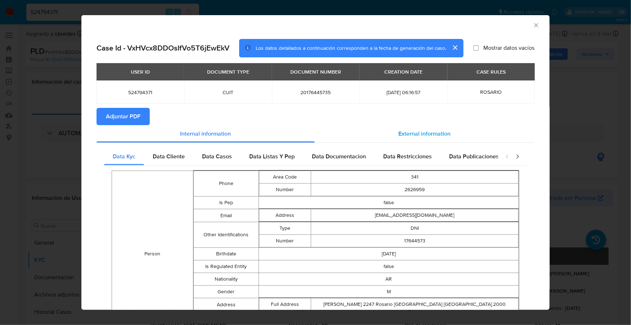
click at [387, 127] on div "External information" at bounding box center [425, 133] width 220 height 17
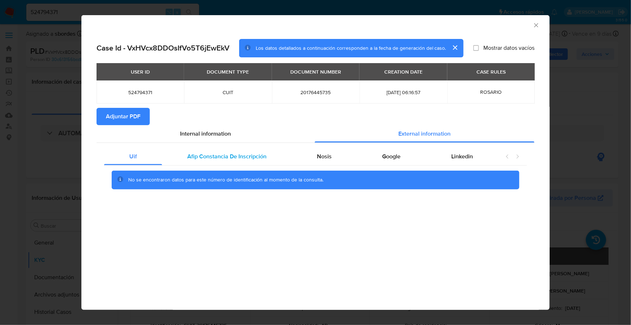
click at [236, 155] on span "Afip Constancia De Inscripción" at bounding box center [226, 156] width 79 height 8
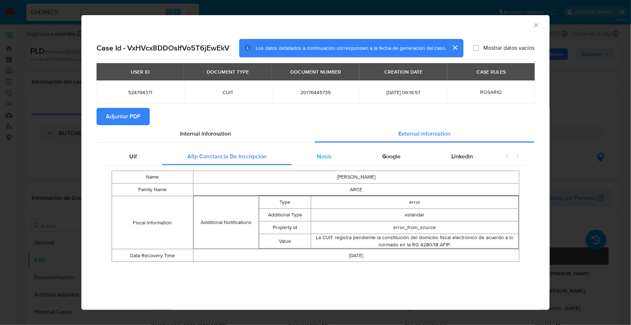
click at [328, 163] on div "Nosis" at bounding box center [324, 156] width 65 height 17
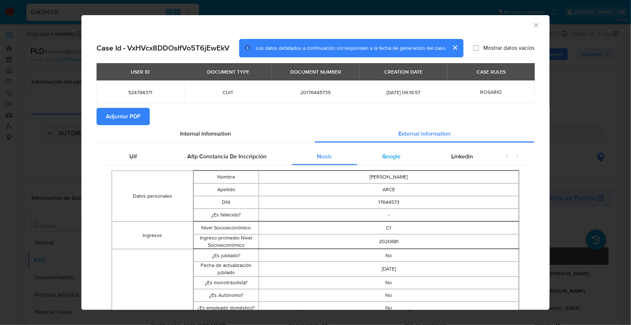
click at [401, 158] on div "Google" at bounding box center [392, 156] width 69 height 17
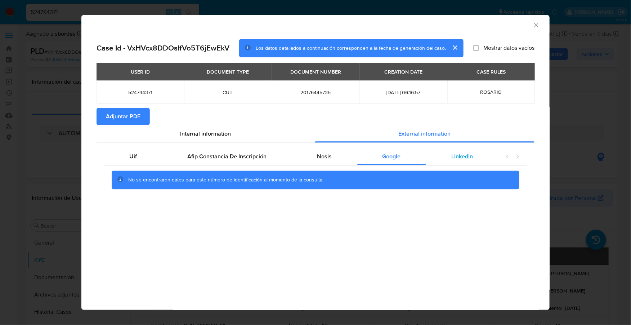
click at [460, 160] on span "Linkedin" at bounding box center [463, 156] width 22 height 8
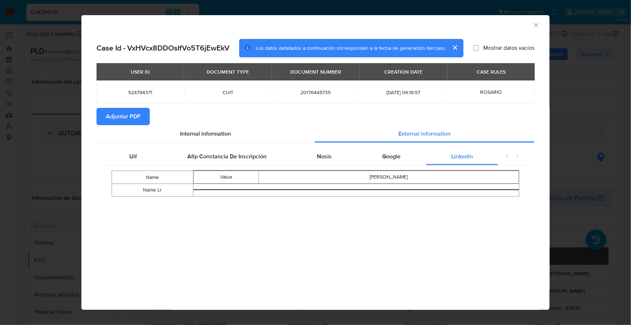
click at [121, 117] on span "Adjuntar PDF" at bounding box center [123, 116] width 35 height 16
click at [532, 25] on div "AML Data Collector" at bounding box center [309, 24] width 447 height 8
click at [537, 26] on icon "Cerrar ventana" at bounding box center [536, 25] width 4 height 4
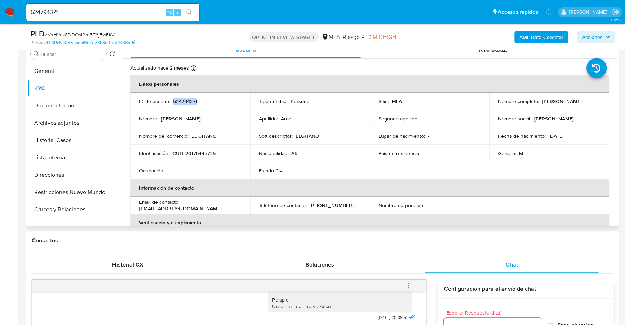
scroll to position [176, 0]
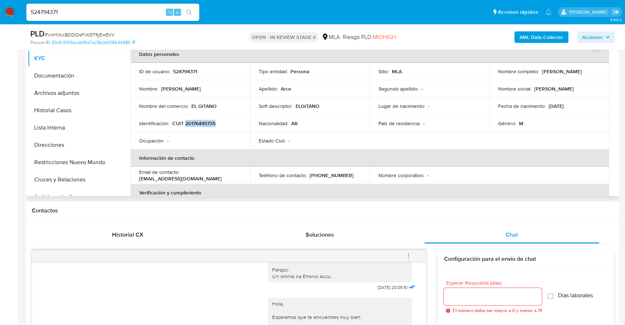
copy p "20176445735"
click at [60, 143] on button "Direcciones" at bounding box center [70, 142] width 84 height 17
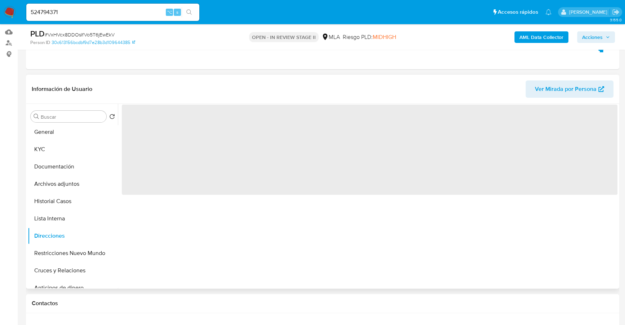
scroll to position [78, 0]
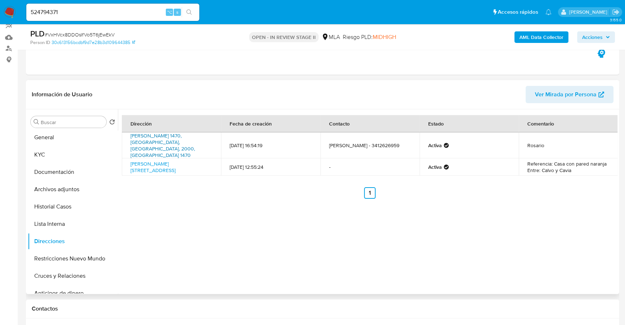
click at [147, 141] on link "Miller 1470, Rosario, Santa Fe, 2000, Argentina 1470" at bounding box center [162, 145] width 65 height 27
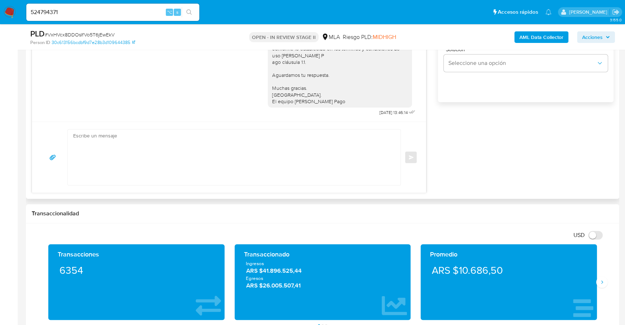
scroll to position [230, 0]
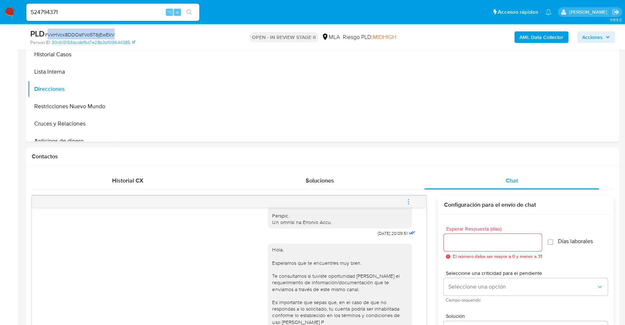
copy span "VxHVcx8DDOsIfVo5T6jEwEkV"
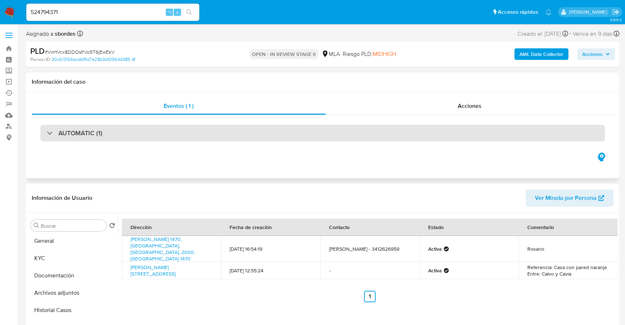
click at [142, 133] on div "AUTOMATIC (1)" at bounding box center [322, 133] width 564 height 17
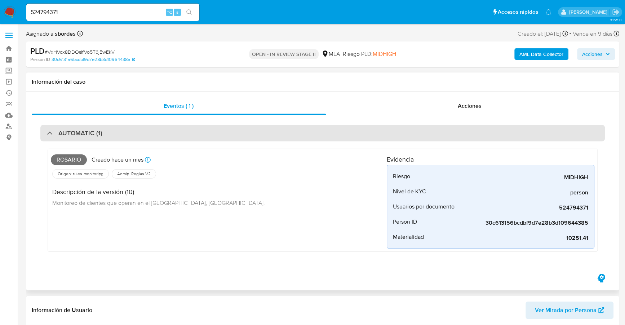
click at [140, 134] on div "AUTOMATIC (1)" at bounding box center [322, 133] width 564 height 17
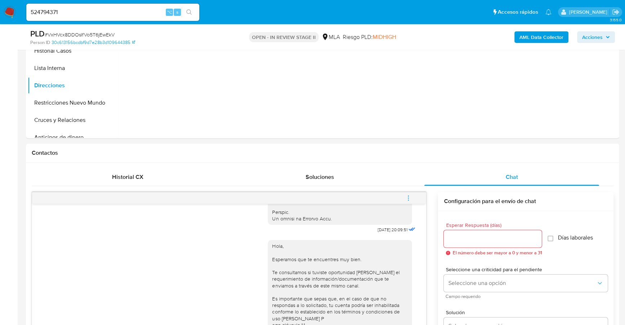
scroll to position [149, 0]
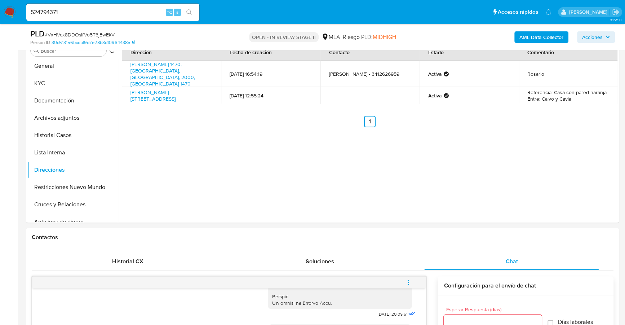
click at [600, 35] on span "Acciones" at bounding box center [592, 37] width 21 height 12
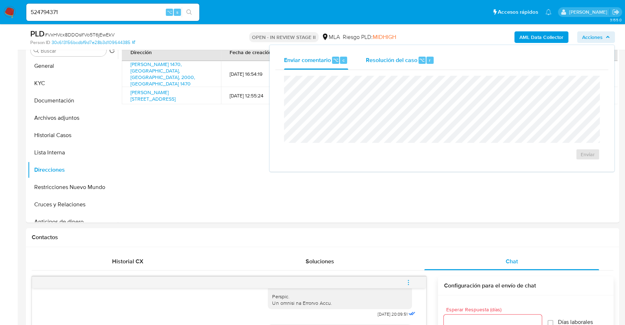
click at [406, 62] on span "Resolución del caso" at bounding box center [391, 59] width 52 height 8
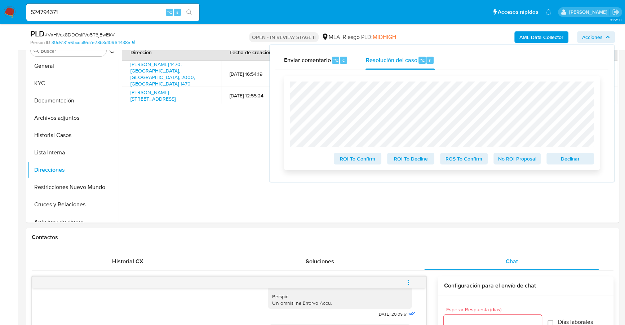
click at [562, 157] on span "Declinar" at bounding box center [569, 159] width 37 height 10
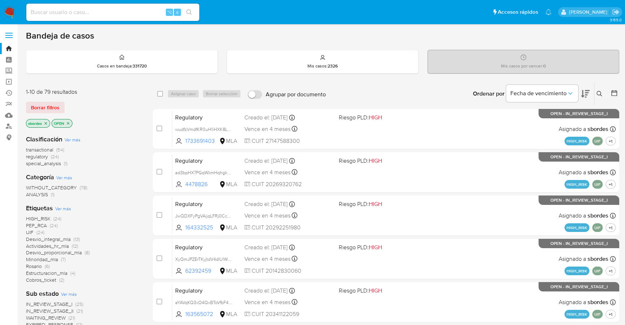
click at [46, 122] on icon "close-filter" at bounding box center [46, 123] width 4 height 4
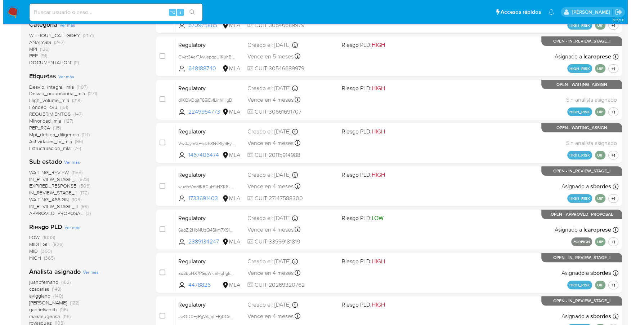
scroll to position [244, 0]
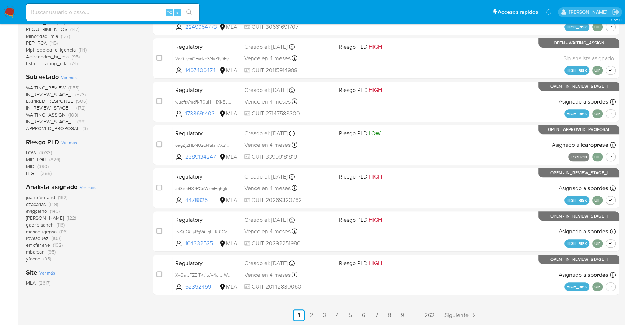
click at [89, 187] on span "Ver más" at bounding box center [88, 187] width 16 height 6
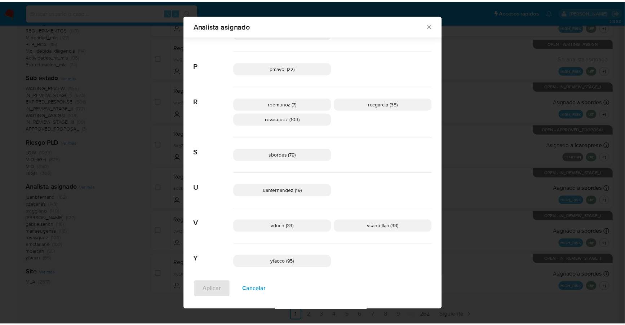
scroll to position [512, 0]
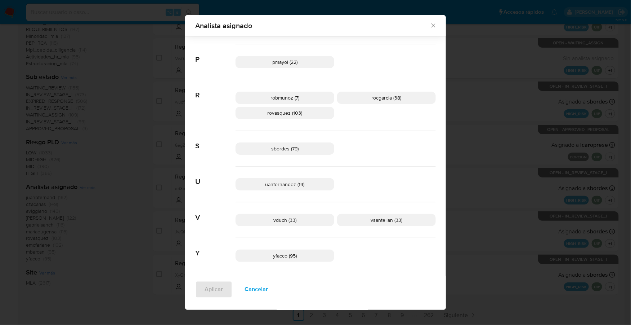
click at [430, 27] on icon "Cerrar" at bounding box center [433, 25] width 7 height 7
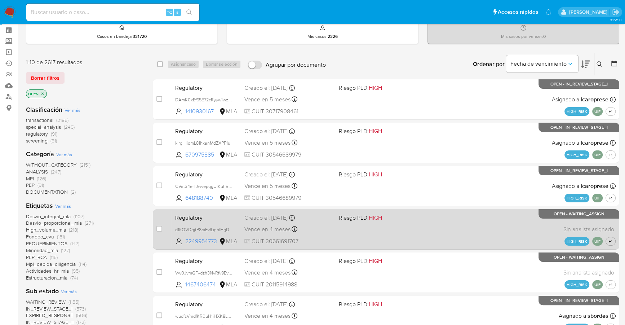
scroll to position [0, 0]
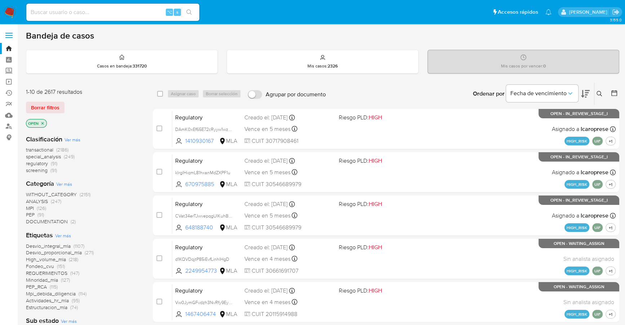
click at [616, 90] on icon at bounding box center [613, 92] width 7 height 7
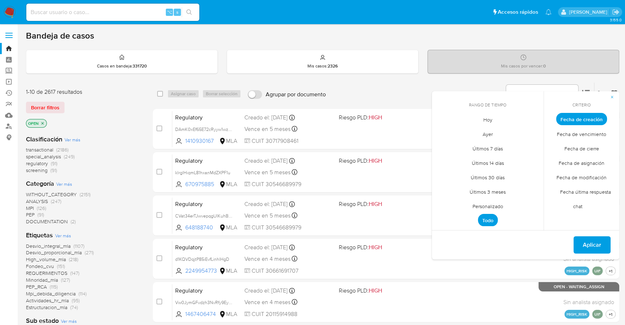
click at [483, 203] on span "Personalizado" at bounding box center [488, 206] width 46 height 15
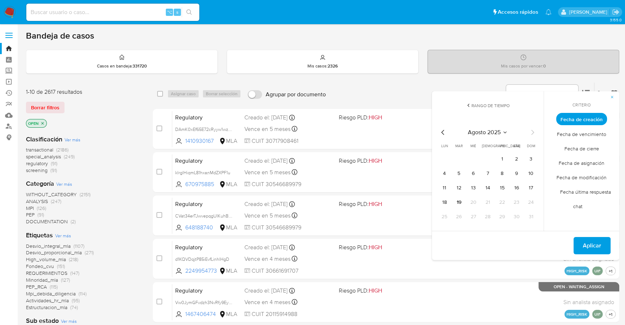
click at [441, 133] on icon "Mes anterior" at bounding box center [443, 132] width 9 height 9
click at [458, 160] on button "1" at bounding box center [459, 159] width 12 height 12
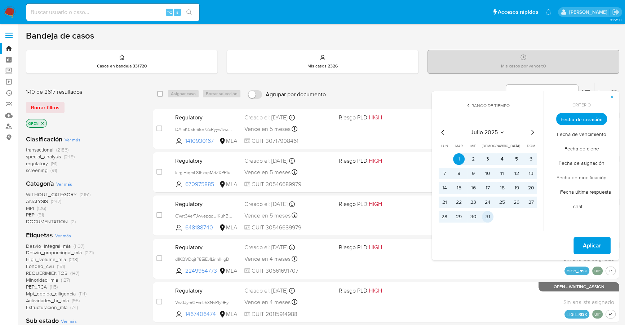
click at [488, 214] on button "31" at bounding box center [488, 217] width 12 height 12
click at [443, 130] on icon "Mes anterior" at bounding box center [442, 132] width 3 height 5
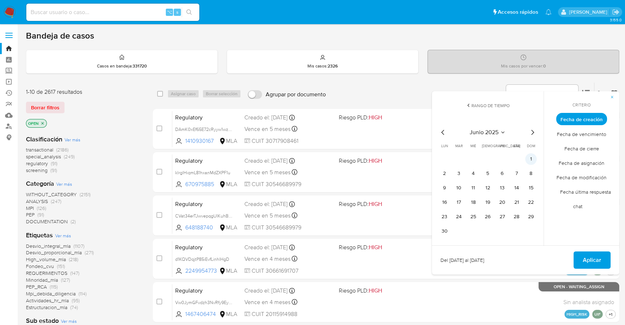
click at [529, 154] on button "1" at bounding box center [531, 159] width 12 height 12
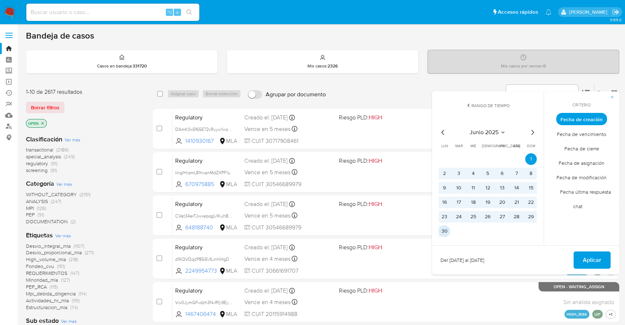
click at [445, 228] on button "30" at bounding box center [445, 231] width 12 height 12
click at [596, 256] on span "Aplicar" at bounding box center [592, 260] width 18 height 16
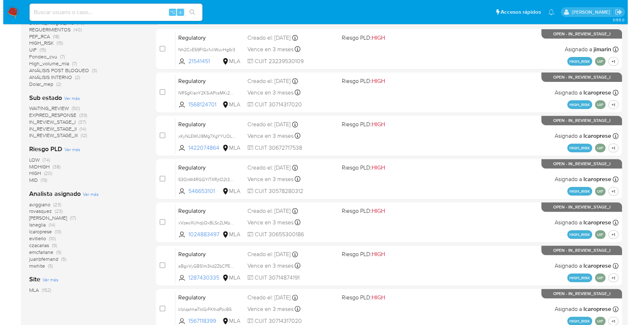
scroll to position [243, 0]
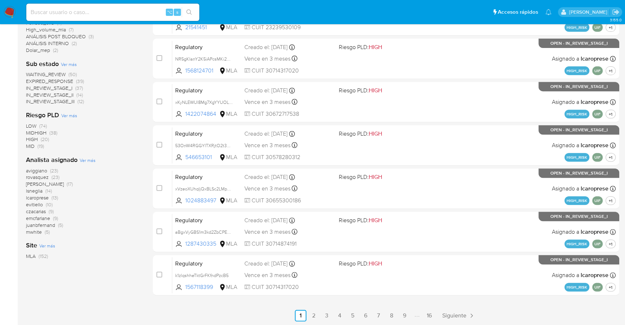
click at [88, 151] on div "Clasificación Ver más transactional (88) special_analysis (46) regulatory (15) …" at bounding box center [83, 73] width 115 height 374
click at [89, 160] on span "Ver más" at bounding box center [88, 160] width 16 height 6
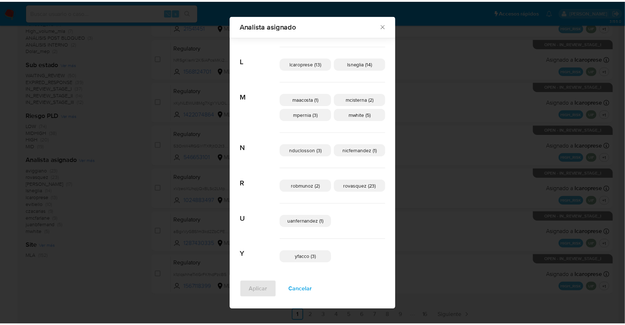
scroll to position [219, 0]
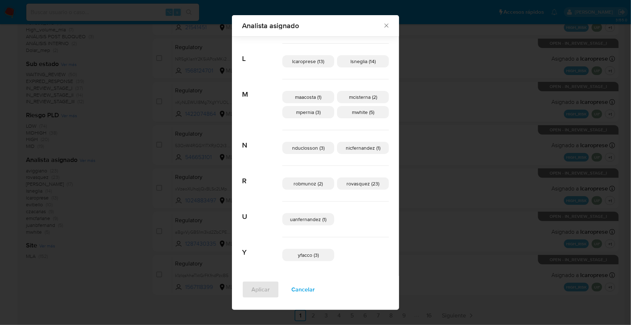
click at [383, 24] on icon "Cerrar" at bounding box center [386, 25] width 7 height 7
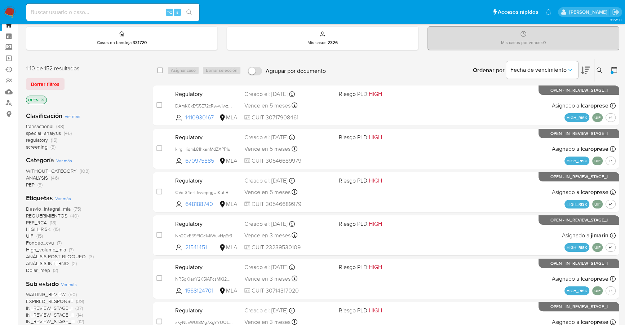
scroll to position [0, 0]
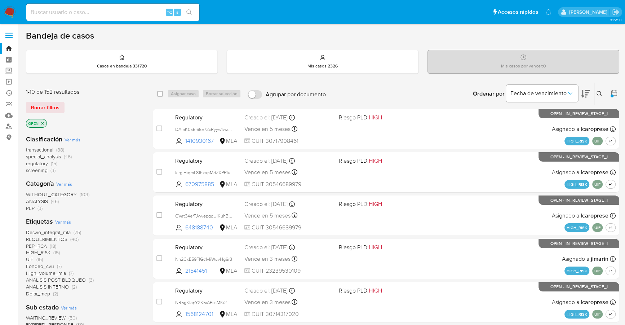
click at [616, 91] on icon at bounding box center [613, 92] width 7 height 7
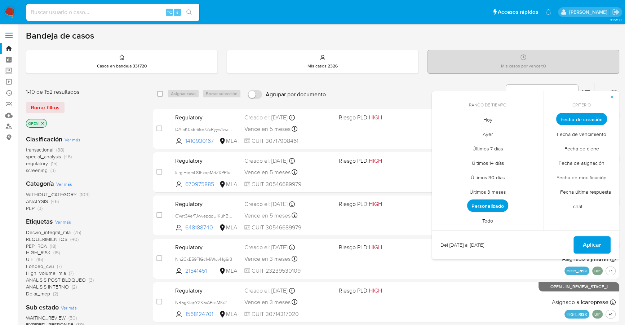
click at [484, 207] on span "Personalizado" at bounding box center [487, 205] width 41 height 12
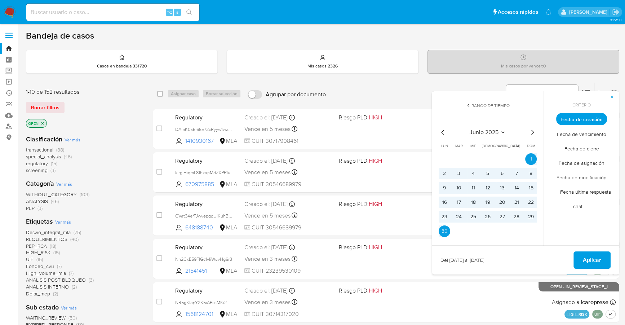
click at [532, 128] on icon "Mes siguiente" at bounding box center [532, 132] width 9 height 9
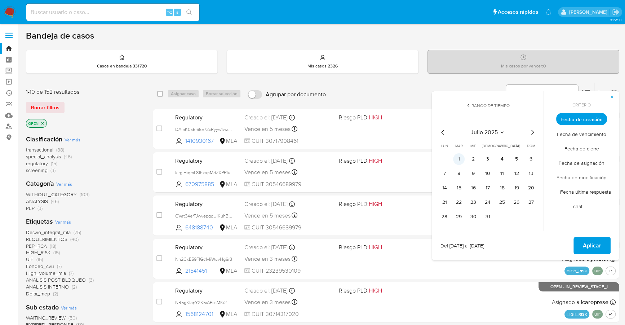
click at [459, 157] on button "1" at bounding box center [459, 159] width 12 height 12
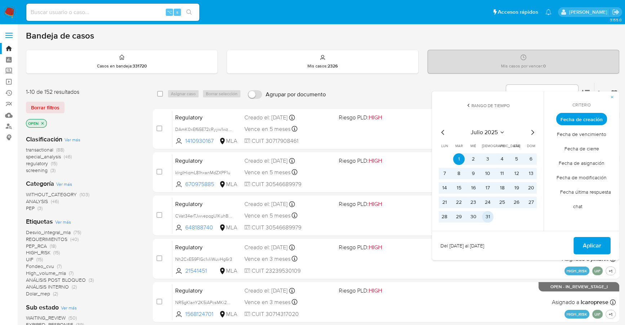
click at [488, 219] on button "31" at bounding box center [488, 217] width 12 height 12
click at [581, 245] on button "Aplicar" at bounding box center [591, 245] width 37 height 17
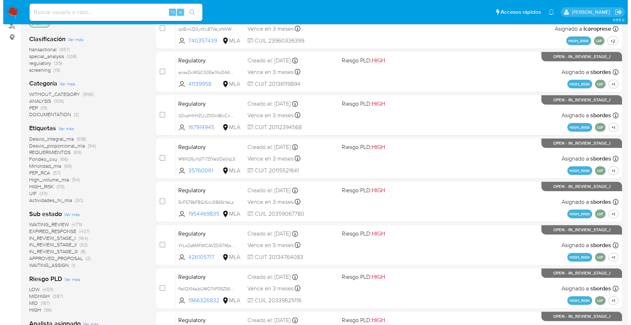
scroll to position [243, 0]
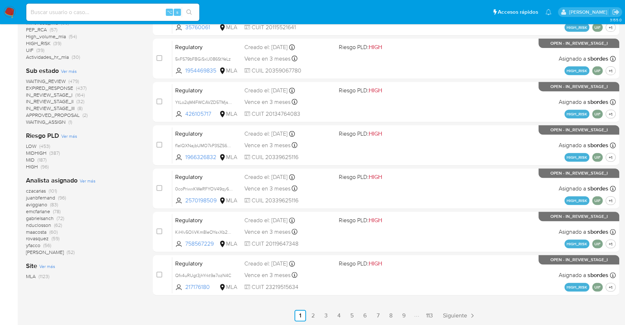
click at [94, 180] on span "Ver más" at bounding box center [88, 180] width 16 height 6
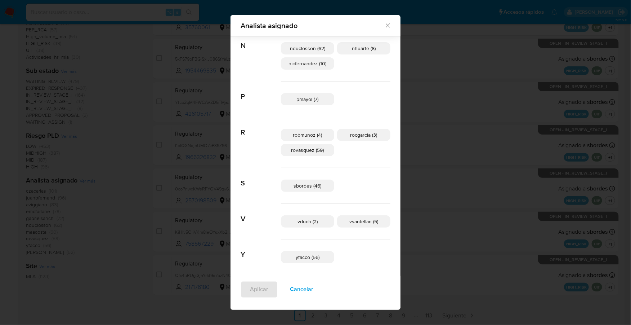
scroll to position [426, 0]
click at [315, 184] on span "sbordes (46)" at bounding box center [308, 183] width 28 height 7
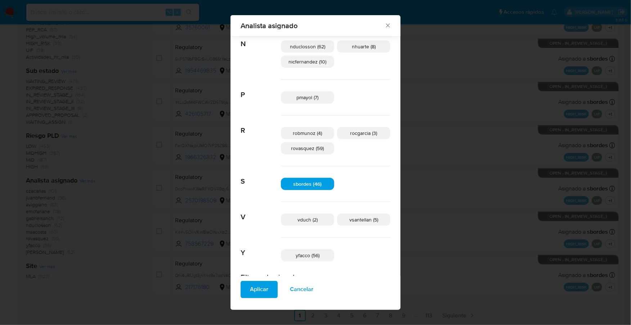
click at [266, 289] on span "Aplicar" at bounding box center [259, 289] width 18 height 16
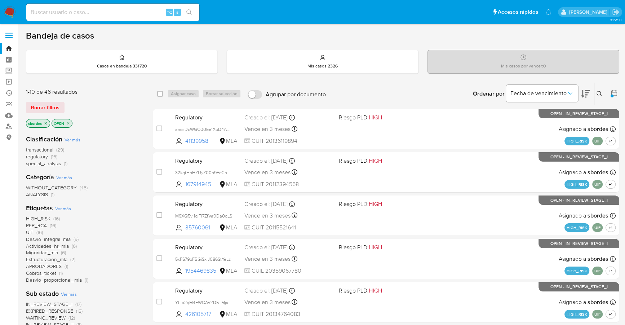
click at [45, 123] on icon "close-filter" at bounding box center [46, 123] width 3 height 3
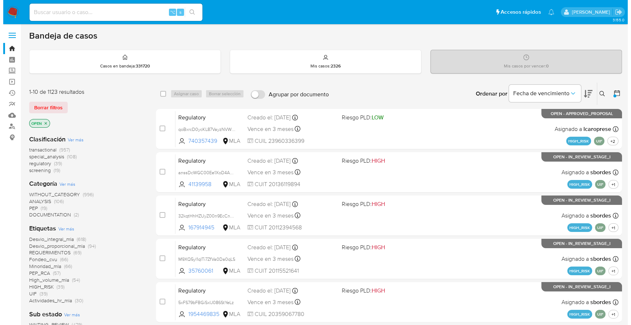
scroll to position [243, 0]
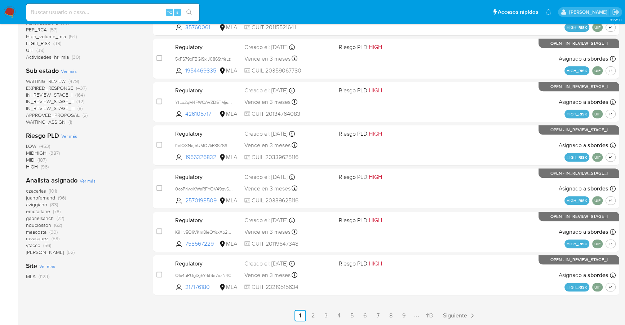
click at [86, 180] on span "Ver más" at bounding box center [88, 180] width 16 height 6
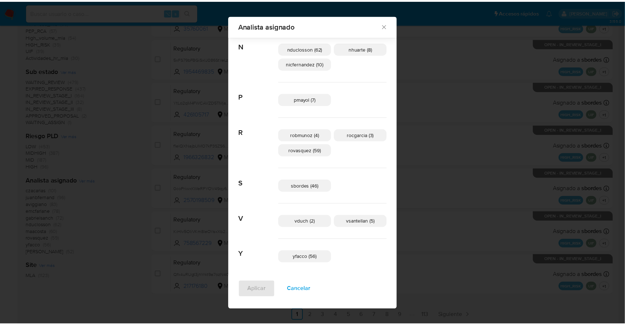
scroll to position [426, 0]
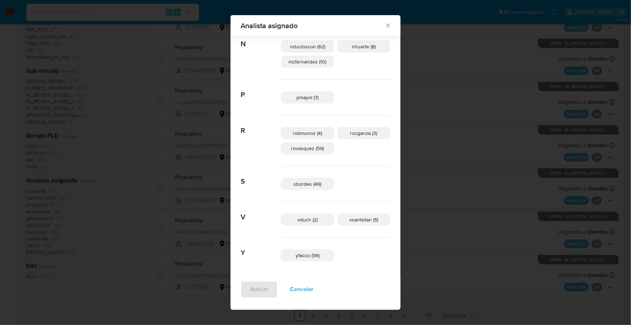
click at [385, 23] on icon "Cerrar" at bounding box center [388, 25] width 7 height 7
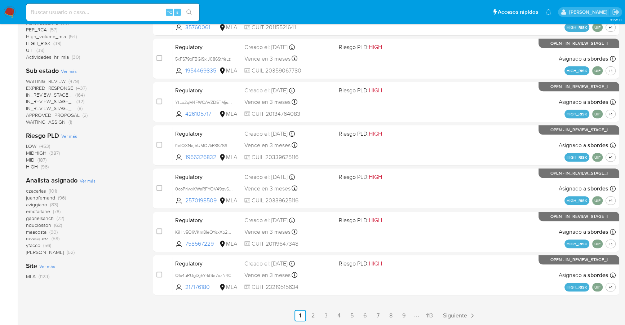
click at [53, 190] on span "(101)" at bounding box center [53, 190] width 8 height 7
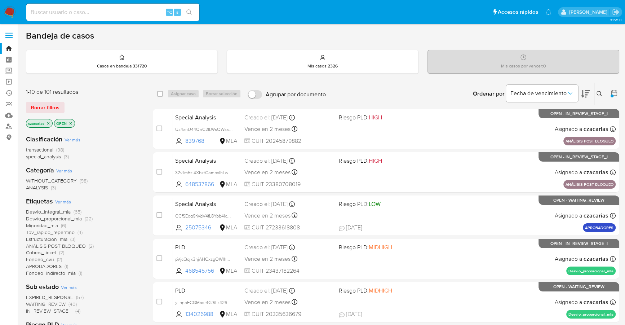
click at [49, 123] on icon "close-filter" at bounding box center [48, 123] width 3 height 3
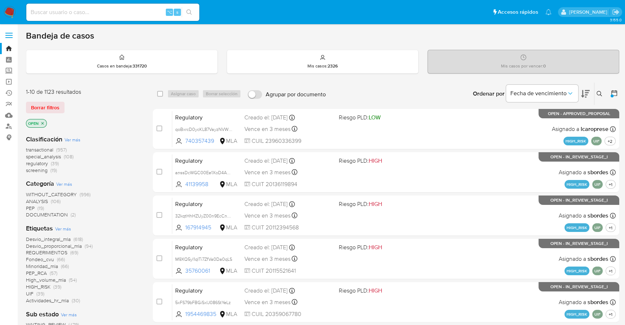
scroll to position [243, 0]
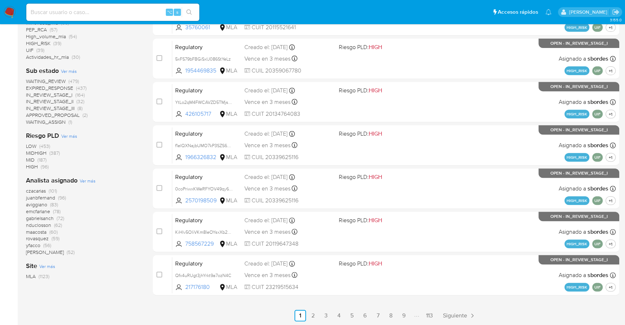
click at [34, 231] on span "maacosta" at bounding box center [36, 231] width 21 height 7
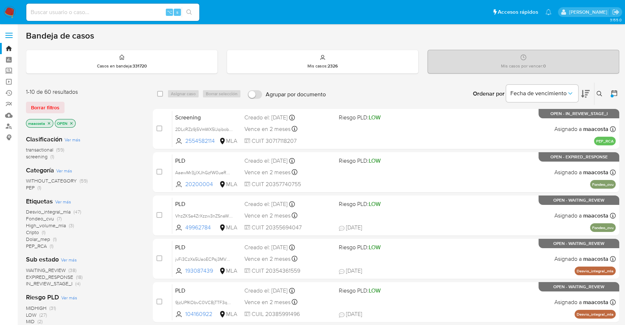
click at [49, 122] on icon "close-filter" at bounding box center [49, 123] width 3 height 3
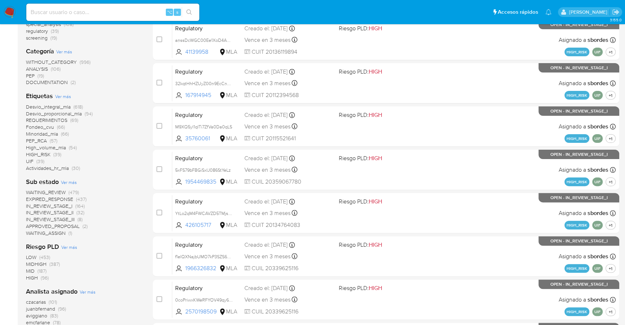
scroll to position [243, 0]
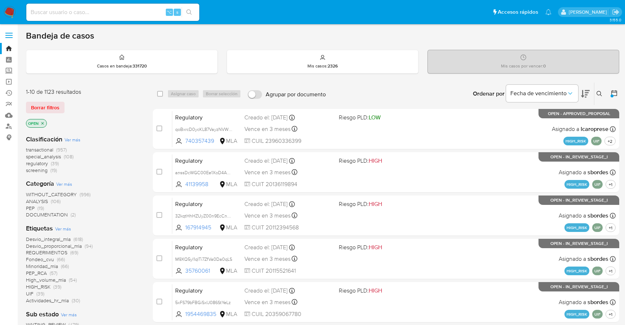
scroll to position [243, 0]
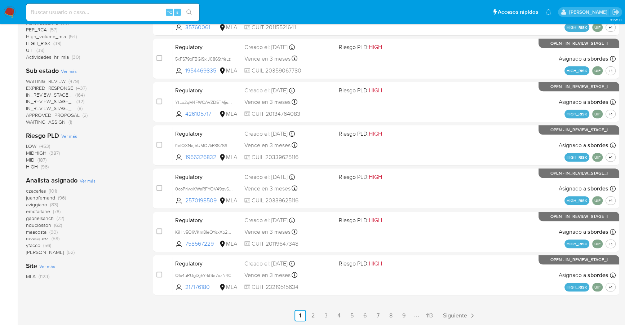
click at [141, 14] on input at bounding box center [112, 12] width 173 height 9
paste input "2508557733"
type input "2508557733"
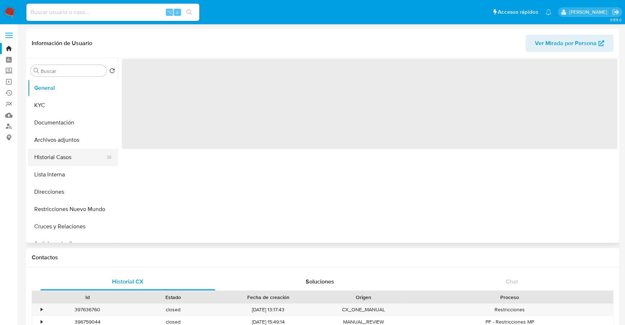
click at [55, 157] on button "Historial Casos" at bounding box center [70, 156] width 84 height 17
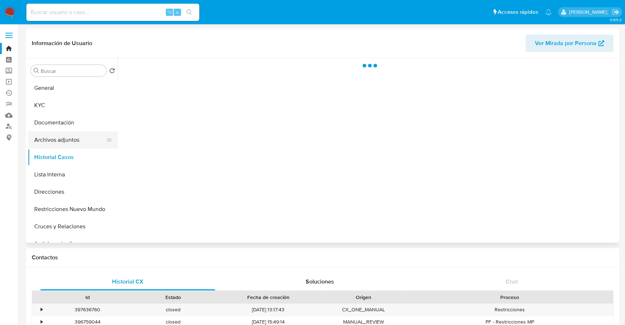
click at [57, 136] on button "Archivos adjuntos" at bounding box center [70, 139] width 84 height 17
select select "10"
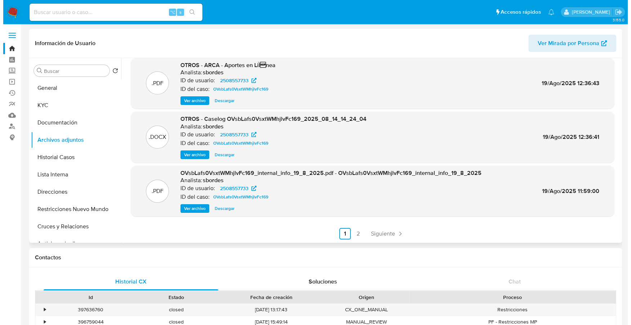
scroll to position [61, 0]
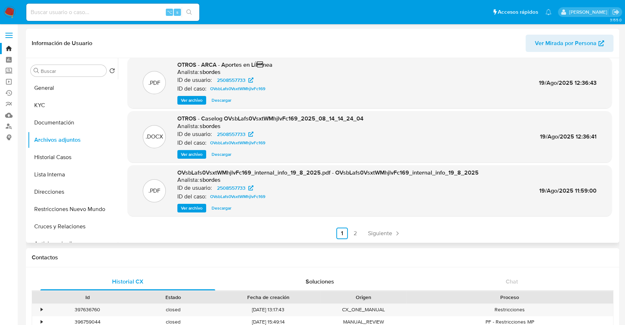
click at [193, 154] on span "Ver archivo" at bounding box center [192, 154] width 22 height 7
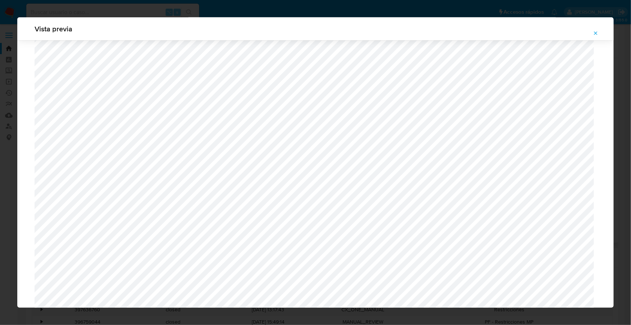
scroll to position [657, 0]
click at [598, 34] on icon "Attachment preview" at bounding box center [596, 33] width 6 height 6
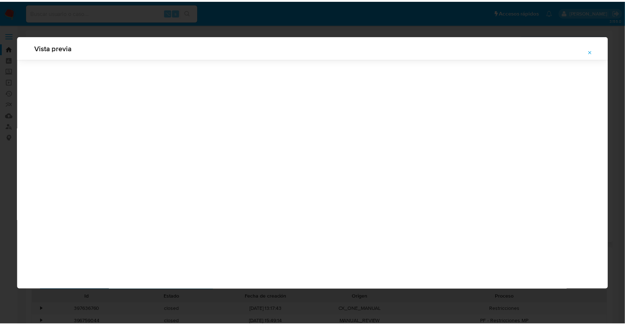
scroll to position [0, 0]
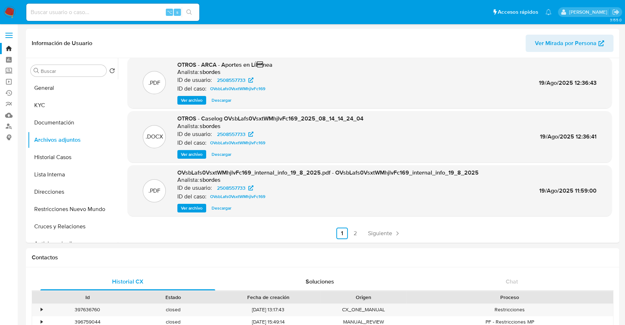
click at [5, 12] on img at bounding box center [10, 12] width 12 height 12
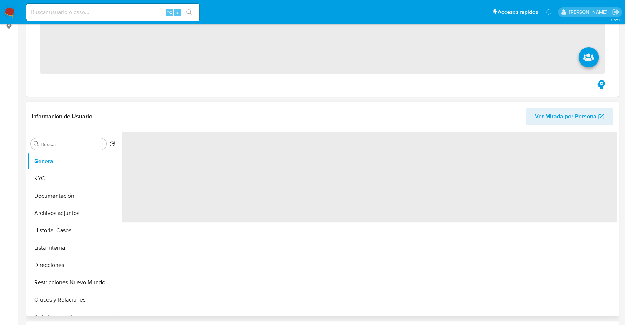
scroll to position [178, 0]
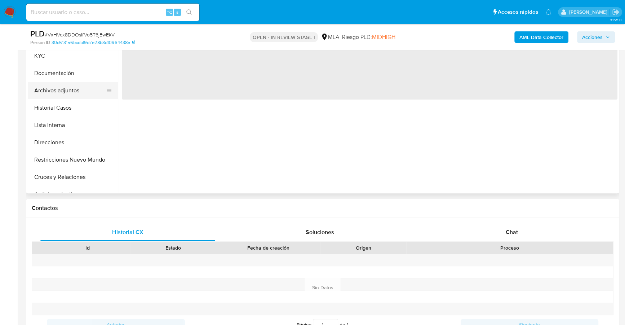
click at [50, 89] on button "Archivos adjuntos" at bounding box center [70, 90] width 84 height 17
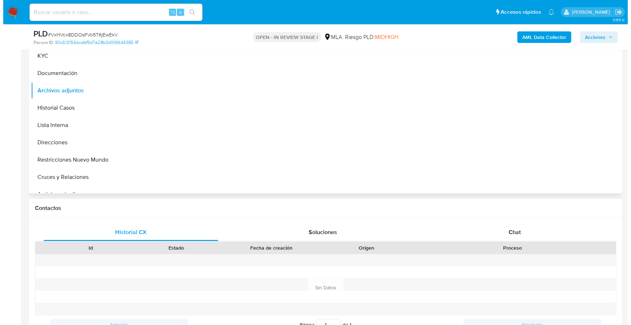
scroll to position [104, 0]
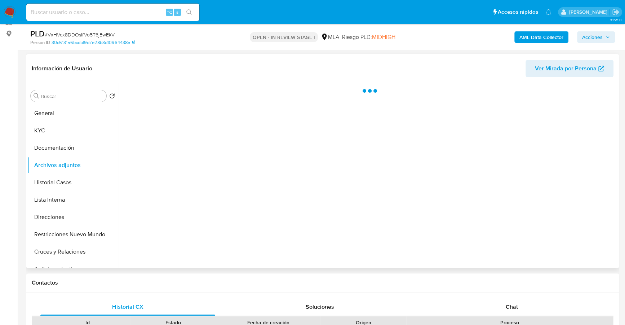
select select "10"
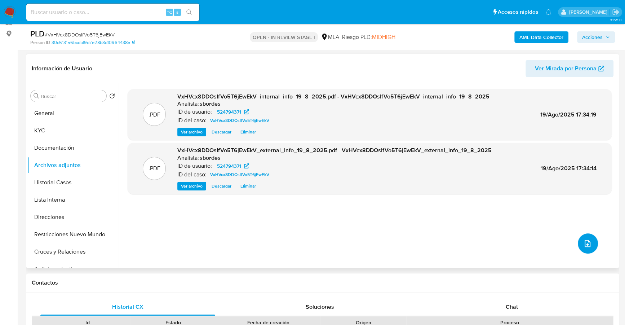
click at [590, 242] on button "upload-file" at bounding box center [588, 243] width 20 height 20
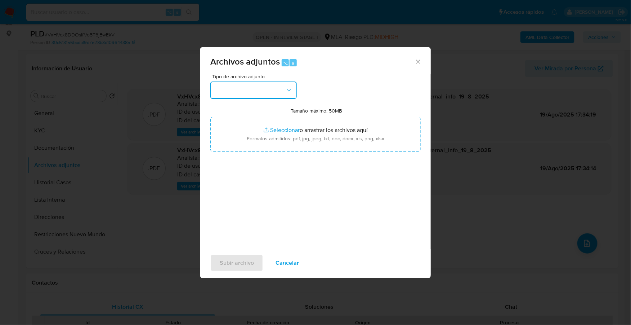
click at [251, 83] on button "button" at bounding box center [253, 89] width 86 height 17
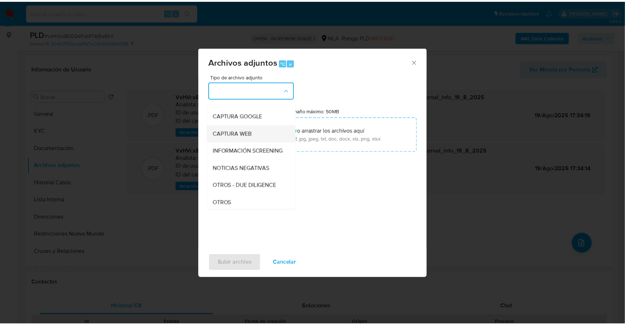
scroll to position [53, 0]
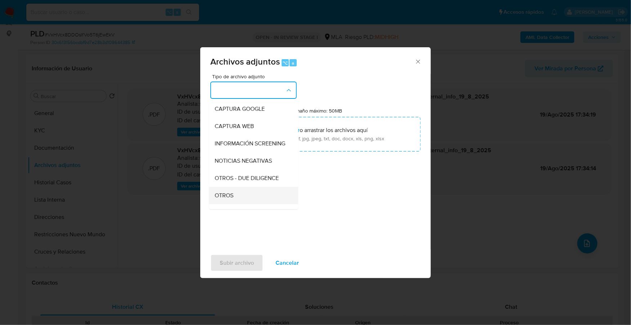
click at [258, 204] on div "OTROS" at bounding box center [252, 195] width 74 height 17
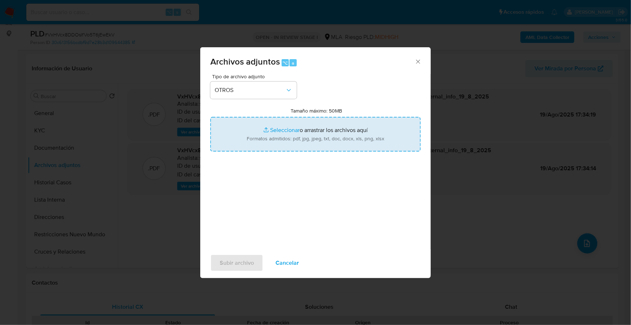
click at [292, 129] on input "Tamaño máximo: 50MB Seleccionar archivos" at bounding box center [315, 134] width 210 height 35
type input "C:\fakepath\Caselog YZhvTU6cmvLNqiMJxuxDzwOv_2025_08_14_15_56_19.docx"
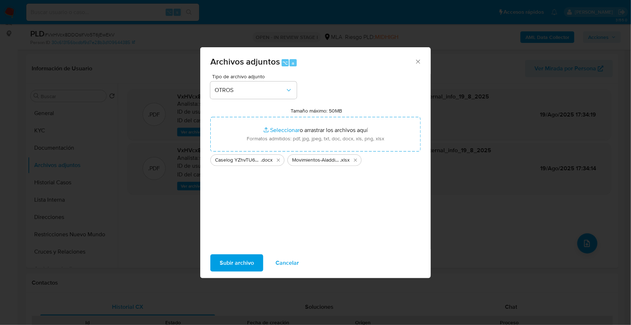
click at [238, 263] on span "Subir archivo" at bounding box center [237, 263] width 34 height 16
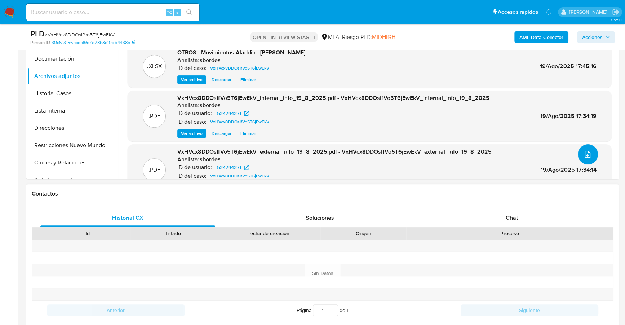
scroll to position [196, 0]
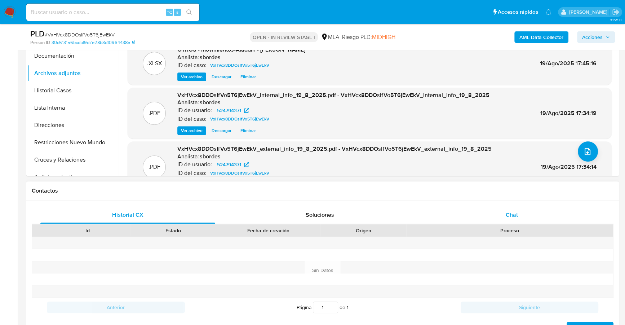
click at [509, 210] on span "Chat" at bounding box center [512, 214] width 12 height 8
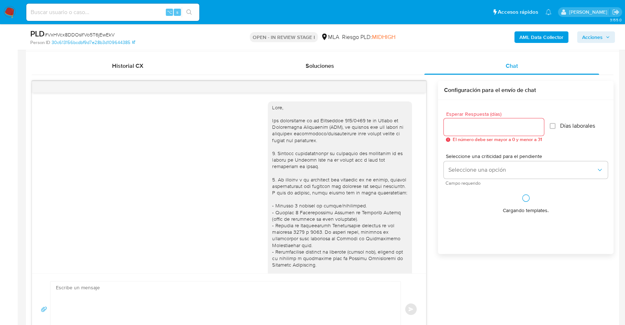
scroll to position [387, 0]
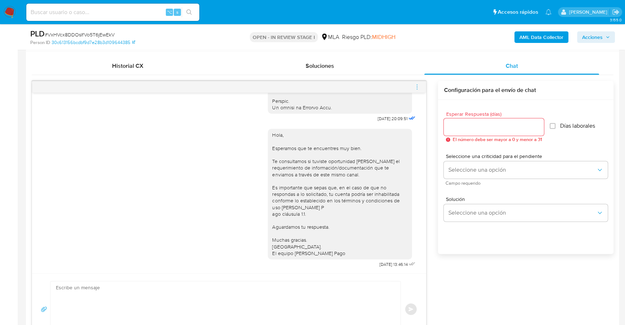
click at [414, 88] on div at bounding box center [229, 87] width 394 height 12
click at [416, 86] on icon "menu-action" at bounding box center [417, 87] width 6 height 6
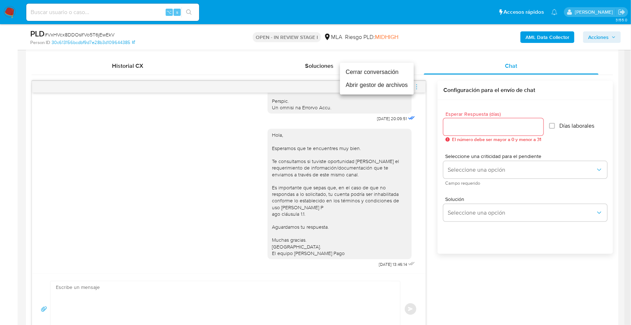
click at [399, 73] on li "Cerrar conversación" at bounding box center [377, 72] width 74 height 13
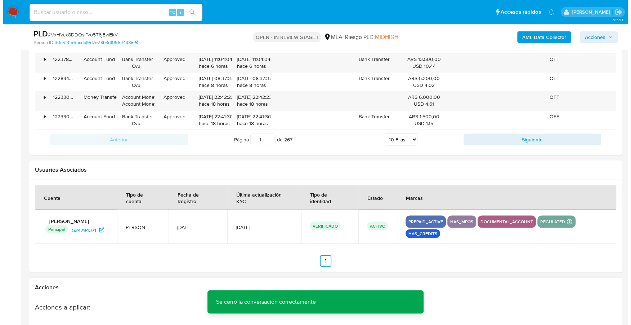
scroll to position [1280, 0]
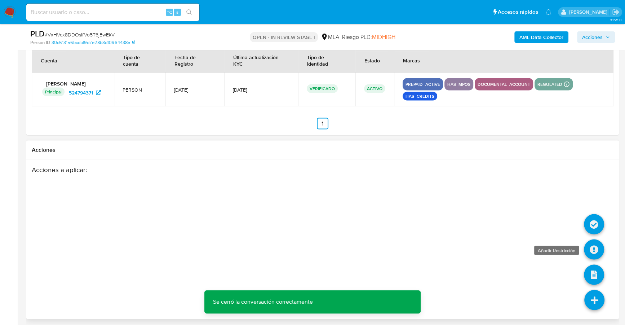
click at [594, 249] on icon at bounding box center [594, 249] width 20 height 20
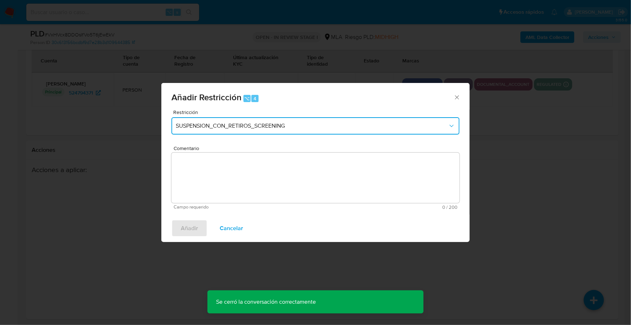
click at [243, 122] on span "SUSPENSION_CON_RETIROS_SCREENING" at bounding box center [312, 125] width 272 height 7
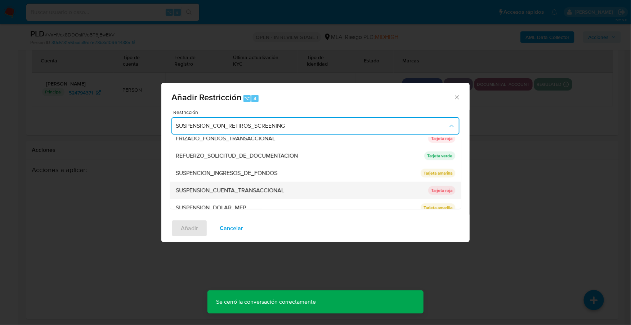
scroll to position [152, 0]
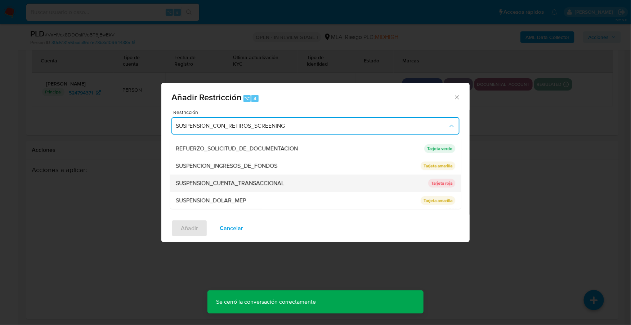
click at [249, 184] on span "SUSPENSION_CUENTA_TRANSACCIONAL" at bounding box center [230, 182] width 108 height 7
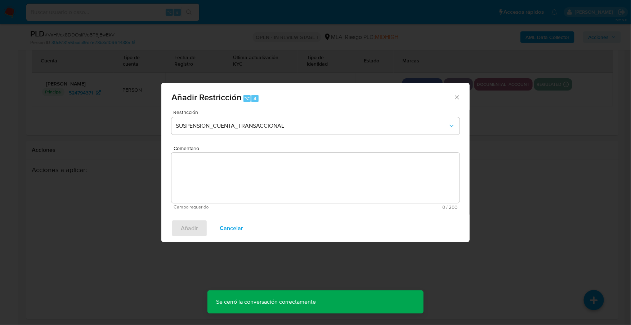
click at [270, 182] on textarea "Comentario" at bounding box center [316, 177] width 288 height 50
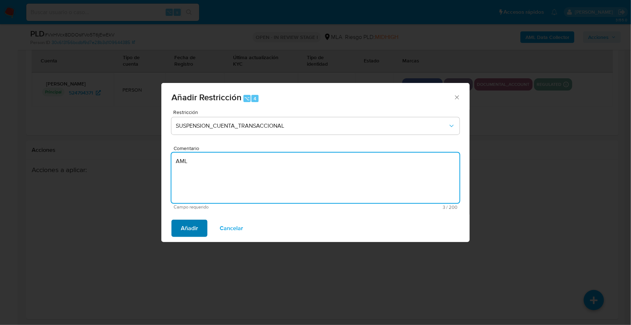
type textarea "AML"
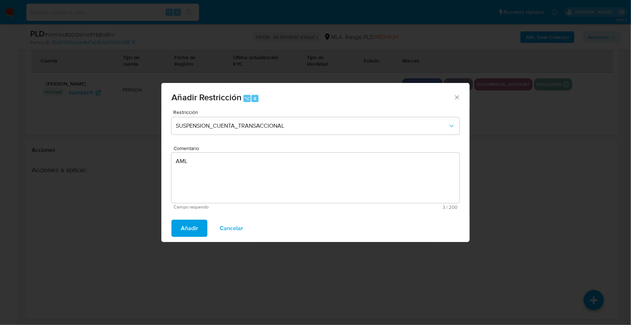
click at [180, 222] on button "Añadir" at bounding box center [190, 227] width 36 height 17
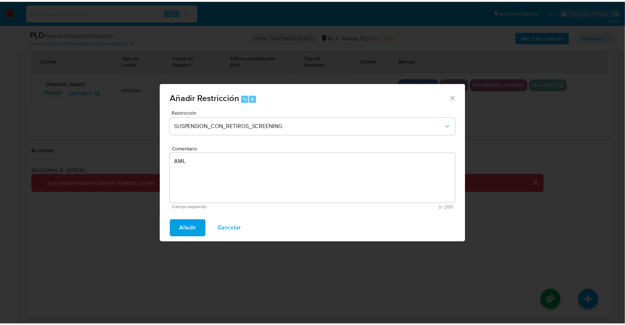
scroll to position [1264, 0]
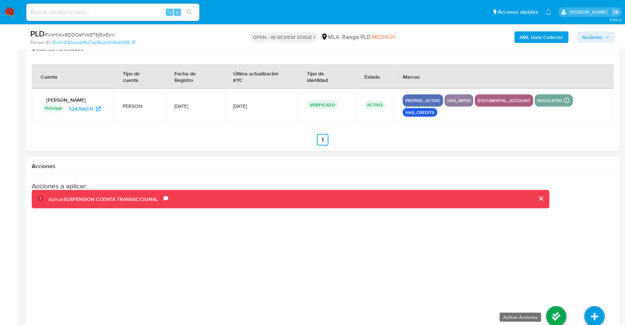
click at [558, 312] on icon at bounding box center [556, 316] width 20 height 20
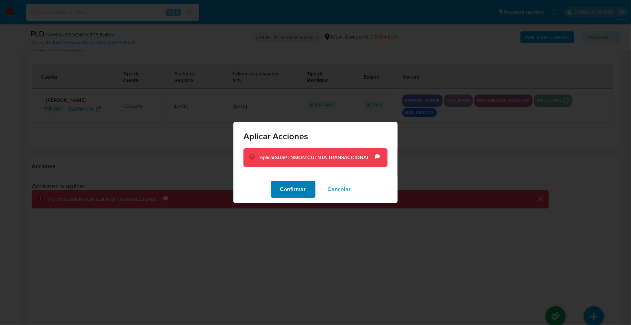
click at [283, 191] on span "Confirmar" at bounding box center [293, 189] width 26 height 16
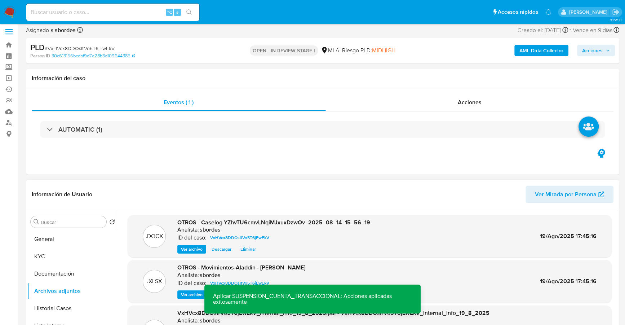
scroll to position [0, 0]
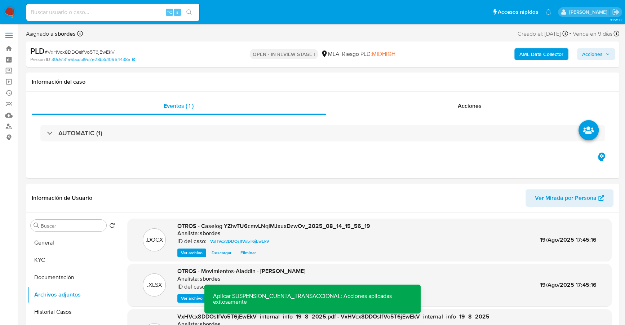
click at [592, 58] on span "Acciones" at bounding box center [592, 54] width 21 height 12
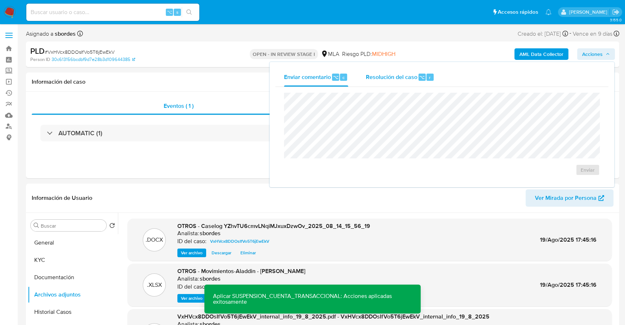
click at [402, 81] on span "Resolución del caso" at bounding box center [391, 77] width 52 height 8
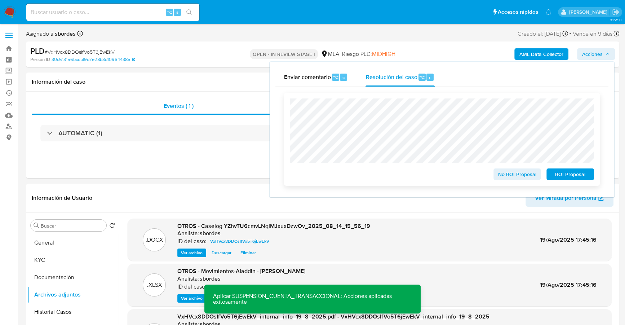
click at [583, 177] on span "ROI Proposal" at bounding box center [569, 174] width 37 height 10
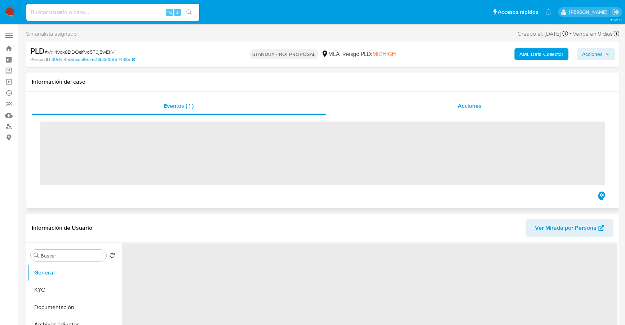
click at [448, 102] on div "Acciones" at bounding box center [470, 105] width 288 height 17
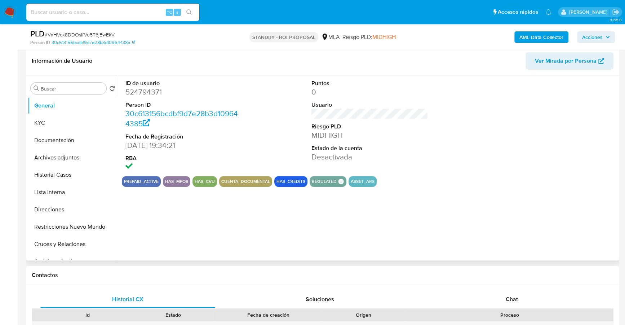
scroll to position [167, 0]
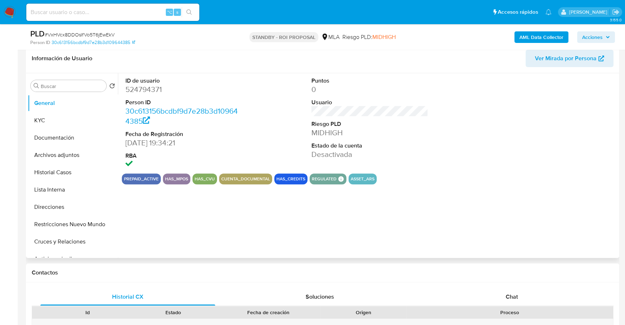
select select "10"
click at [28, 176] on button "Historial Casos" at bounding box center [70, 172] width 84 height 17
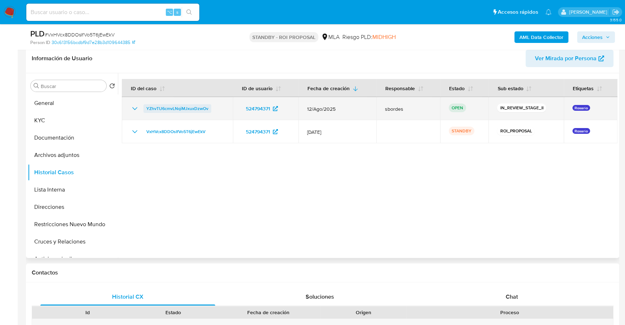
click at [164, 105] on span "YZhvTU6cmvLNqiMJxuxDzwOv" at bounding box center [177, 108] width 62 height 9
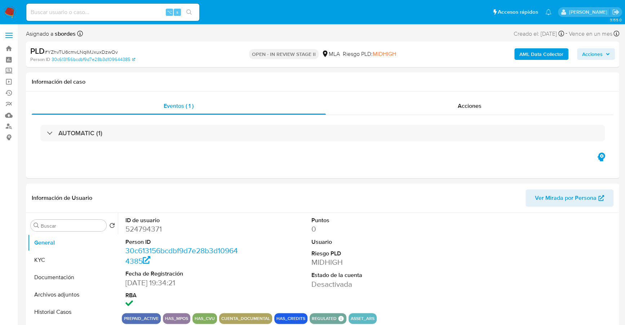
click at [598, 58] on span "Acciones" at bounding box center [592, 54] width 21 height 12
select select "10"
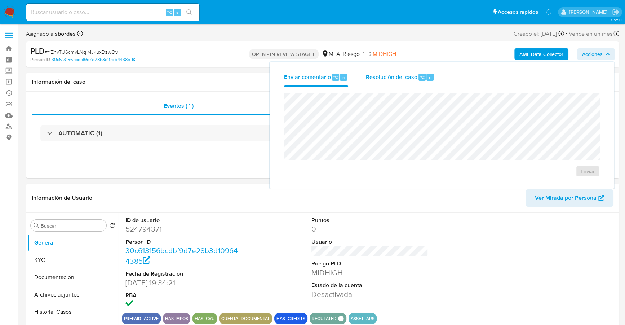
click at [396, 83] on div "Resolución del caso ⌥ r" at bounding box center [399, 77] width 69 height 19
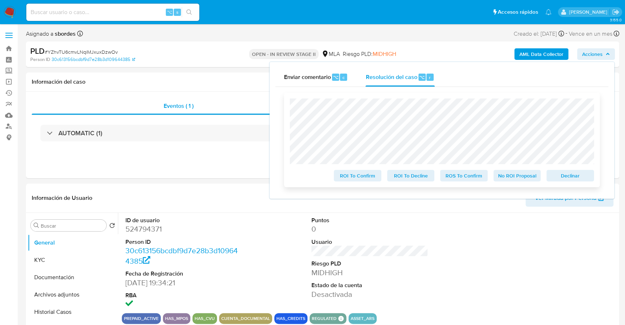
click at [568, 178] on span "Declinar" at bounding box center [569, 175] width 37 height 10
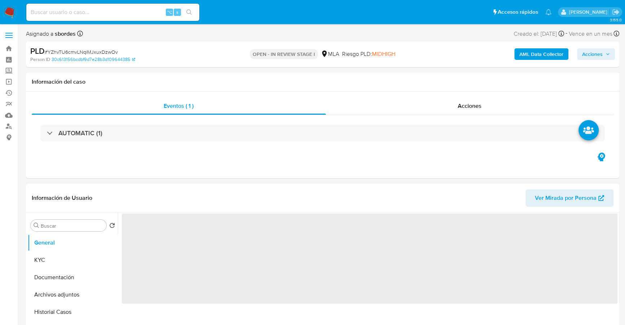
click at [599, 53] on span "Acciones" at bounding box center [592, 54] width 21 height 12
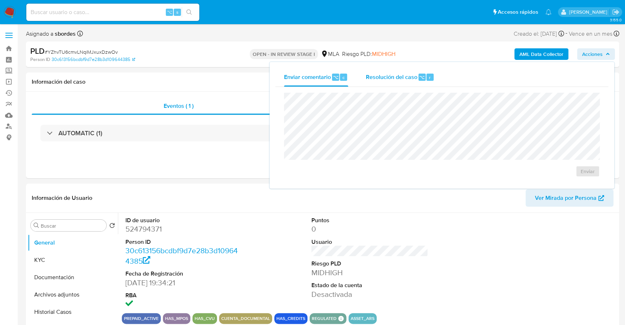
click at [387, 84] on div "Resolución del caso ⌥ r" at bounding box center [399, 77] width 69 height 19
select select "10"
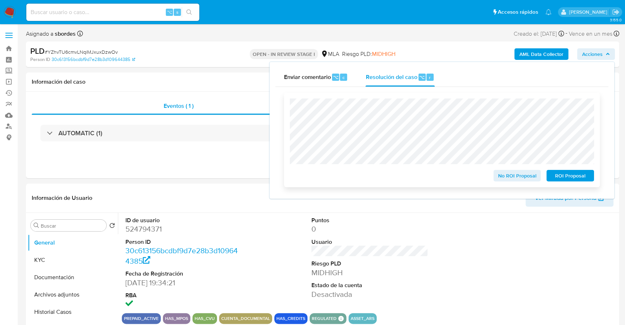
click at [563, 174] on span "ROI Proposal" at bounding box center [569, 175] width 37 height 10
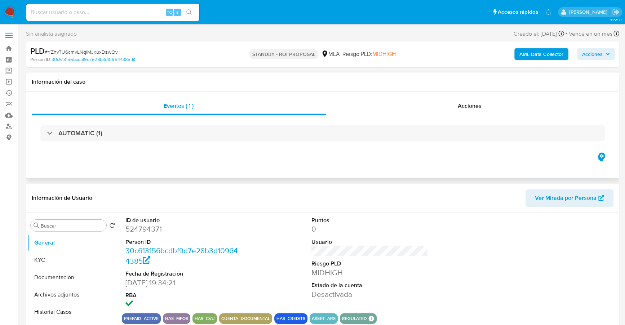
select select "10"
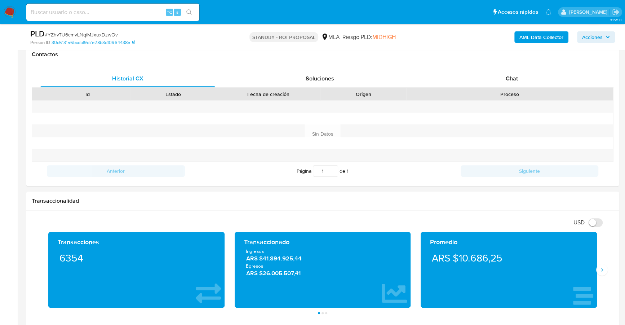
scroll to position [290, 0]
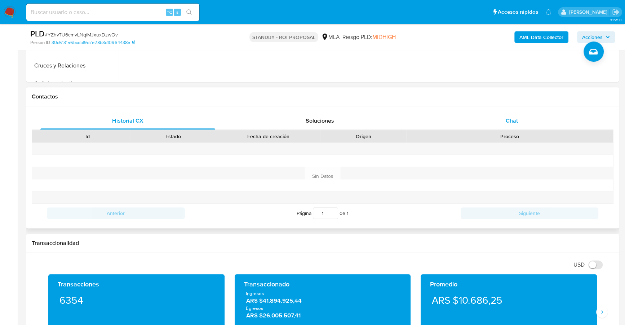
click at [521, 123] on div "Chat" at bounding box center [511, 120] width 175 height 17
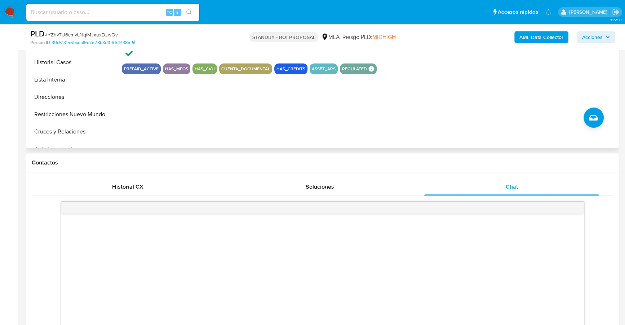
scroll to position [136, 0]
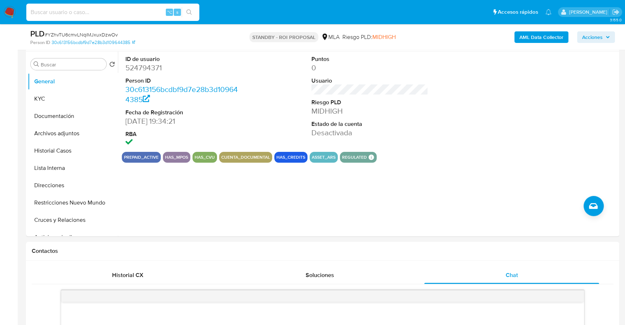
click at [111, 14] on input at bounding box center [112, 12] width 173 height 9
paste input "i5SJN4rhPztUE1mcGIGZ5rn4"
type input "i5SJN4rhPztUE1mcGIGZ5rn4"
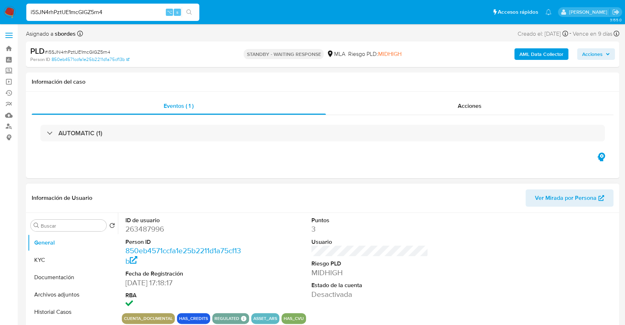
select select "10"
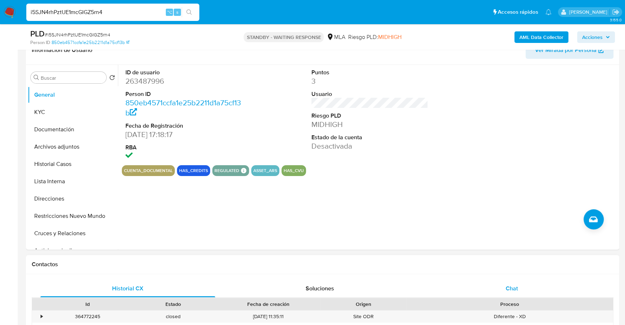
click at [517, 289] on span "Chat" at bounding box center [512, 288] width 12 height 8
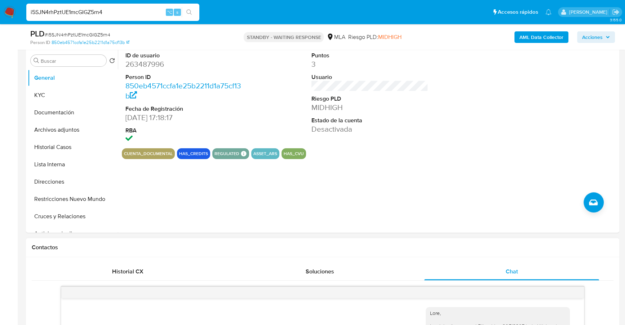
scroll to position [54, 0]
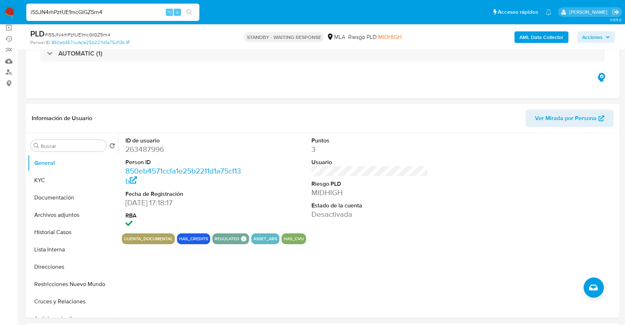
drag, startPoint x: 124, startPoint y: 12, endPoint x: 28, endPoint y: 6, distance: 96.1
click at [28, 6] on div "i5SJN4rhPztUE1mcGIGZ5rn4 ⌥ s" at bounding box center [112, 12] width 173 height 17
paste input "1063137609"
type input "1063137609"
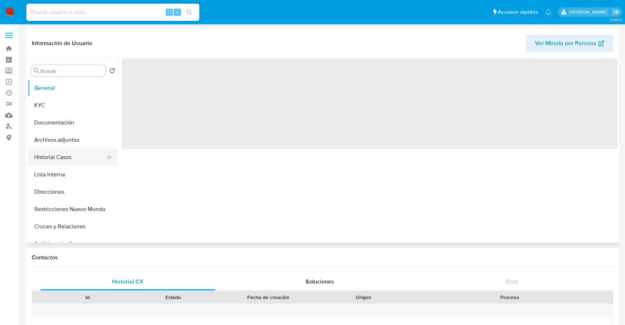
click at [61, 153] on button "Historial Casos" at bounding box center [70, 156] width 84 height 17
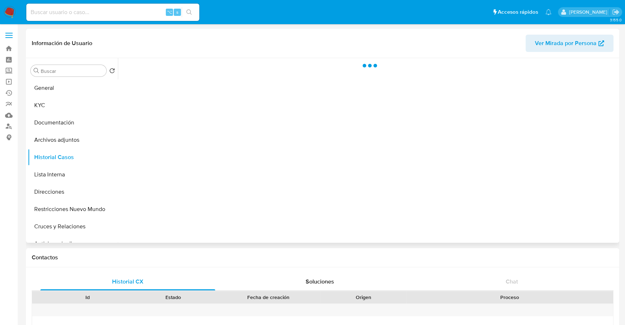
select select "10"
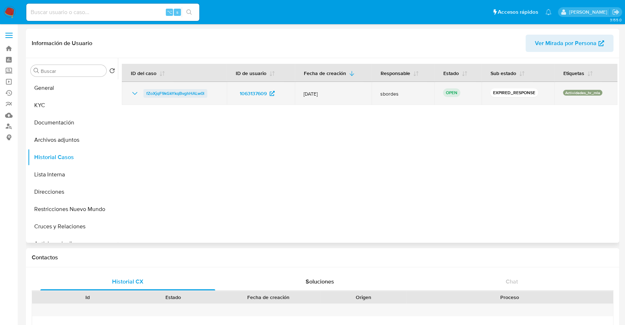
click at [166, 90] on span "fZoXjqF9kGkYkqBvghHALw0l" at bounding box center [175, 93] width 58 height 9
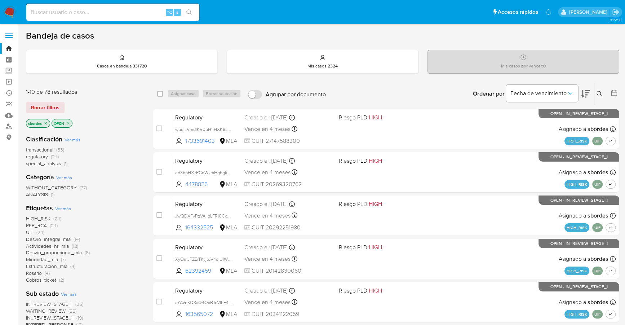
click at [47, 121] on icon "close-filter" at bounding box center [46, 123] width 4 height 4
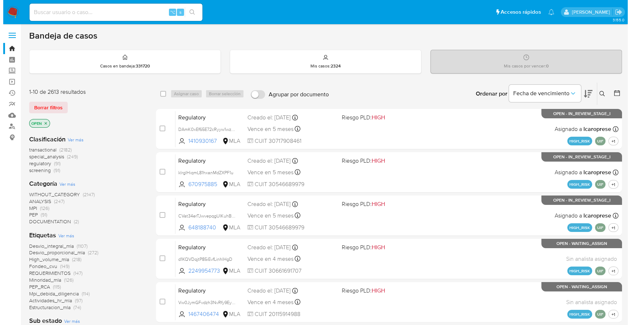
scroll to position [244, 0]
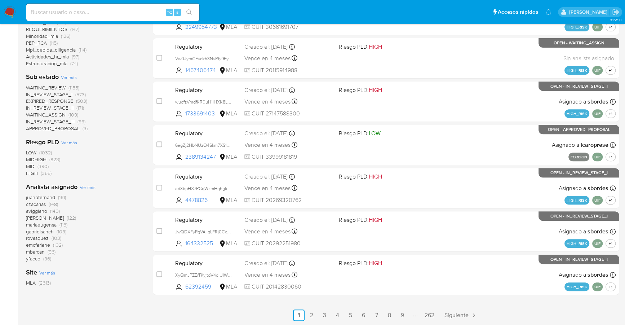
click at [89, 185] on span "Ver más" at bounding box center [88, 187] width 16 height 6
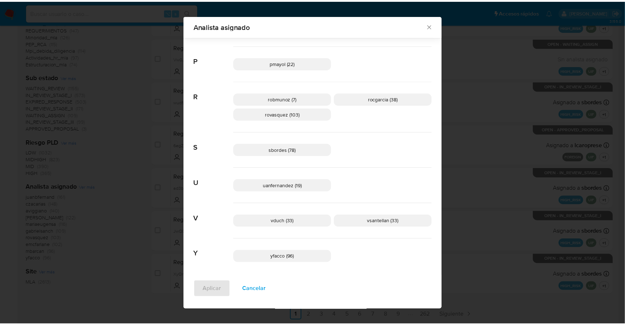
scroll to position [512, 0]
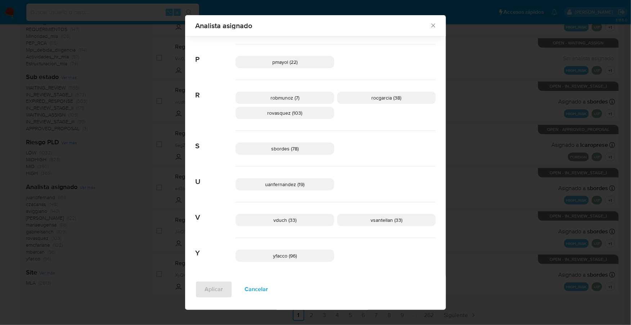
click at [430, 27] on icon "Cerrar" at bounding box center [433, 25] width 7 height 7
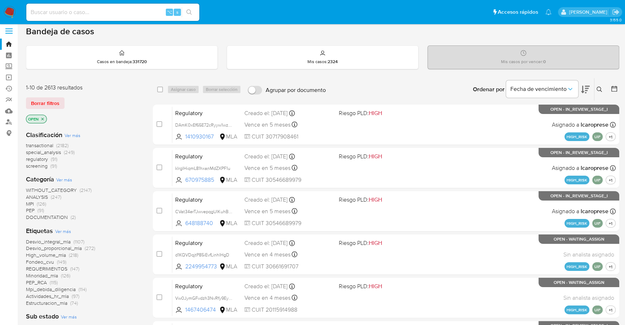
scroll to position [0, 0]
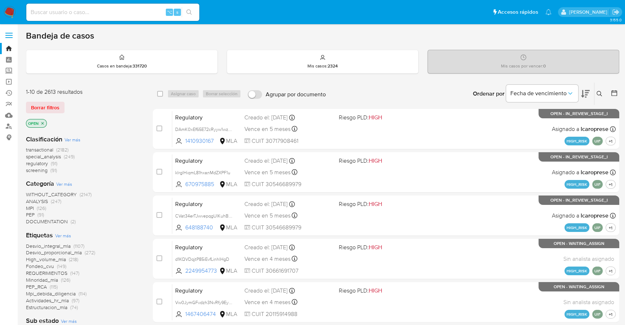
click at [599, 92] on icon at bounding box center [599, 94] width 6 height 6
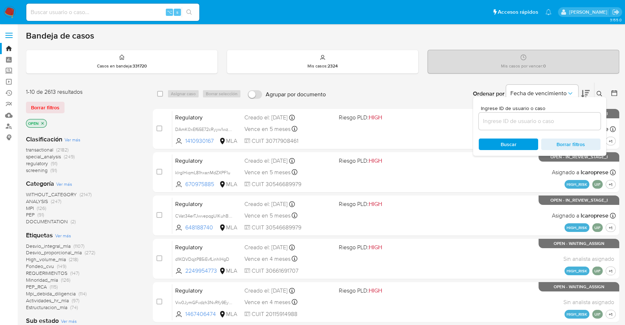
click at [544, 119] on input at bounding box center [540, 120] width 122 height 9
type input "fZoXjqF9kGkYkqBvghHALw0l"
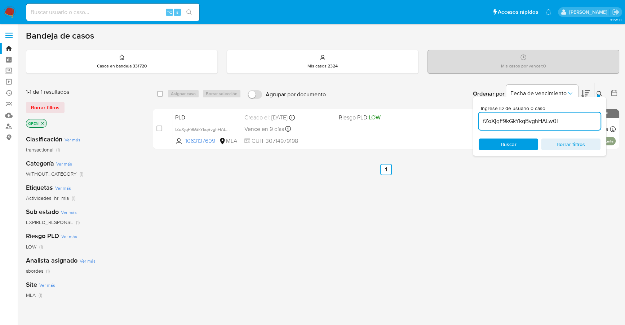
click at [605, 92] on button at bounding box center [600, 93] width 12 height 9
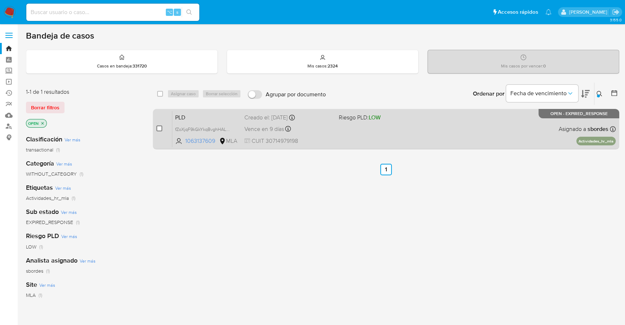
click at [157, 130] on input "checkbox" at bounding box center [159, 128] width 6 height 6
checkbox input "true"
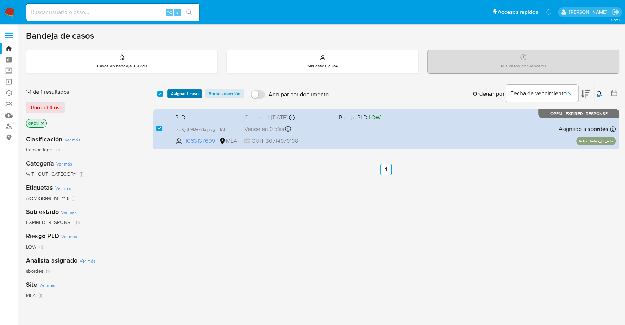
click at [184, 93] on span "Asignar 1 caso" at bounding box center [185, 93] width 28 height 7
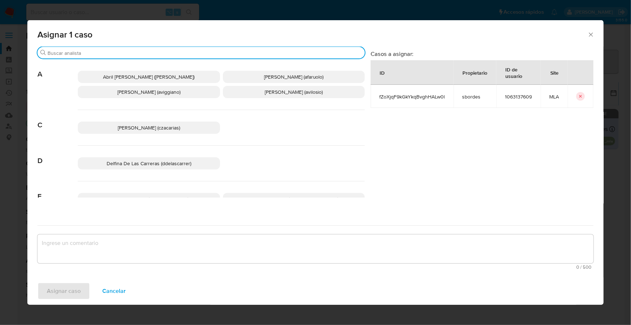
click at [117, 52] on input "Buscar" at bounding box center [205, 53] width 315 height 6
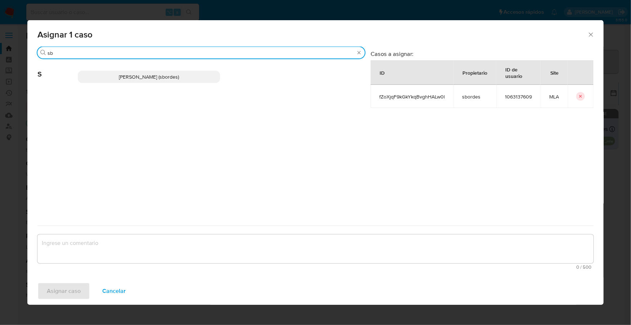
type input "sb"
click at [130, 80] on span "Stefania Bordes (sbordes)" at bounding box center [149, 76] width 60 height 7
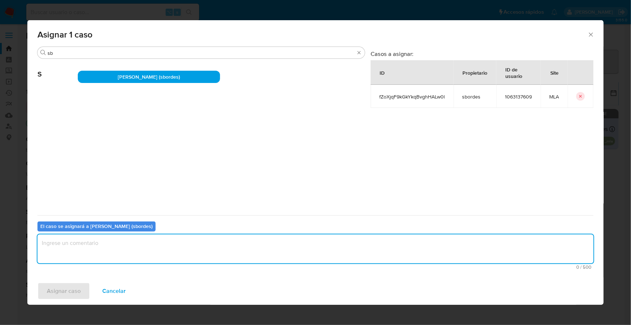
click at [98, 255] on textarea "assign-modal" at bounding box center [315, 248] width 556 height 29
click at [67, 294] on span "Asignar caso" at bounding box center [64, 291] width 34 height 16
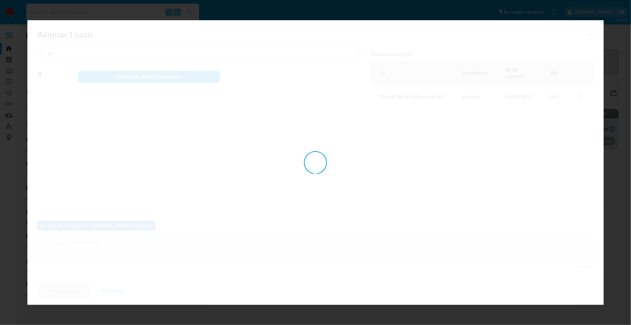
checkbox input "false"
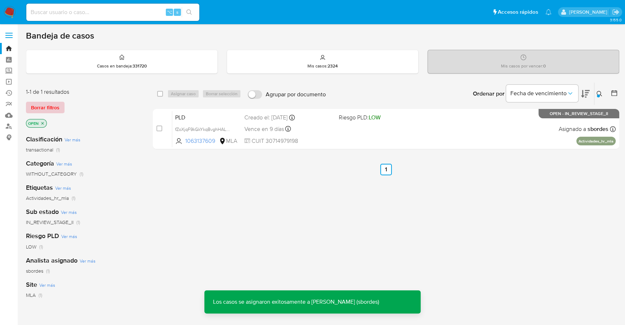
click at [52, 104] on span "Borrar filtros" at bounding box center [45, 107] width 28 height 10
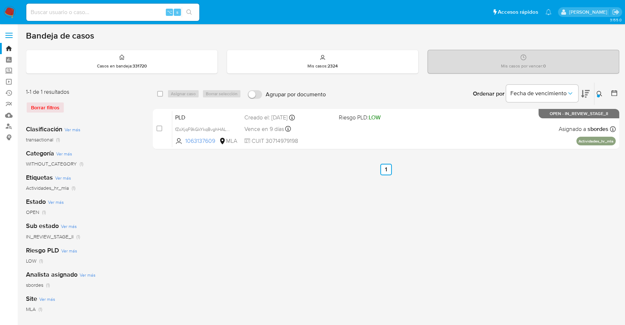
click at [597, 93] on icon at bounding box center [599, 94] width 6 height 6
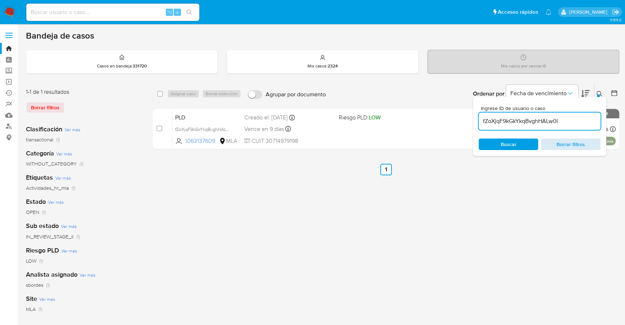
click at [568, 145] on span "Borrar filtros" at bounding box center [570, 144] width 49 height 10
click at [613, 90] on icon at bounding box center [614, 93] width 6 height 6
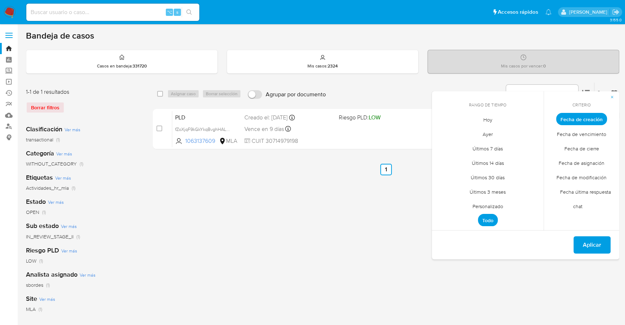
click at [486, 207] on span "Personalizado" at bounding box center [488, 206] width 46 height 15
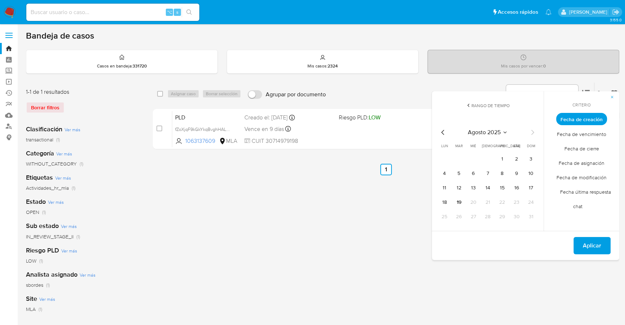
click at [443, 131] on icon "Mes anterior" at bounding box center [443, 132] width 9 height 9
click at [457, 160] on button "1" at bounding box center [459, 159] width 12 height 12
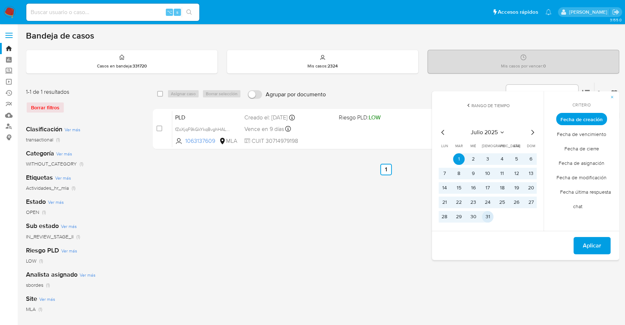
click at [488, 215] on button "31" at bounding box center [488, 217] width 12 height 12
click at [595, 244] on span "Aplicar" at bounding box center [592, 245] width 18 height 16
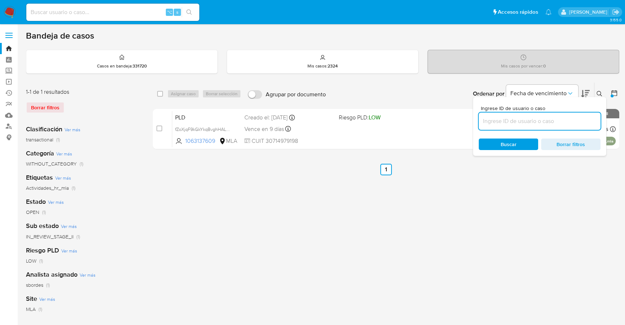
click at [576, 145] on span "Borrar filtros" at bounding box center [570, 144] width 49 height 10
click at [516, 145] on span "Buscar" at bounding box center [508, 144] width 49 height 10
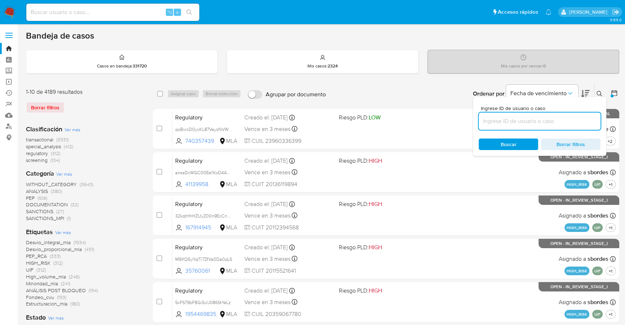
click at [600, 91] on icon at bounding box center [599, 94] width 6 height 6
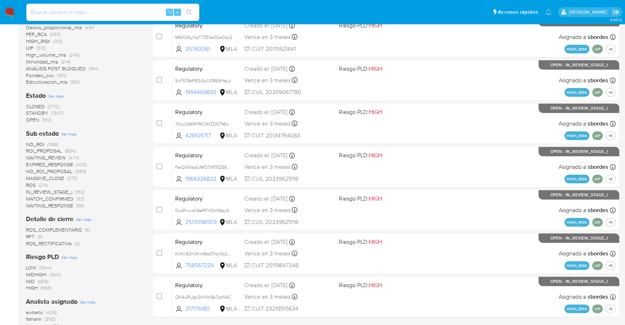
scroll to position [177, 0]
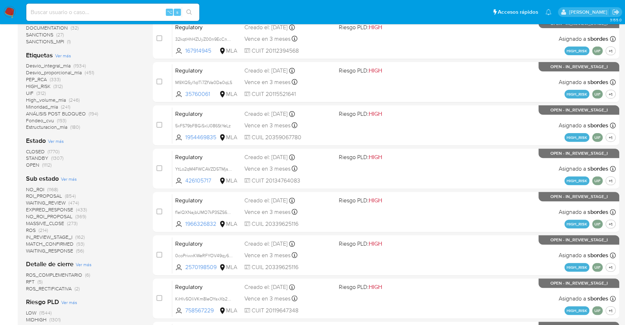
click at [51, 155] on span "(1307)" at bounding box center [57, 157] width 12 height 7
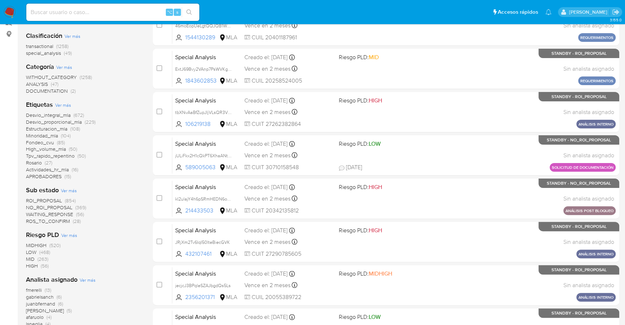
scroll to position [50, 0]
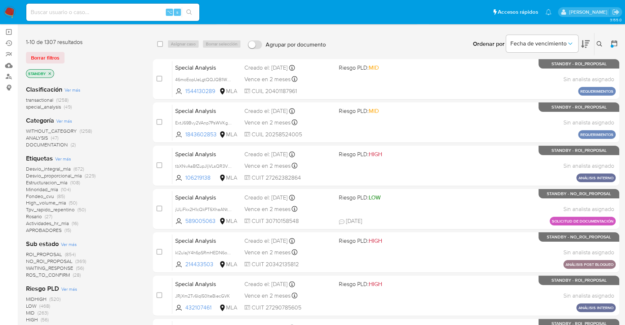
click at [51, 71] on icon "close-filter" at bounding box center [50, 73] width 4 height 4
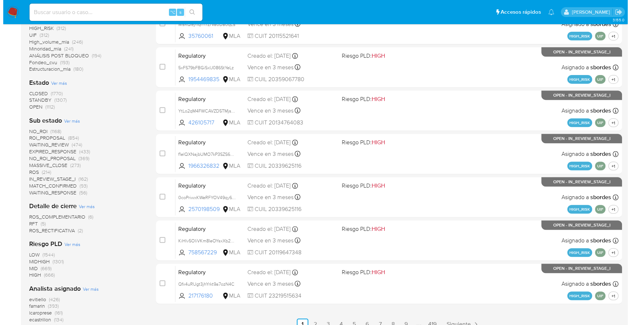
scroll to position [336, 0]
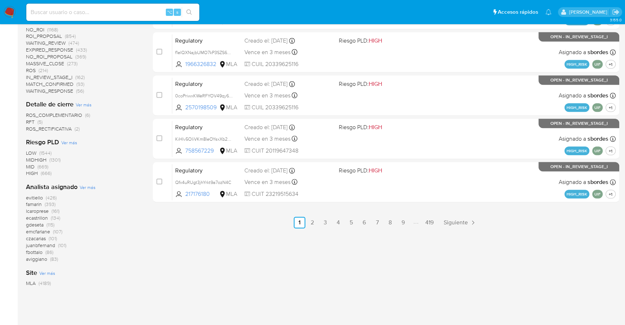
click at [85, 184] on span "Ver más" at bounding box center [88, 187] width 16 height 6
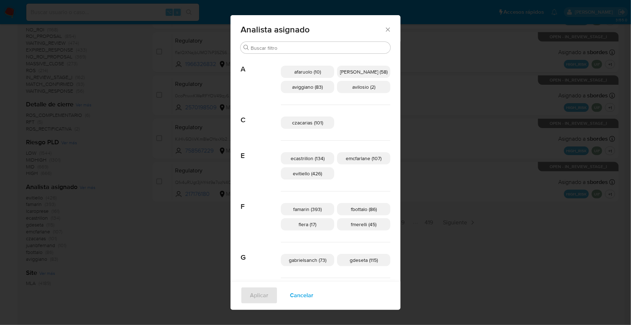
scroll to position [471, 0]
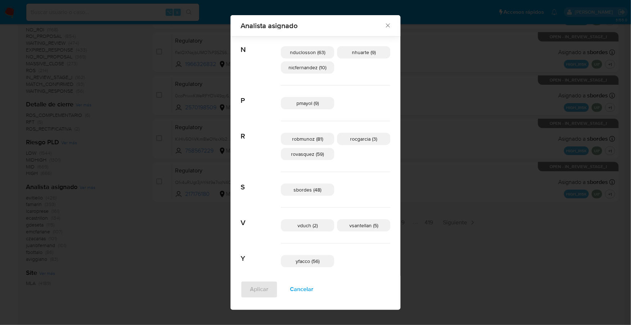
click at [309, 188] on span "sbordes (48)" at bounding box center [308, 189] width 28 height 7
click at [265, 294] on span "Aplicar" at bounding box center [259, 289] width 18 height 16
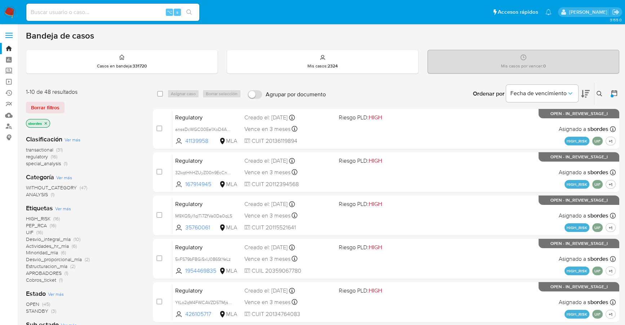
click at [616, 94] on icon at bounding box center [613, 92] width 7 height 7
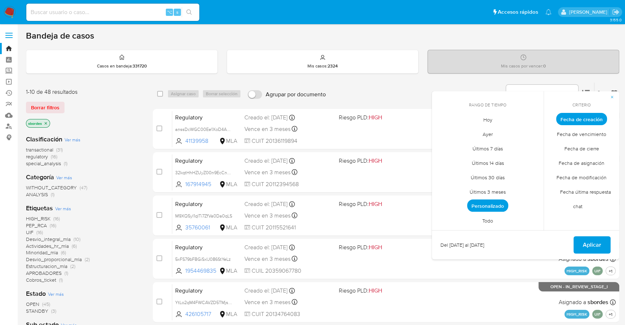
click at [483, 203] on span "Personalizado" at bounding box center [487, 205] width 41 height 12
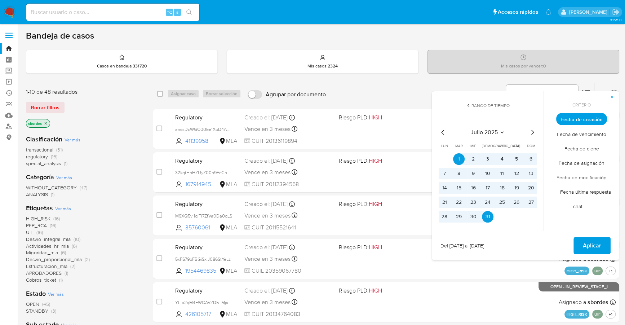
click at [590, 244] on span "Aplicar" at bounding box center [592, 245] width 18 height 16
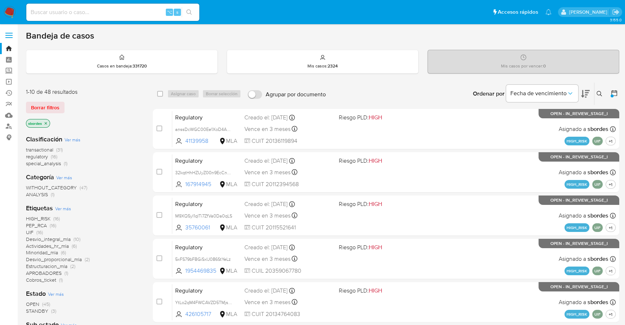
click at [45, 123] on icon "close-filter" at bounding box center [46, 123] width 4 height 4
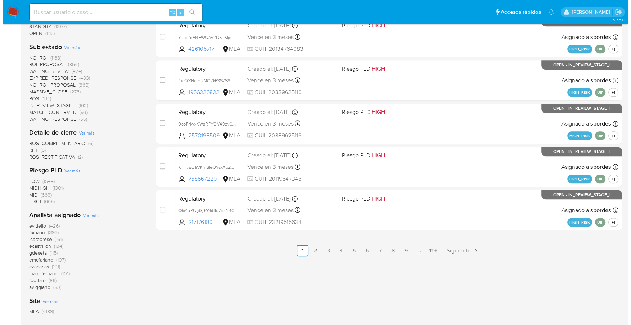
scroll to position [336, 0]
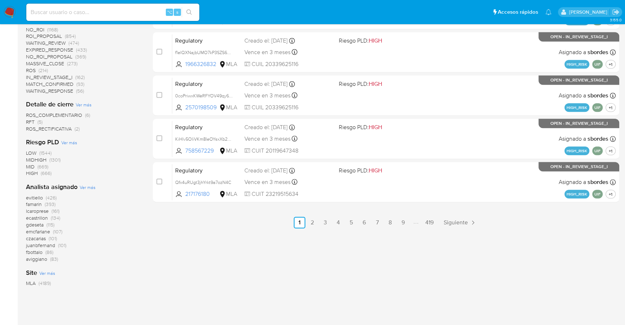
click at [90, 187] on span "Ver más" at bounding box center [88, 187] width 16 height 6
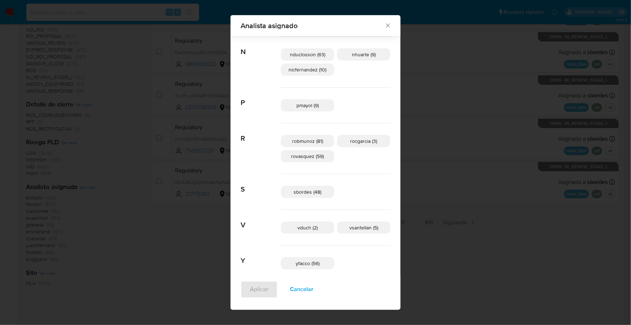
scroll to position [469, 0]
click at [320, 71] on span "nicfernandez (10)" at bounding box center [308, 69] width 38 height 7
click at [260, 286] on span "Aplicar" at bounding box center [259, 289] width 18 height 16
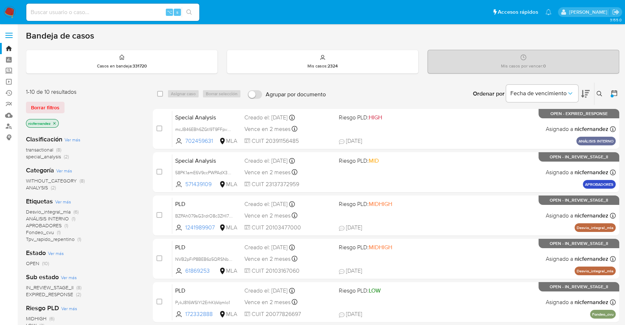
click at [55, 122] on icon "close-filter" at bounding box center [54, 123] width 4 height 4
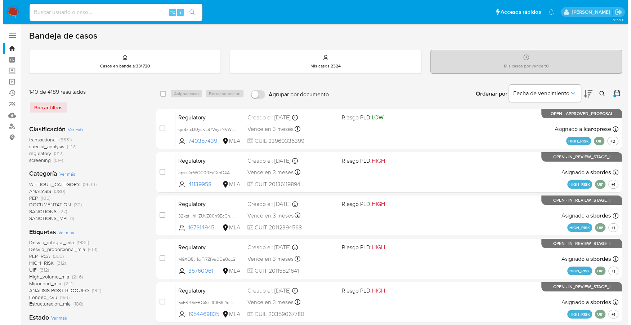
scroll to position [336, 0]
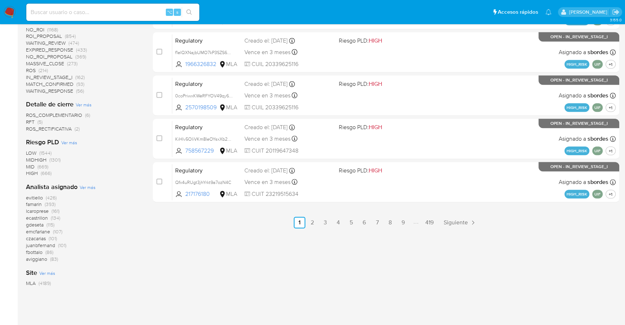
click at [87, 184] on span "Ver más" at bounding box center [88, 187] width 16 height 6
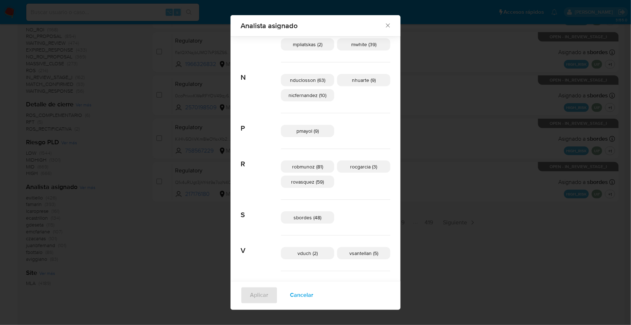
scroll to position [426, 0]
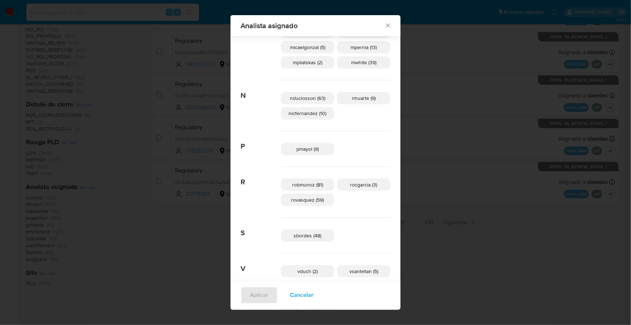
click at [314, 145] on span "pmayol (9)" at bounding box center [308, 148] width 22 height 7
click at [256, 295] on span "Aplicar" at bounding box center [259, 295] width 18 height 16
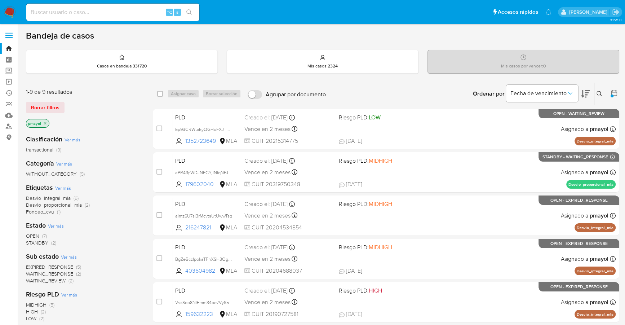
click at [45, 121] on icon "close-filter" at bounding box center [45, 123] width 4 height 4
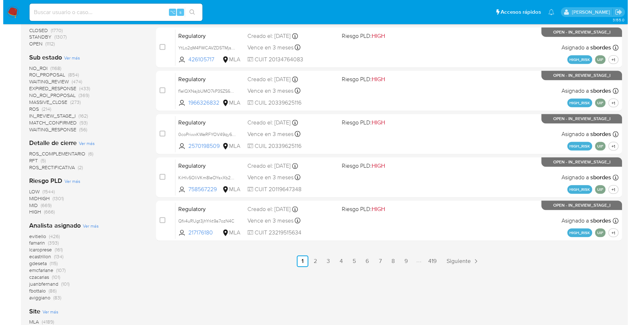
scroll to position [336, 0]
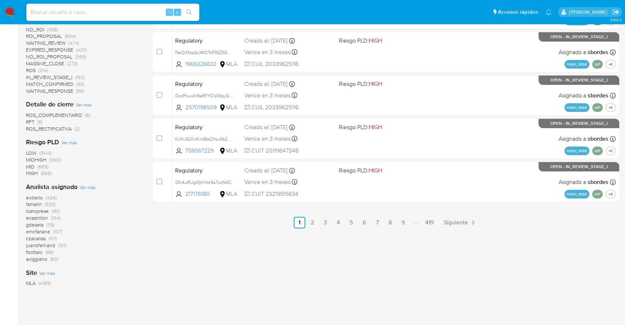
click at [82, 187] on span "Ver más" at bounding box center [88, 187] width 16 height 6
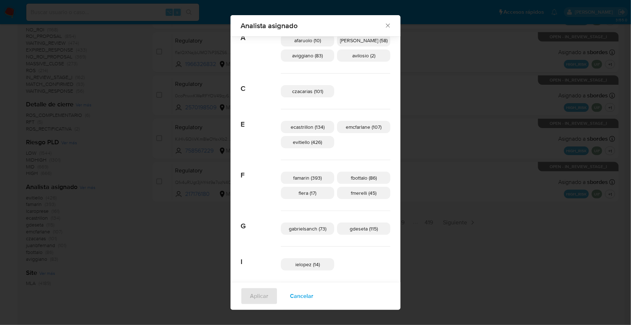
scroll to position [148, 0]
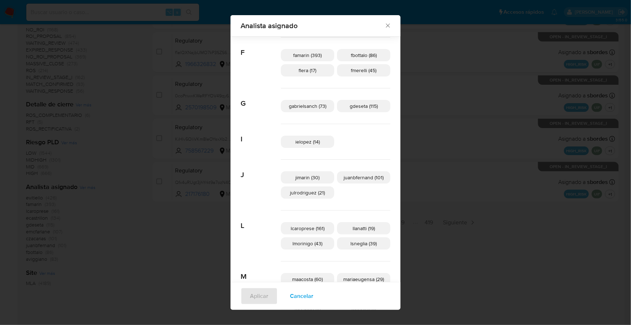
click at [311, 176] on span "jimarin (30)" at bounding box center [308, 177] width 24 height 7
click at [264, 302] on span "Aplicar" at bounding box center [259, 296] width 18 height 16
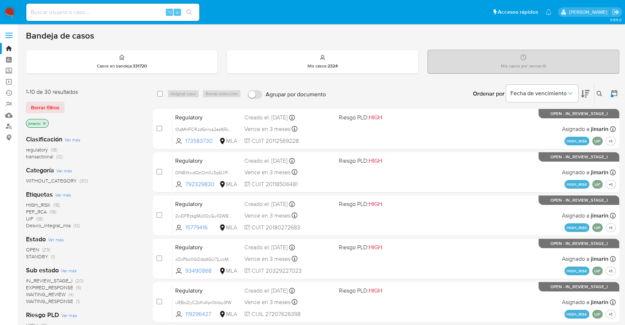
click at [601, 93] on icon at bounding box center [599, 94] width 6 height 6
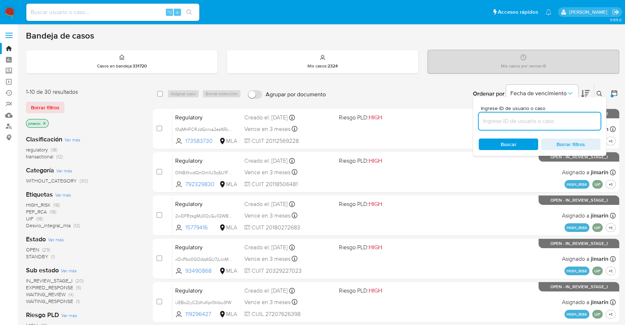
click at [542, 120] on input at bounding box center [540, 120] width 122 height 9
type input "WNrFhdNvLTuGV62gkgqOr0B6"
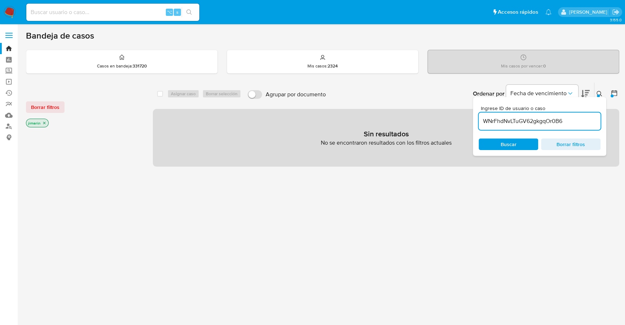
click at [510, 142] on span "Buscar" at bounding box center [509, 144] width 16 height 12
click at [45, 121] on icon "close-filter" at bounding box center [44, 123] width 4 height 4
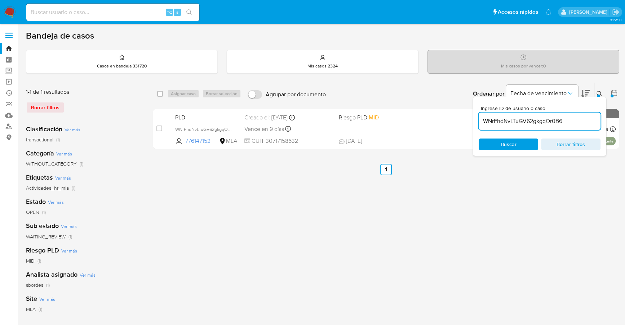
click at [601, 91] on icon at bounding box center [599, 94] width 6 height 6
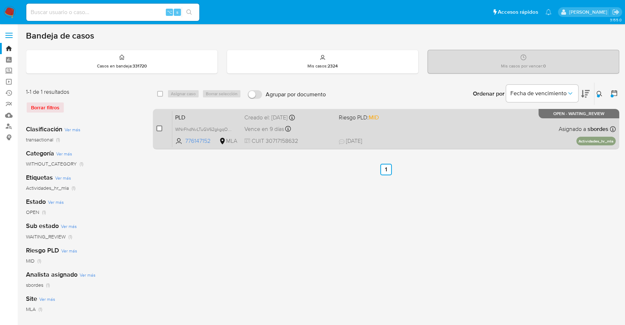
click at [160, 128] on input "checkbox" at bounding box center [159, 128] width 6 height 6
checkbox input "true"
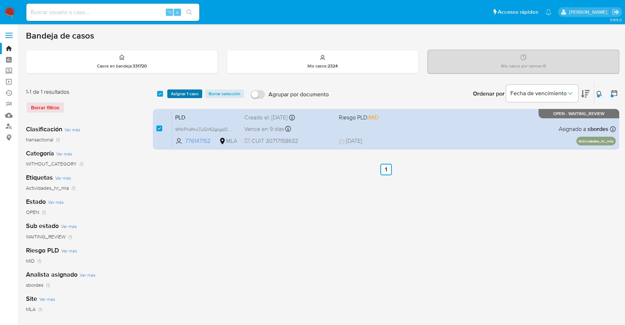
click at [185, 94] on span "Asignar 1 caso" at bounding box center [185, 93] width 28 height 7
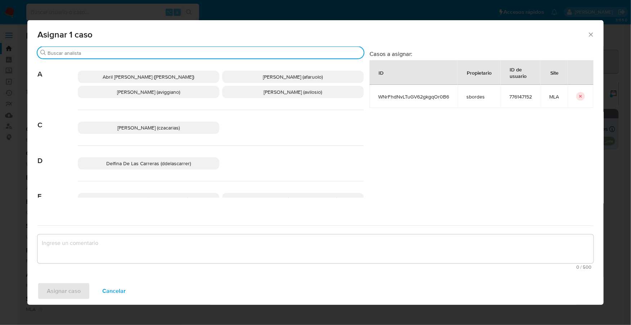
click at [126, 53] on input "Buscar" at bounding box center [205, 53] width 314 height 6
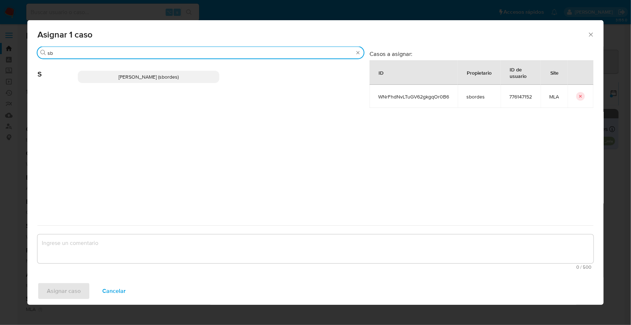
type input "sb"
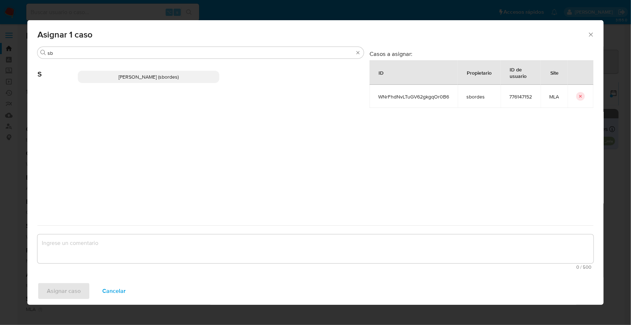
click at [138, 78] on span "Stefania Bordes (sbordes)" at bounding box center [149, 76] width 60 height 7
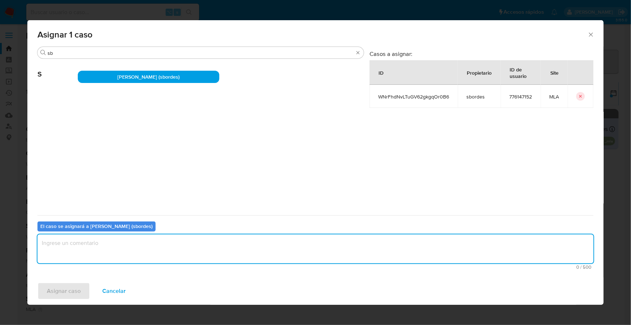
click at [130, 249] on textarea "assign-modal" at bounding box center [315, 248] width 556 height 29
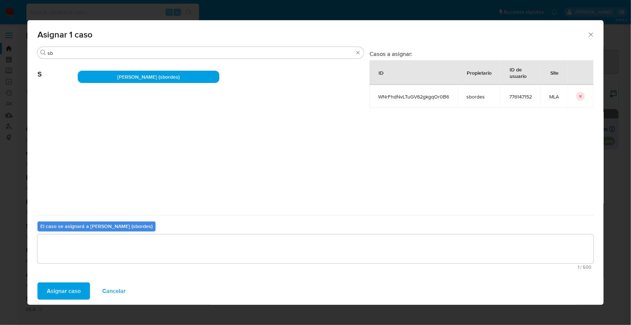
click at [67, 295] on span "Asignar caso" at bounding box center [64, 291] width 34 height 16
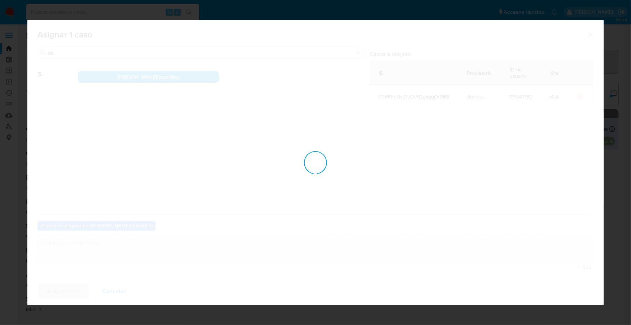
checkbox input "false"
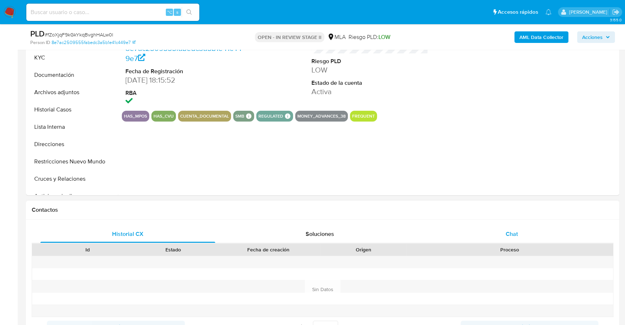
click at [498, 236] on div "Chat" at bounding box center [511, 233] width 175 height 17
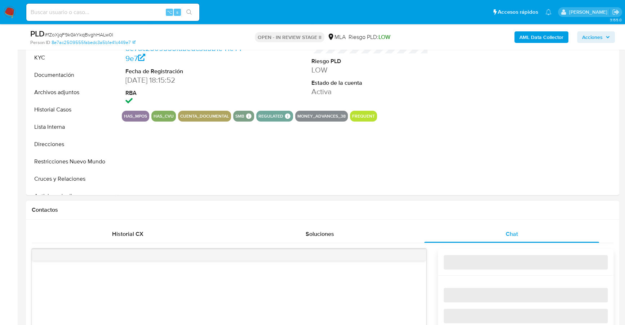
scroll to position [337, 0]
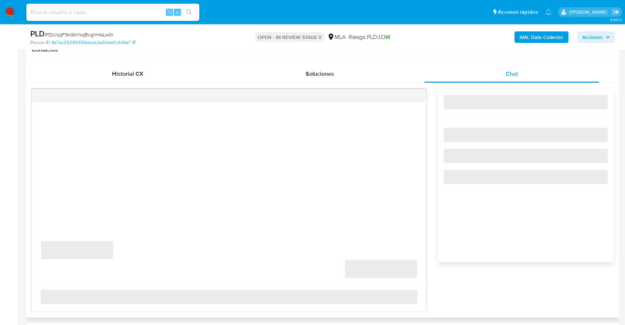
select select "10"
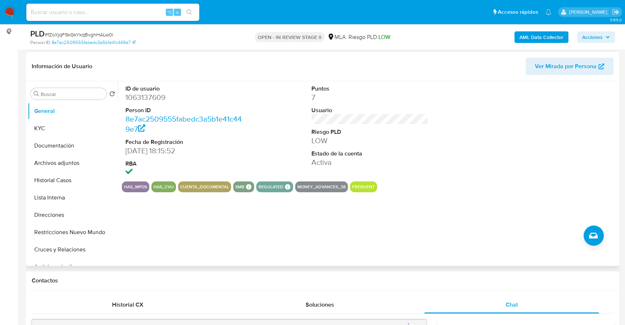
scroll to position [104, 0]
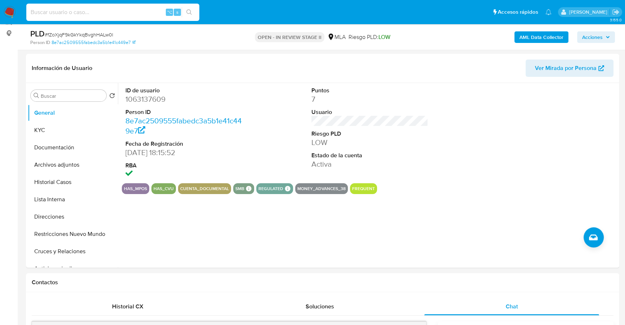
click at [115, 16] on input at bounding box center [112, 12] width 173 height 9
paste input "1063137609"
type input "1063137609"
click at [53, 130] on button "KYC" at bounding box center [70, 129] width 84 height 17
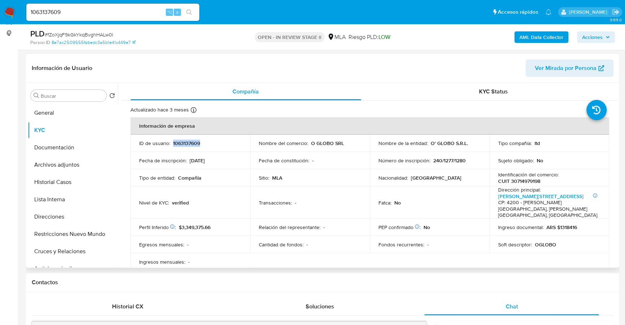
copy p "1063137609"
drag, startPoint x: 428, startPoint y: 142, endPoint x: 468, endPoint y: 144, distance: 39.7
click at [468, 144] on div "Nombre de la entidad : O' GLOBO S.R.L." at bounding box center [429, 143] width 102 height 6
copy p "O' GLOBO S.R.L."
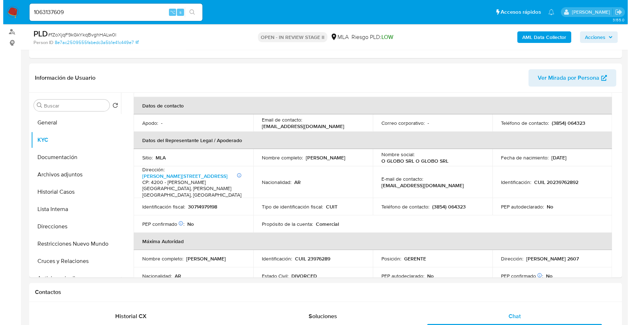
scroll to position [86, 0]
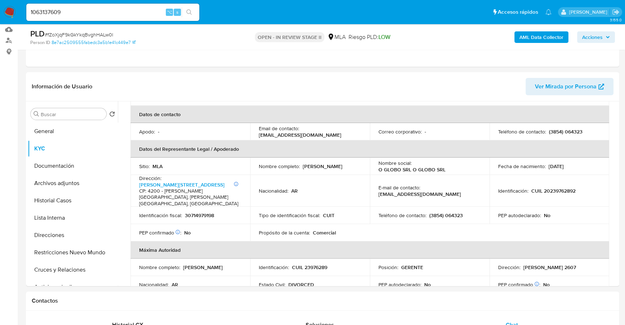
click at [528, 37] on b "AML Data Collector" at bounding box center [541, 37] width 44 height 12
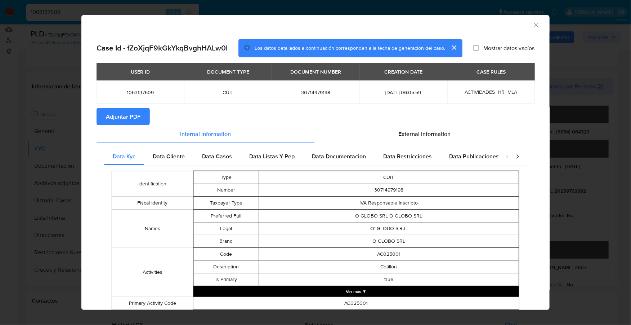
click at [418, 122] on section "Adjuntar PDF" at bounding box center [316, 116] width 438 height 17
click at [418, 134] on span "External information" at bounding box center [425, 133] width 52 height 8
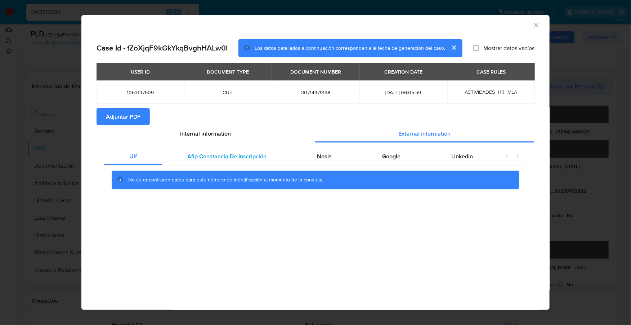
click at [228, 151] on div "Afip Constancia De Inscripción" at bounding box center [227, 156] width 130 height 17
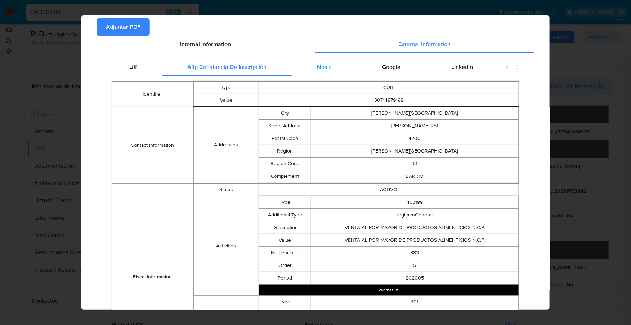
scroll to position [0, 0]
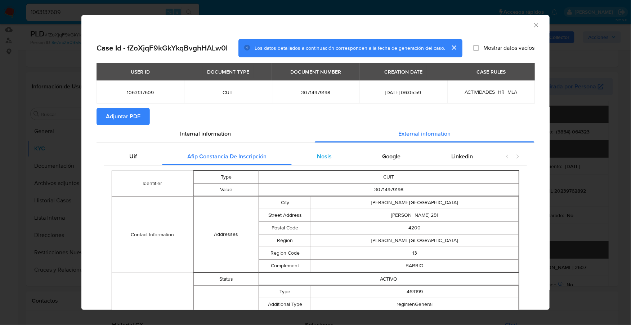
click at [310, 149] on div "Nosis" at bounding box center [324, 156] width 65 height 17
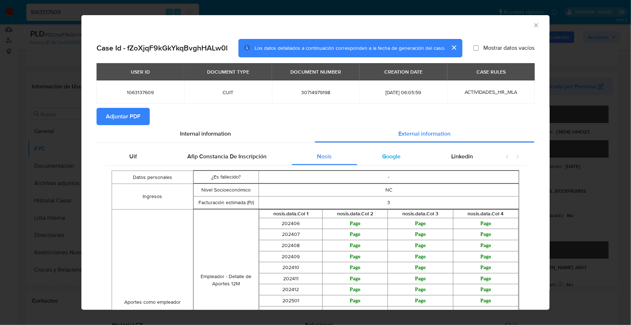
click at [378, 162] on div "Google" at bounding box center [392, 156] width 69 height 17
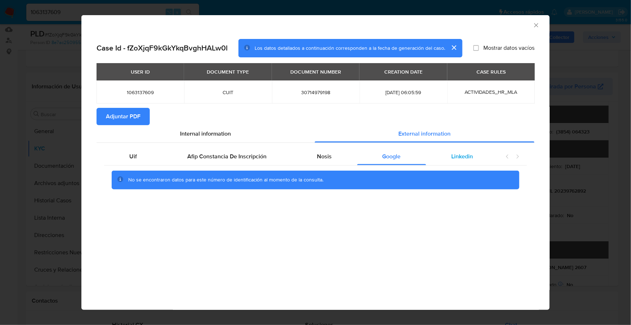
click at [450, 154] on div "Linkedin" at bounding box center [462, 156] width 72 height 17
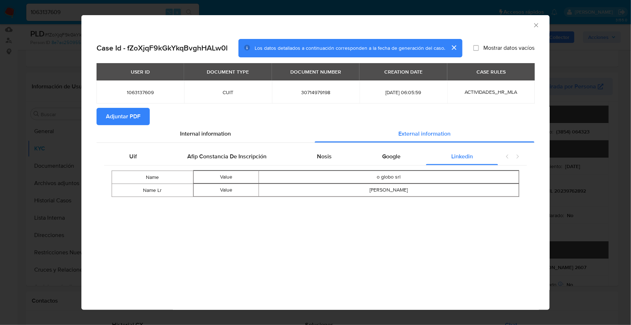
click at [127, 114] on span "Adjuntar PDF" at bounding box center [123, 116] width 35 height 16
click at [537, 26] on icon "Cerrar ventana" at bounding box center [536, 25] width 7 height 7
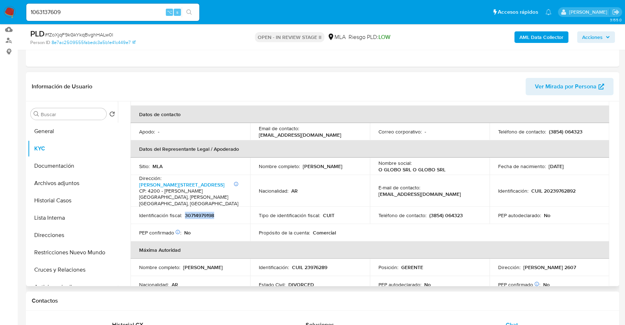
copy p "30714979198"
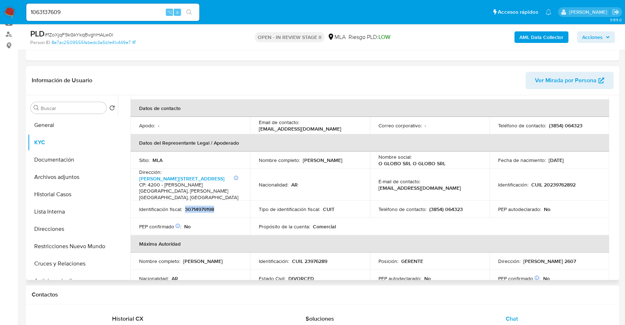
scroll to position [145, 0]
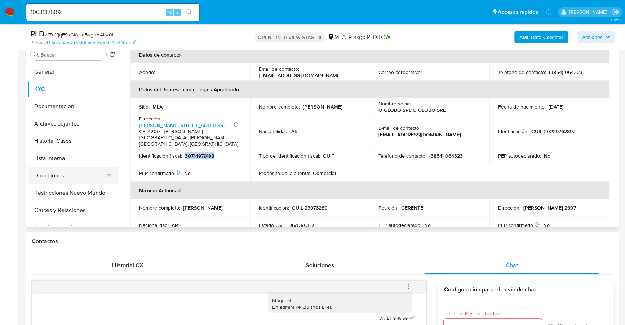
click at [45, 175] on button "Direcciones" at bounding box center [70, 175] width 84 height 17
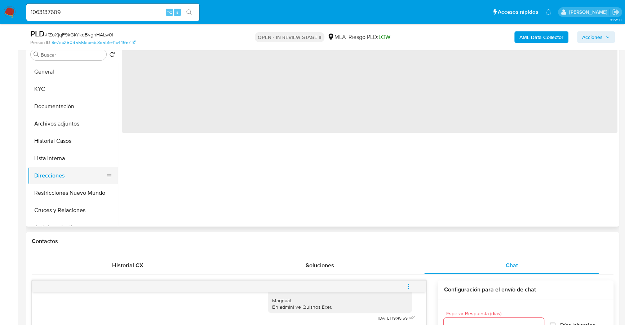
scroll to position [0, 0]
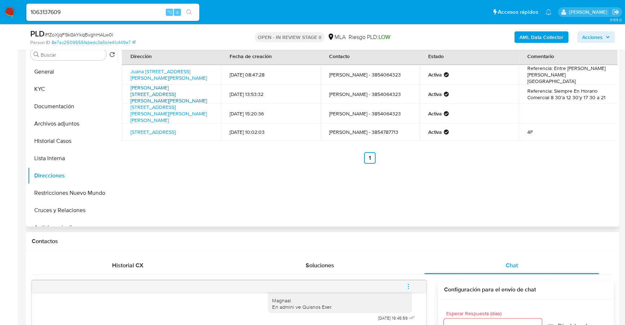
click at [151, 90] on link "[PERSON_NAME][STREET_ADDRESS][PERSON_NAME][PERSON_NAME]" at bounding box center [168, 94] width 76 height 20
click at [409, 287] on icon "menu-action" at bounding box center [408, 286] width 6 height 6
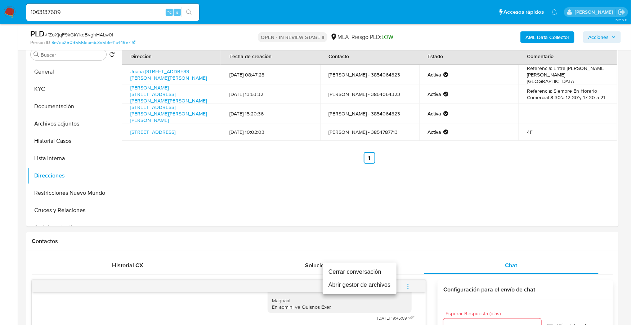
click at [373, 273] on li "Cerrar conversación" at bounding box center [360, 271] width 74 height 13
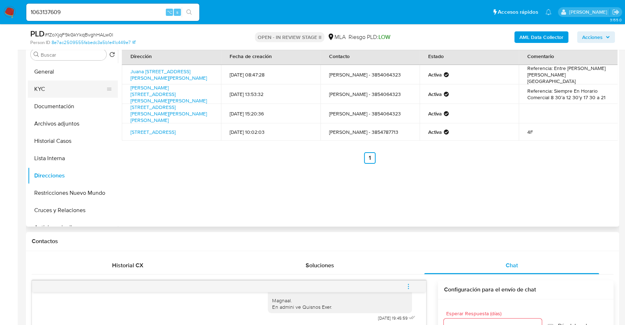
click at [54, 88] on button "KYC" at bounding box center [70, 88] width 84 height 17
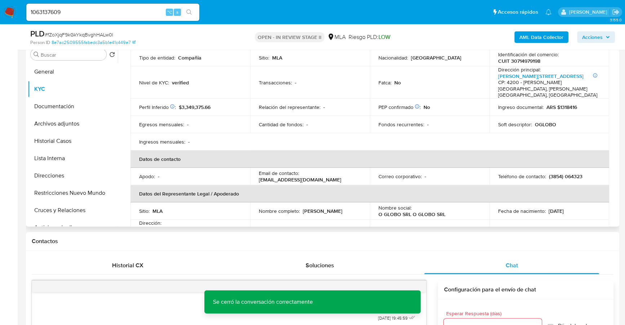
scroll to position [131, 0]
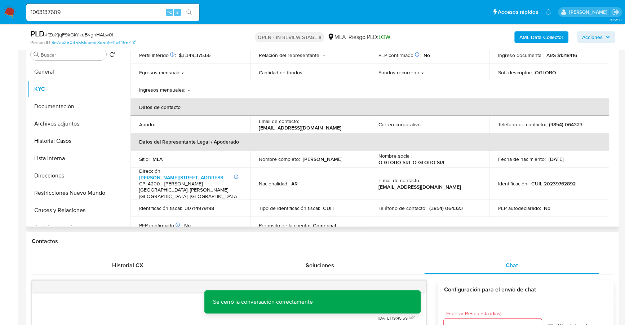
drag, startPoint x: 258, startPoint y: 156, endPoint x: 324, endPoint y: 155, distance: 66.0
click at [324, 156] on div "Nombre completo : [PERSON_NAME]" at bounding box center [310, 159] width 102 height 6
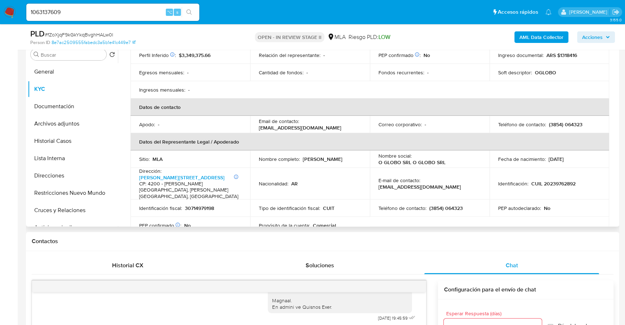
copy p "[PERSON_NAME]"
copy p "20239762892"
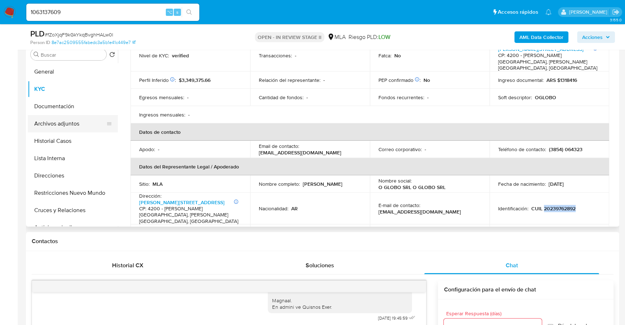
scroll to position [106, 0]
click at [63, 123] on button "Archivos adjuntos" at bounding box center [70, 123] width 84 height 17
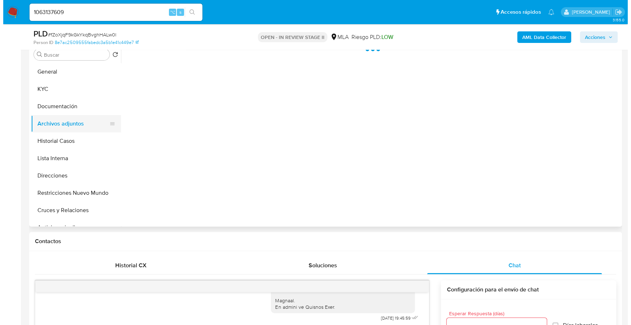
scroll to position [0, 0]
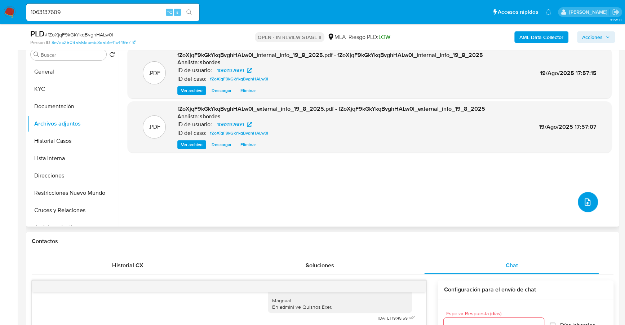
click at [585, 203] on icon "upload-file" at bounding box center [587, 201] width 9 height 9
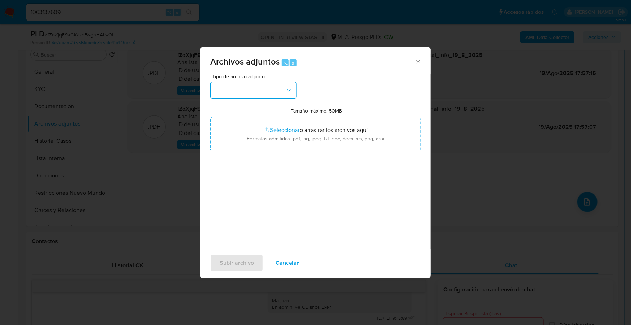
click at [231, 86] on button "button" at bounding box center [253, 89] width 86 height 17
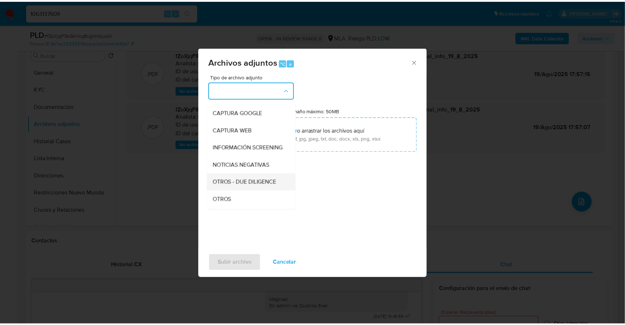
scroll to position [55, 0]
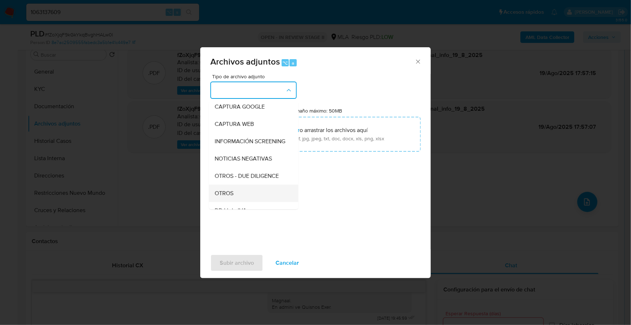
click at [241, 196] on div "OTROS" at bounding box center [252, 193] width 74 height 17
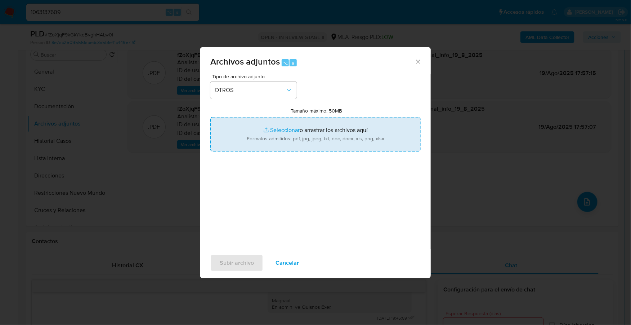
click at [271, 129] on input "Tamaño máximo: 50MB Seleccionar archivos" at bounding box center [315, 134] width 210 height 35
type input "C:\fakepath\Caselog fZoXjqF9kGkYkqBvghHALw0l_2025_07_17_16_40_45.docx"
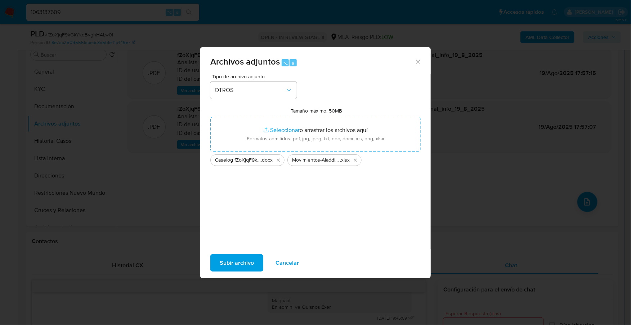
click at [239, 253] on div "Subir archivo Cancelar" at bounding box center [315, 262] width 231 height 27
click at [241, 256] on span "Subir archivo" at bounding box center [237, 263] width 34 height 16
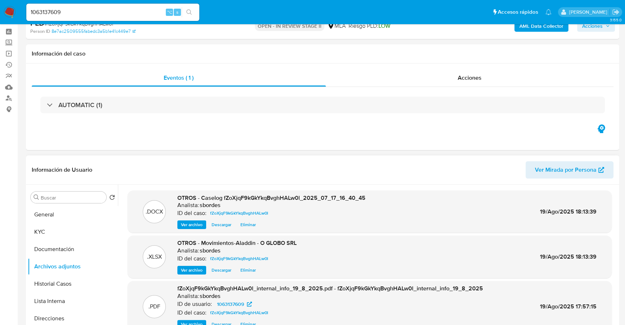
scroll to position [0, 0]
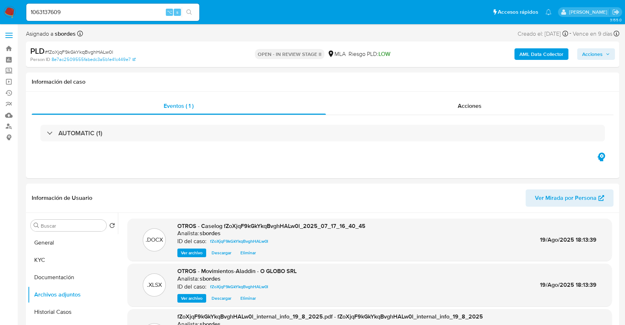
click at [602, 54] on span "Acciones" at bounding box center [596, 54] width 28 height 10
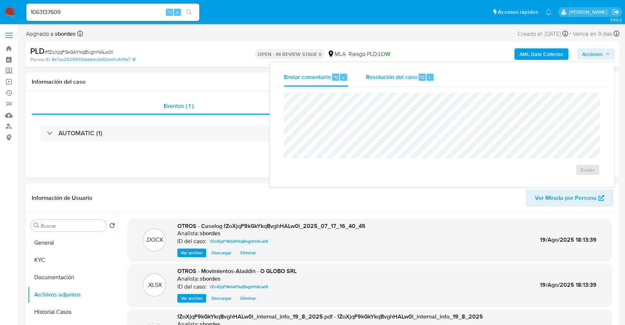
click at [384, 80] on span "Resolución del caso" at bounding box center [391, 77] width 52 height 8
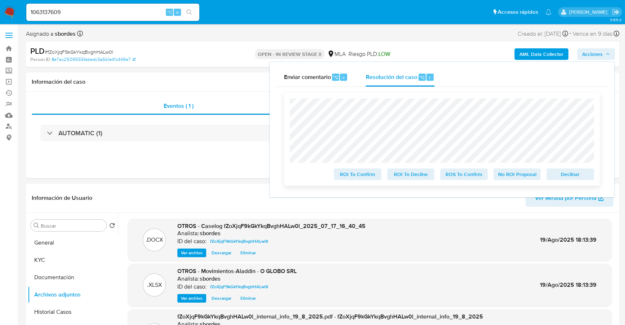
click at [528, 174] on span "No ROI Proposal" at bounding box center [516, 174] width 37 height 10
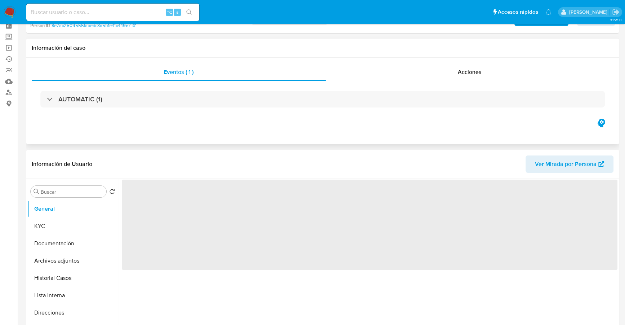
scroll to position [164, 0]
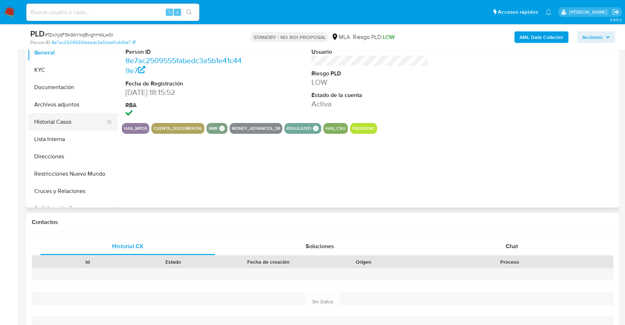
click at [70, 117] on button "Historial Casos" at bounding box center [70, 121] width 84 height 17
select select "10"
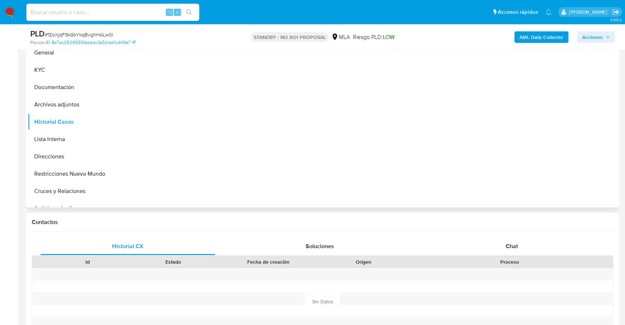
scroll to position [89, 0]
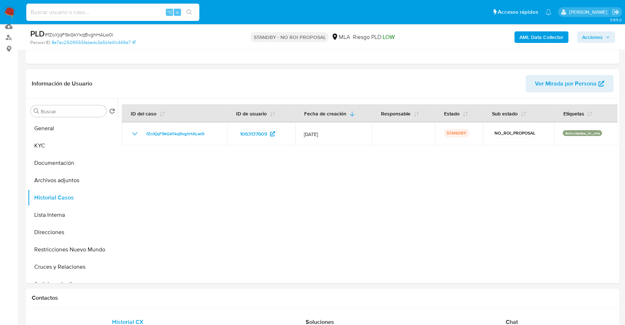
click at [98, 10] on input at bounding box center [112, 12] width 173 height 9
paste input "776147152"
type input "776147152"
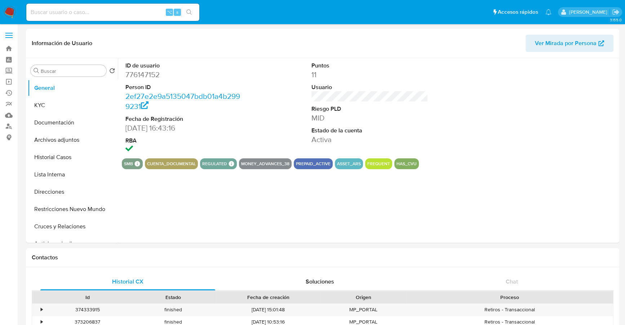
select select "10"
click at [60, 157] on button "Historial Casos" at bounding box center [70, 156] width 84 height 17
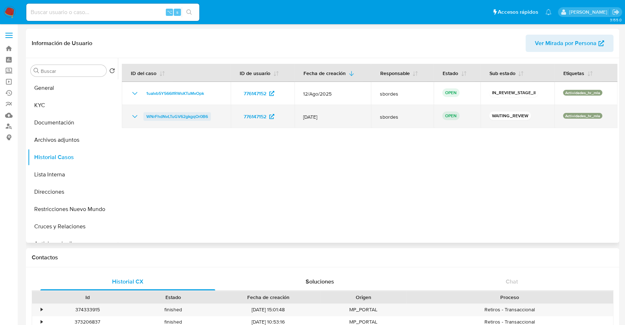
click at [172, 113] on span "WNrFhdNvLTuGV62gkgqOr0B6" at bounding box center [177, 116] width 62 height 9
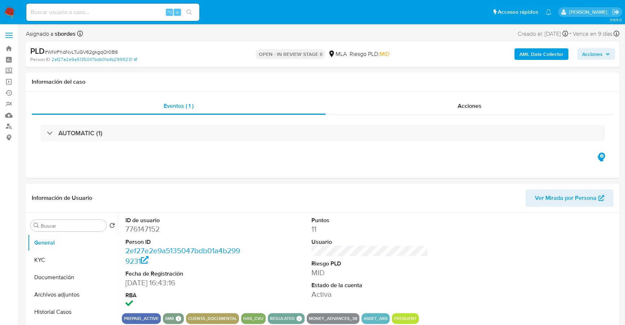
select select "10"
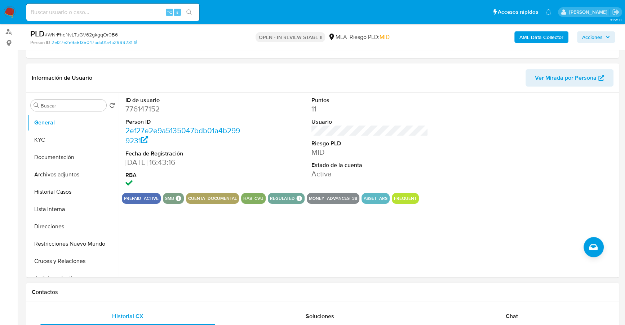
scroll to position [132, 0]
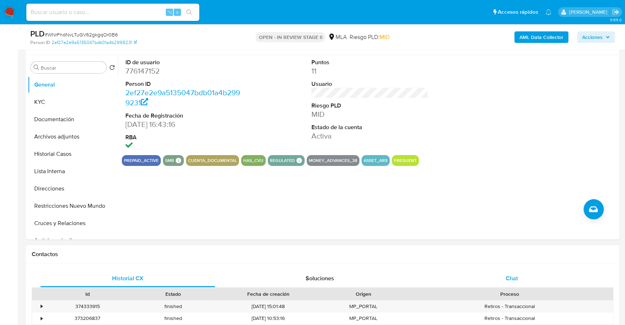
click at [502, 281] on div "Chat" at bounding box center [511, 278] width 175 height 17
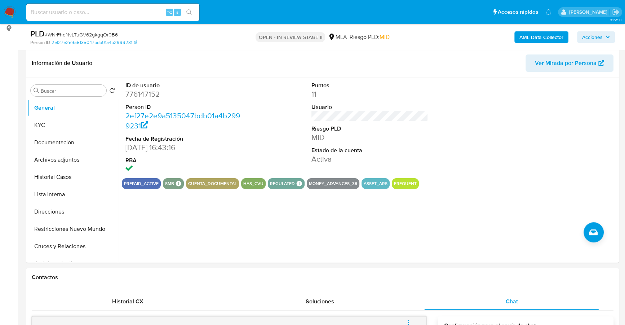
scroll to position [43, 0]
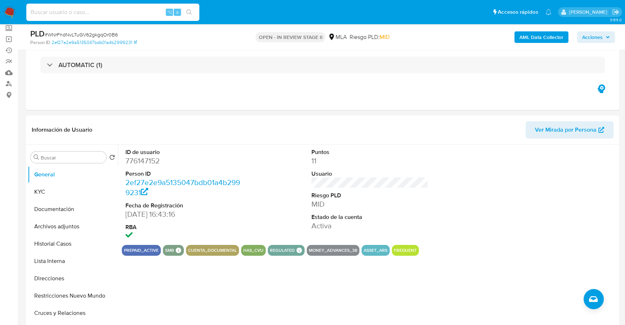
click at [119, 13] on input at bounding box center [112, 12] width 173 height 9
paste input "776147152"
type input "776147152"
click at [51, 196] on button "KYC" at bounding box center [70, 191] width 84 height 17
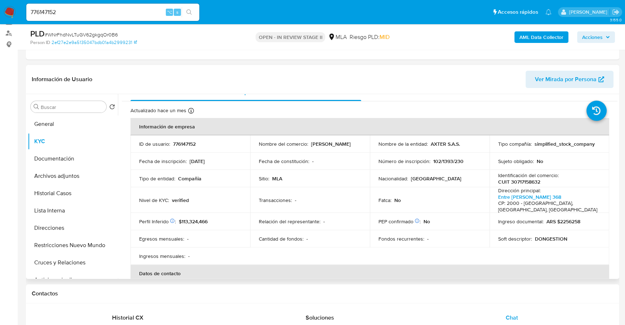
scroll to position [95, 0]
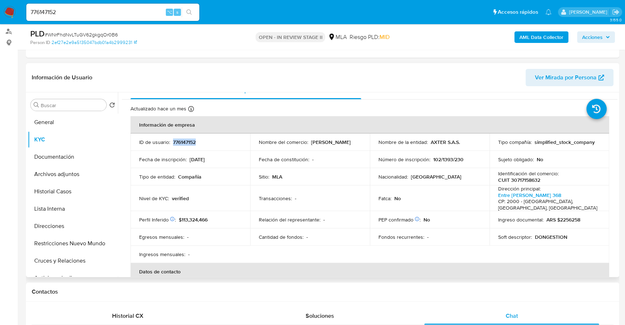
copy p "776147152"
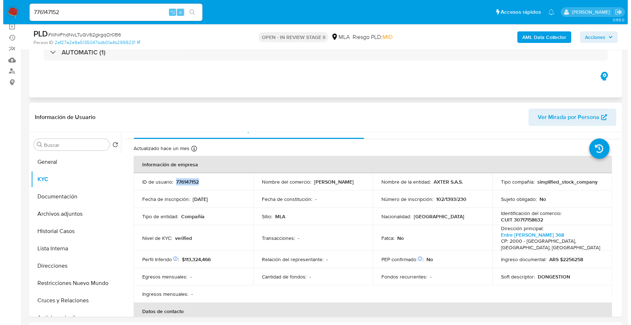
scroll to position [18, 0]
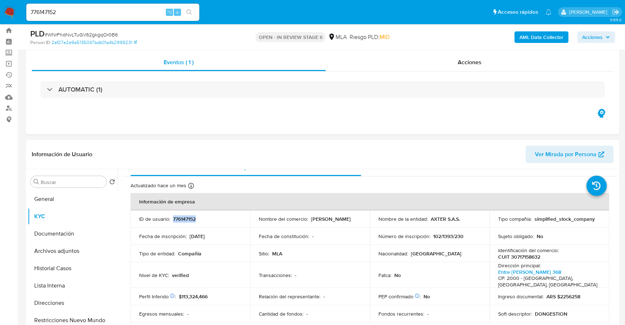
click at [538, 40] on b "AML Data Collector" at bounding box center [541, 37] width 44 height 12
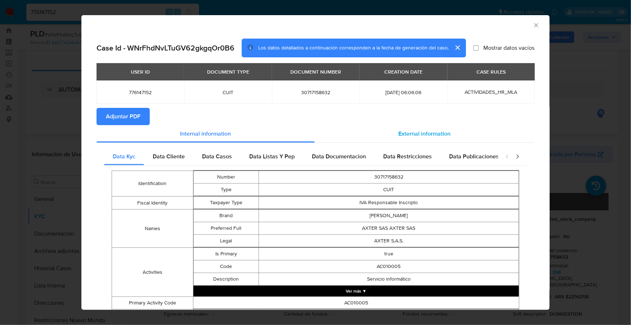
click at [404, 128] on div "External information" at bounding box center [425, 133] width 220 height 17
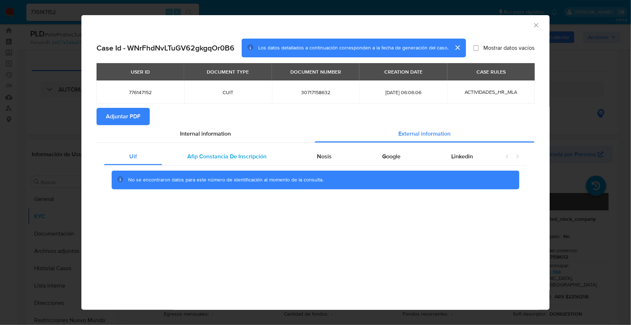
click at [234, 158] on span "Afip Constancia De Inscripción" at bounding box center [226, 156] width 79 height 8
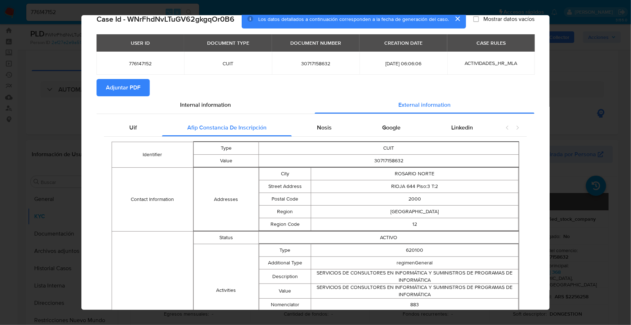
scroll to position [0, 0]
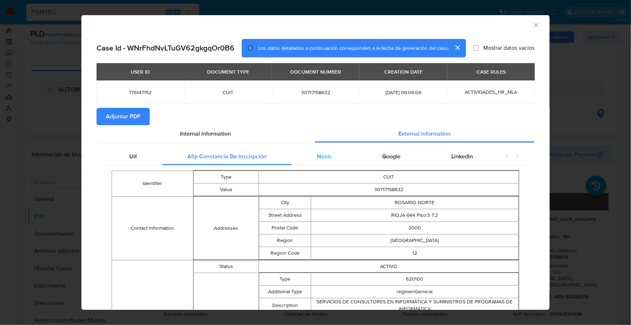
click at [325, 154] on span "Nosis" at bounding box center [324, 156] width 15 height 8
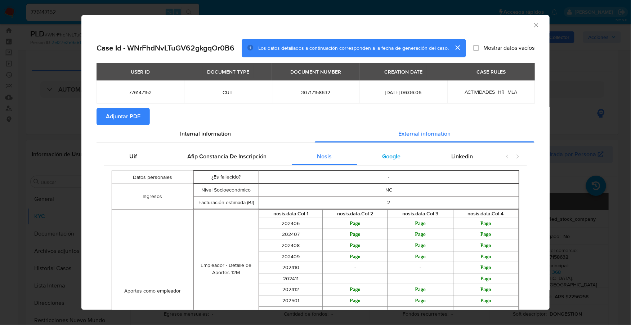
click at [392, 154] on span "Google" at bounding box center [392, 156] width 18 height 8
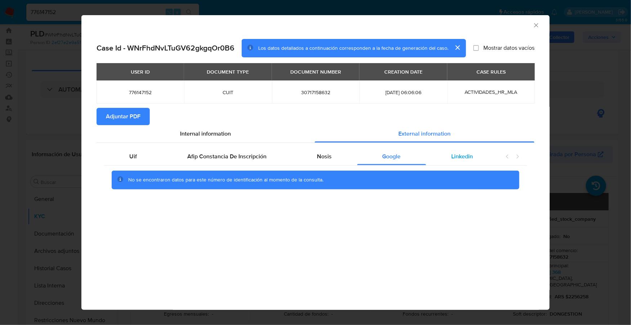
click at [454, 155] on span "Linkedin" at bounding box center [463, 156] width 22 height 8
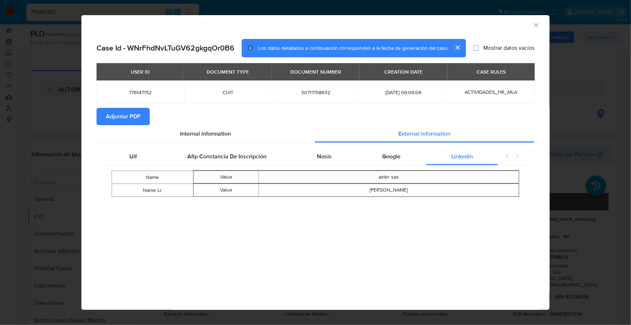
click at [538, 23] on icon "Cerrar ventana" at bounding box center [536, 25] width 7 height 7
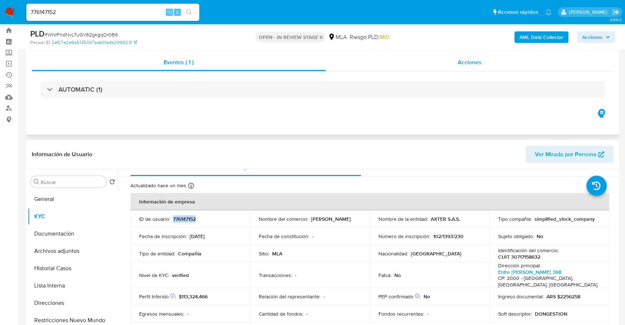
click at [472, 68] on div "Acciones" at bounding box center [470, 62] width 288 height 17
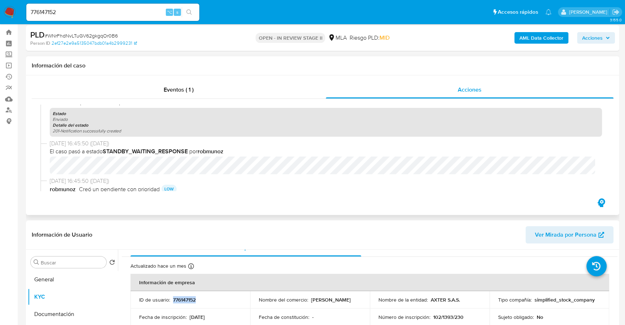
scroll to position [190, 0]
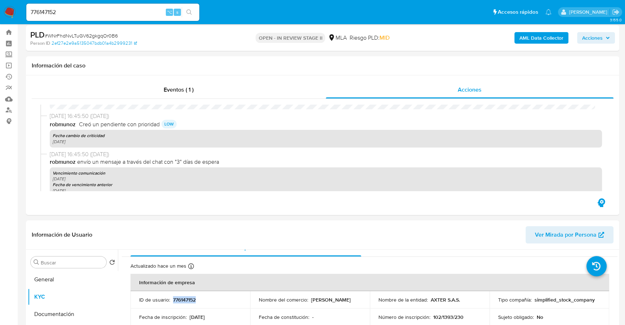
click at [548, 42] on b "AML Data Collector" at bounding box center [541, 38] width 44 height 12
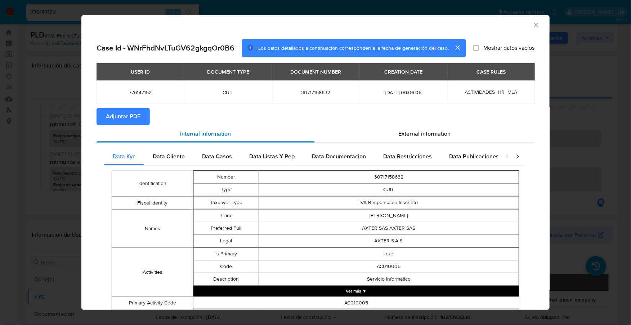
click at [130, 126] on div "Internal information" at bounding box center [206, 133] width 218 height 17
click at [129, 116] on span "Adjuntar PDF" at bounding box center [123, 116] width 35 height 16
click at [533, 23] on icon "Cerrar ventana" at bounding box center [536, 25] width 7 height 7
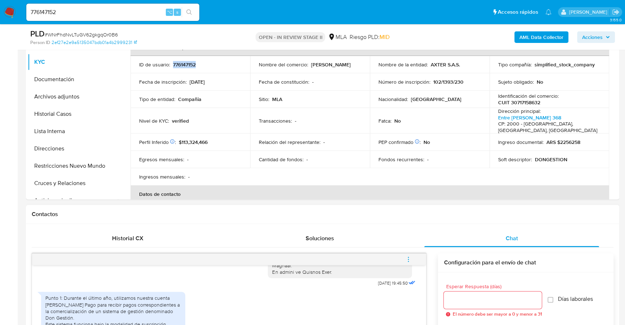
scroll to position [346, 0]
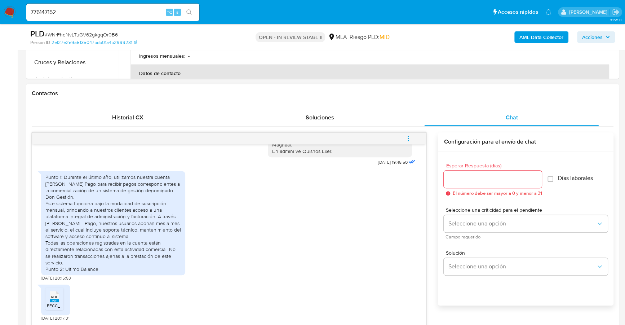
click at [59, 294] on icon at bounding box center [54, 296] width 9 height 11
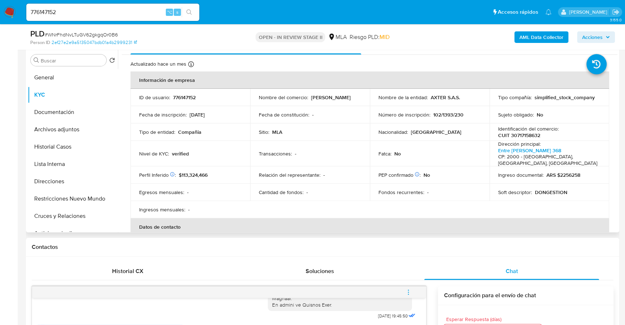
scroll to position [192, 0]
